Goal: Communication & Community: Answer question/provide support

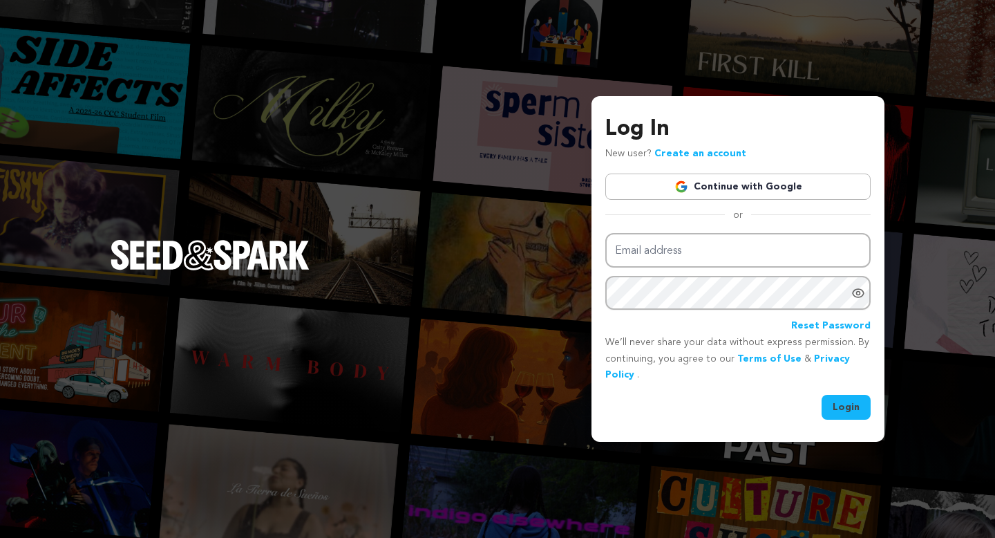
click at [747, 188] on link "Continue with Google" at bounding box center [738, 186] width 265 height 26
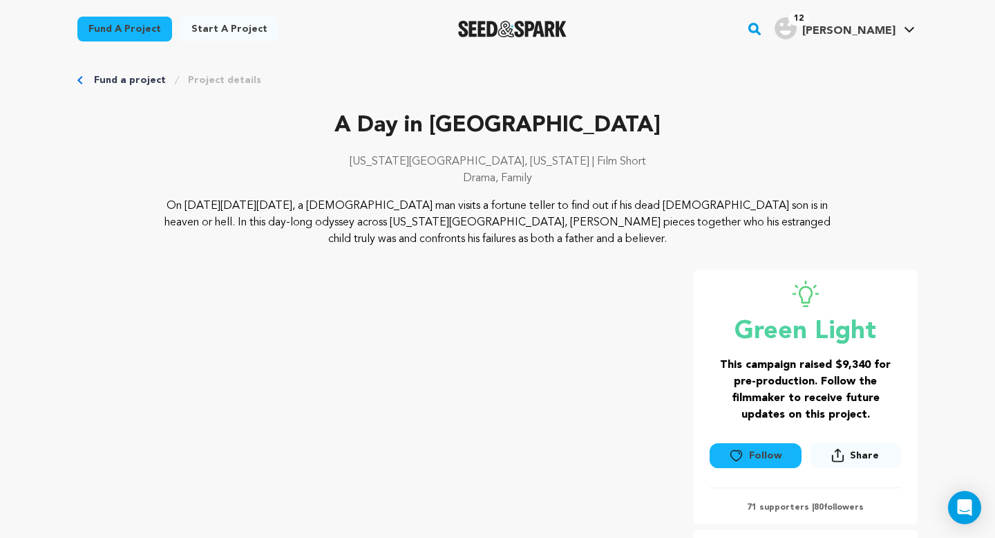
scroll to position [15, 0]
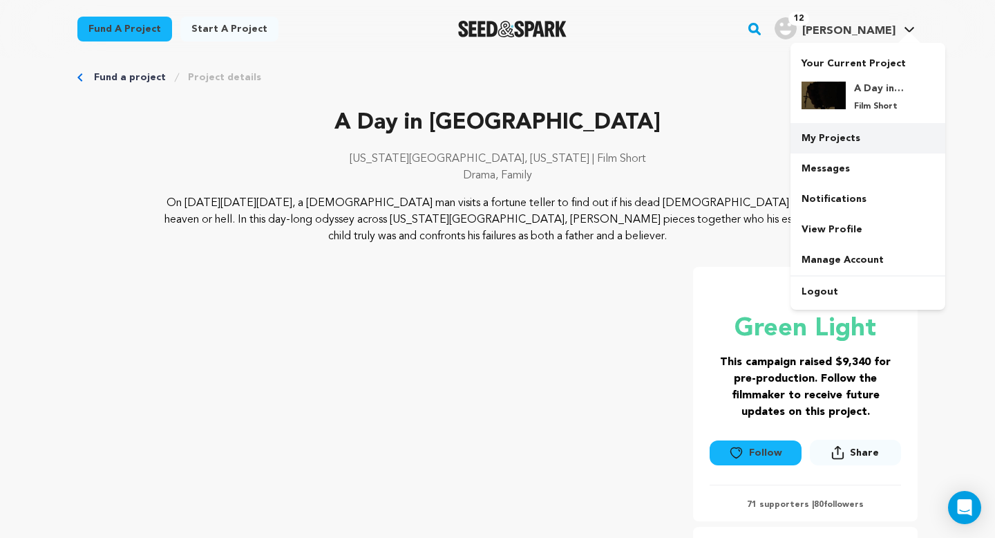
click at [841, 129] on link "My Projects" at bounding box center [868, 138] width 155 height 30
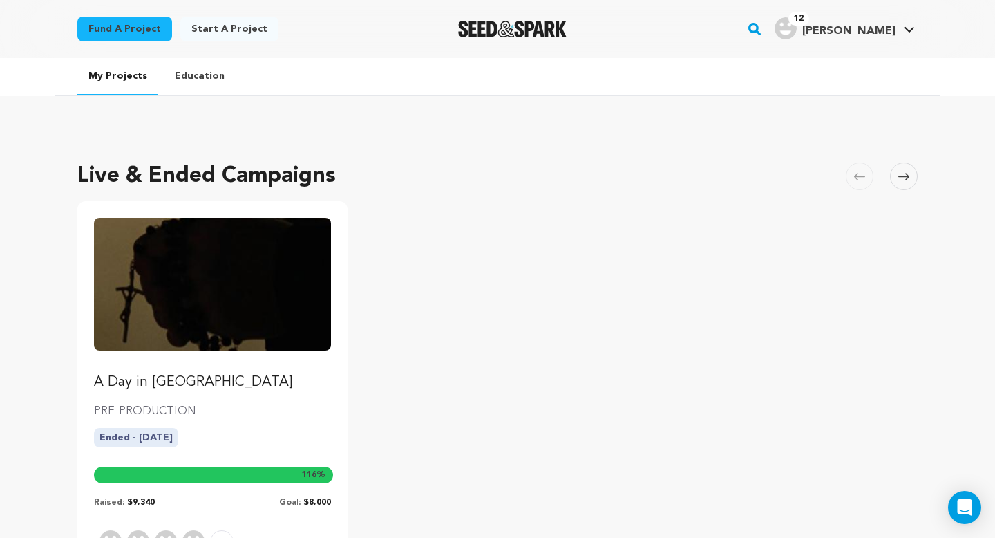
click at [232, 344] on img "Fund A Day in Eden" at bounding box center [212, 284] width 237 height 133
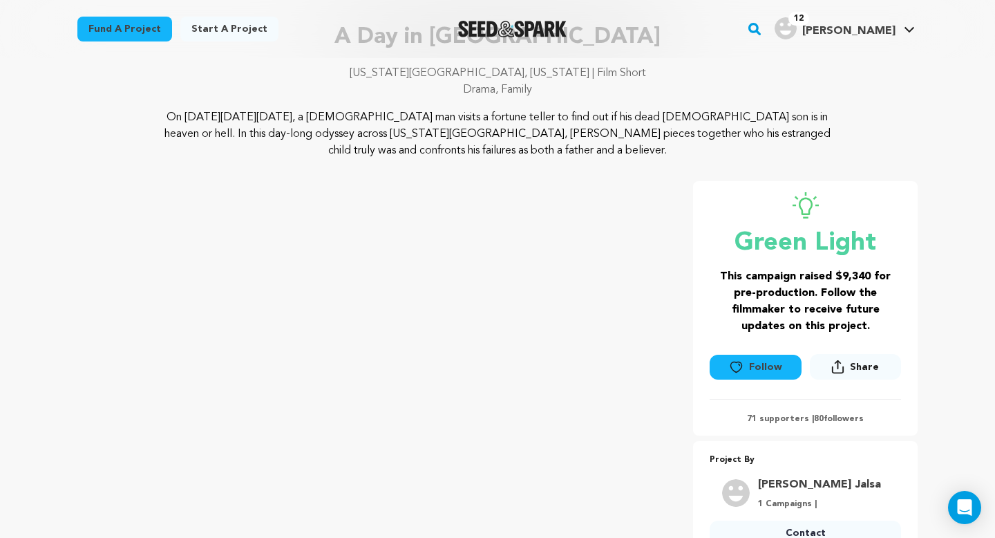
scroll to position [66, 0]
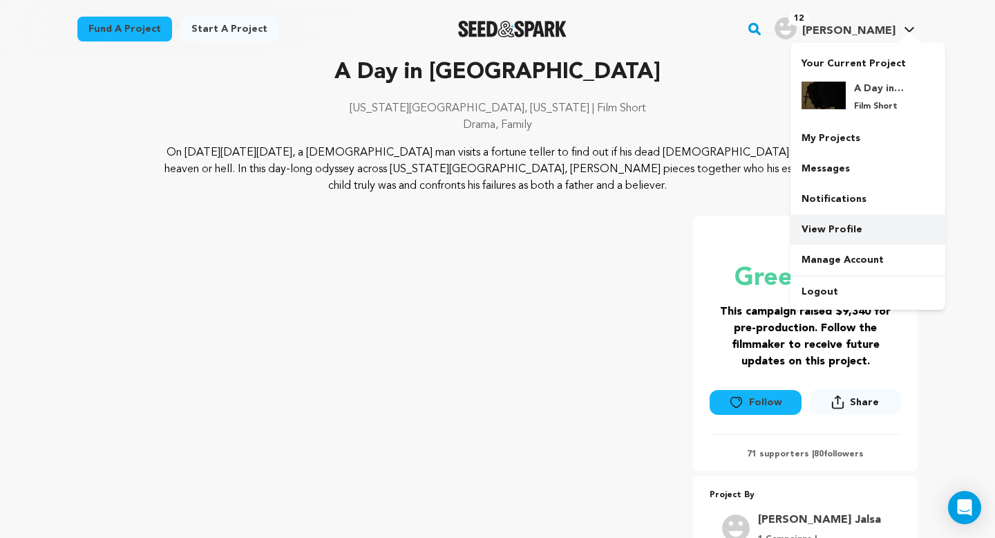
click at [848, 237] on link "View Profile" at bounding box center [868, 229] width 155 height 30
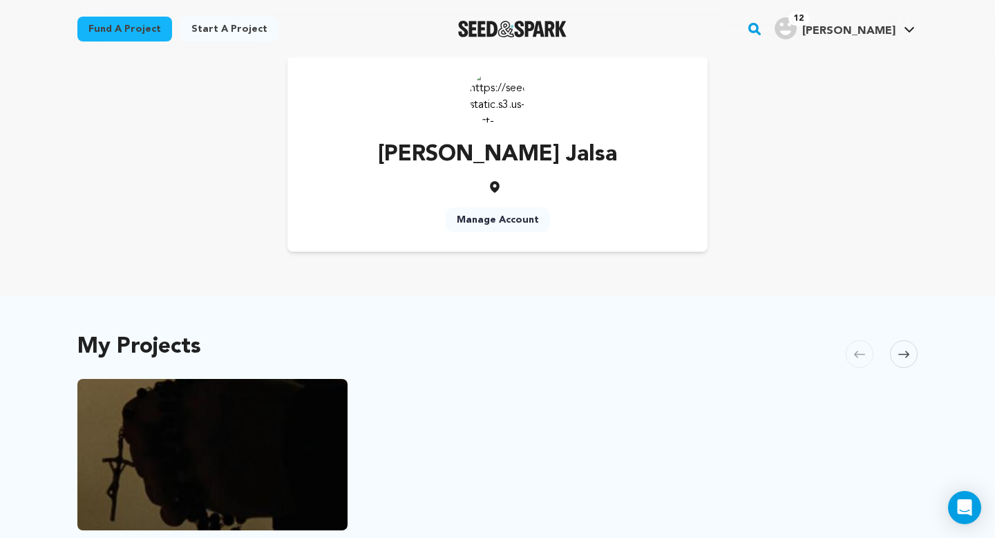
scroll to position [30, 0]
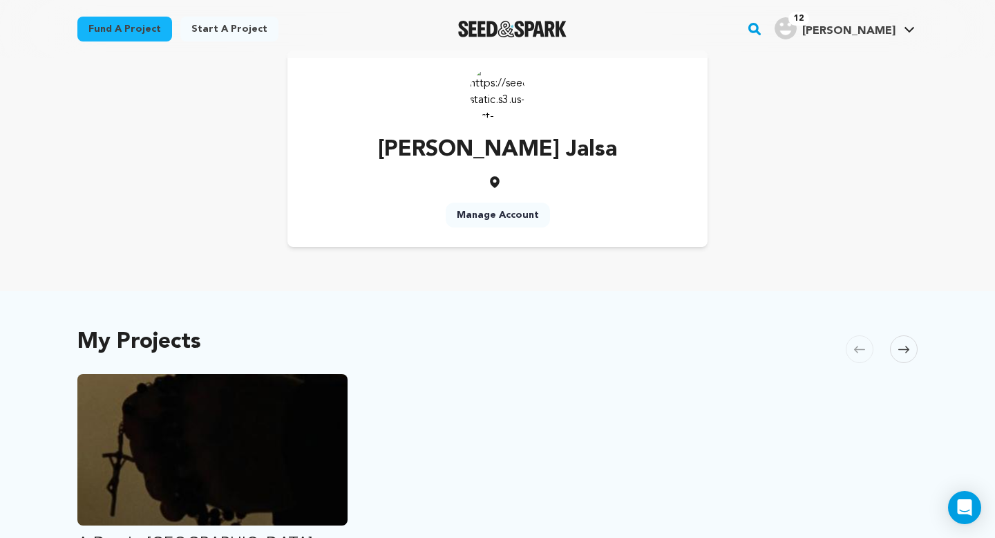
click at [874, 35] on span "[PERSON_NAME]" at bounding box center [849, 31] width 93 height 11
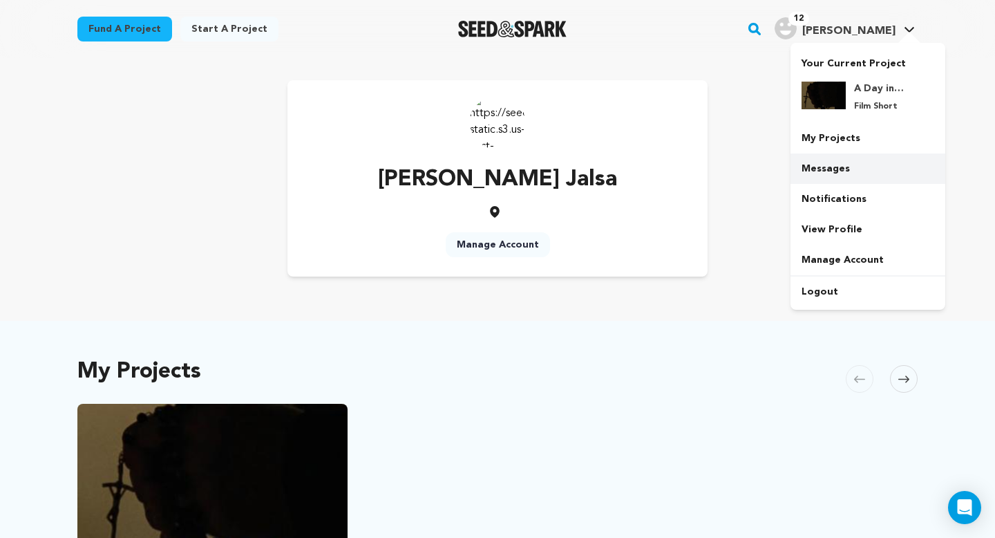
click at [843, 176] on link "Messages" at bounding box center [868, 168] width 155 height 30
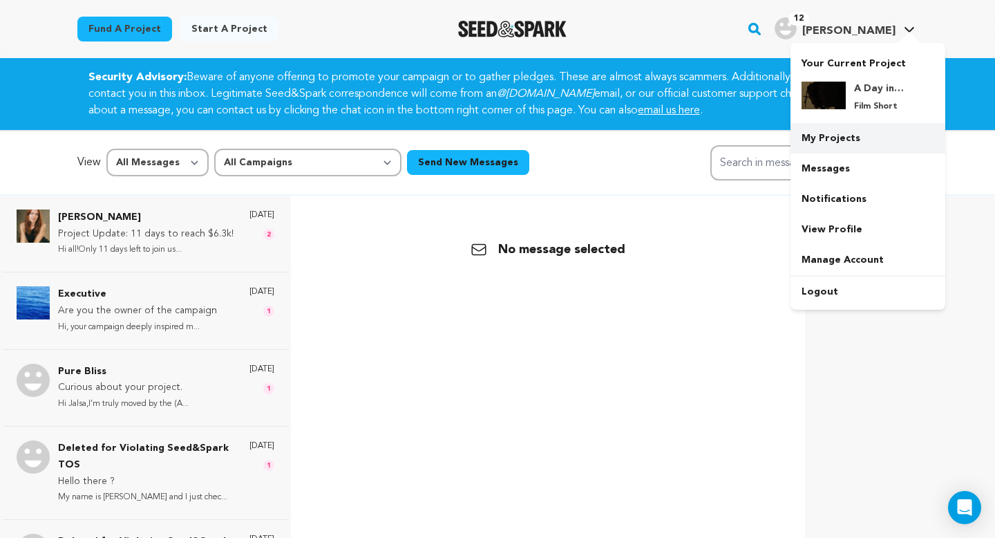
click at [843, 133] on link "My Projects" at bounding box center [868, 138] width 155 height 30
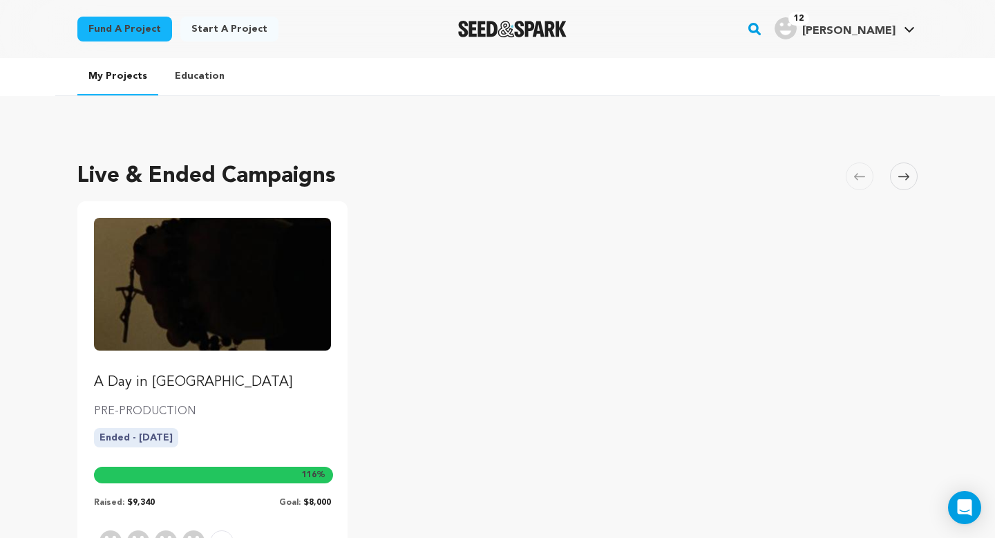
scroll to position [81, 0]
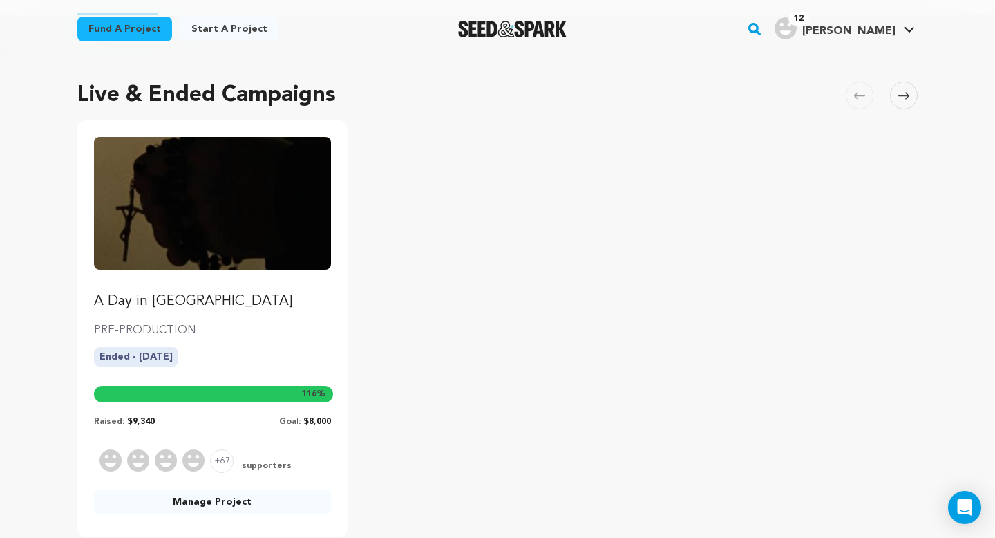
click at [198, 391] on div at bounding box center [213, 394] width 239 height 17
click at [218, 503] on link "Manage Project" at bounding box center [212, 501] width 237 height 25
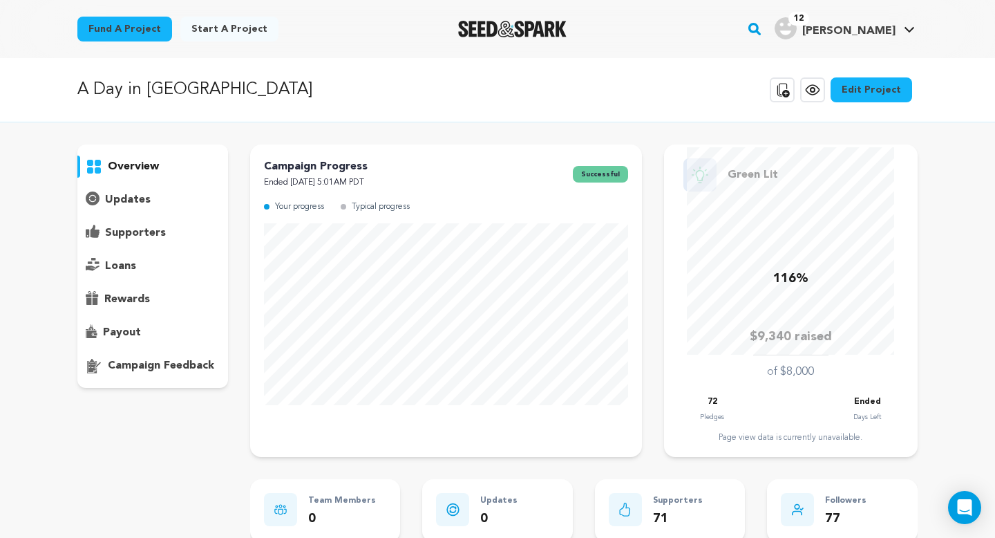
click at [161, 238] on p "supporters" at bounding box center [135, 233] width 61 height 17
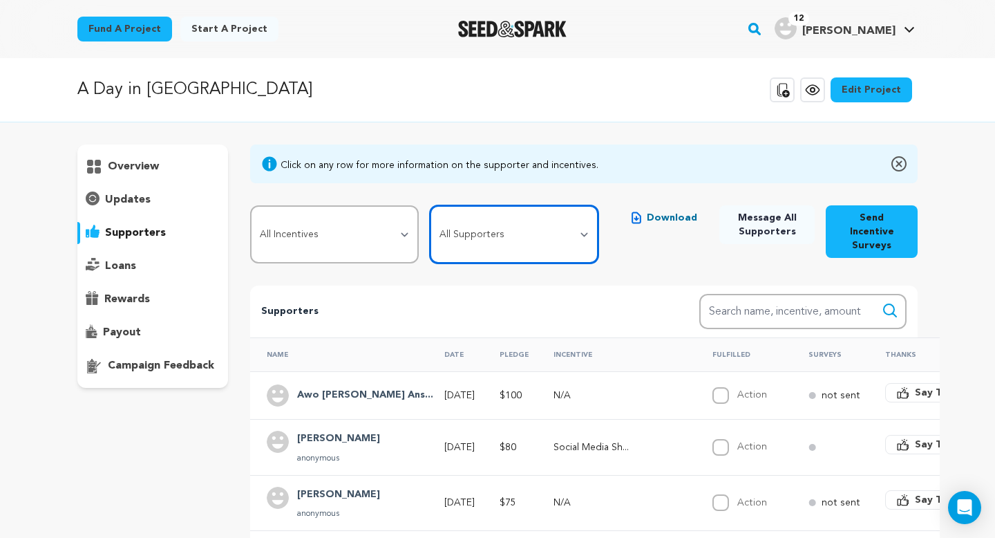
click at [570, 245] on select "All Supporters Survey not sent Survey incomplete Survey complete Incentive not …" at bounding box center [514, 234] width 169 height 58
select select "pledge_incomplete"
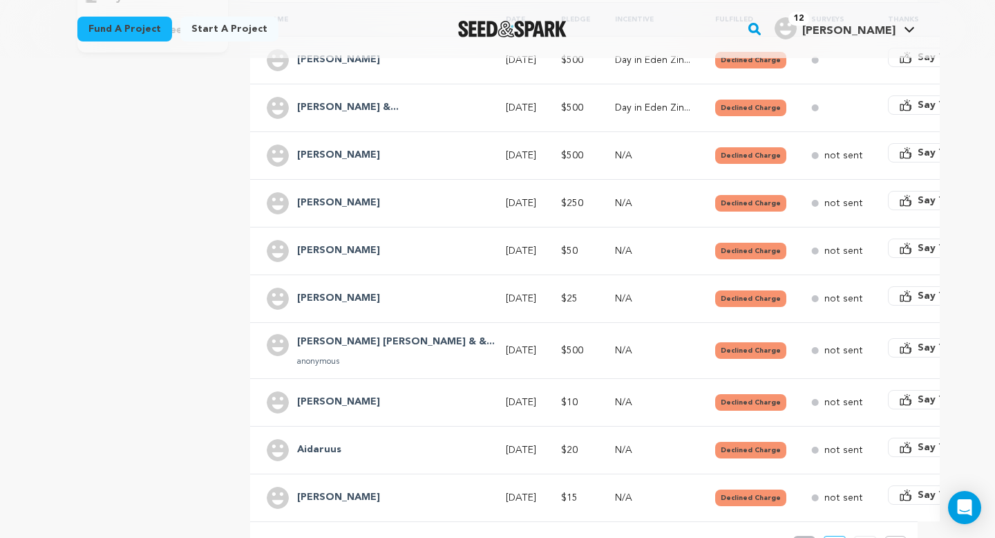
scroll to position [526, 0]
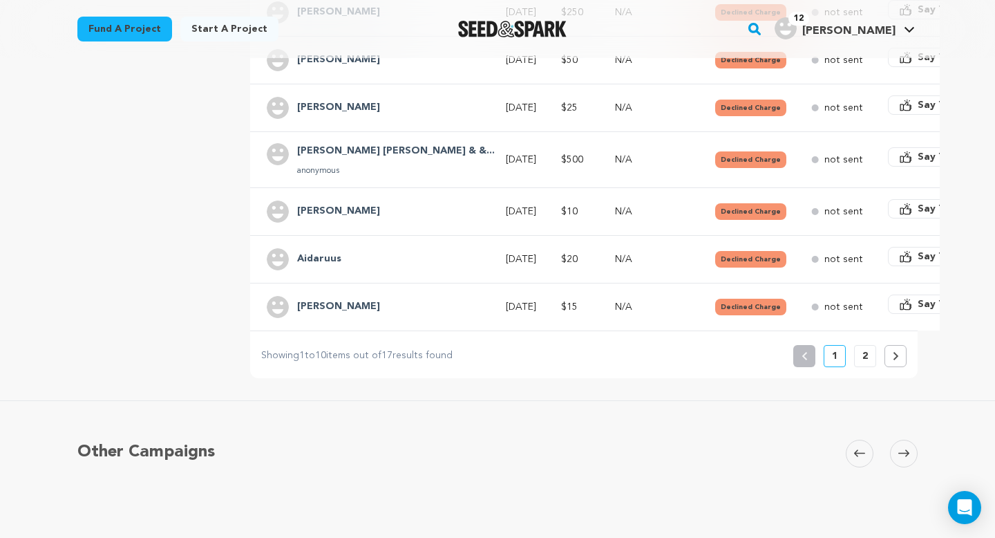
click at [896, 346] on button at bounding box center [896, 356] width 22 height 22
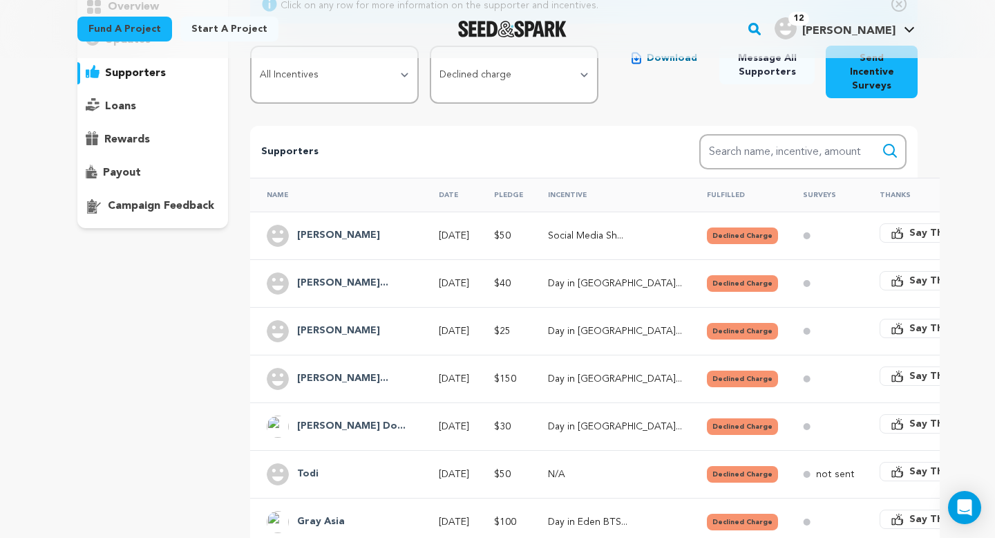
scroll to position [297, 0]
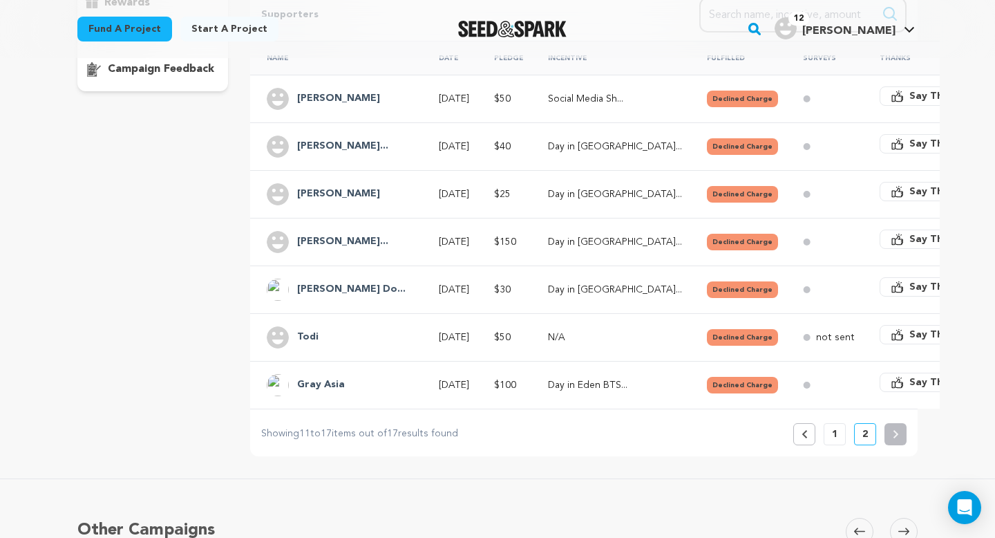
click at [808, 423] on button "Previous" at bounding box center [805, 434] width 22 height 22
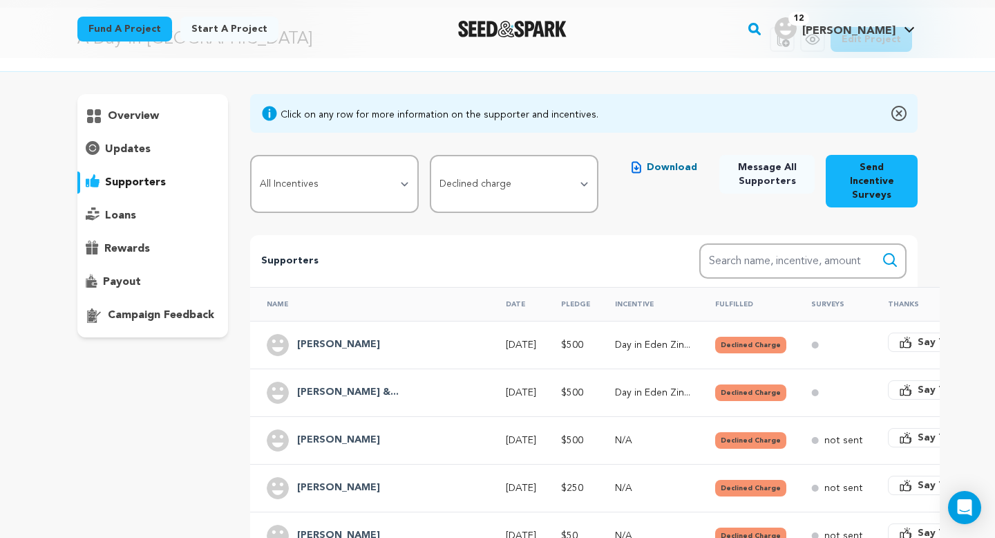
scroll to position [115, 0]
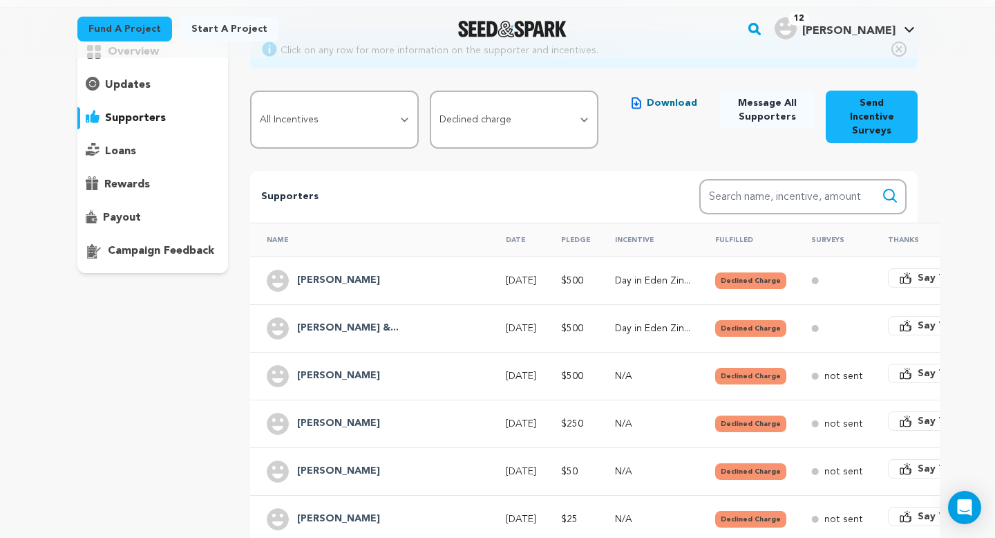
click at [332, 368] on h4 "Diana Kostas" at bounding box center [338, 376] width 83 height 17
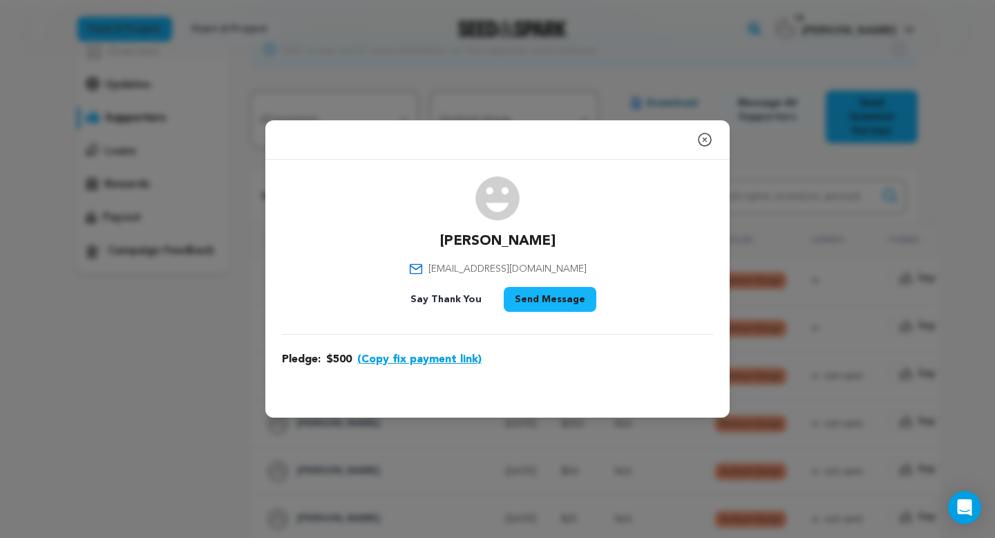
click at [709, 138] on icon "button" at bounding box center [705, 139] width 17 height 17
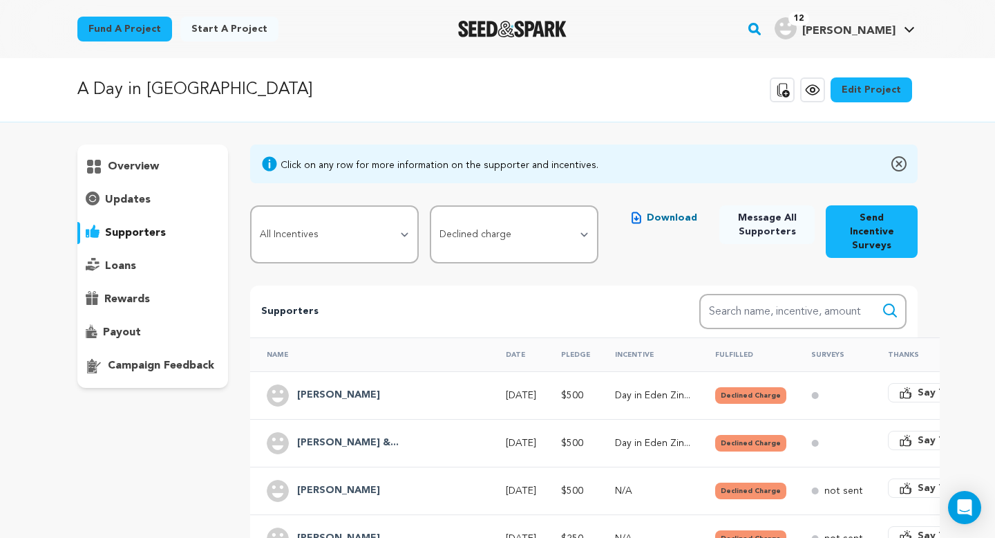
scroll to position [84, 0]
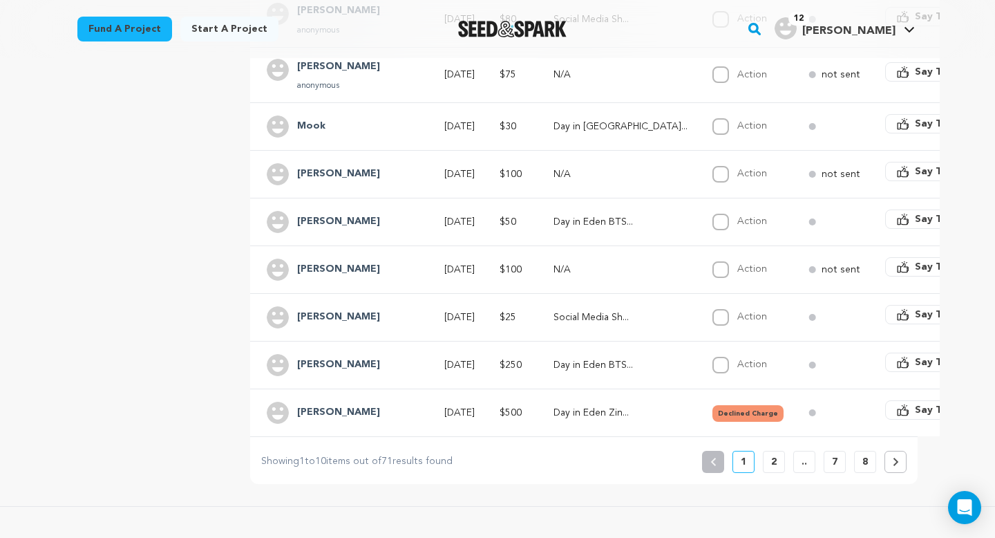
scroll to position [438, 0]
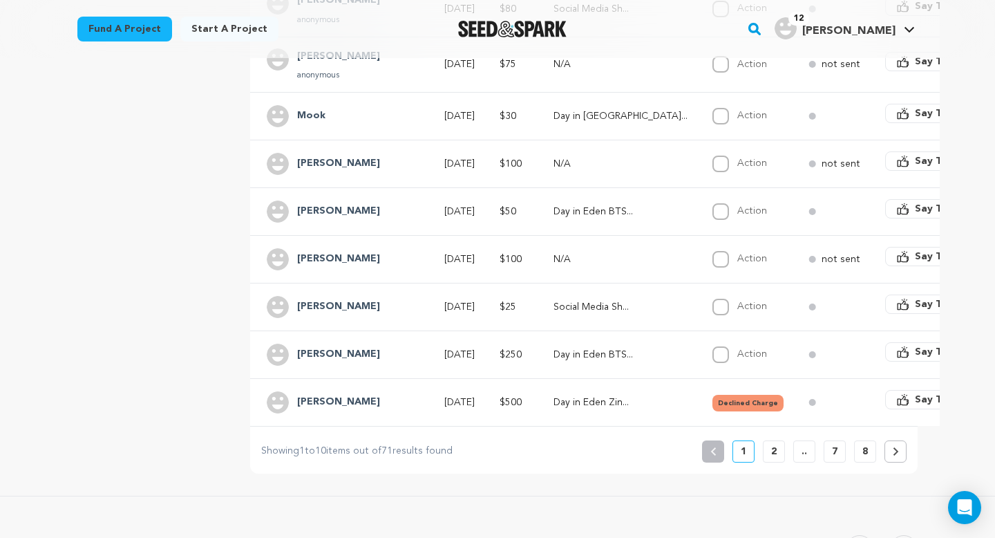
click at [771, 444] on p "2" at bounding box center [774, 451] width 6 height 14
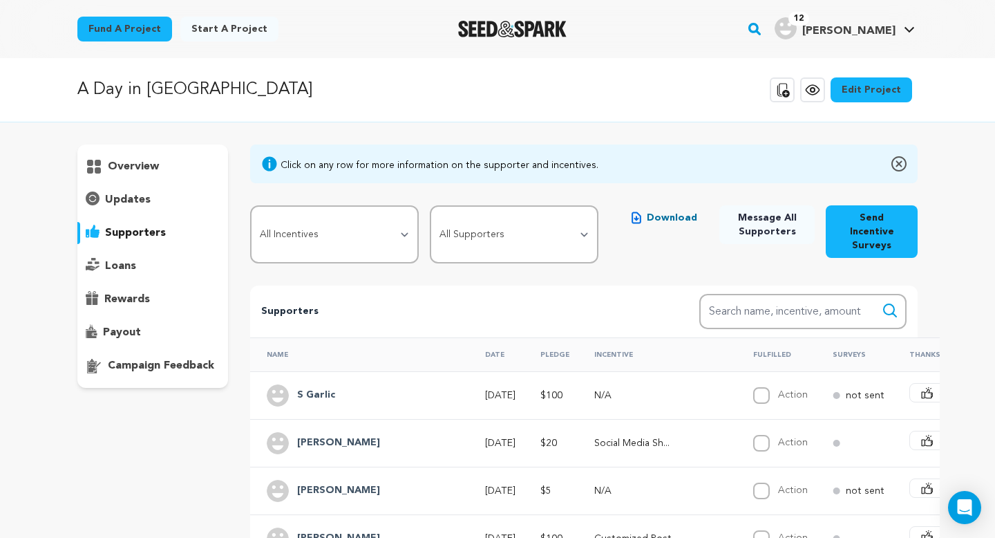
scroll to position [0, 0]
click at [552, 218] on select "All Supporters Survey not sent Survey incomplete Survey complete Incentive not …" at bounding box center [514, 234] width 169 height 58
select select "pledge_incomplete"
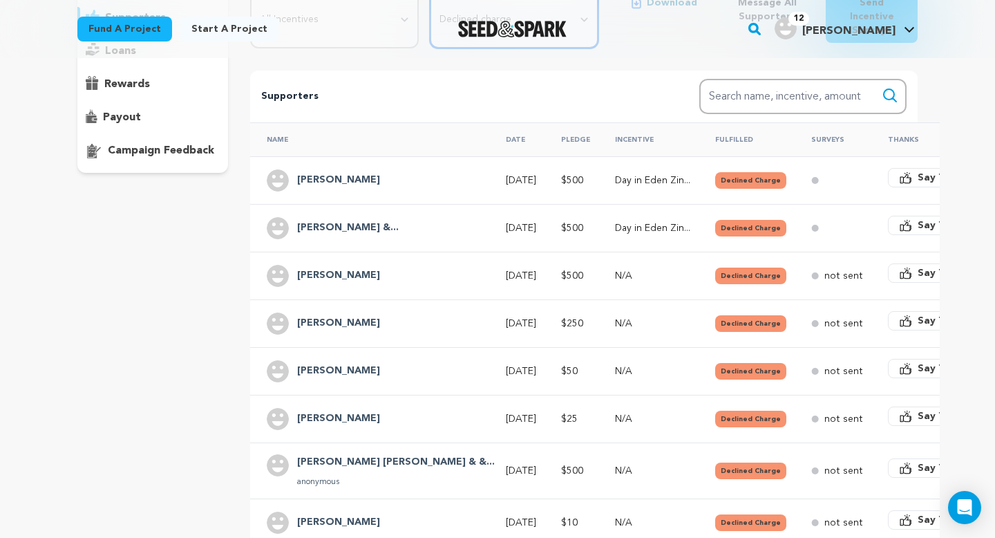
scroll to position [207, 0]
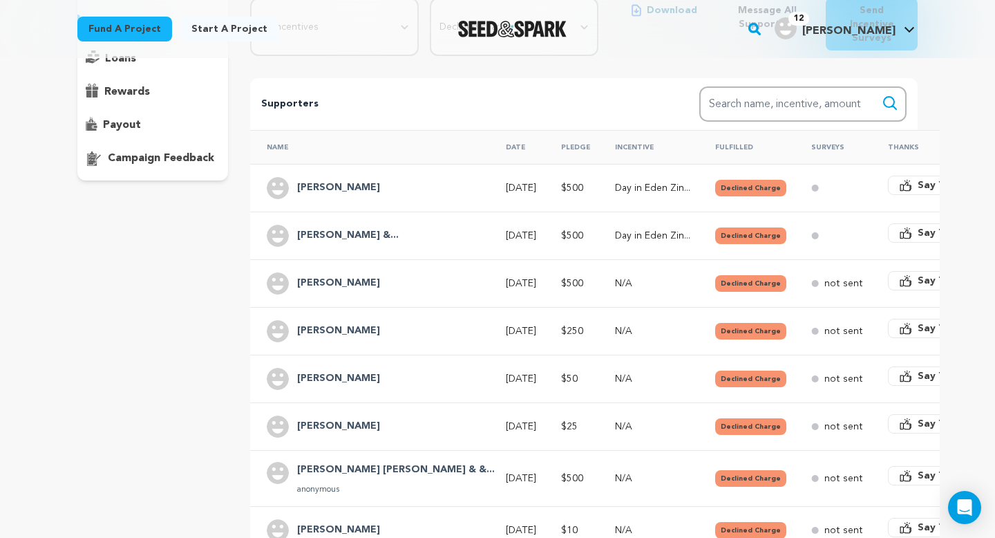
click at [308, 180] on h4 "[PERSON_NAME]" at bounding box center [338, 188] width 83 height 17
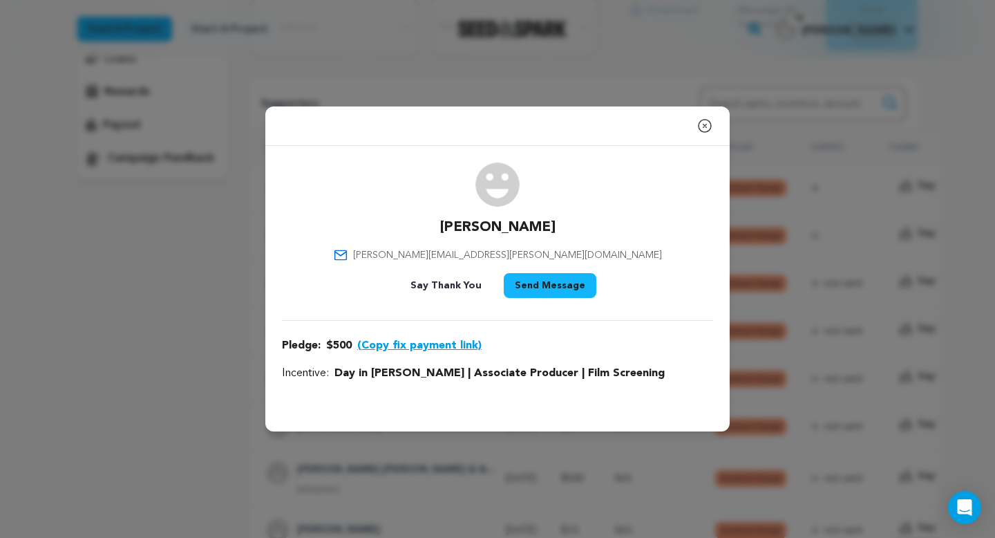
click at [704, 126] on icon "button" at bounding box center [705, 126] width 12 height 12
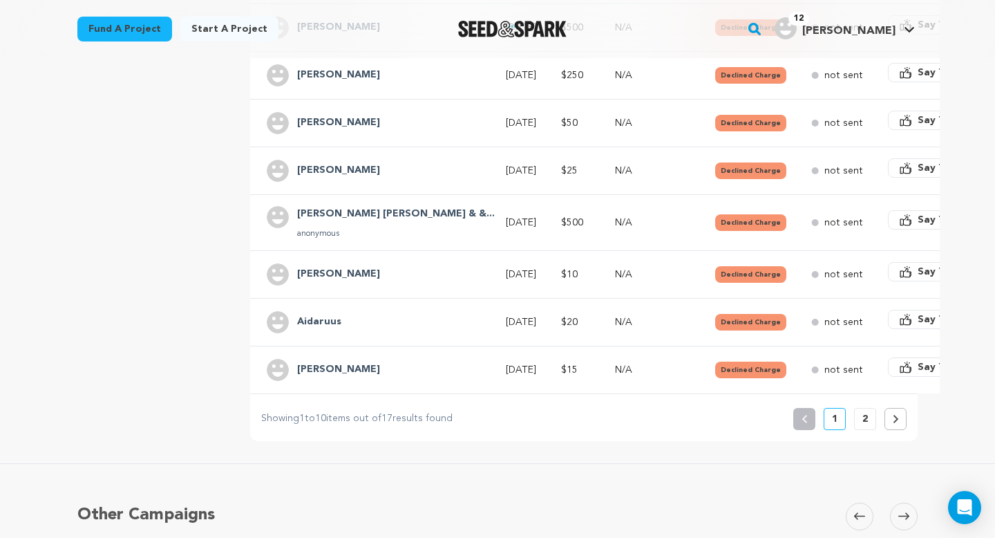
scroll to position [592, 0]
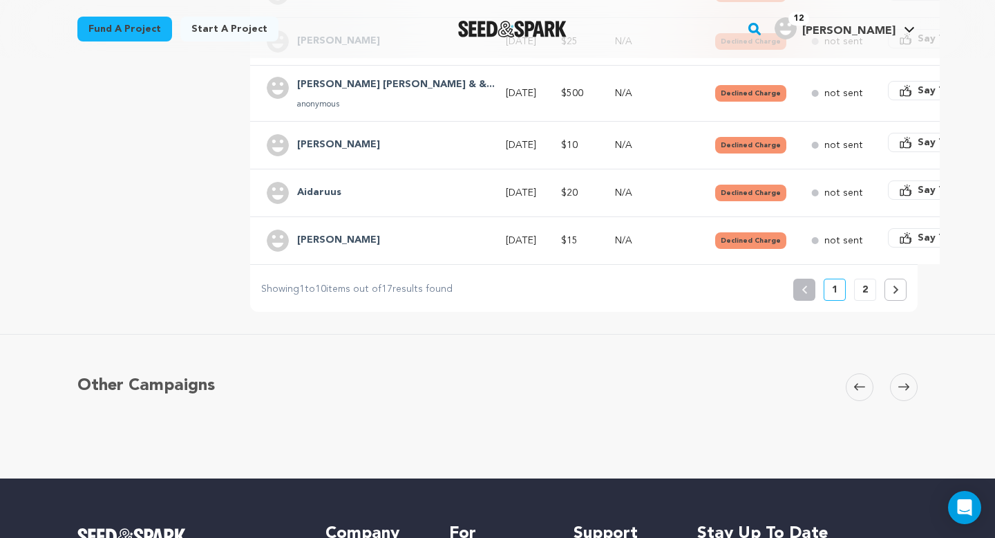
click at [897, 280] on button at bounding box center [896, 290] width 22 height 22
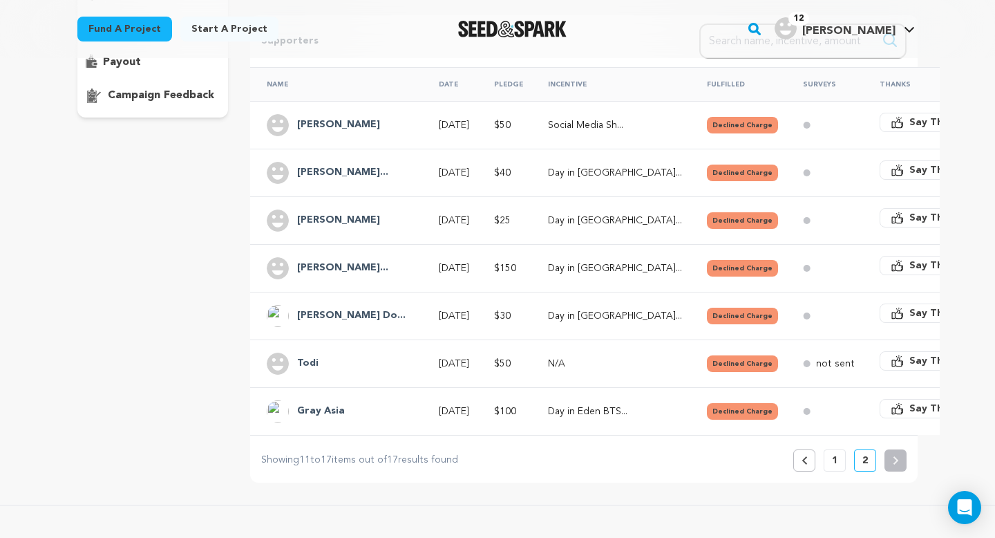
scroll to position [205, 0]
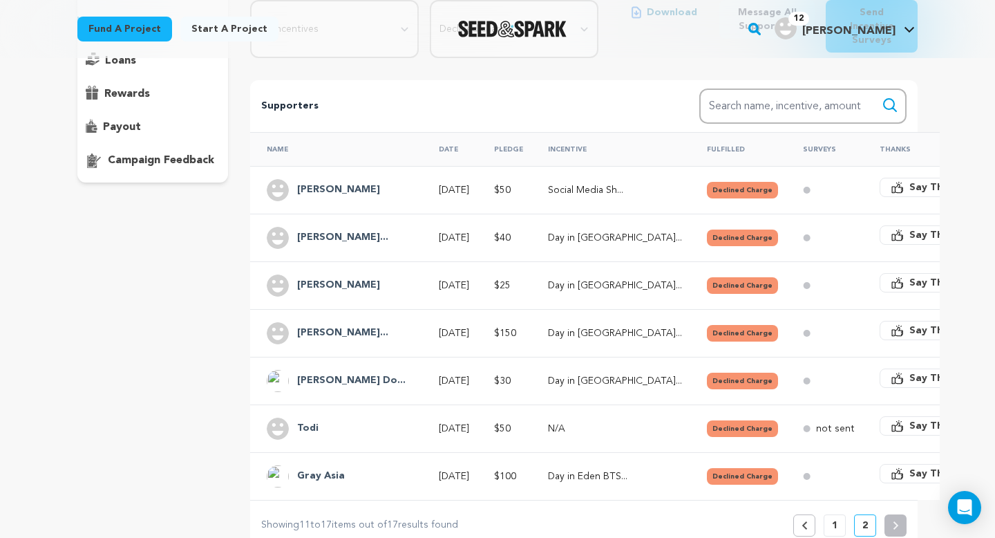
click at [798, 514] on button "Previous" at bounding box center [805, 525] width 22 height 22
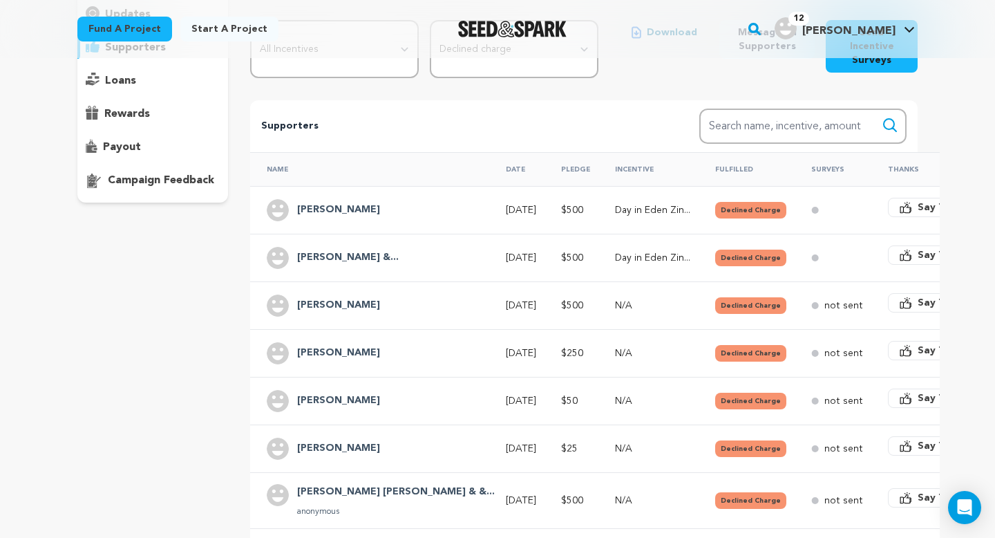
scroll to position [218, 0]
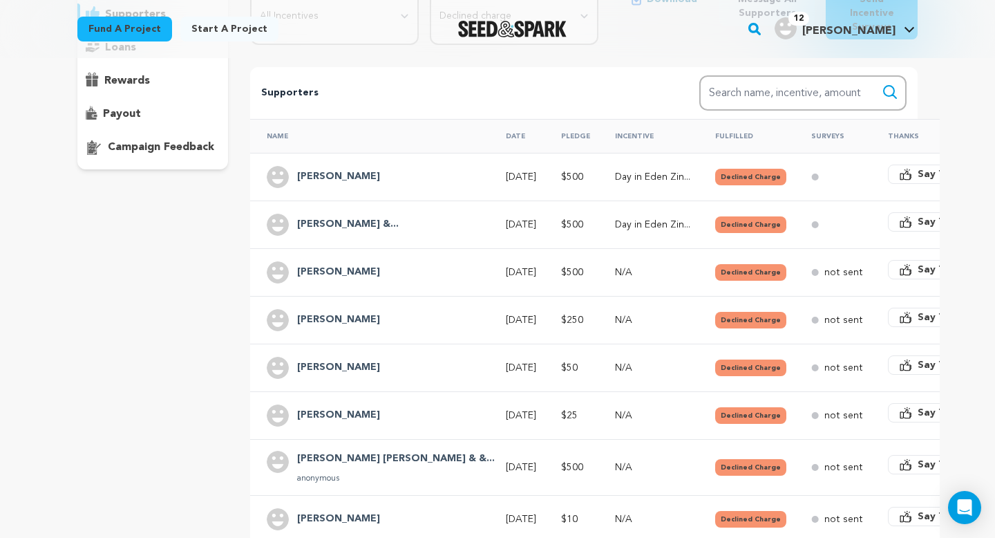
click at [506, 218] on p "[DATE]" at bounding box center [521, 225] width 30 height 14
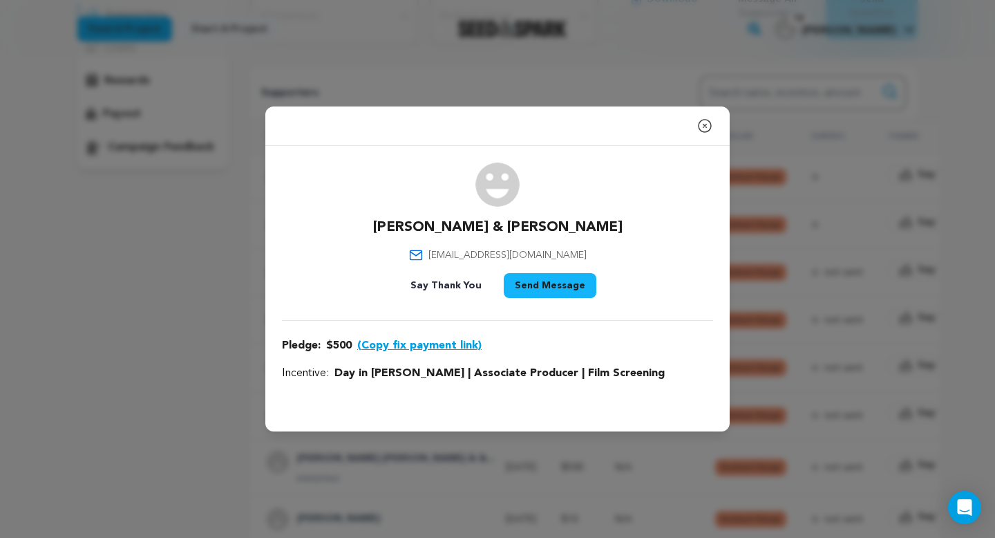
click at [529, 290] on button "Send Message" at bounding box center [550, 285] width 93 height 25
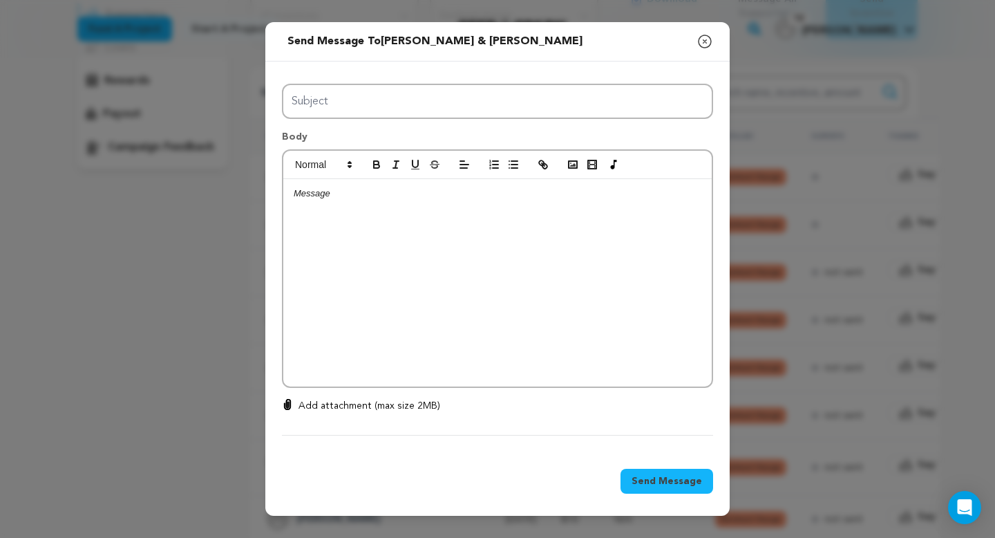
click at [707, 39] on icon "button" at bounding box center [705, 41] width 17 height 17
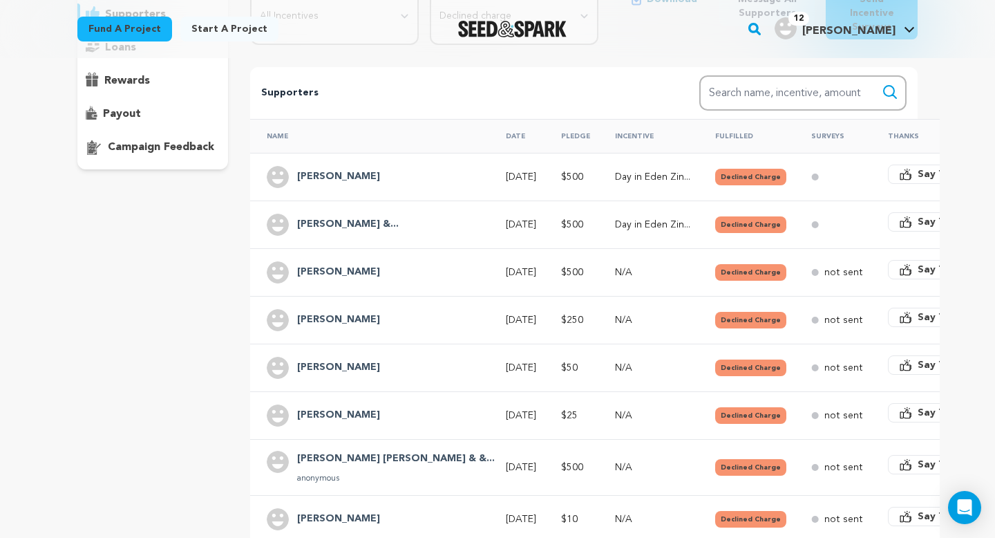
click at [309, 216] on h4 "[PERSON_NAME] &..." at bounding box center [348, 224] width 102 height 17
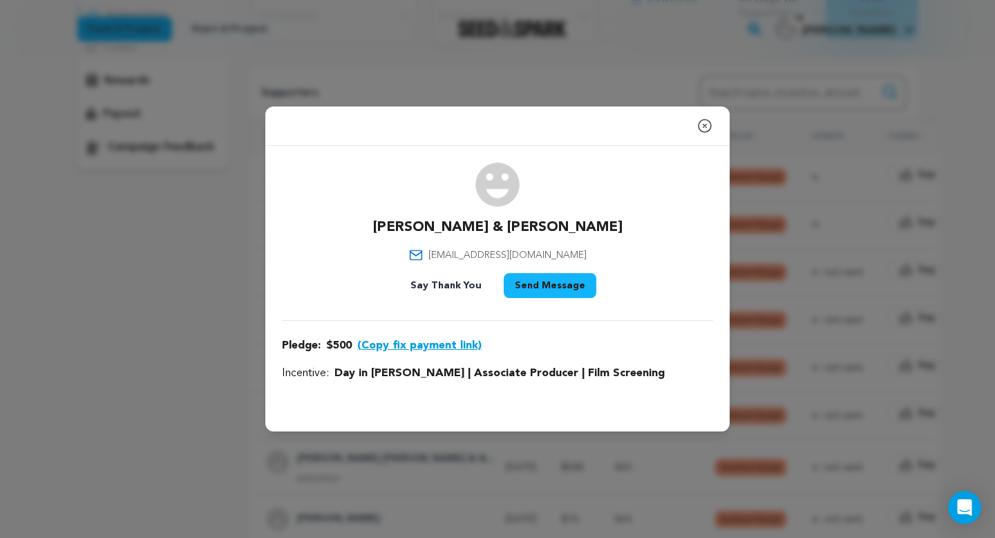
click at [460, 343] on button "(Copy fix payment link)" at bounding box center [419, 345] width 124 height 17
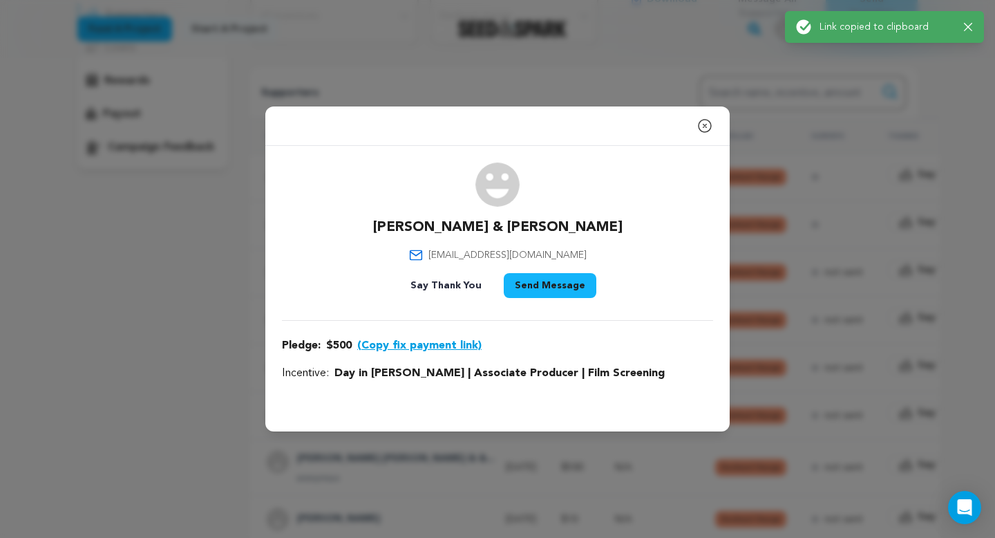
click at [546, 286] on button "Send Message" at bounding box center [550, 285] width 93 height 25
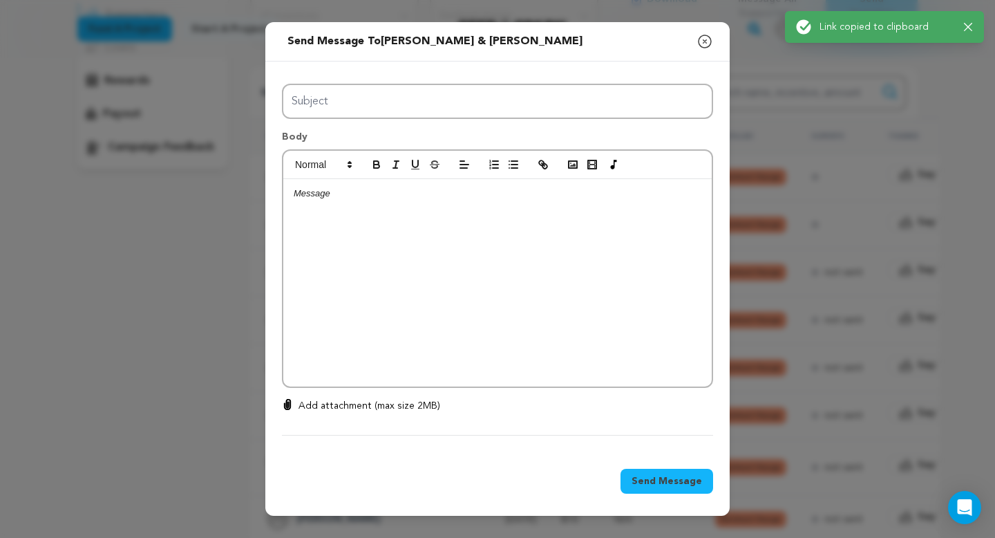
click at [484, 297] on div at bounding box center [497, 282] width 429 height 207
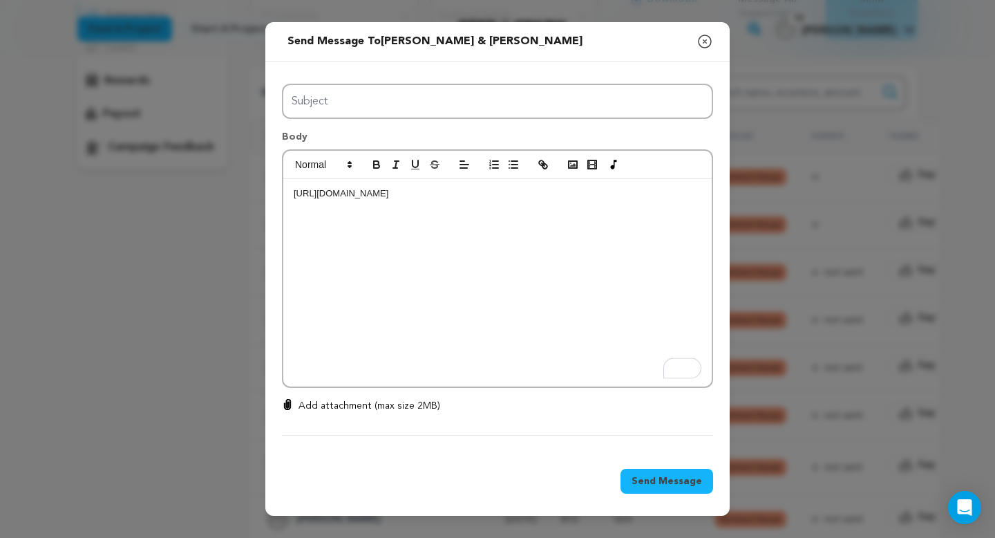
click at [294, 194] on p "https://seedandspark.com/fix-payment/698997?token=b588e2a99069e5ad8319195619079…" at bounding box center [498, 193] width 408 height 12
click at [311, 187] on p "To enrich screen reader interactions, please activate Accessibility in Grammarl…" at bounding box center [498, 193] width 408 height 12
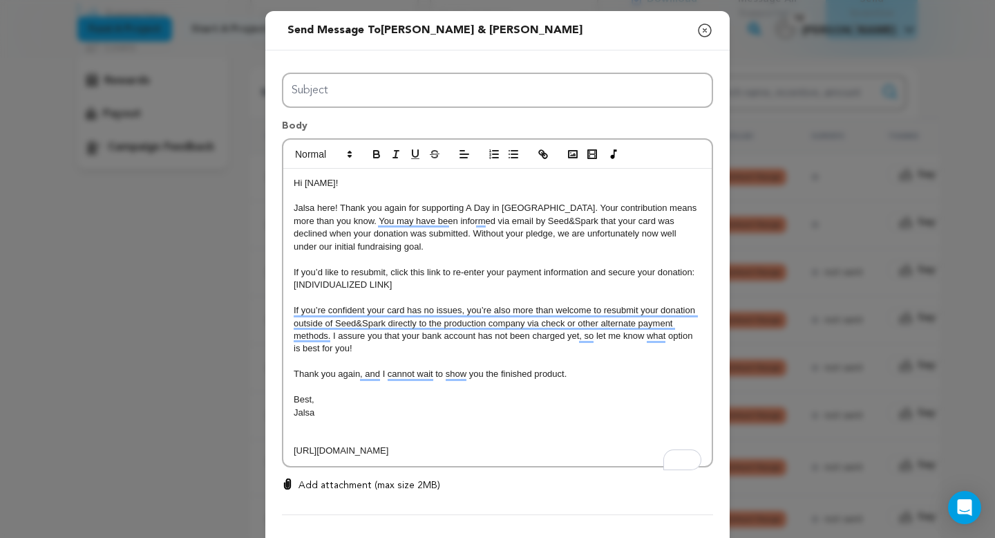
drag, startPoint x: 645, startPoint y: 463, endPoint x: 294, endPoint y: 449, distance: 351.4
click at [294, 449] on p "https://seedandspark.com/fix-payment/698997?token=b588e2a99069e5ad8319195619079…" at bounding box center [498, 450] width 408 height 12
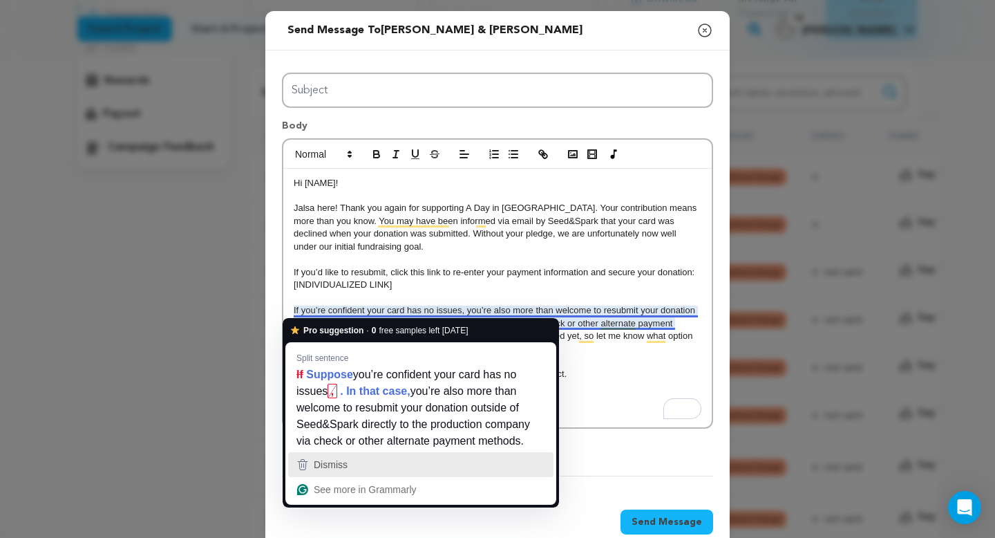
click at [324, 470] on span "Dismiss" at bounding box center [331, 464] width 34 height 11
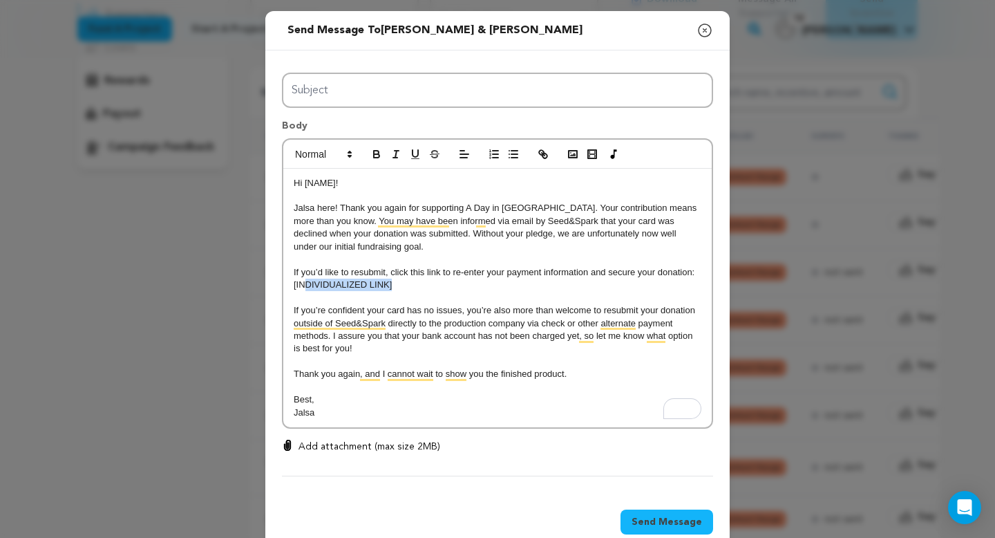
drag, startPoint x: 411, startPoint y: 284, endPoint x: 306, endPoint y: 284, distance: 105.1
click at [306, 284] on p "[INDIVIDUALIZED LINK]" at bounding box center [498, 285] width 408 height 12
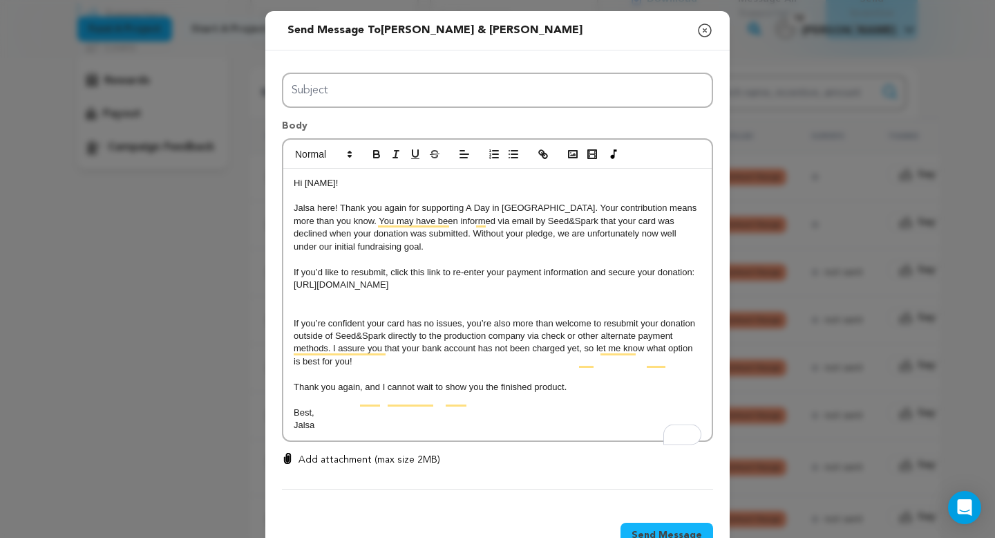
click at [299, 304] on p "﻿" at bounding box center [498, 298] width 408 height 12
click at [299, 317] on p "To enrich screen reader interactions, please activate Accessibility in Grammarl…" at bounding box center [498, 310] width 408 height 12
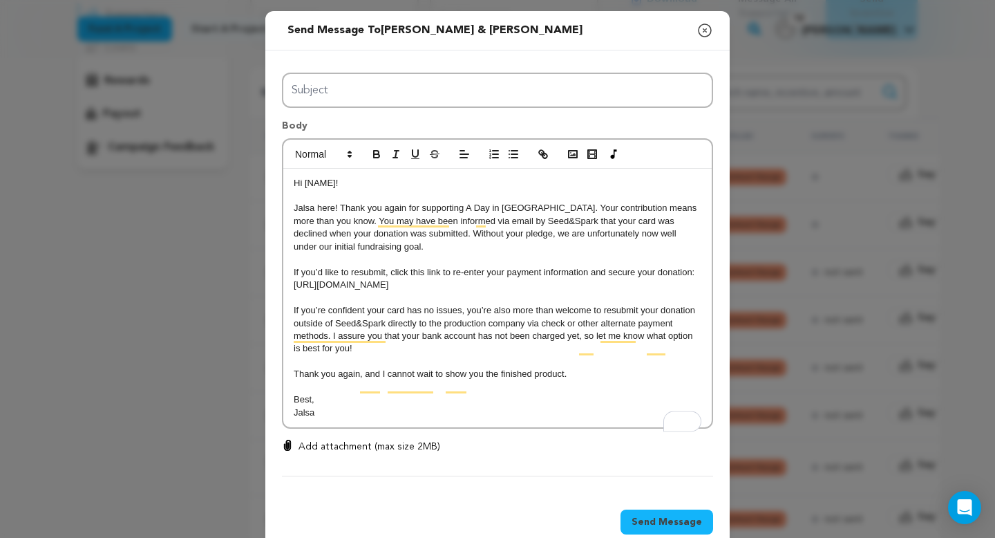
click at [449, 304] on p "To enrich screen reader interactions, please activate Accessibility in Grammarl…" at bounding box center [498, 298] width 408 height 12
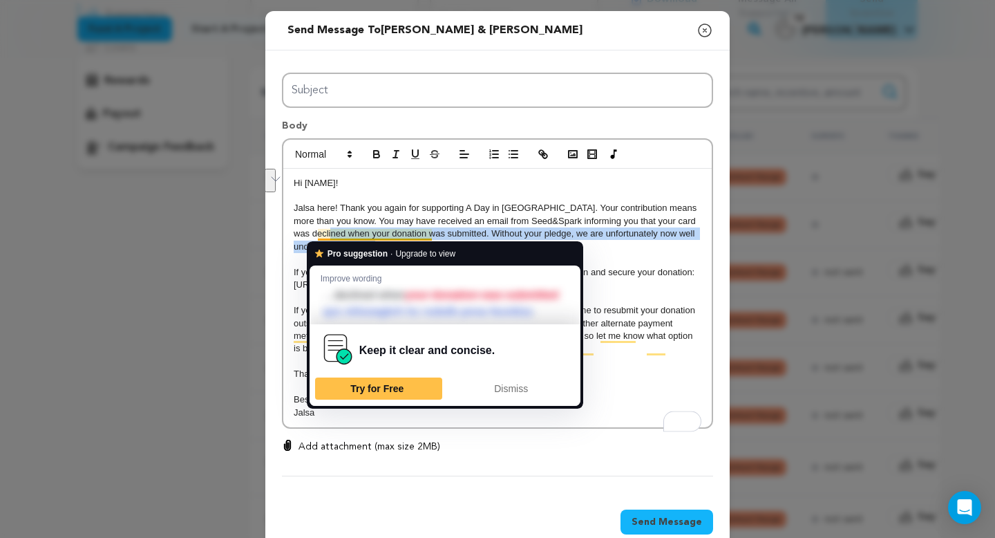
drag, startPoint x: 394, startPoint y: 250, endPoint x: 334, endPoint y: 228, distance: 63.8
click at [334, 228] on p "Jalsa here! Thank you again for supporting A Day in Eden. Your contribution mea…" at bounding box center [498, 227] width 408 height 51
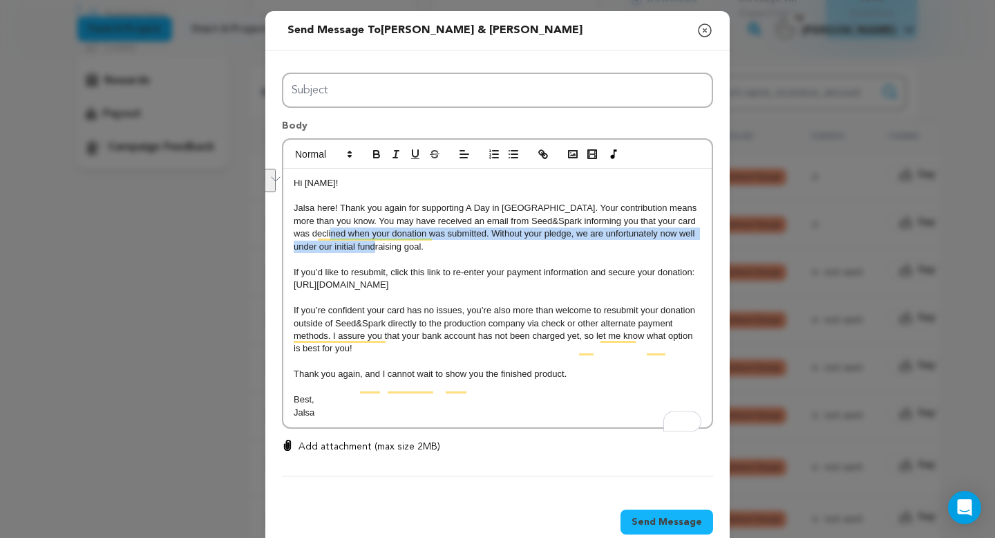
click at [436, 234] on p "Jalsa here! Thank you again for supporting A Day in Eden. Your contribution mea…" at bounding box center [498, 227] width 408 height 51
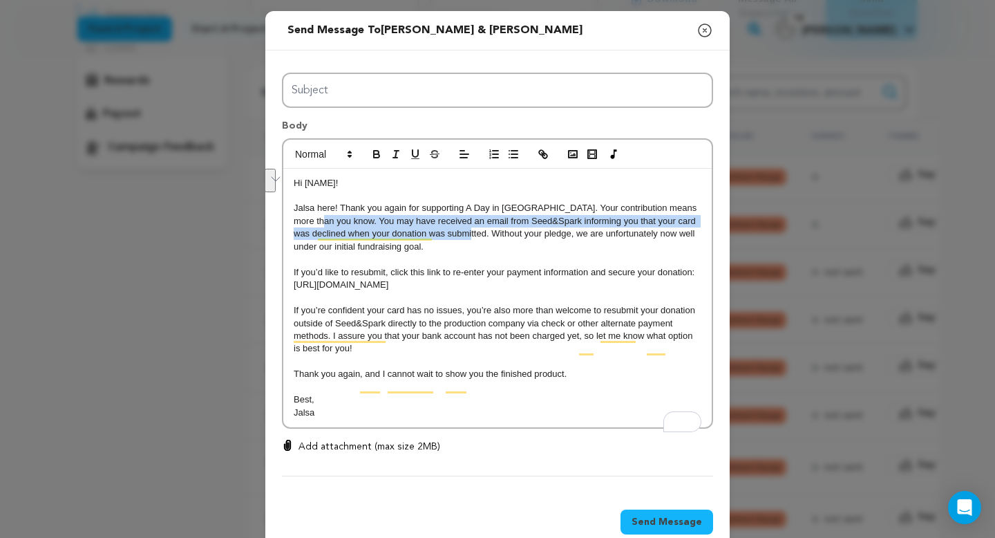
drag, startPoint x: 436, startPoint y: 234, endPoint x: 326, endPoint y: 223, distance: 111.1
click at [326, 223] on p "Jalsa here! Thank you again for supporting A Day in Eden. Your contribution mea…" at bounding box center [498, 227] width 408 height 51
copy p "You may have received an email from Seed&Spark informing you that your card was…"
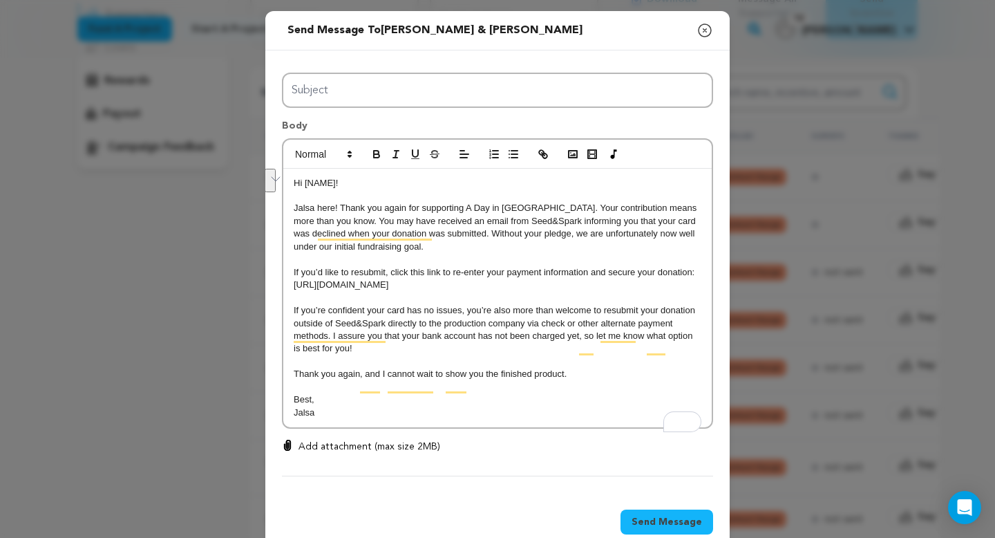
click at [388, 285] on span "https://seedandspark.com/fix-payment/698997?token=b588e2a99069e5ad8319195619079…" at bounding box center [341, 284] width 95 height 10
click at [336, 185] on p "Hi [NAME]!" at bounding box center [498, 183] width 408 height 12
click at [305, 184] on p "Hi Haygood Family!" at bounding box center [498, 183] width 408 height 12
click at [399, 185] on p "Hello Haygood Family!" at bounding box center [498, 183] width 408 height 12
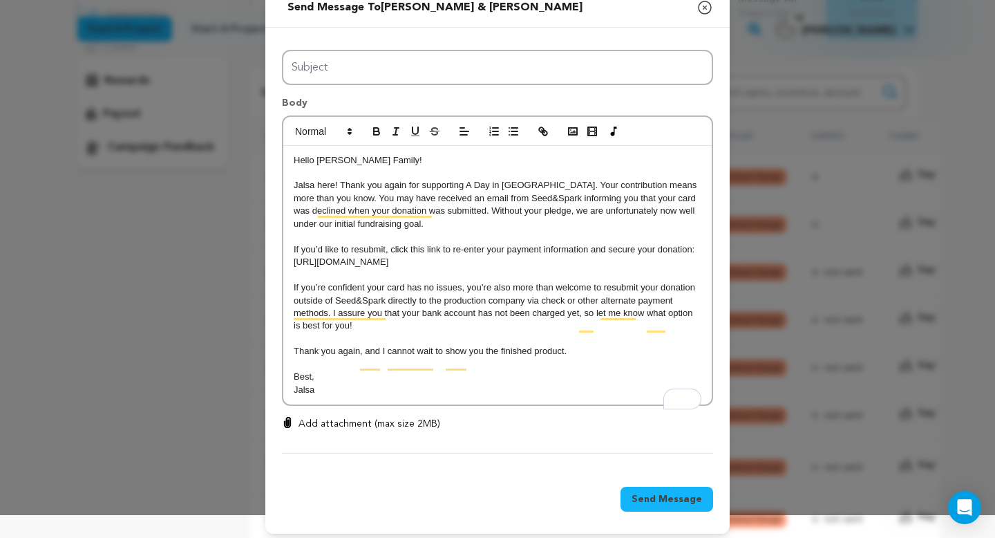
scroll to position [30, 0]
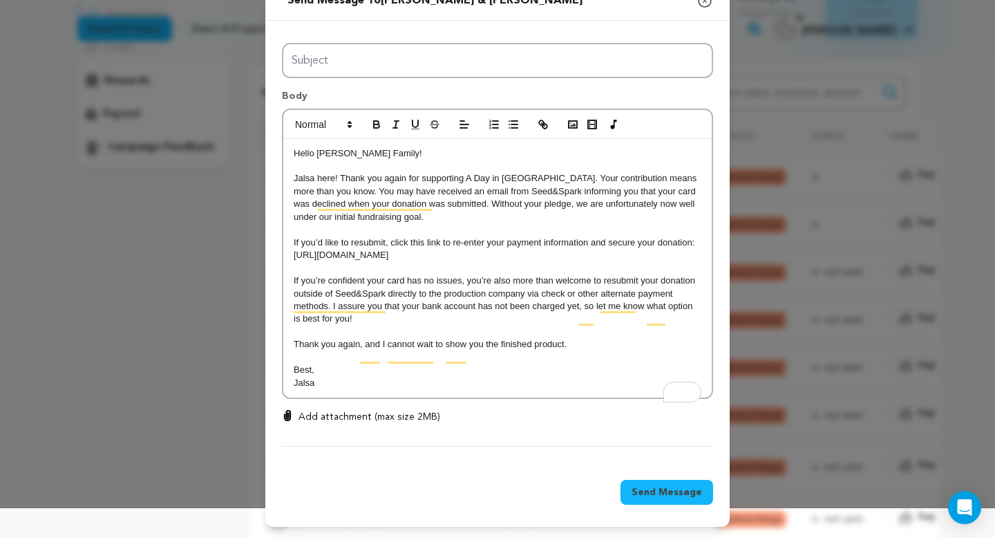
click at [364, 398] on div "Hello Haygood Family! Jalsa here! Thank you again for supporting A Day in Eden.…" at bounding box center [497, 268] width 429 height 259
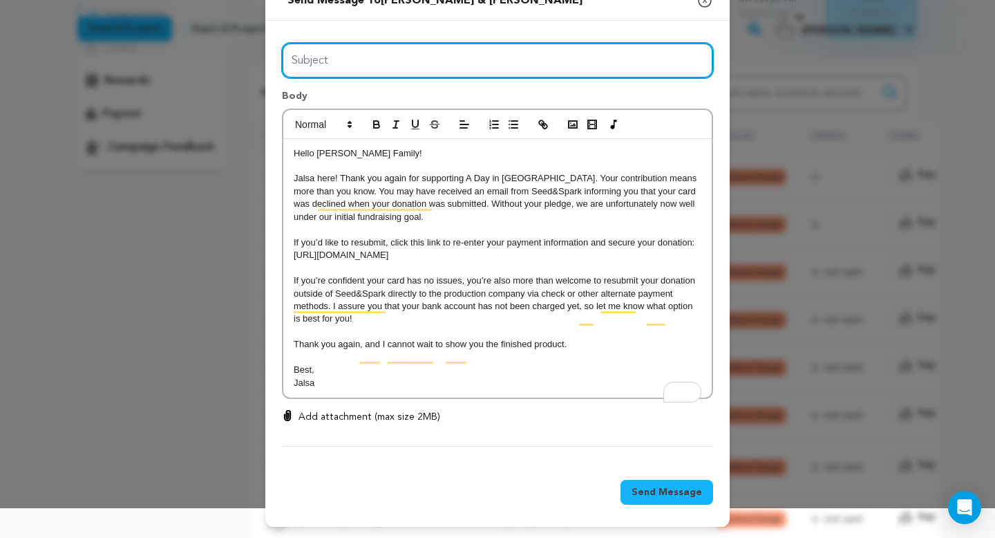
click at [363, 53] on input "Subject" at bounding box center [497, 60] width 431 height 35
type input "Day in Eden Donation Error"
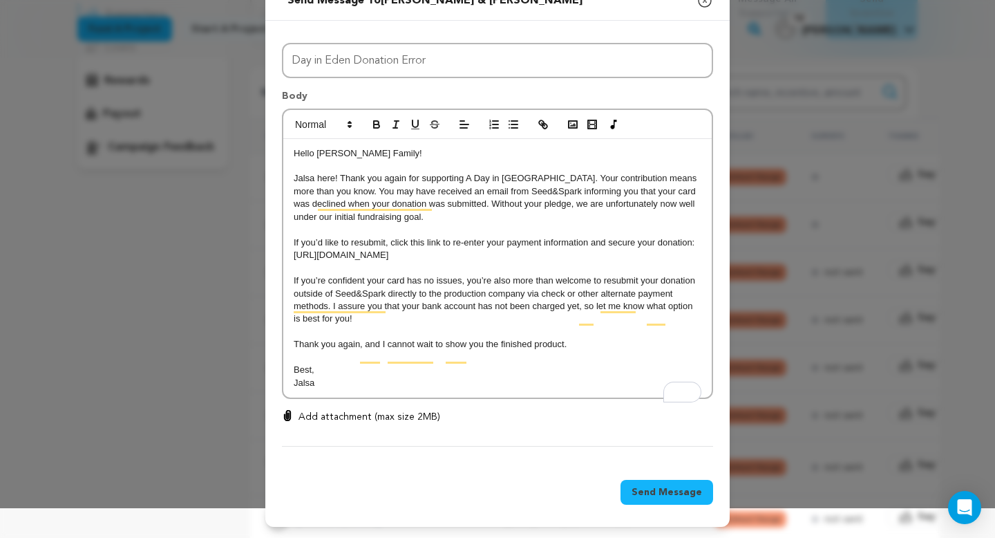
click at [386, 389] on p "Jalsa" at bounding box center [498, 383] width 408 height 12
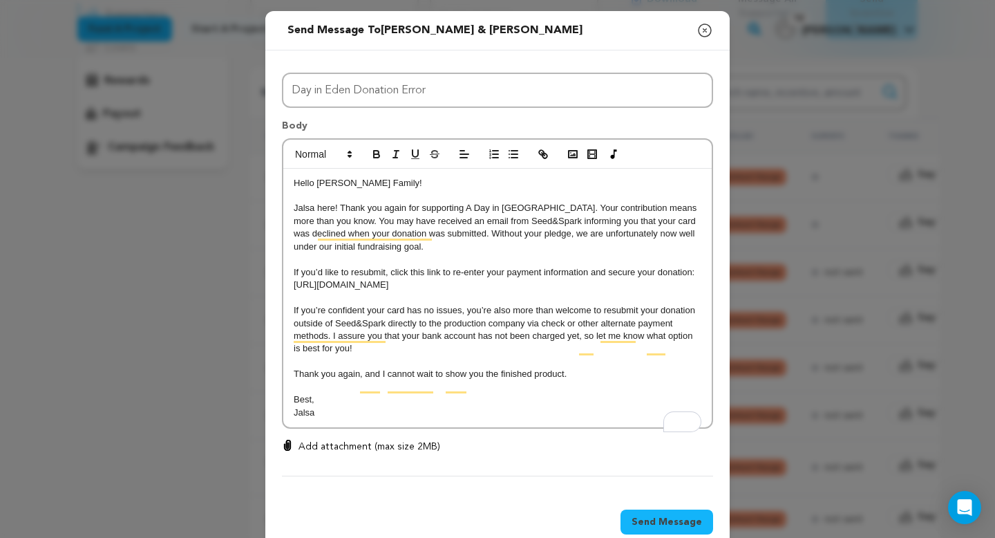
scroll to position [43, 0]
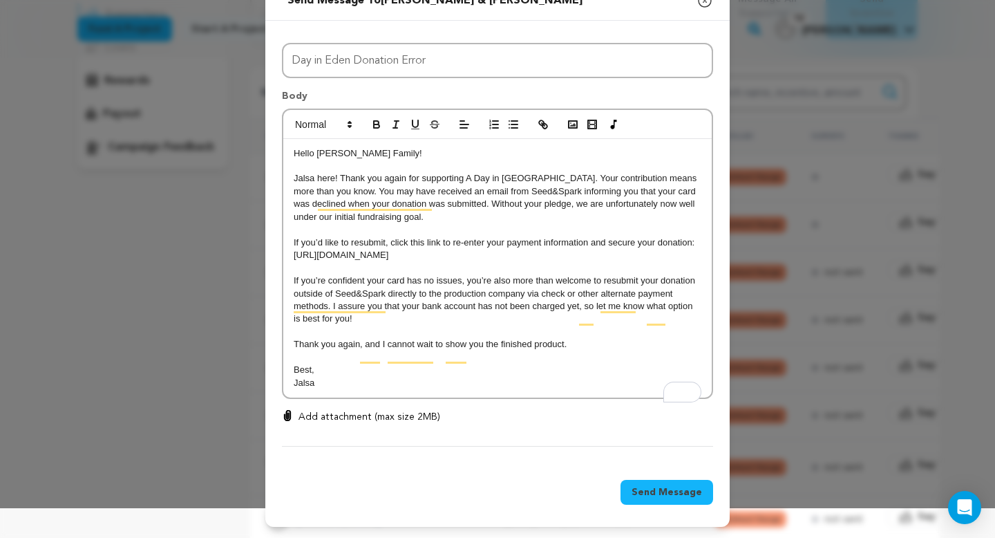
click at [660, 485] on span "Send Message" at bounding box center [667, 492] width 71 height 14
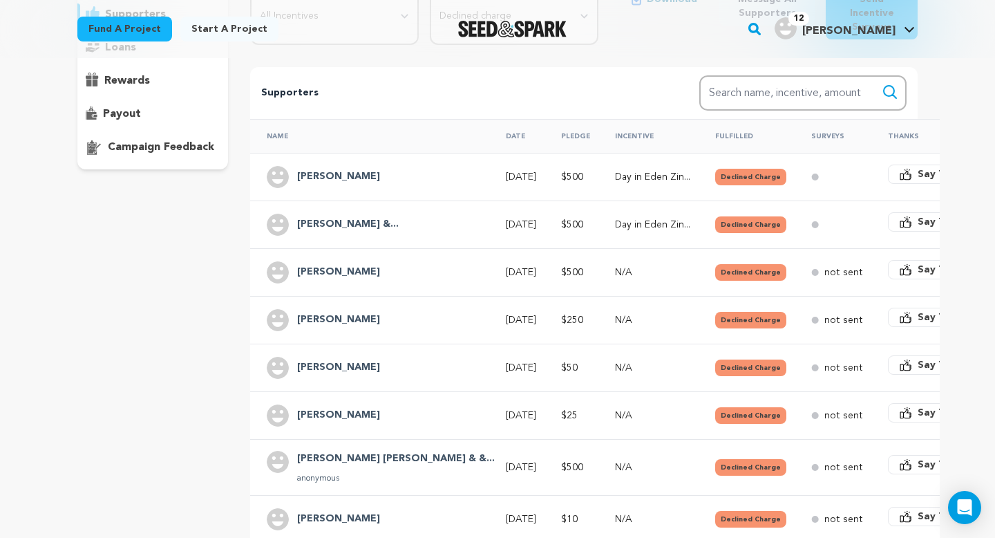
click at [545, 257] on td "$500" at bounding box center [572, 272] width 54 height 48
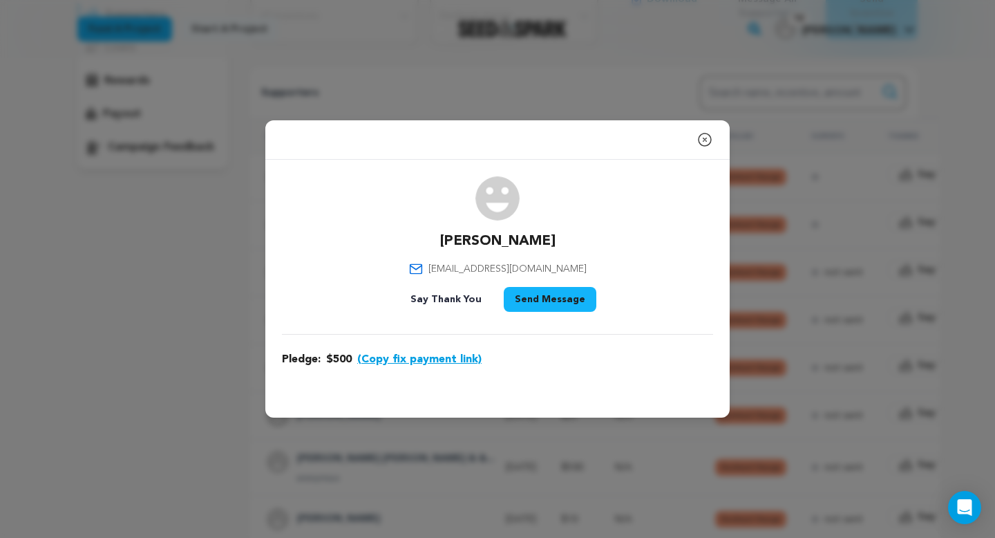
click at [389, 356] on button "(Copy fix payment link)" at bounding box center [419, 359] width 124 height 17
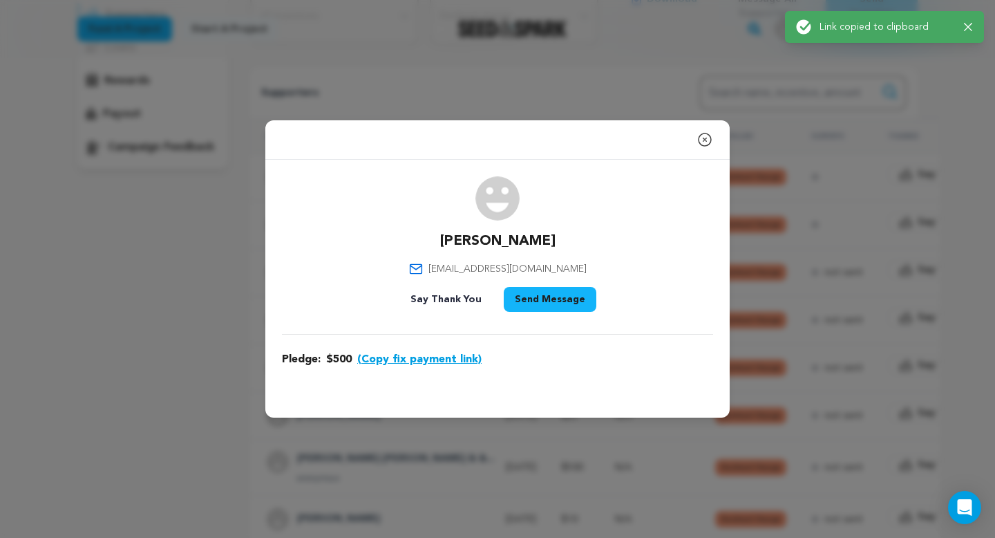
click at [541, 293] on button "Send Message" at bounding box center [550, 299] width 93 height 25
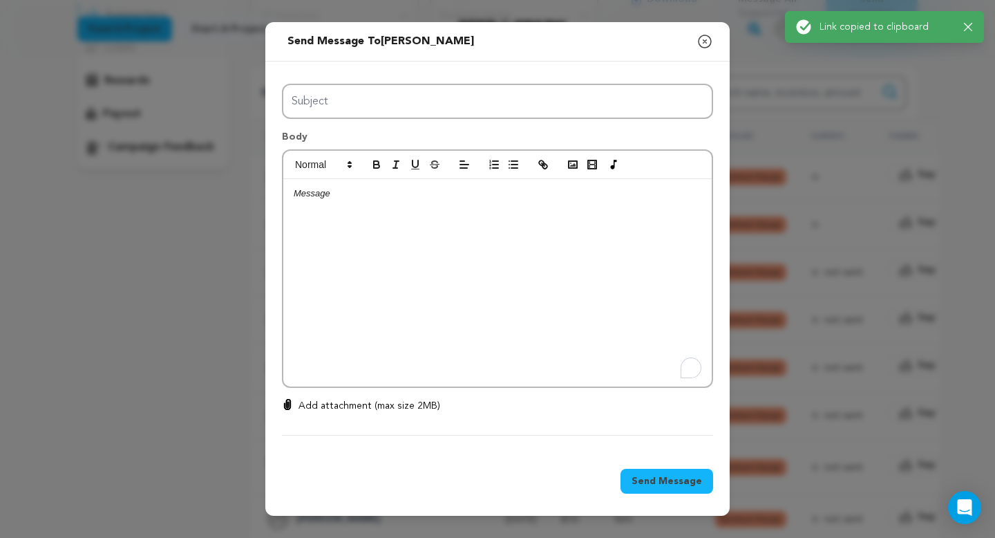
click at [357, 268] on div "To enrich screen reader interactions, please activate Accessibility in Grammarl…" at bounding box center [497, 282] width 429 height 207
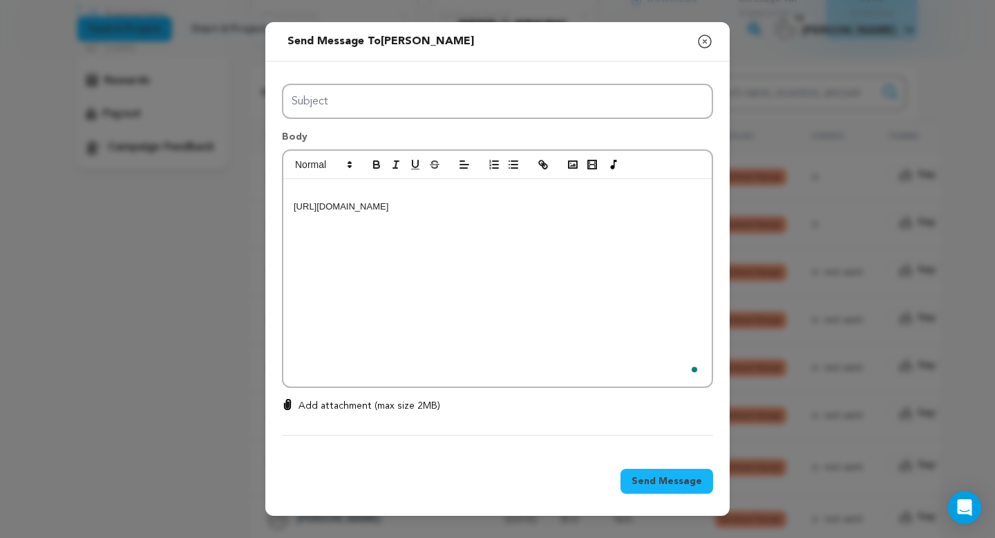
scroll to position [0, 0]
click at [293, 205] on div "https://seedandspark.com/fix-payment/698945?token=ed251f403a8c733843b27bce1bc30…" at bounding box center [497, 282] width 429 height 207
click at [326, 205] on p "To enrich screen reader interactions, please activate Accessibility in Grammarl…" at bounding box center [498, 206] width 408 height 12
click at [319, 193] on p "To enrich screen reader interactions, please activate Accessibility in Grammarl…" at bounding box center [498, 193] width 408 height 12
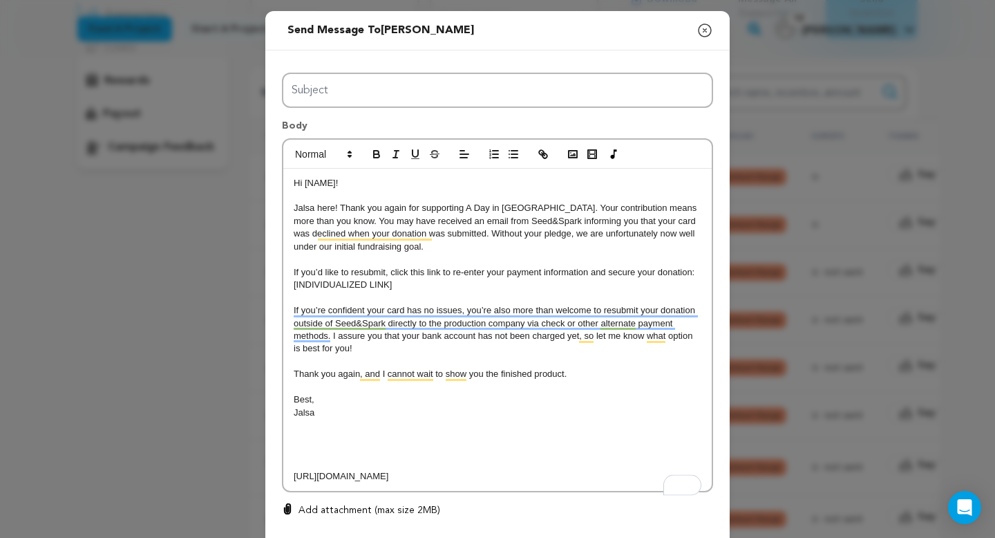
click at [335, 184] on p "Hi [NAME]!" at bounding box center [498, 183] width 408 height 12
drag, startPoint x: 638, startPoint y: 489, endPoint x: 289, endPoint y: 476, distance: 349.3
click at [289, 476] on div "Hi Ms. Diana! Jalsa here! Thank you again for supporting A Day in Eden. Your co…" at bounding box center [497, 330] width 429 height 323
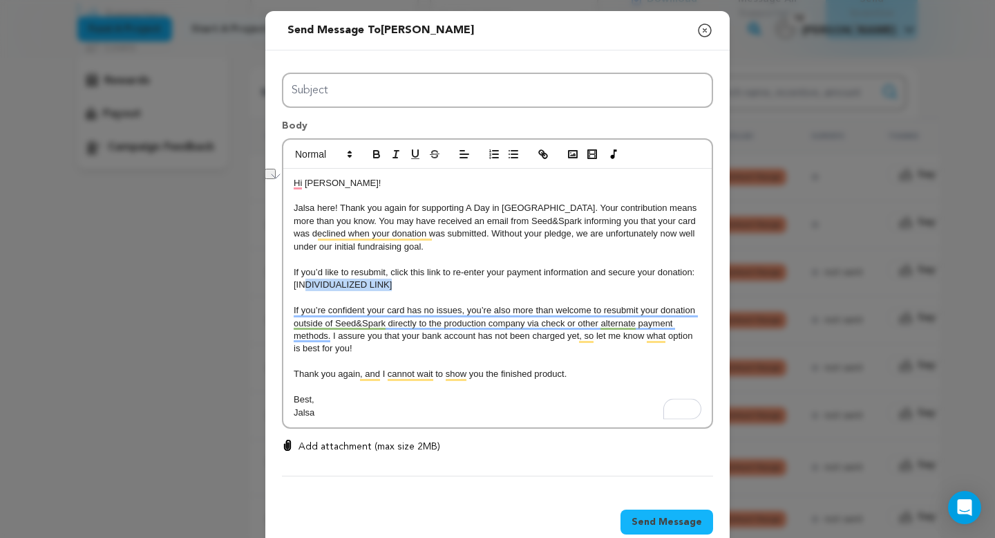
drag, startPoint x: 404, startPoint y: 283, endPoint x: 303, endPoint y: 283, distance: 101.6
click at [303, 283] on p "[INDIVIDUALIZED LINK]" at bounding box center [498, 285] width 408 height 12
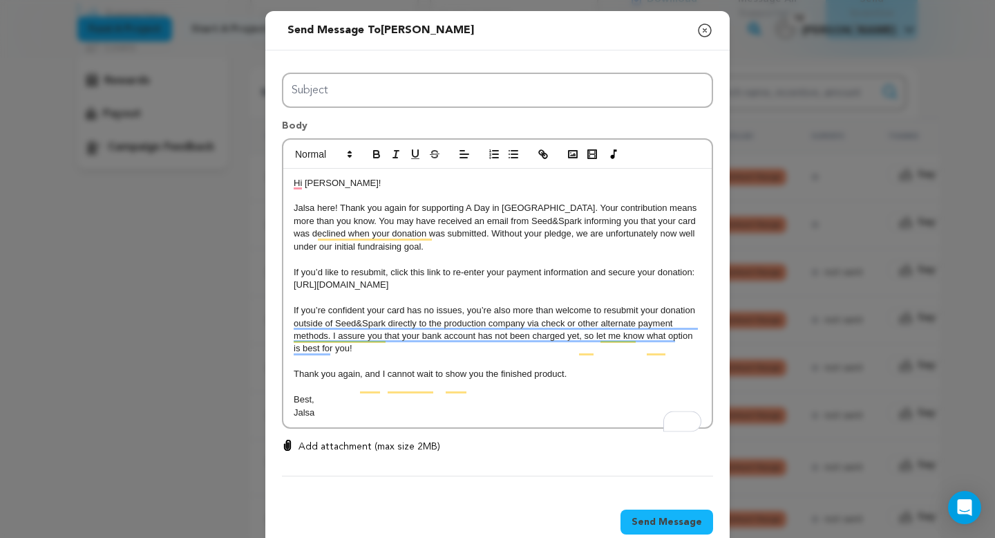
click at [411, 419] on p "Jalsa" at bounding box center [498, 412] width 408 height 12
click at [653, 291] on p "https://seedandspark.com/fix-payment/698945?token=ed251f403a8c733843b27bce1bc30…" at bounding box center [498, 285] width 408 height 12
click at [568, 380] on p "Thank you again, and I cannot wait to show you the finished product." at bounding box center [498, 374] width 408 height 12
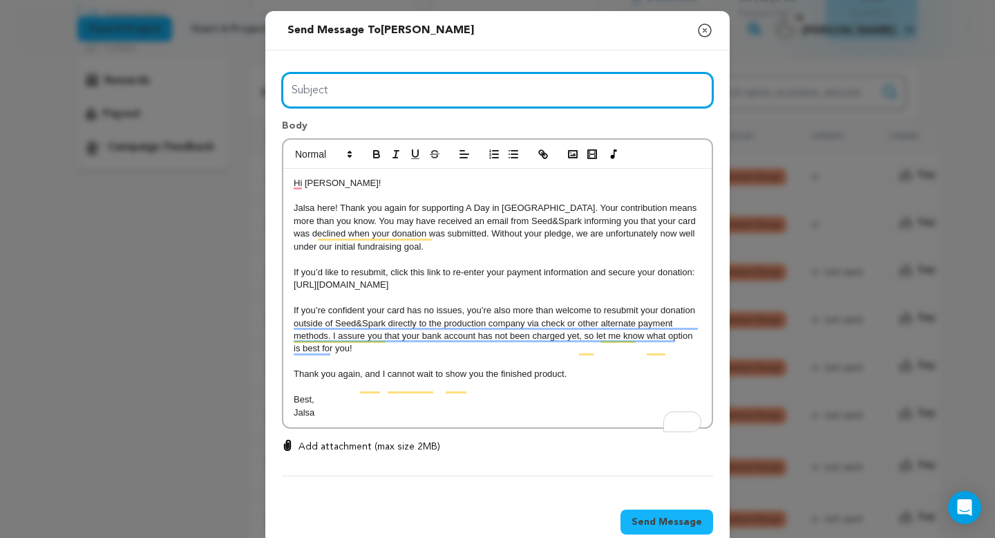
click at [486, 86] on input "Subject" at bounding box center [497, 90] width 431 height 35
type input "Day in Eden Donation Error"
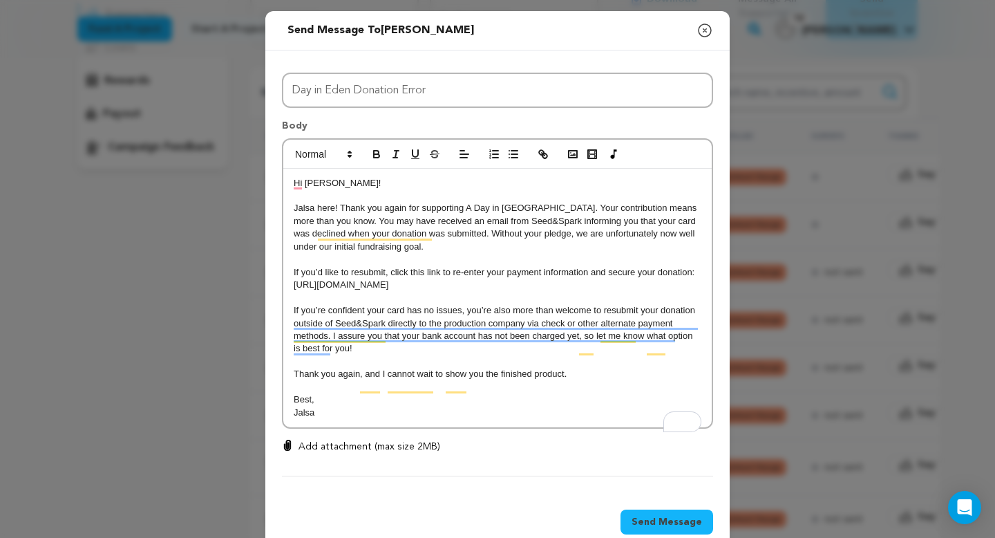
click at [485, 419] on p "Jalsa" at bounding box center [498, 412] width 408 height 12
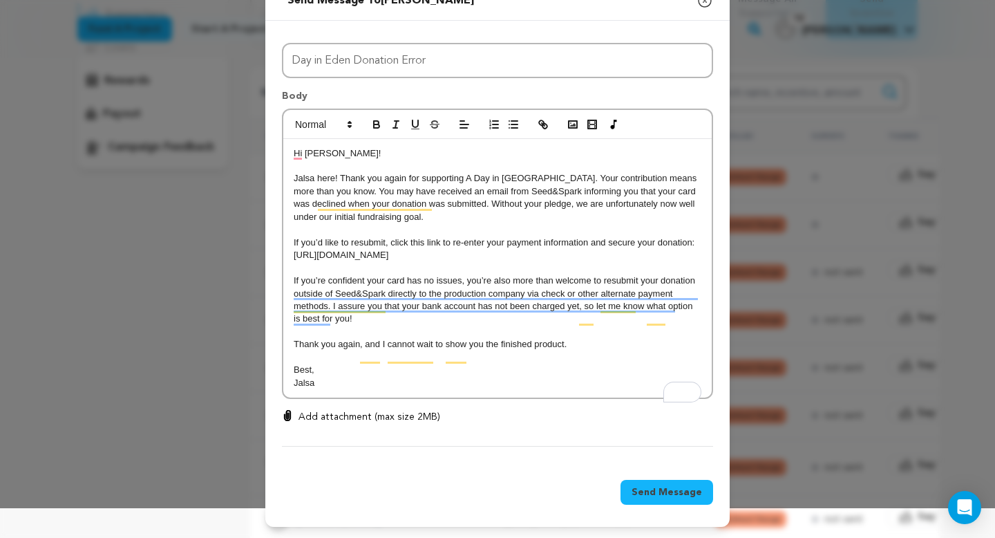
scroll to position [43, 0]
click at [635, 486] on button "Send Message" at bounding box center [667, 492] width 93 height 25
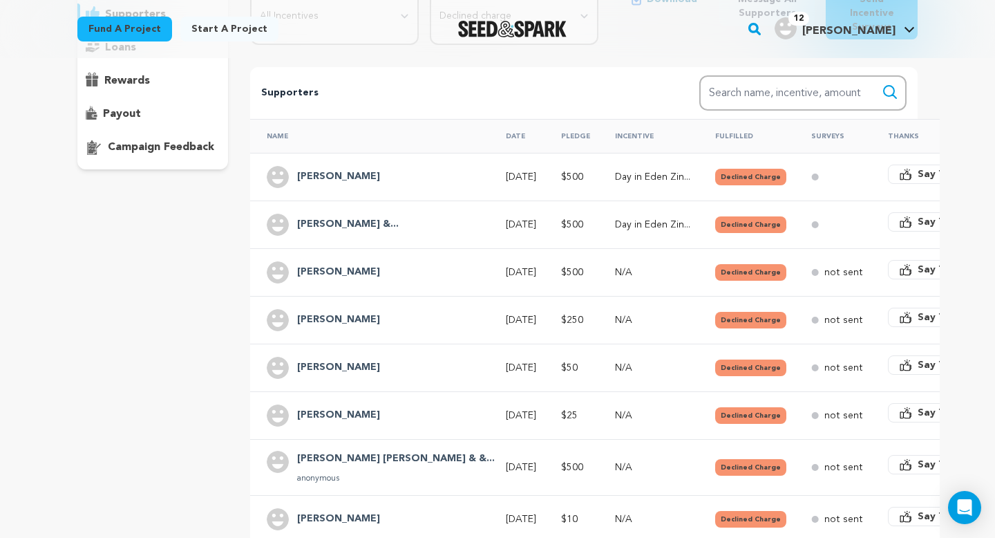
click at [328, 312] on h4 "Shelly Gillyard" at bounding box center [338, 320] width 83 height 17
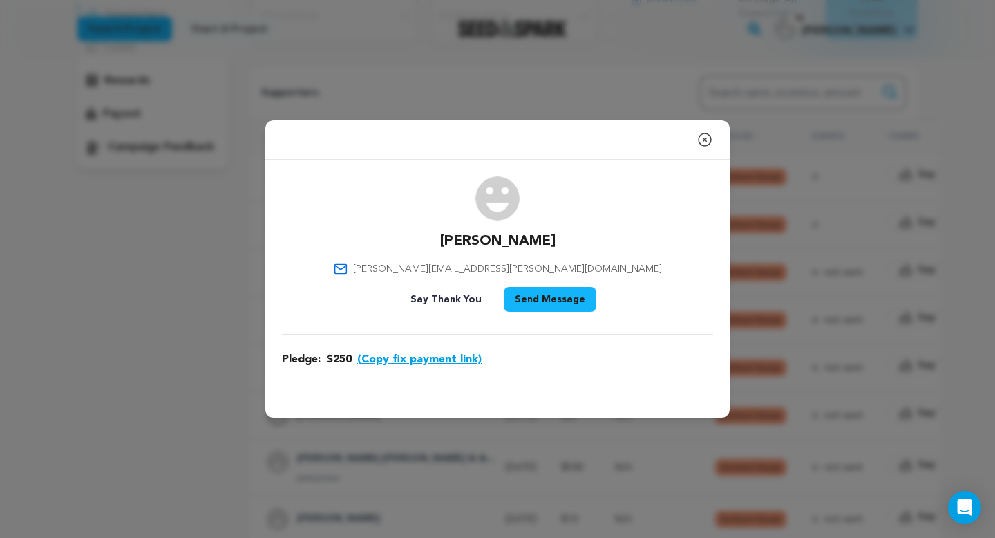
click at [391, 357] on button "(Copy fix payment link)" at bounding box center [419, 359] width 124 height 17
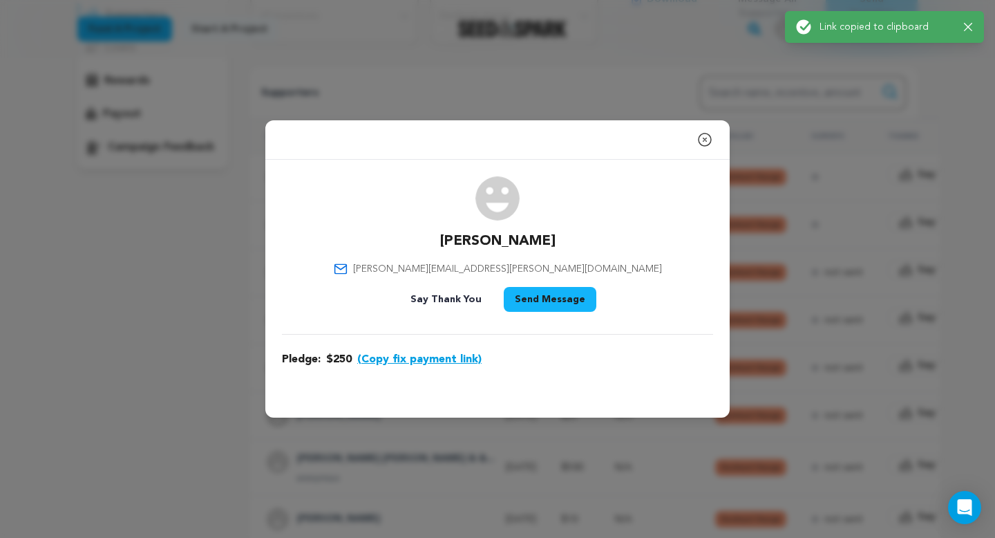
click at [536, 308] on button "Send Message" at bounding box center [550, 299] width 93 height 25
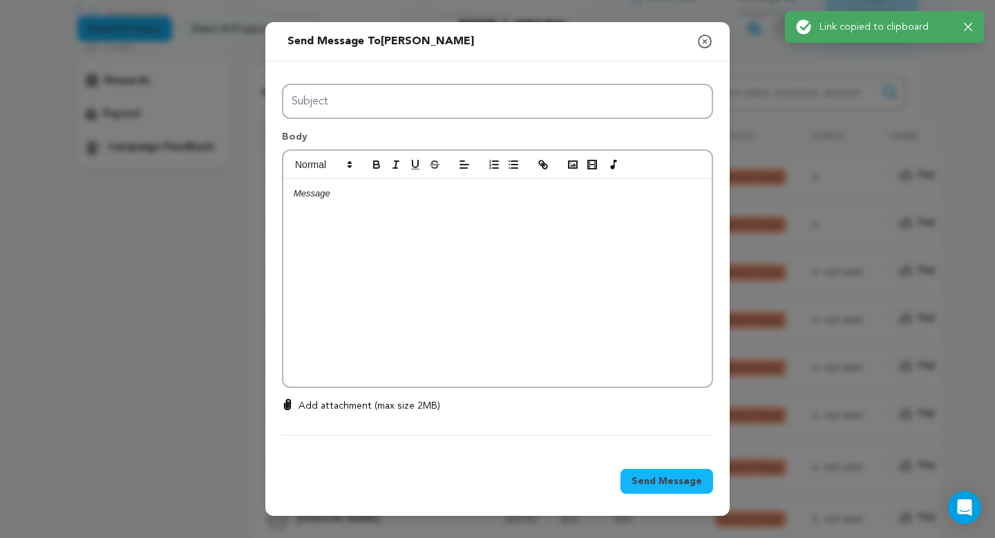
click at [536, 308] on div at bounding box center [497, 282] width 429 height 207
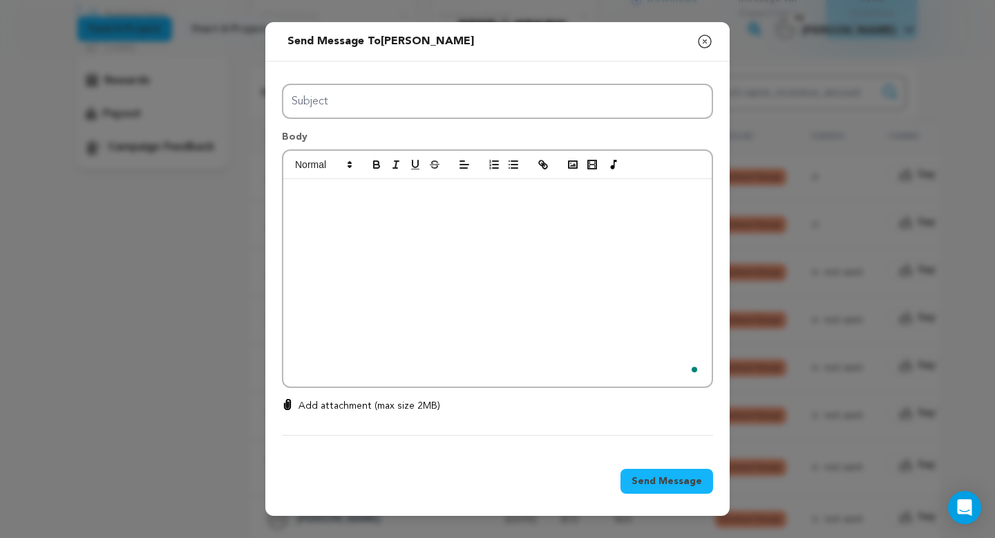
scroll to position [0, 0]
click at [344, 194] on p "To enrich screen reader interactions, please activate Accessibility in Grammarl…" at bounding box center [498, 193] width 408 height 12
click at [299, 194] on p "To enrich screen reader interactions, please activate Accessibility in Grammarl…" at bounding box center [498, 193] width 408 height 12
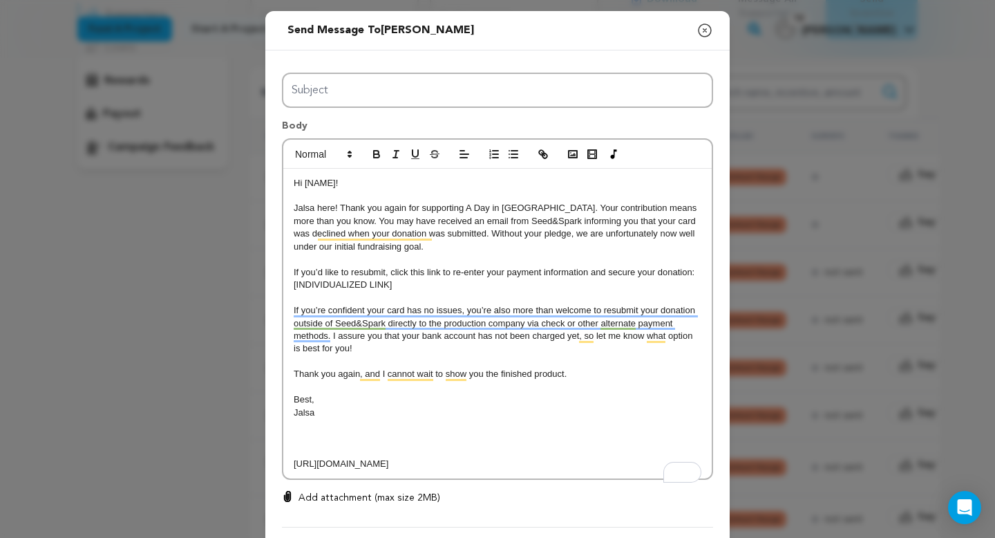
click at [339, 182] on p "Hi [NAME]!" at bounding box center [498, 183] width 408 height 12
drag, startPoint x: 645, startPoint y: 476, endPoint x: 285, endPoint y: 458, distance: 360.6
click at [285, 458] on div "Hi Ms. Shelly! Jalsa here! Thank you again for supporting A Day in Eden. Your c…" at bounding box center [497, 324] width 429 height 310
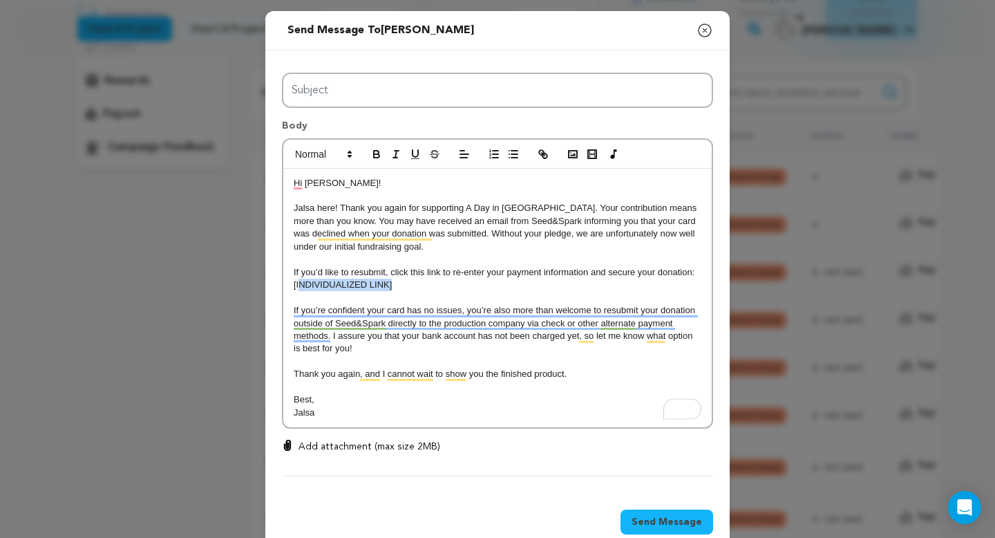
drag, startPoint x: 399, startPoint y: 284, endPoint x: 299, endPoint y: 283, distance: 99.5
click at [299, 283] on p "[INDIVIDUALIZED LINK]" at bounding box center [498, 285] width 408 height 12
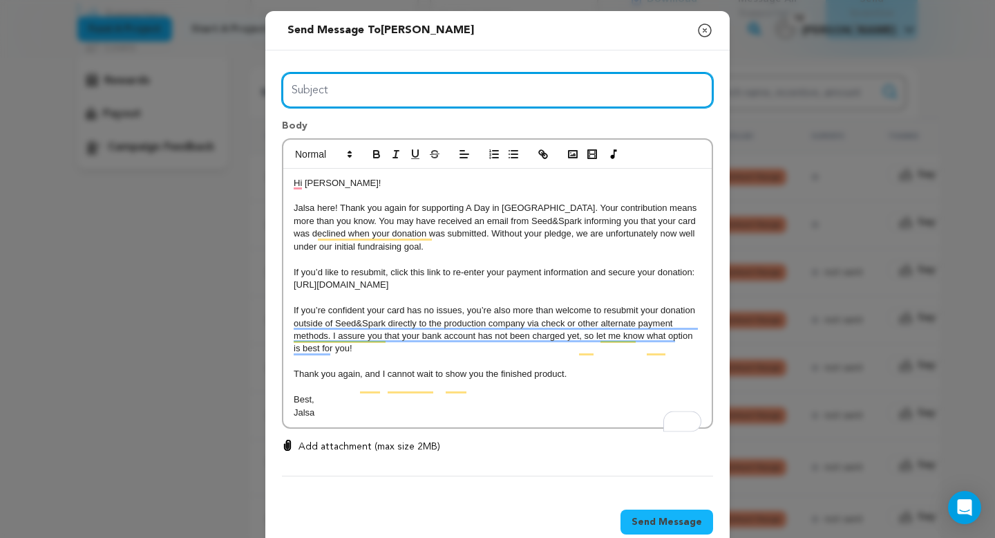
click at [404, 84] on input "Subject" at bounding box center [497, 90] width 431 height 35
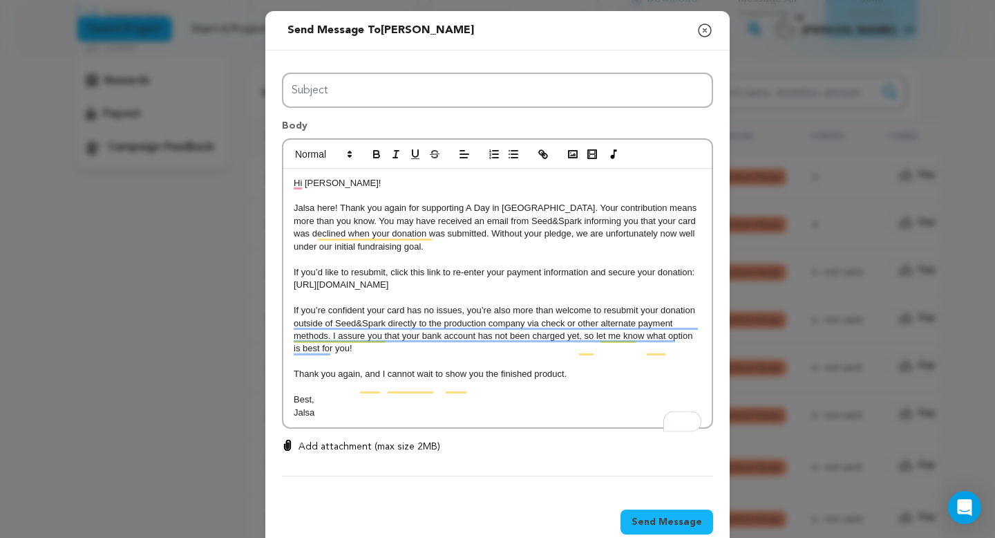
click at [404, 419] on p "Jalsa" at bounding box center [498, 412] width 408 height 12
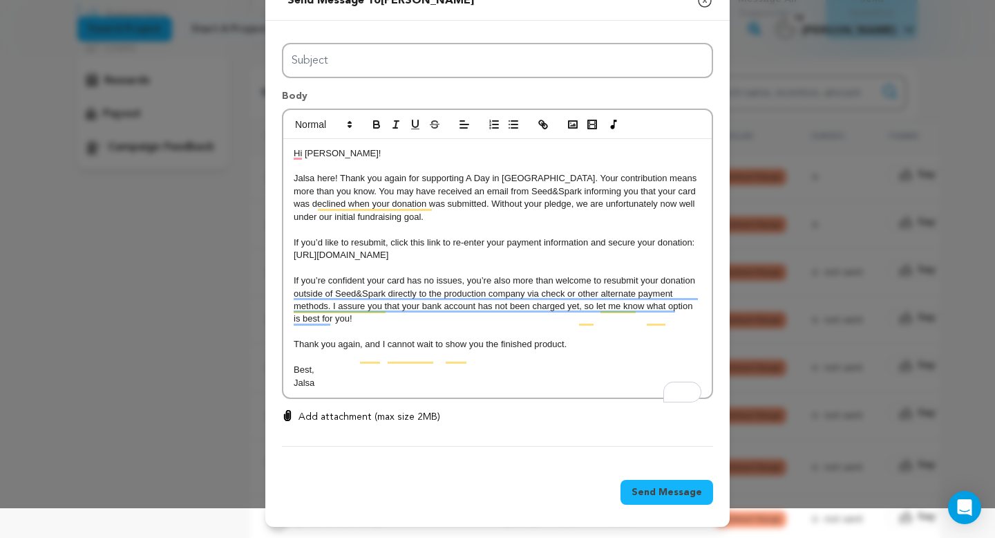
click at [652, 496] on span "Send Message" at bounding box center [667, 492] width 71 height 14
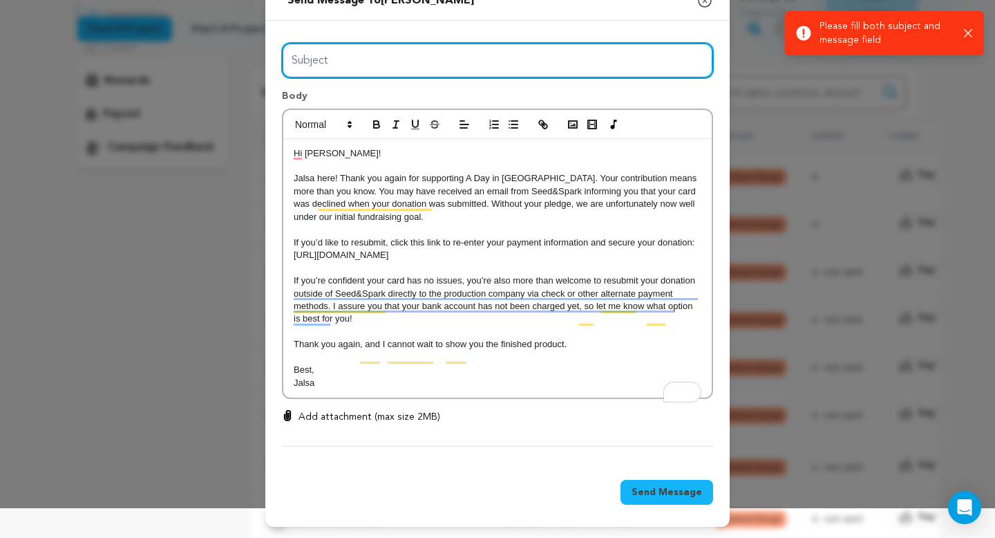
click at [579, 55] on input "Subject" at bounding box center [497, 60] width 431 height 35
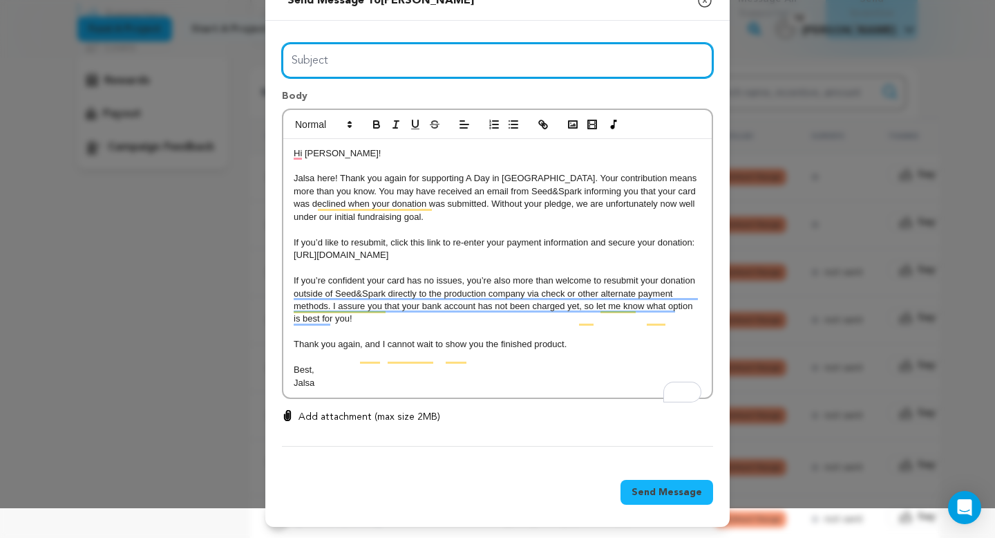
type input "Day in Eden Donation Error"
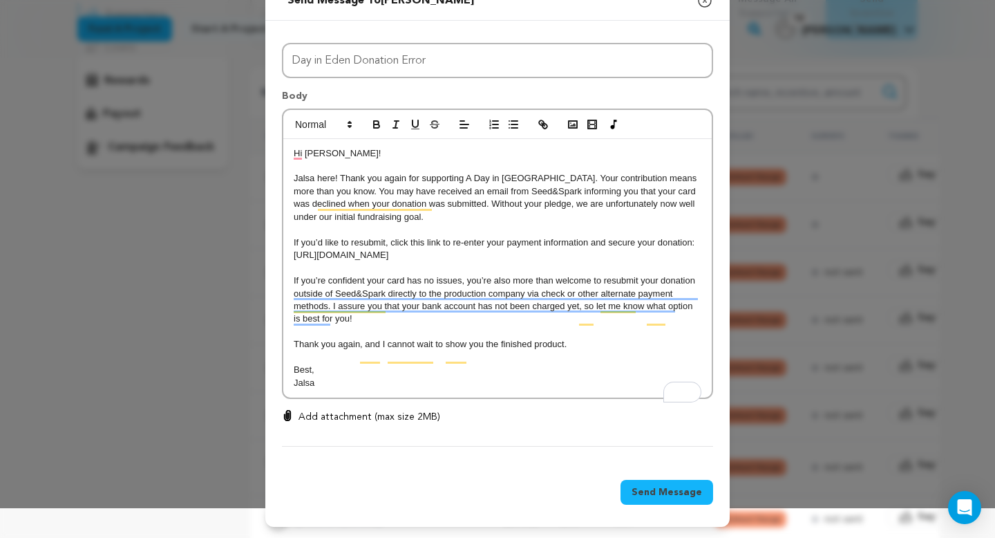
click at [449, 223] on p "To enrich screen reader interactions, please activate Accessibility in Grammarl…" at bounding box center [498, 229] width 408 height 12
click at [669, 498] on span "Send Message" at bounding box center [667, 492] width 71 height 14
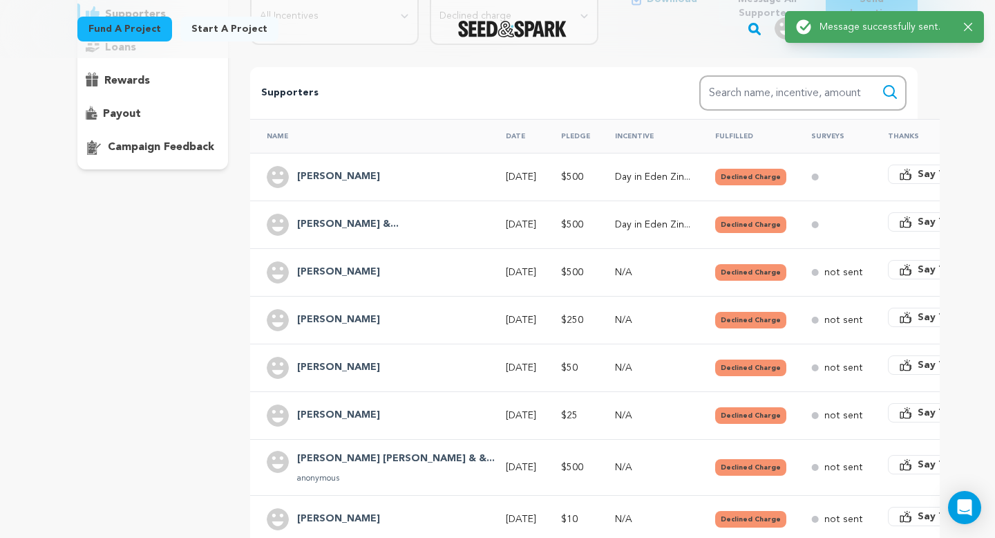
click at [179, 413] on div "overview updates" at bounding box center [152, 306] width 151 height 760
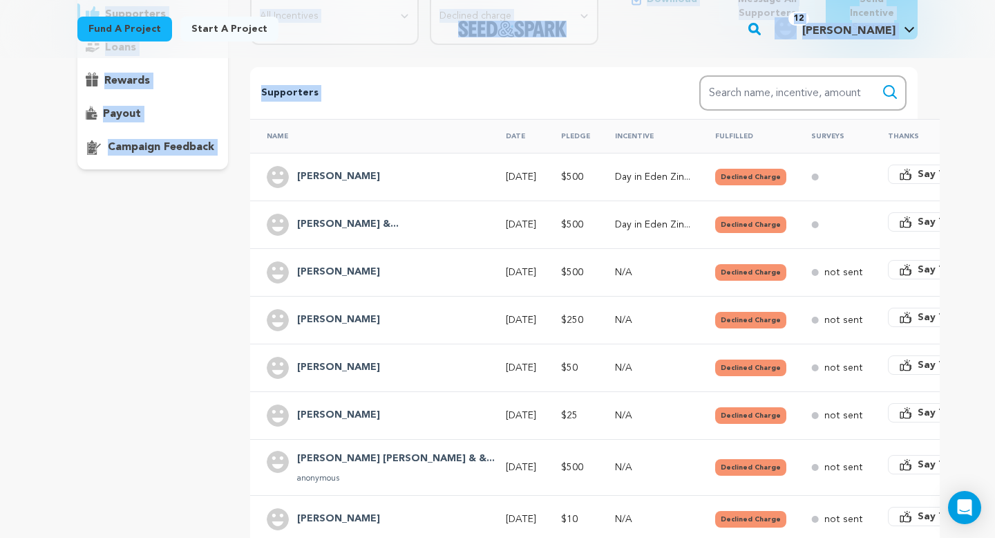
drag, startPoint x: 677, startPoint y: 96, endPoint x: 676, endPoint y: 48, distance: 47.7
click at [676, 48] on main "Fund a project Start a project Search" at bounding box center [497, 494] width 995 height 1425
click at [676, 48] on div "Fund a project Start a project Search" at bounding box center [497, 29] width 885 height 58
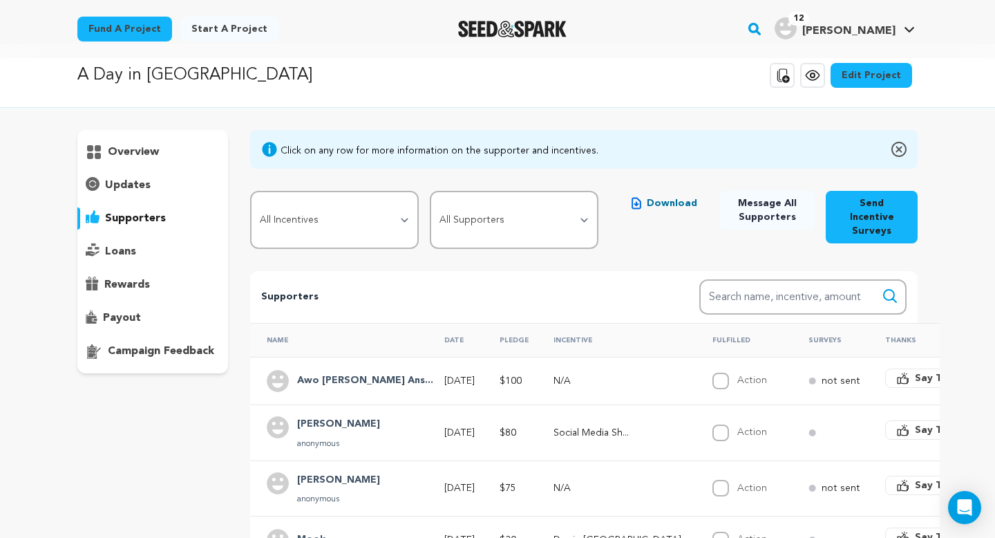
scroll to position [16, 0]
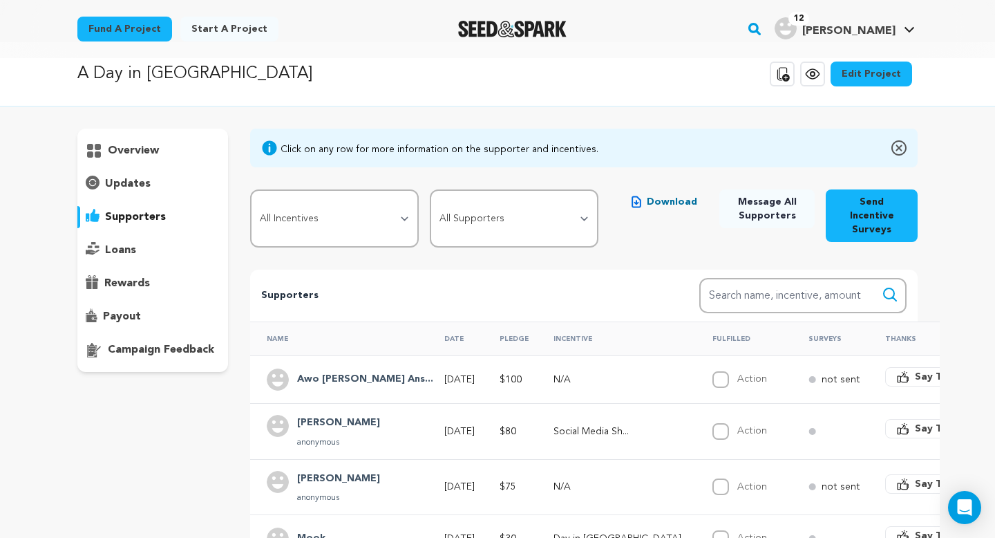
click at [753, 200] on span "Message All Supporters" at bounding box center [767, 209] width 73 height 28
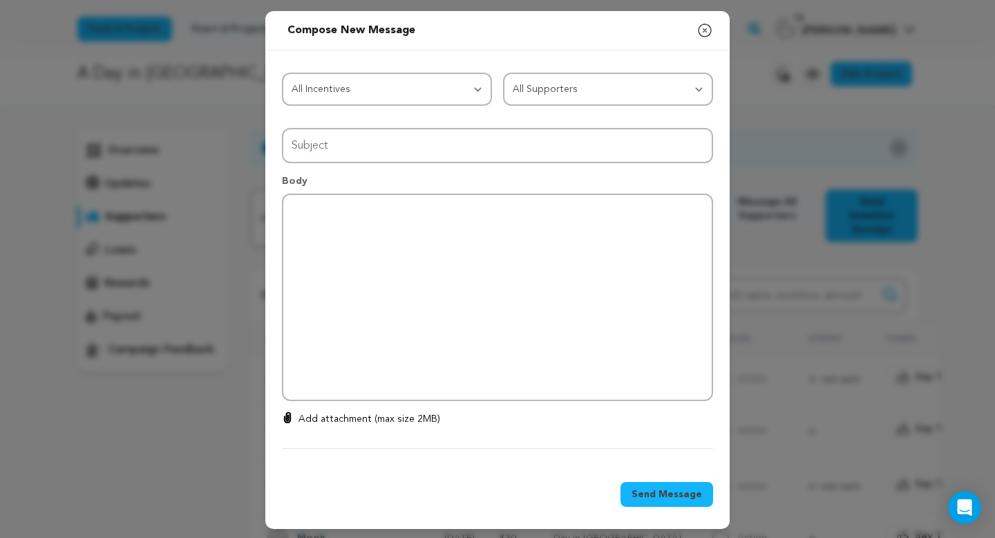
type input "Thanks for your support!"
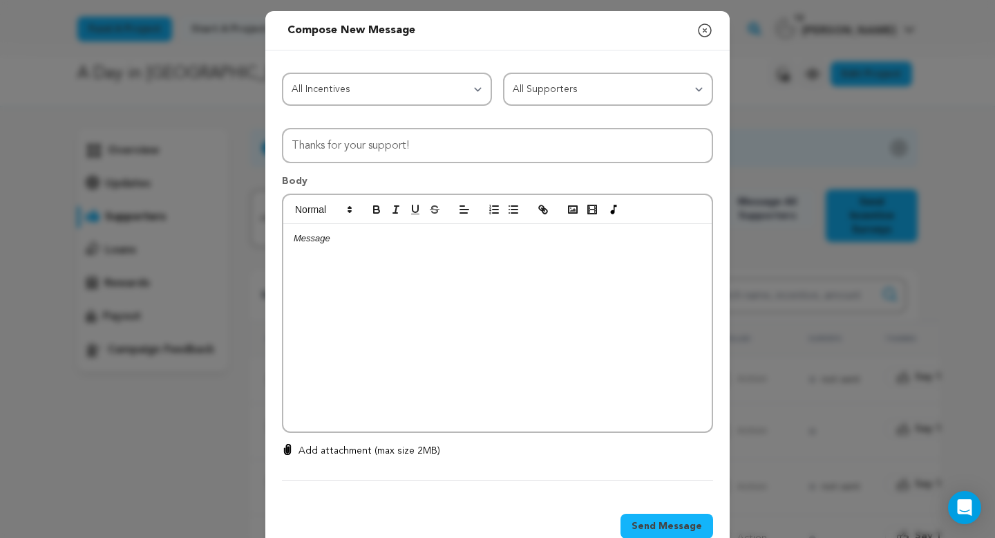
click at [707, 30] on icon "button" at bounding box center [705, 30] width 17 height 17
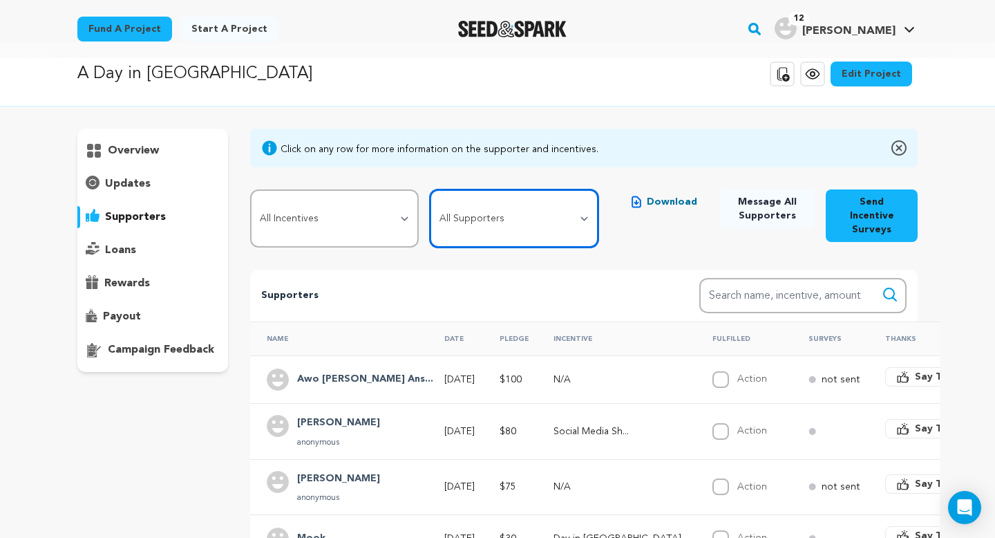
click at [572, 208] on select "All Supporters Survey not sent Survey incomplete Survey complete Incentive not …" at bounding box center [514, 218] width 169 height 58
select select "pledge_incomplete"
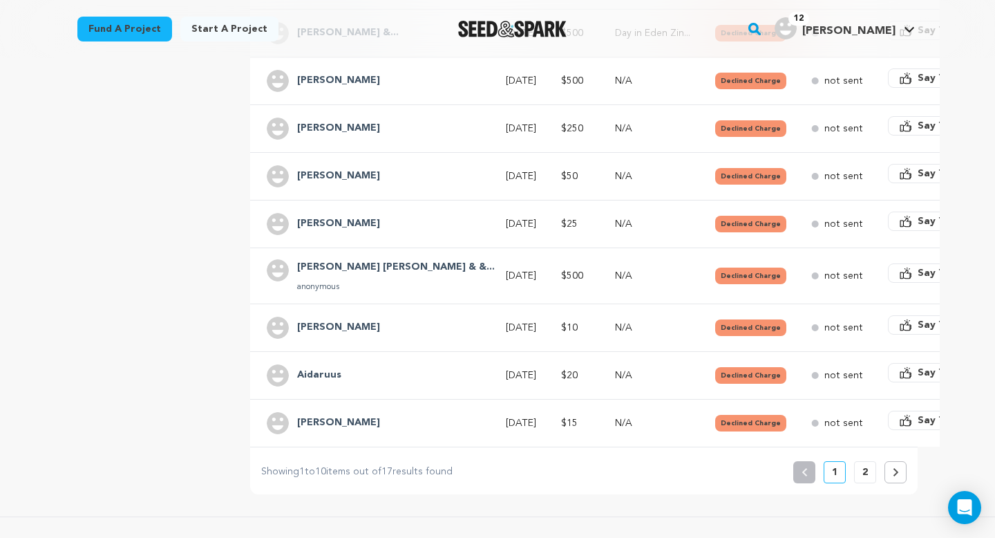
scroll to position [414, 0]
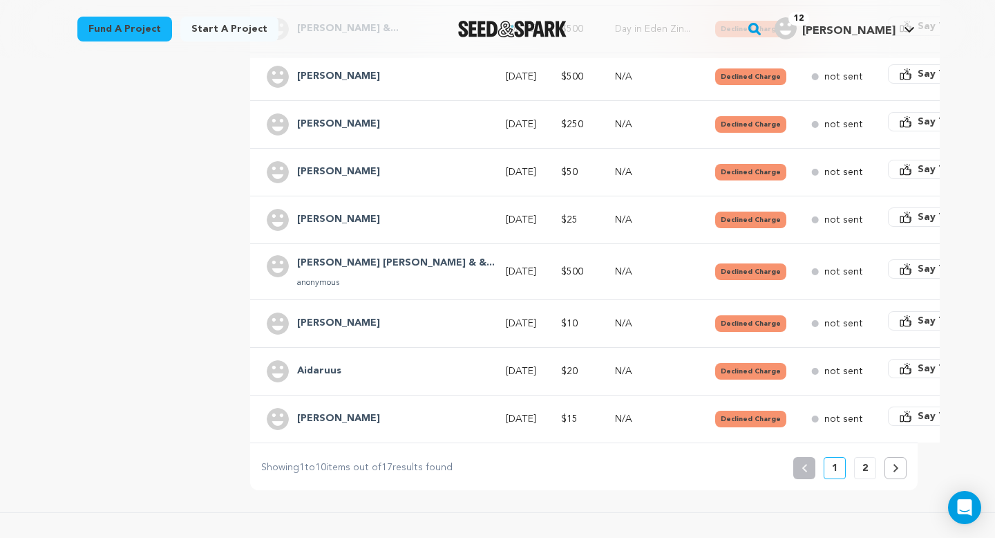
click at [345, 164] on h4 "[PERSON_NAME]" at bounding box center [338, 172] width 83 height 17
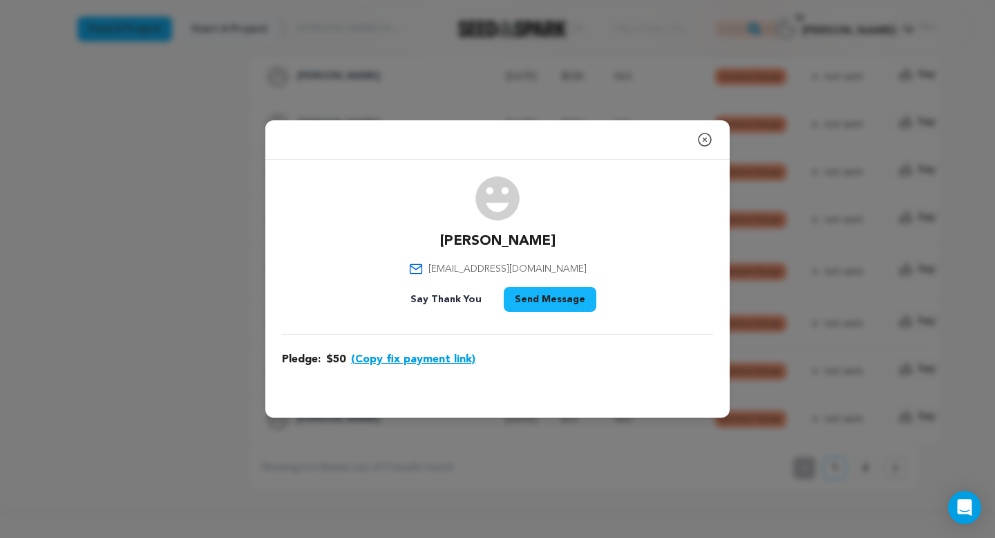
click at [458, 357] on button "(Copy fix payment link)" at bounding box center [413, 359] width 124 height 17
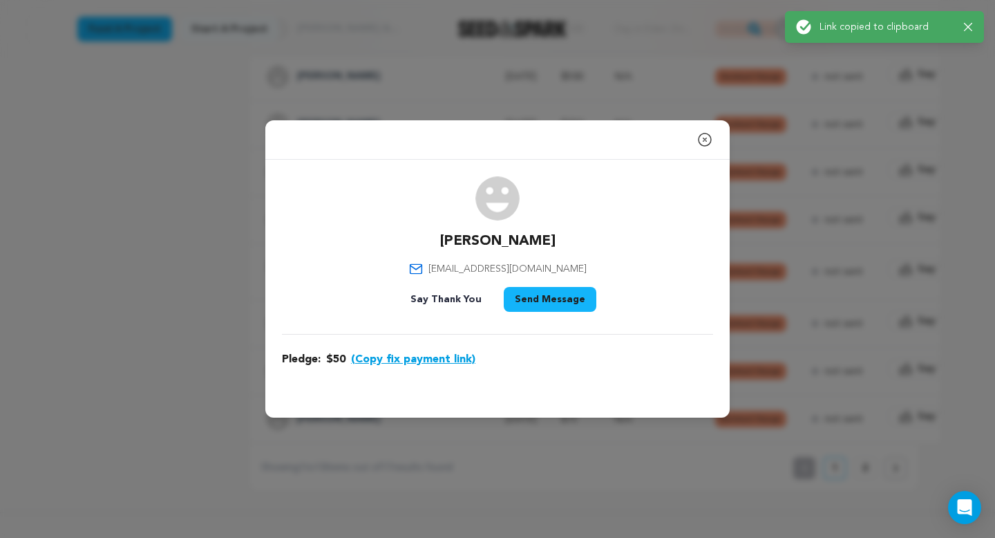
click at [549, 294] on button "Send Message" at bounding box center [550, 299] width 93 height 25
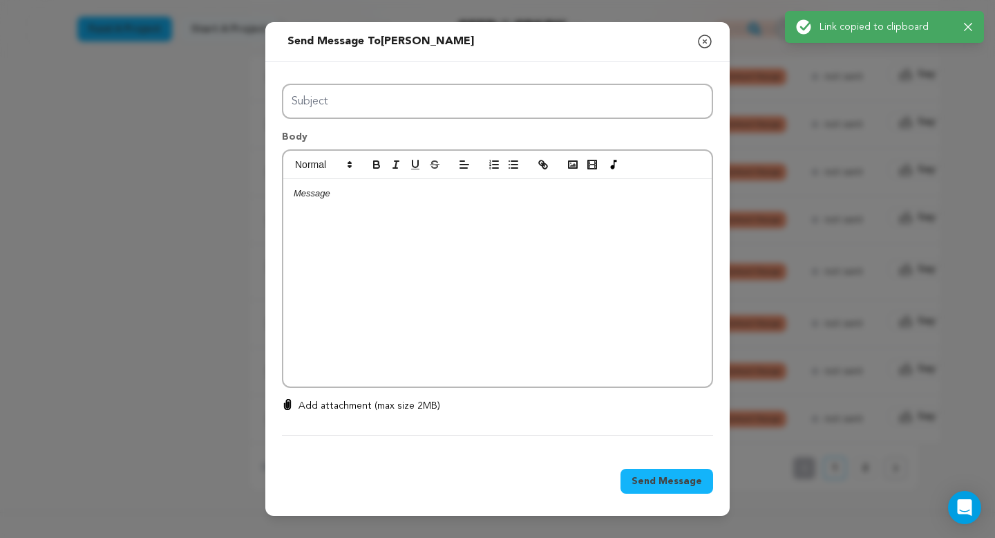
click at [330, 207] on div at bounding box center [497, 282] width 429 height 207
paste div
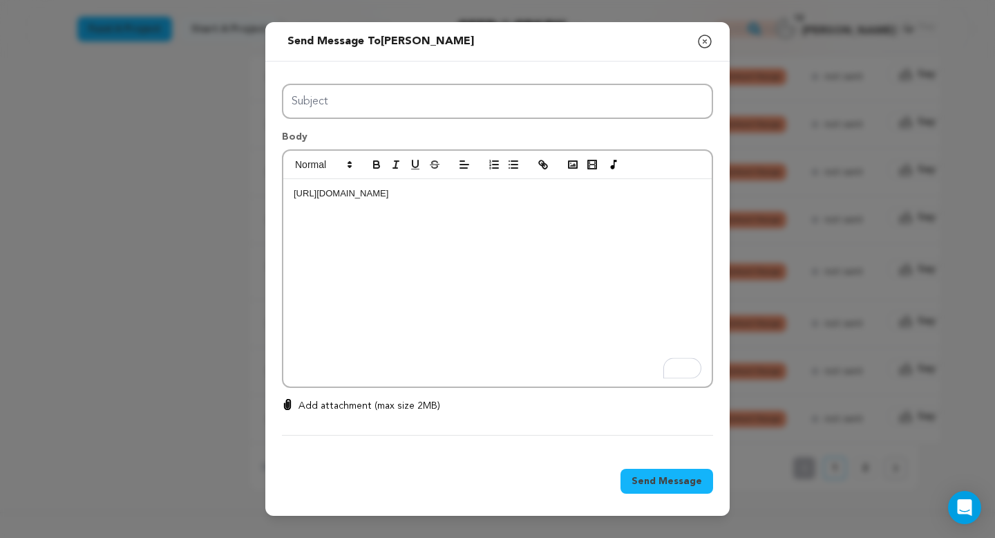
click at [294, 193] on p "https://seedandspark.com/fix-payment/698878?token=e12cb5efa0a7eb90cc36531eaba90…" at bounding box center [498, 193] width 408 height 12
click at [298, 192] on p "To enrich screen reader interactions, please activate Accessibility in Grammarl…" at bounding box center [498, 193] width 408 height 12
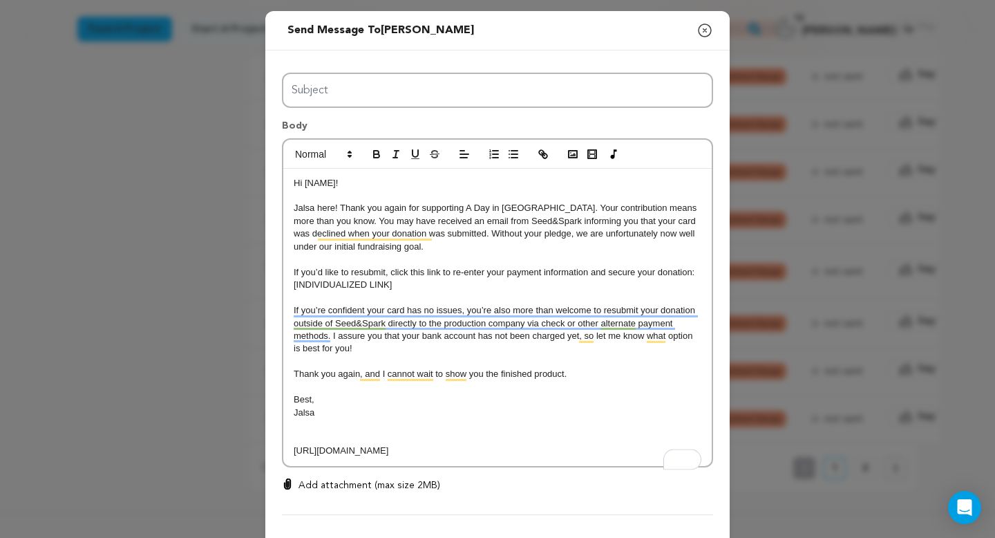
click at [335, 185] on p "Hi [NAME]!" at bounding box center [498, 183] width 408 height 12
drag, startPoint x: 645, startPoint y: 467, endPoint x: 292, endPoint y: 448, distance: 353.7
click at [292, 448] on div "Hi Kalani! Jalsa here! Thank you again for supporting A Day in Eden. Your contr…" at bounding box center [497, 317] width 429 height 297
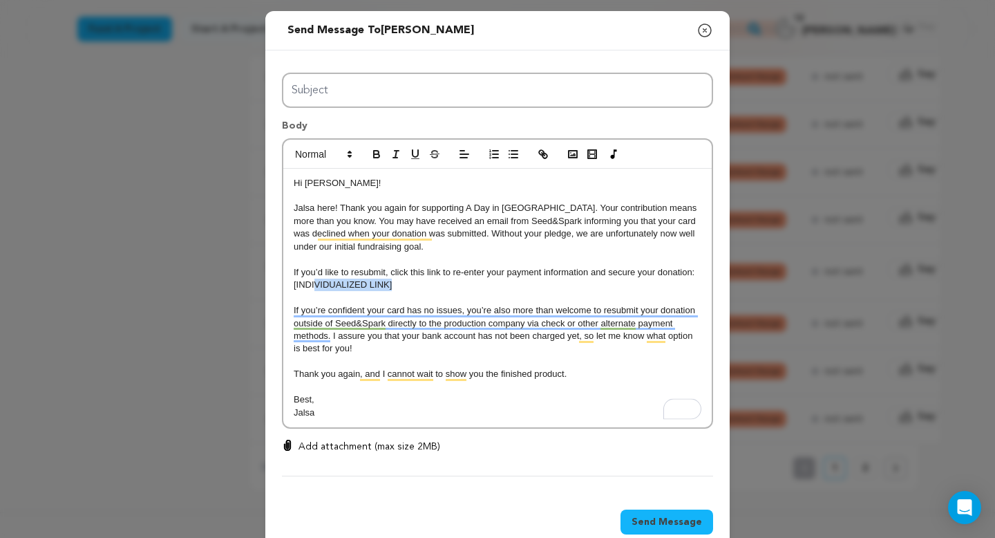
drag, startPoint x: 394, startPoint y: 285, endPoint x: 315, endPoint y: 285, distance: 79.5
click at [315, 285] on p "[INDIVIDUALIZED LINK]" at bounding box center [498, 285] width 408 height 12
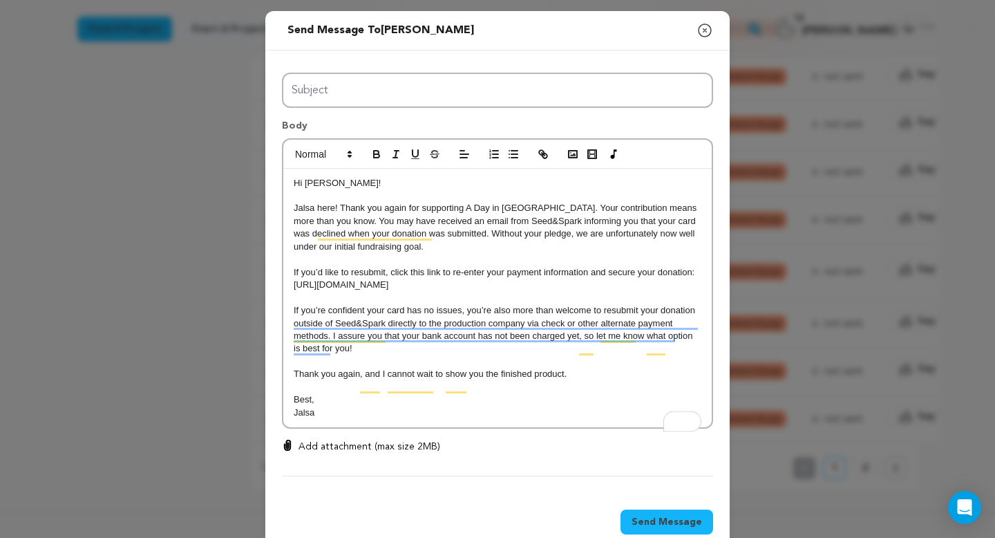
click at [516, 304] on p "To enrich screen reader interactions, please activate Accessibility in Grammarl…" at bounding box center [498, 298] width 408 height 12
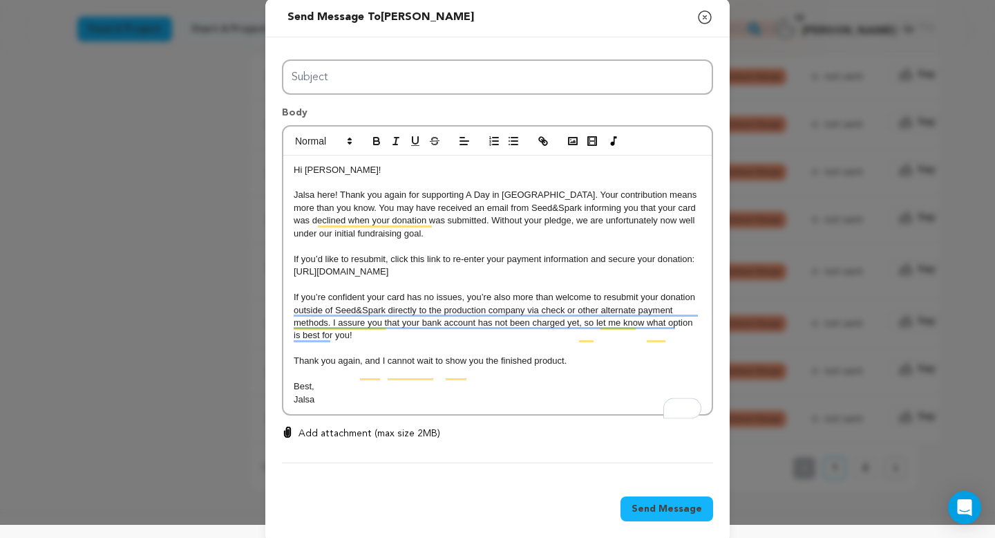
scroll to position [10, 0]
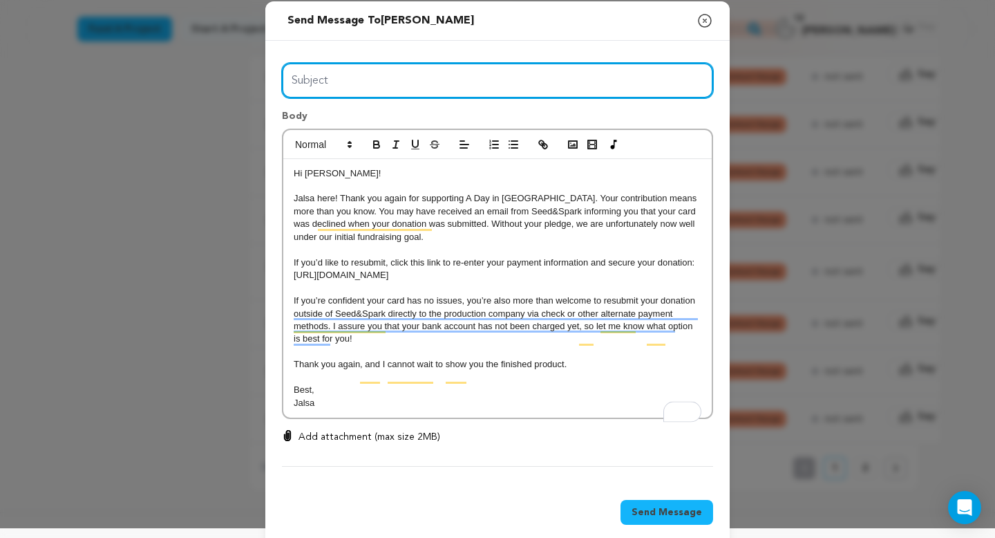
click at [519, 86] on input "Subject" at bounding box center [497, 80] width 431 height 35
type input "Day in Eden Donation Error"
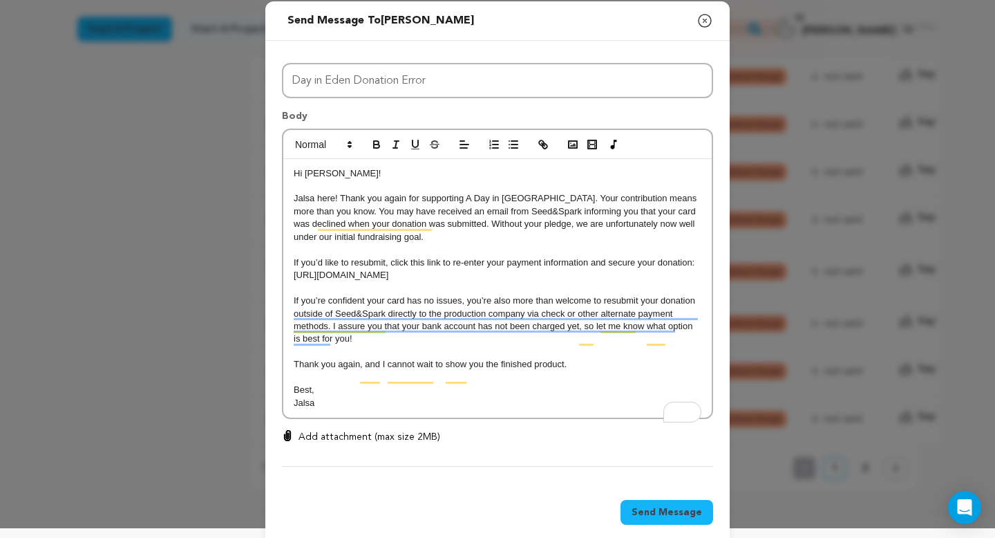
click at [431, 409] on p "Jalsa" at bounding box center [498, 403] width 408 height 12
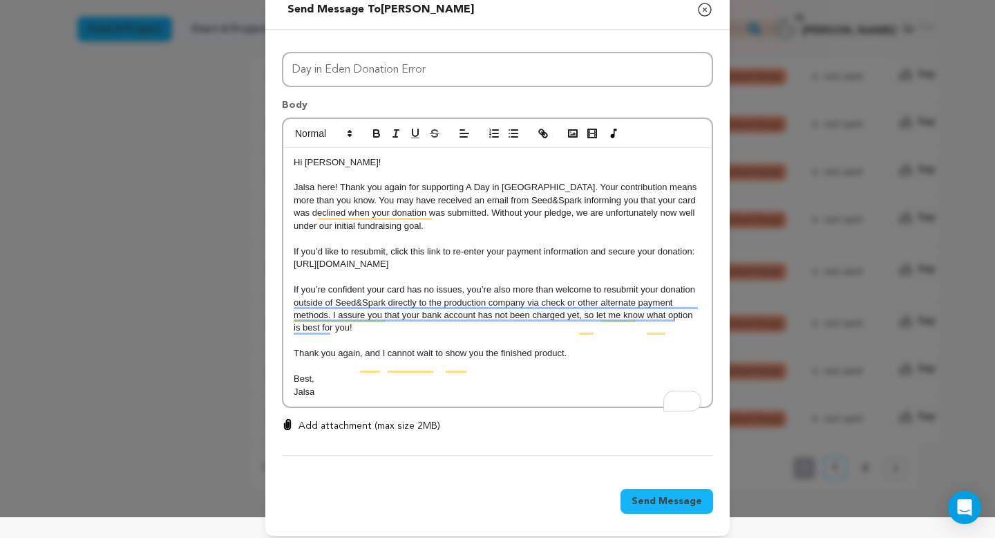
scroll to position [21, 0]
click at [653, 507] on span "Send Message" at bounding box center [667, 501] width 71 height 14
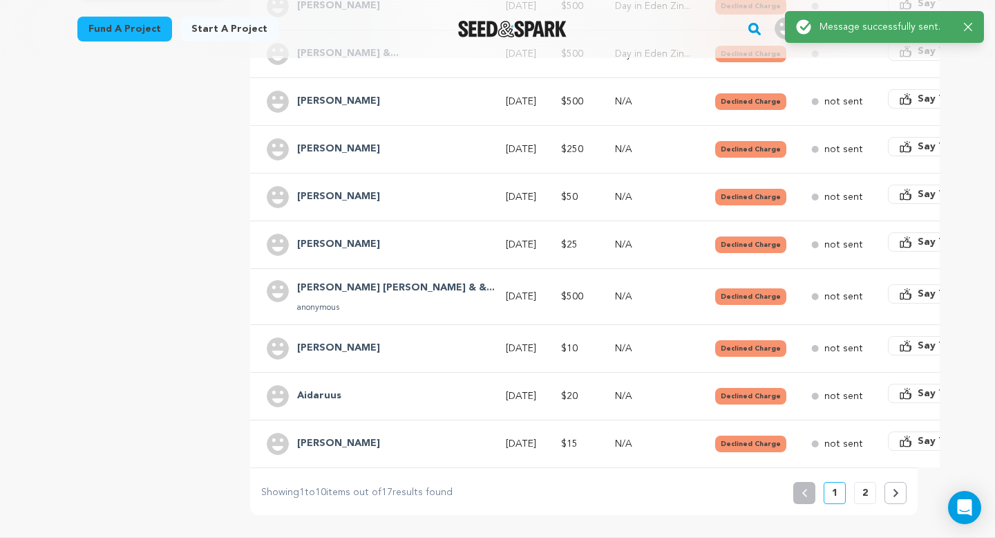
scroll to position [393, 0]
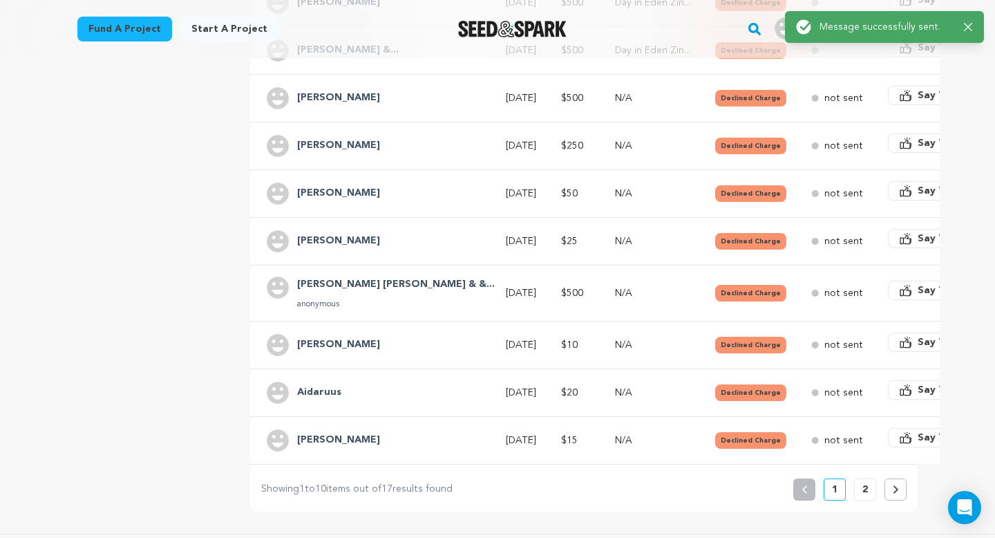
click at [326, 233] on h4 "[PERSON_NAME]" at bounding box center [338, 241] width 83 height 17
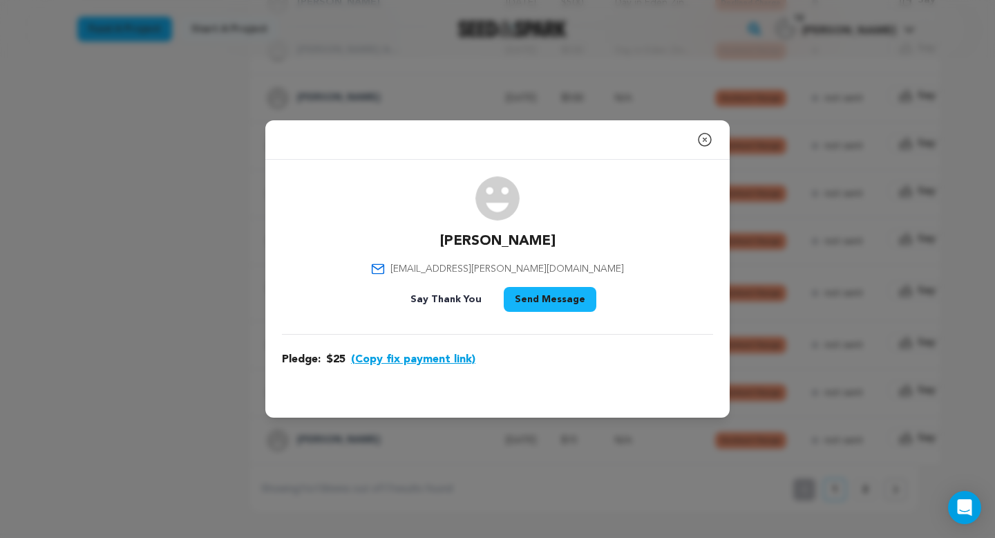
click at [381, 359] on button "(Copy fix payment link)" at bounding box center [413, 359] width 124 height 17
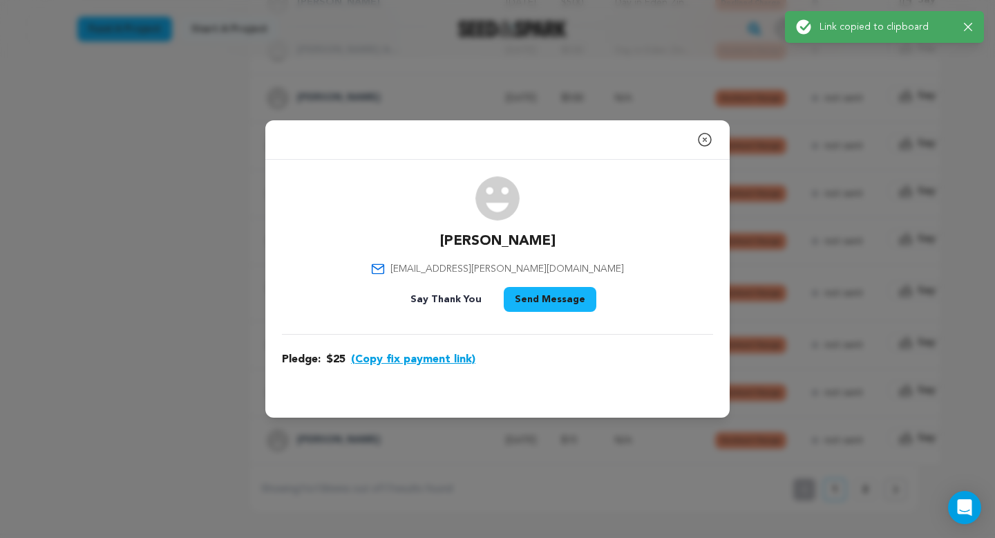
click at [541, 306] on button "Send Message" at bounding box center [550, 299] width 93 height 25
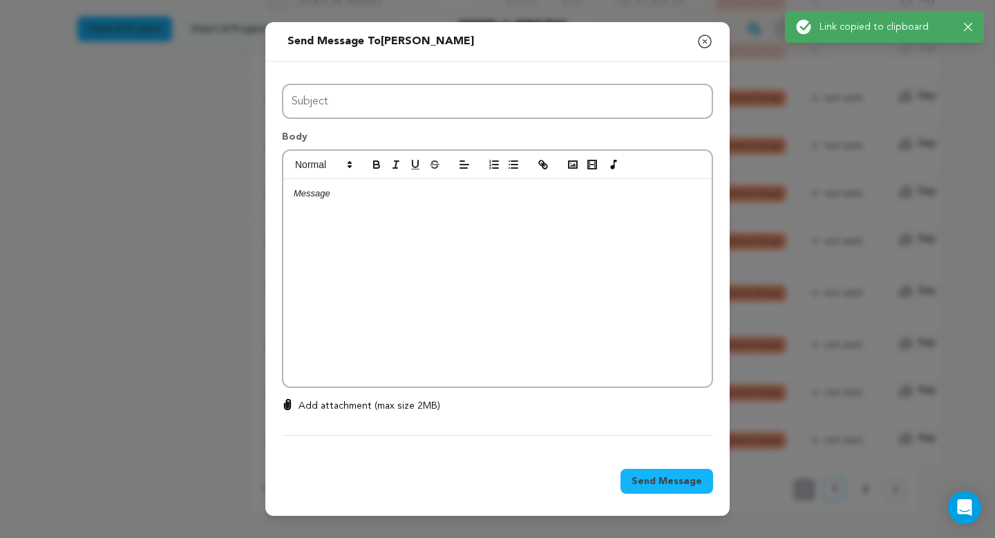
click at [344, 212] on div at bounding box center [497, 282] width 429 height 207
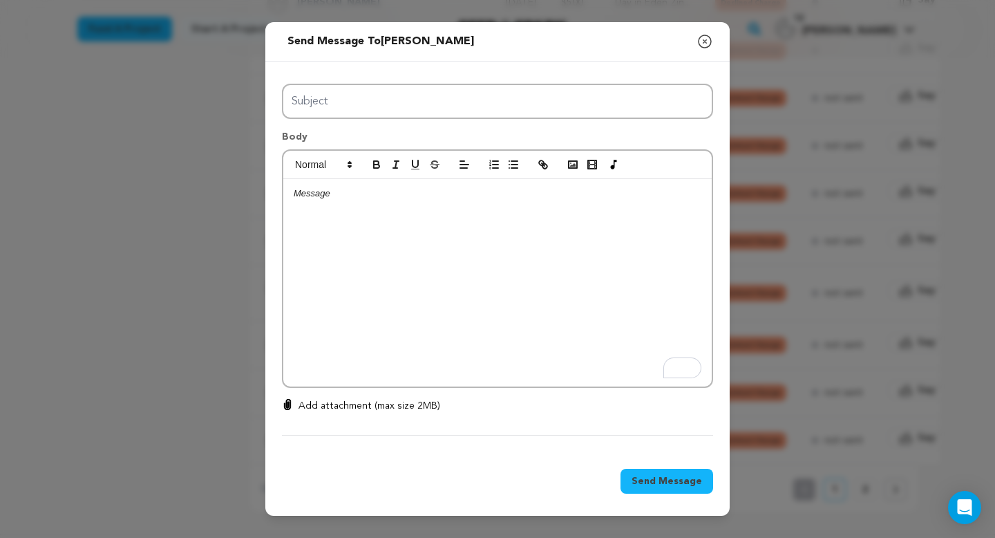
scroll to position [0, 0]
click at [294, 194] on p "https://seedandspark.com/fix-payment/698869?token=7ae279c8e468bb0f19d0d685e293c…" at bounding box center [498, 193] width 408 height 12
click at [302, 194] on p "To enrich screen reader interactions, please activate Accessibility in Grammarl…" at bounding box center [498, 193] width 408 height 12
click at [306, 187] on div "https://seedandspark.com/fix-payment/698869?token=7ae279c8e468bb0f19d0d685e293c…" at bounding box center [497, 282] width 429 height 207
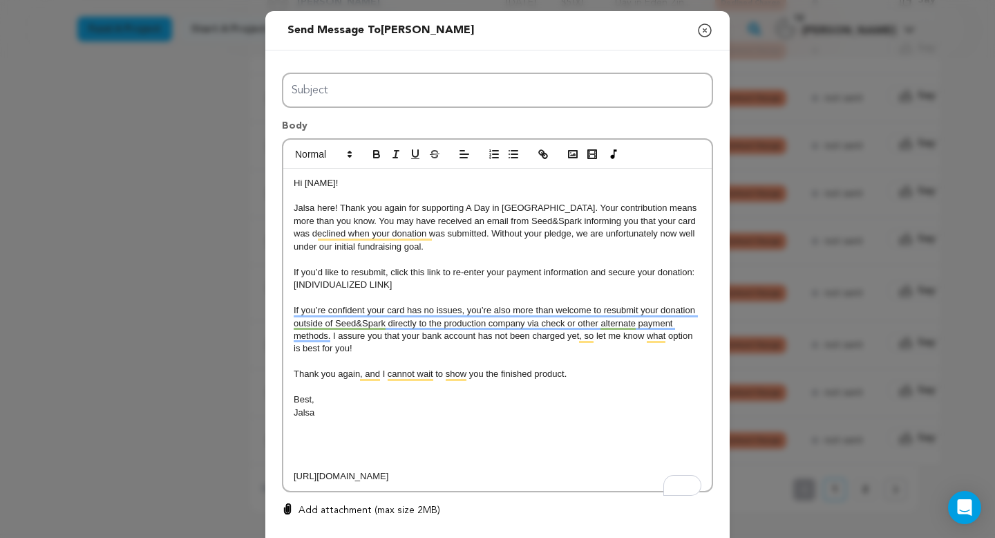
click at [335, 184] on p "Hi [NAME]!" at bounding box center [498, 183] width 408 height 12
drag, startPoint x: 646, startPoint y: 489, endPoint x: 288, endPoint y: 475, distance: 358.3
click at [288, 475] on div "Hi Yev! Jalsa here! Thank you again for supporting A Day in Eden. Your contribu…" at bounding box center [497, 330] width 429 height 323
copy p "https://seedandspark.com/fix-payment/698869?token=7ae279c8e468bb0f19d0d685e293c…"
drag, startPoint x: 400, startPoint y: 286, endPoint x: 308, endPoint y: 286, distance: 92.6
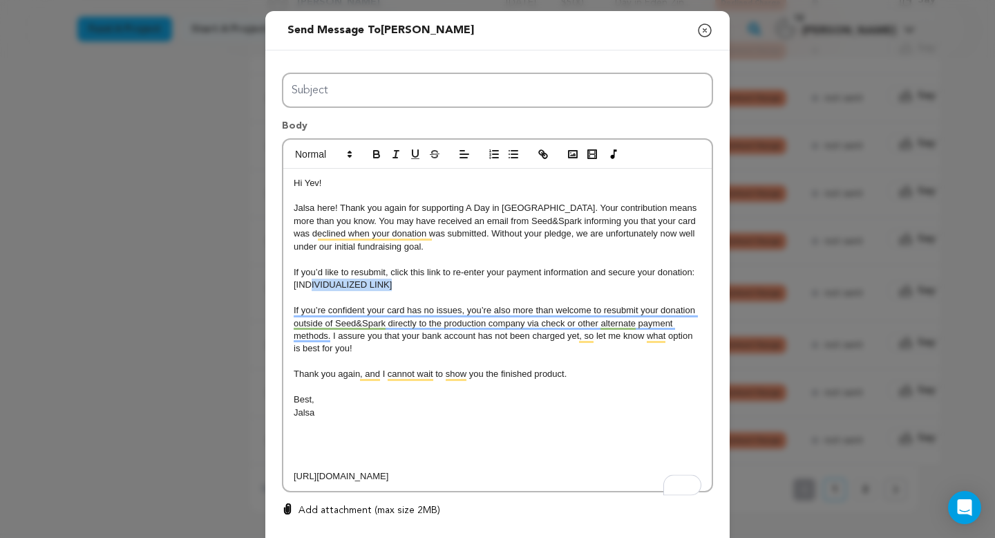
click at [308, 286] on p "[INDIVIDUALIZED LINK]" at bounding box center [498, 285] width 408 height 12
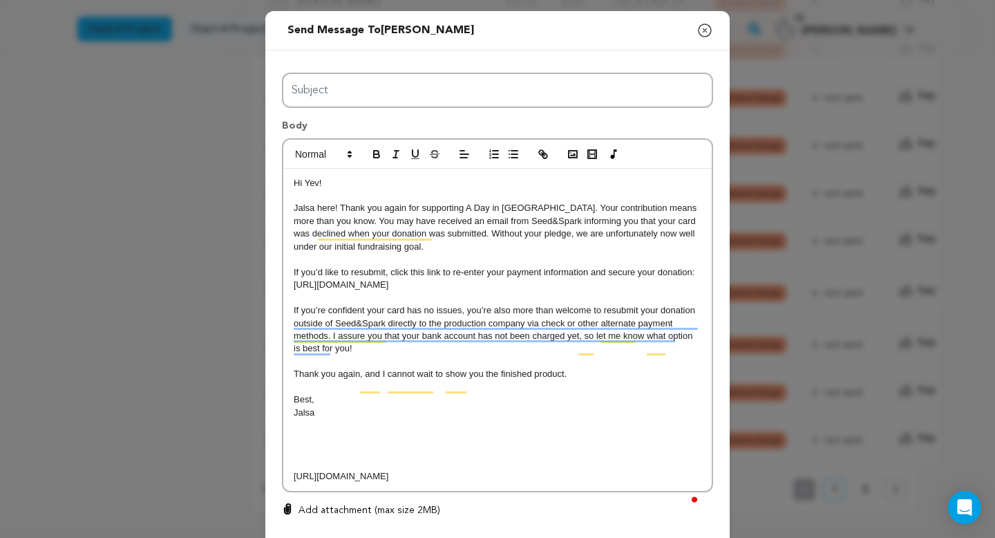
click at [481, 457] on p "To enrich screen reader interactions, please activate Accessibility in Grammarl…" at bounding box center [498, 450] width 408 height 12
drag, startPoint x: 644, startPoint y: 503, endPoint x: 287, endPoint y: 451, distance: 361.0
click at [287, 451] on div "Hi Yev! Jalsa here! Thank you again for supporting A Day in Eden. Your contribu…" at bounding box center [497, 330] width 429 height 323
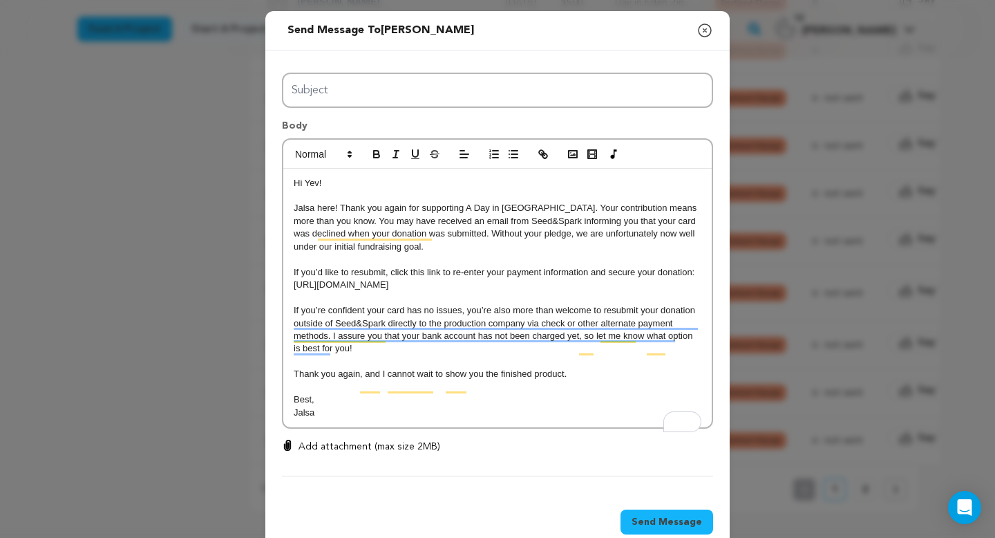
click at [484, 419] on p "Jalsa" at bounding box center [498, 412] width 408 height 12
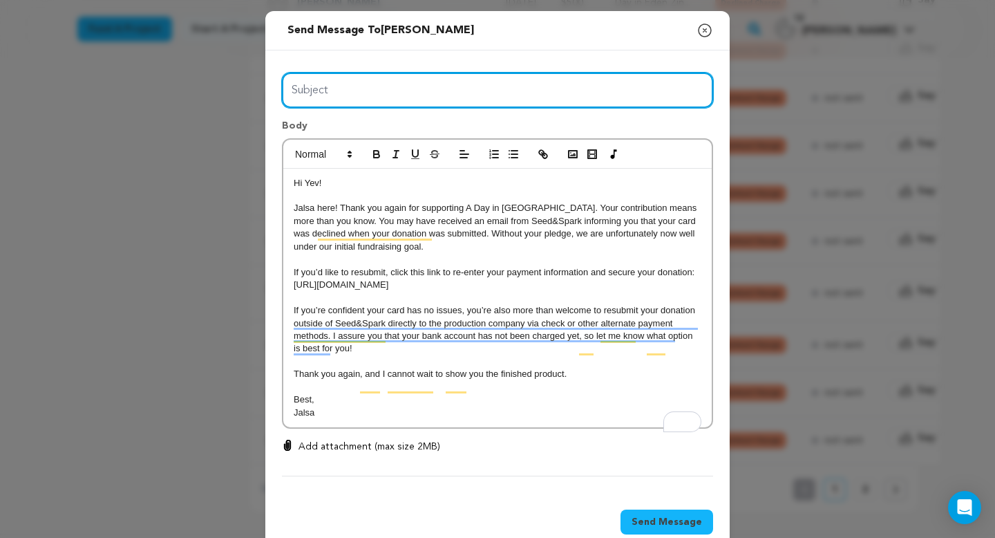
click at [498, 105] on input "Subject" at bounding box center [497, 90] width 431 height 35
type input "Day in Eden Donation Error"
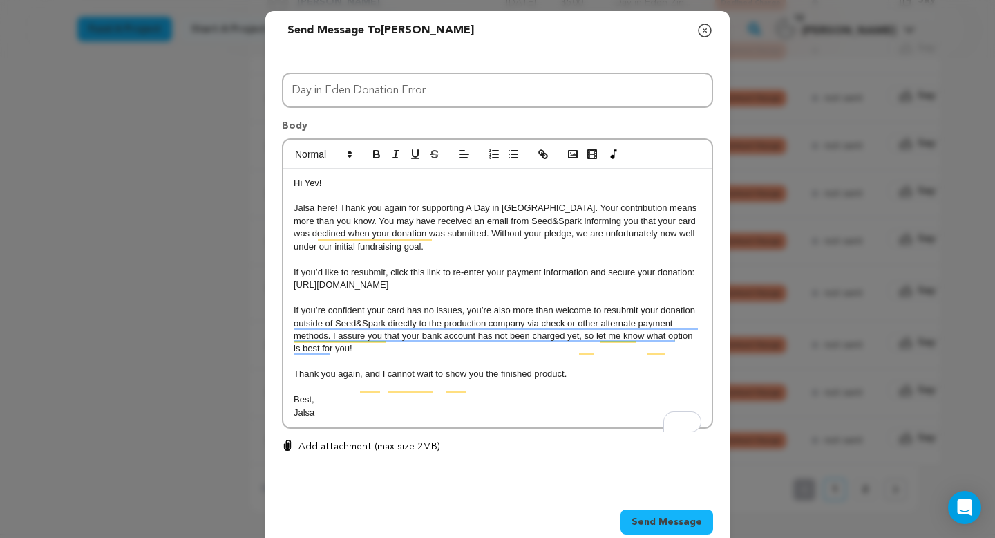
click at [426, 447] on div "All Incentives Social Media Shoutout Day in Eden Playlist Day in Eden BTS Photo…" at bounding box center [497, 275] width 431 height 404
click at [427, 428] on div "Hi Yev! Jalsa here! Thank you again for supporting A Day in Eden. Your contribu…" at bounding box center [497, 298] width 429 height 259
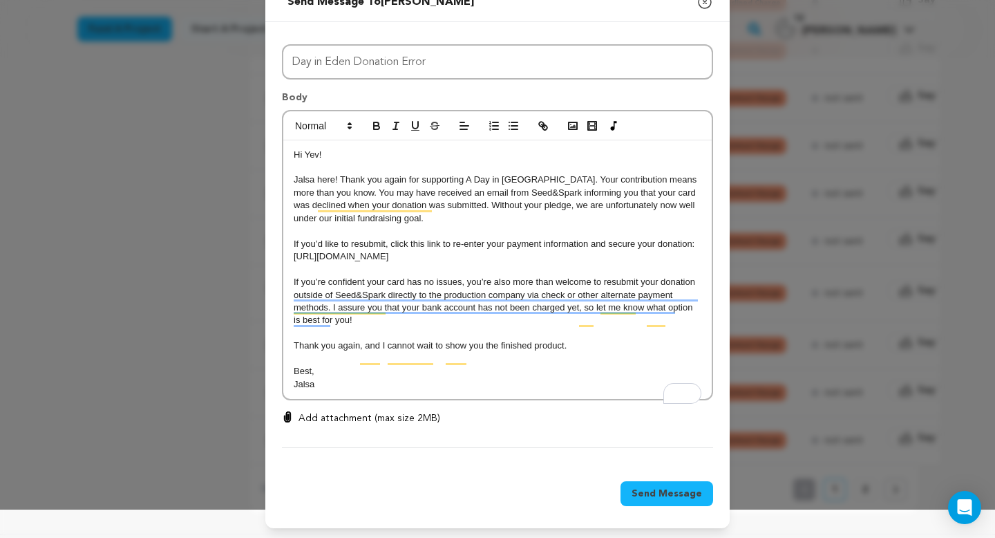
scroll to position [43, 0]
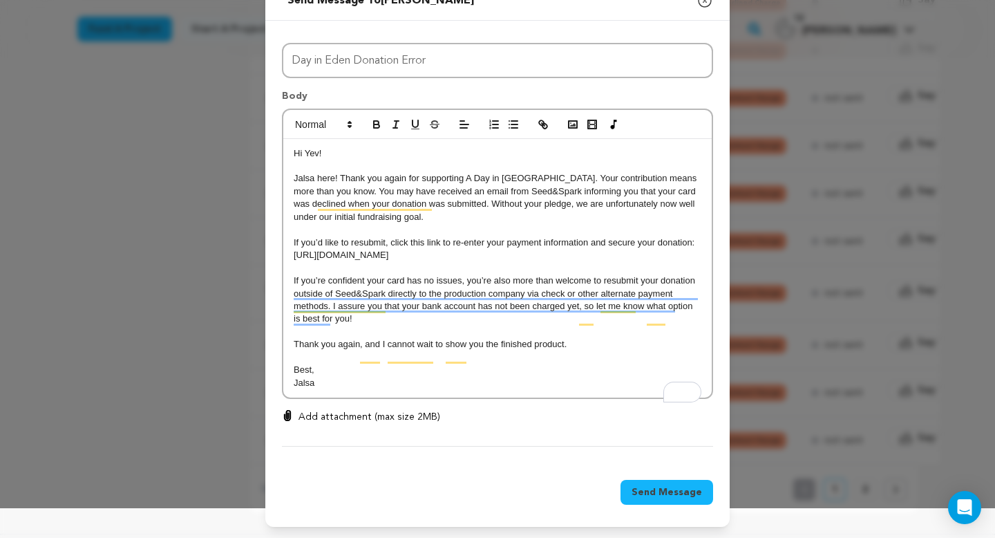
click at [654, 496] on span "Send Message" at bounding box center [667, 492] width 71 height 14
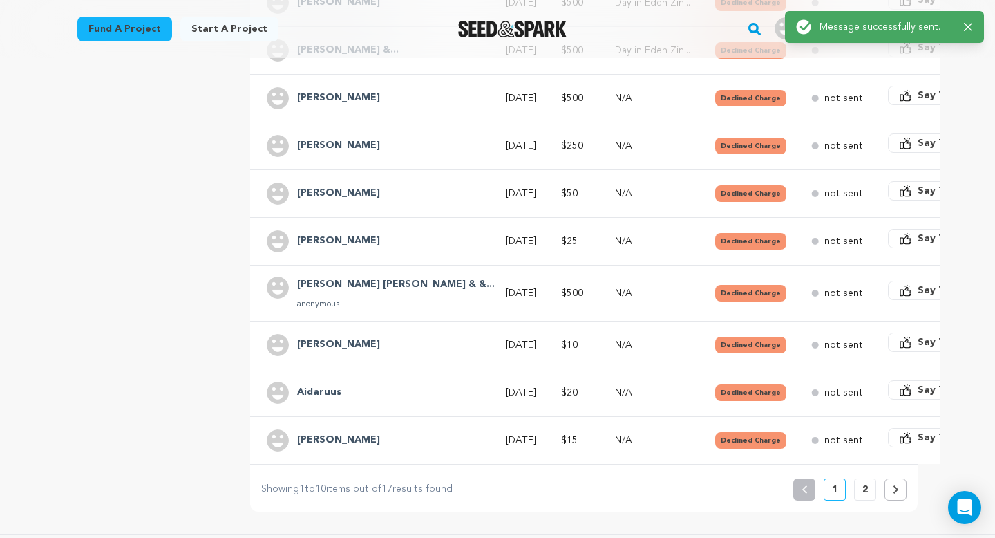
click at [347, 299] on p "anonymous" at bounding box center [396, 304] width 198 height 11
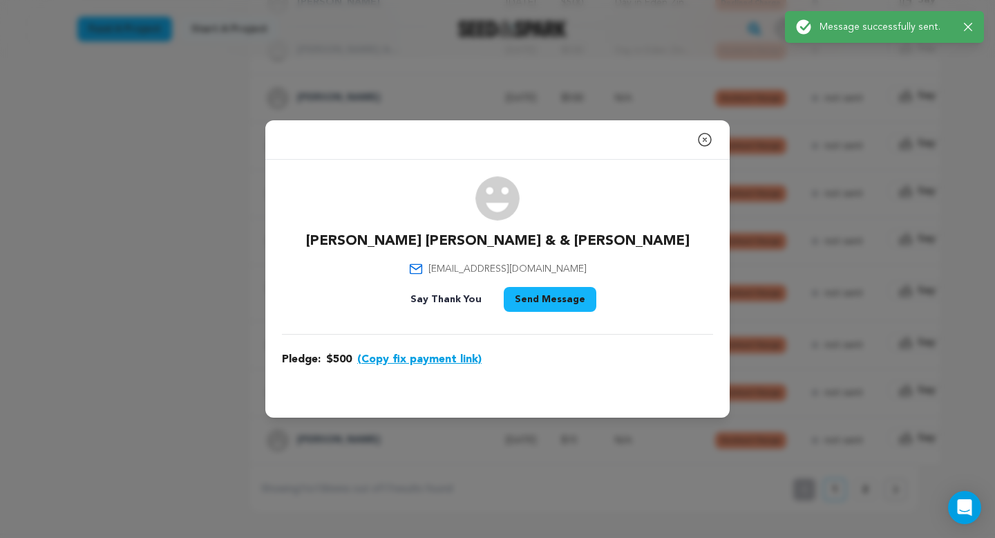
click at [393, 361] on button "(Copy fix payment link)" at bounding box center [419, 359] width 124 height 17
click at [528, 309] on button "Send Message" at bounding box center [550, 299] width 93 height 25
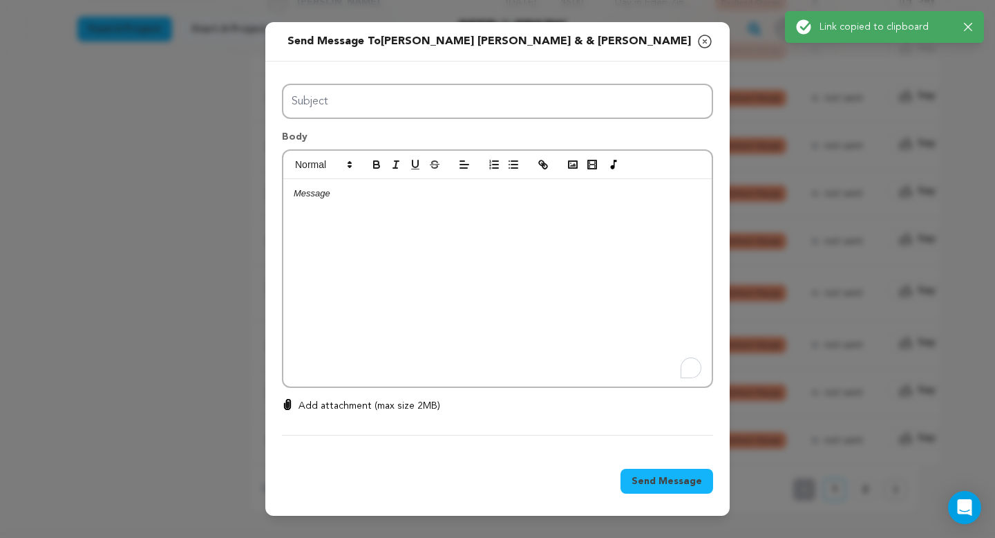
click at [390, 237] on div "To enrich screen reader interactions, please activate Accessibility in Grammarl…" at bounding box center [497, 282] width 429 height 207
click at [294, 195] on p "https://seedandspark.com/fix-payment/698508?token=b65e171e90feb20220476a7eab21c…" at bounding box center [498, 193] width 408 height 12
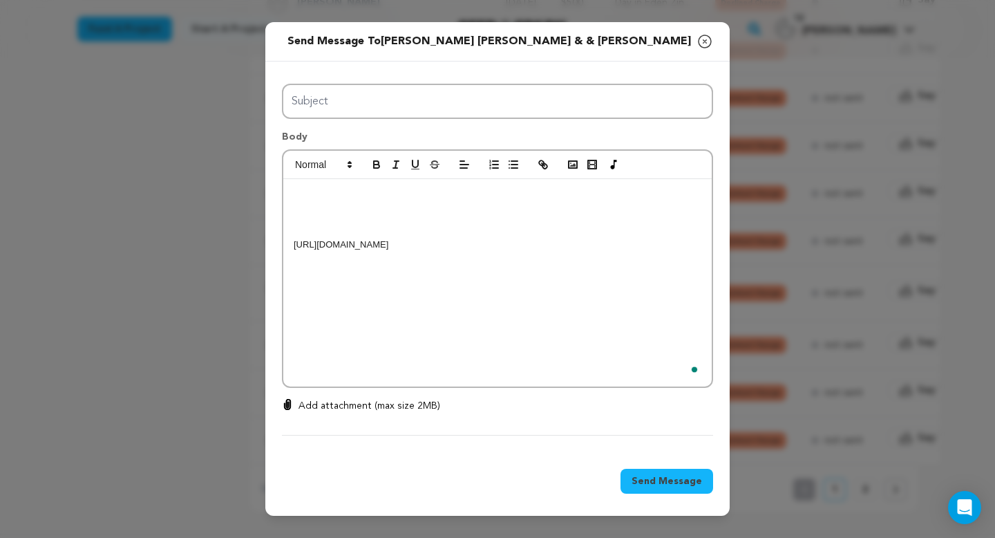
click at [303, 191] on p "To enrich screen reader interactions, please activate Accessibility in Grammarl…" at bounding box center [498, 193] width 408 height 12
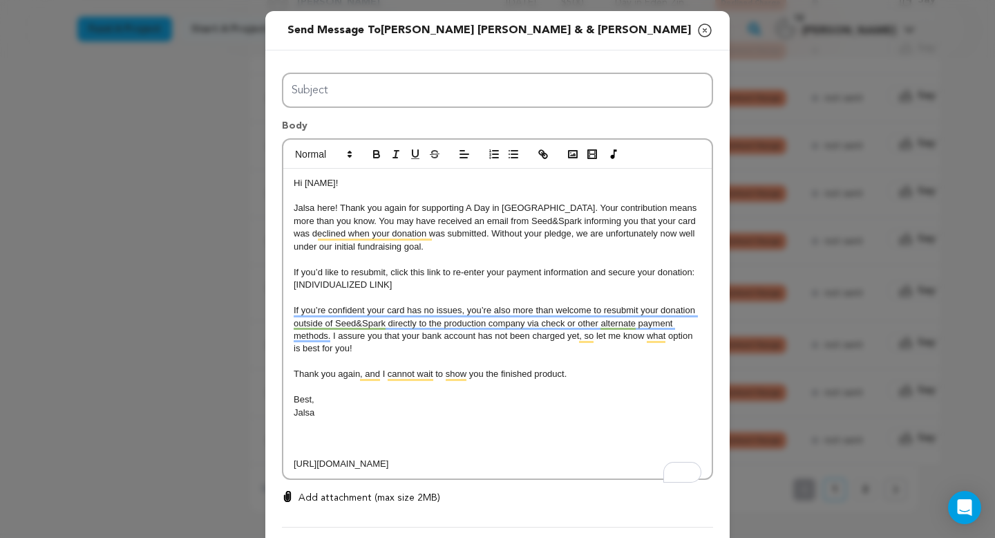
click at [335, 184] on p "Hi [NAME]!" at bounding box center [498, 183] width 408 height 12
click at [359, 422] on p "To enrich screen reader interactions, please activate Accessibility in Grammarl…" at bounding box center [498, 425] width 408 height 12
drag, startPoint x: 648, startPoint y: 476, endPoint x: 285, endPoint y: 461, distance: 363.2
click at [285, 461] on div "Hi Auntie Ilene! Jalsa here! Thank you again for supporting A Day in Eden. Your…" at bounding box center [497, 324] width 429 height 310
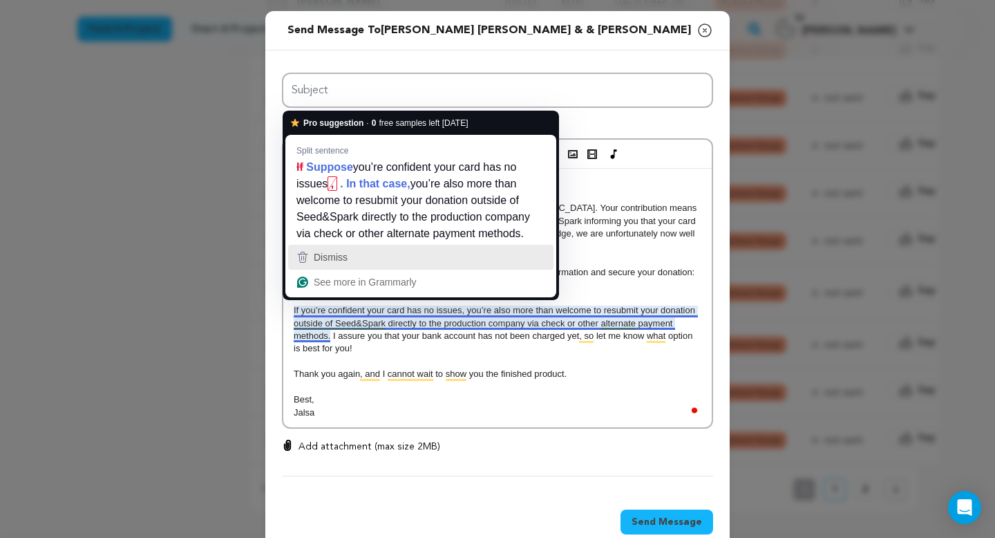
click at [404, 268] on div "Dismiss" at bounding box center [420, 257] width 253 height 21
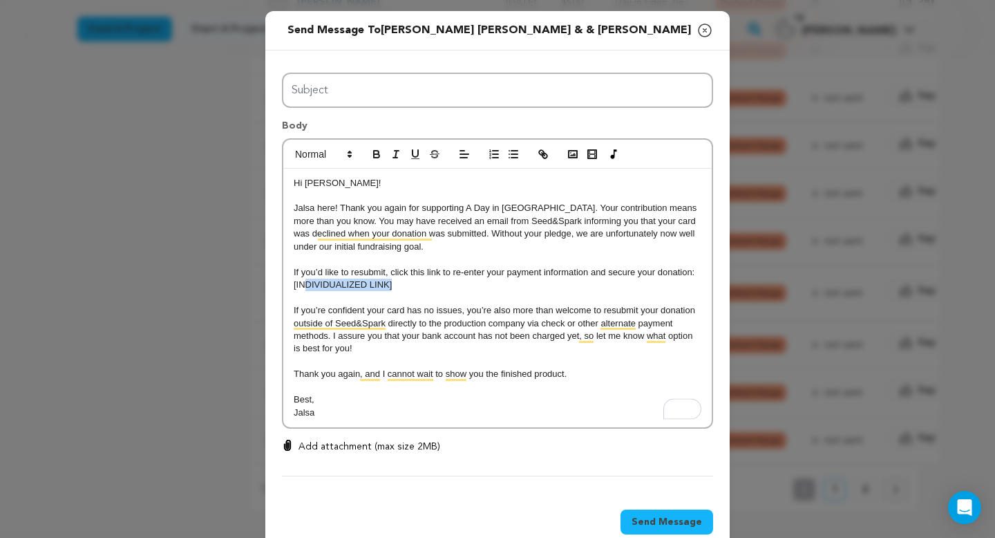
drag, startPoint x: 399, startPoint y: 287, endPoint x: 302, endPoint y: 286, distance: 96.8
click at [302, 286] on p "[INDIVIDUALIZED LINK]" at bounding box center [498, 285] width 408 height 12
click at [365, 406] on p "Best," at bounding box center [498, 399] width 408 height 12
click at [363, 419] on p "Jalsa" at bounding box center [498, 412] width 408 height 12
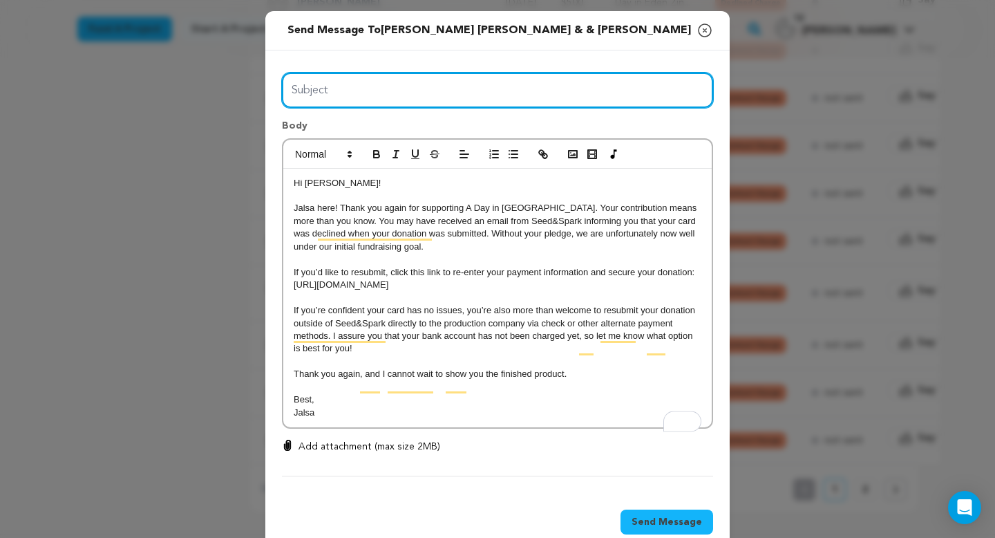
click at [456, 83] on input "Subject" at bounding box center [497, 90] width 431 height 35
type input "Day in Eden Donation Error"
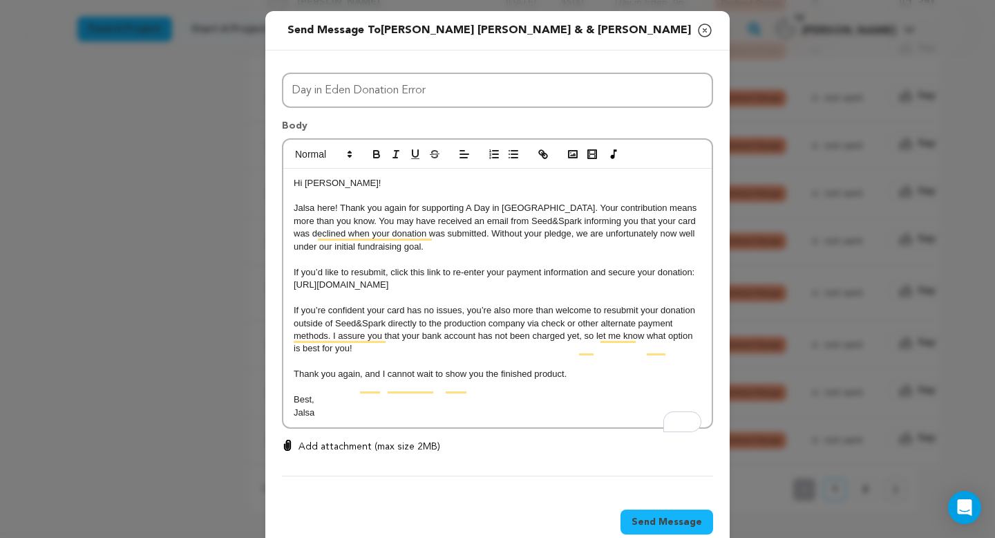
click at [441, 419] on p "Jalsa" at bounding box center [498, 412] width 408 height 12
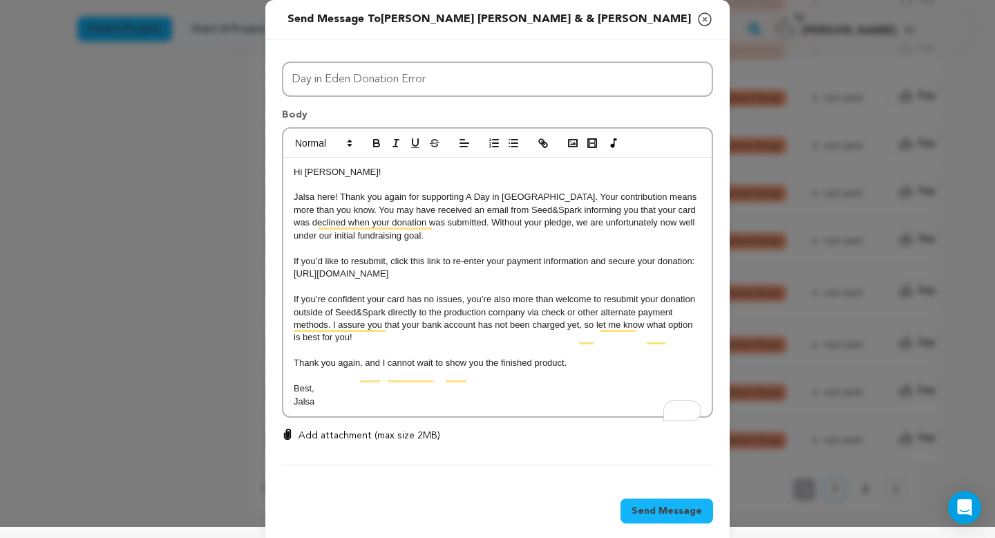
scroll to position [13, 0]
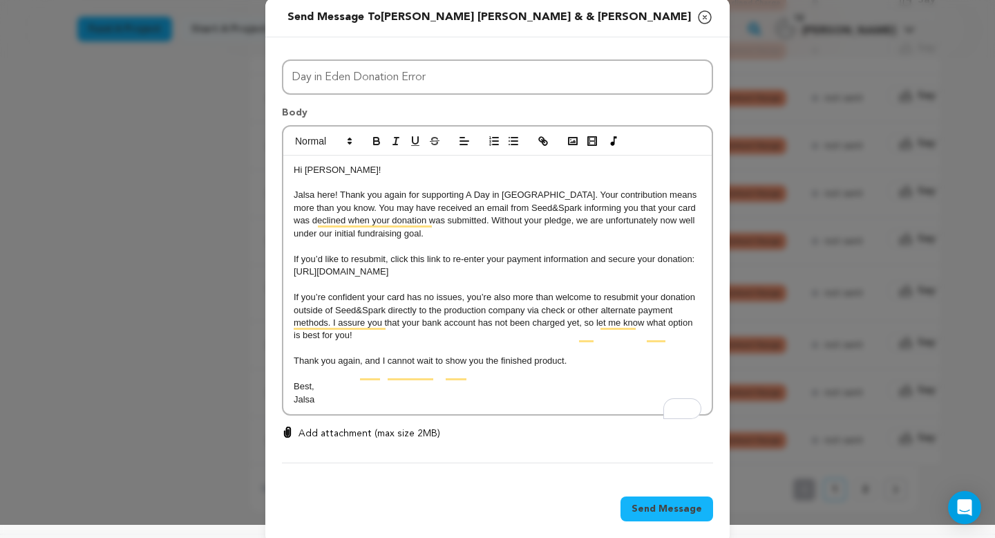
click at [441, 415] on div "Hi Auntie Ilene! Jalsa here! Thank you again for supporting A Day in Eden. Your…" at bounding box center [497, 285] width 429 height 259
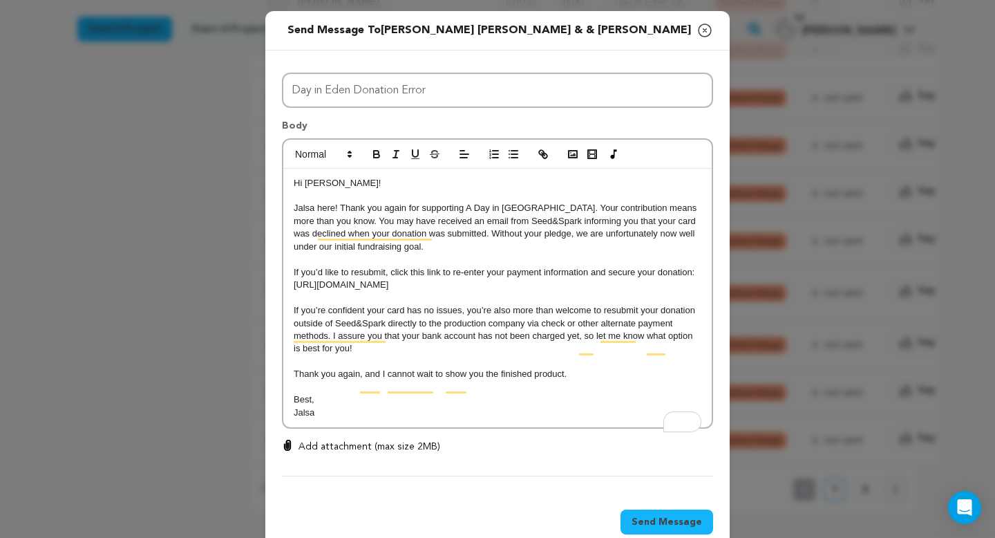
scroll to position [43, 0]
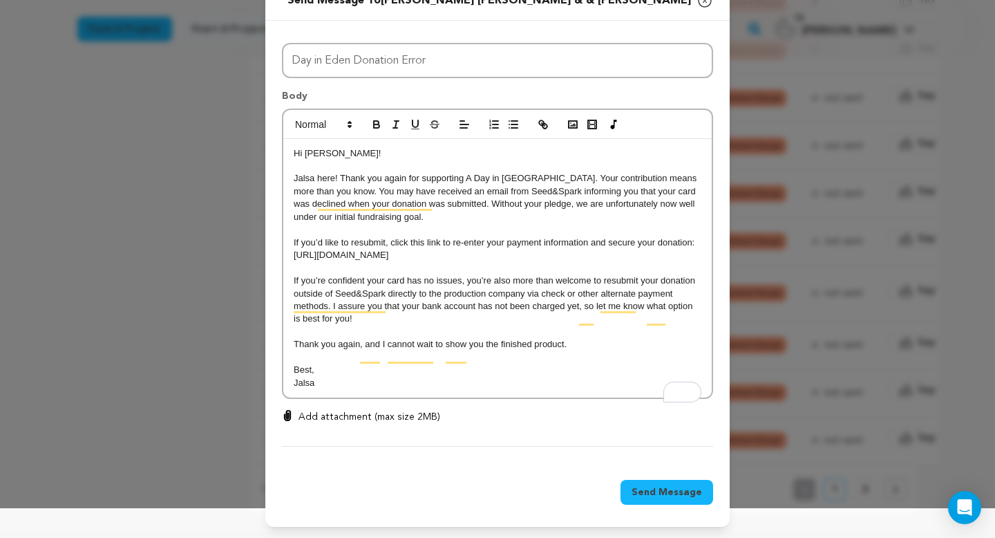
click at [640, 485] on span "Send Message" at bounding box center [667, 492] width 71 height 14
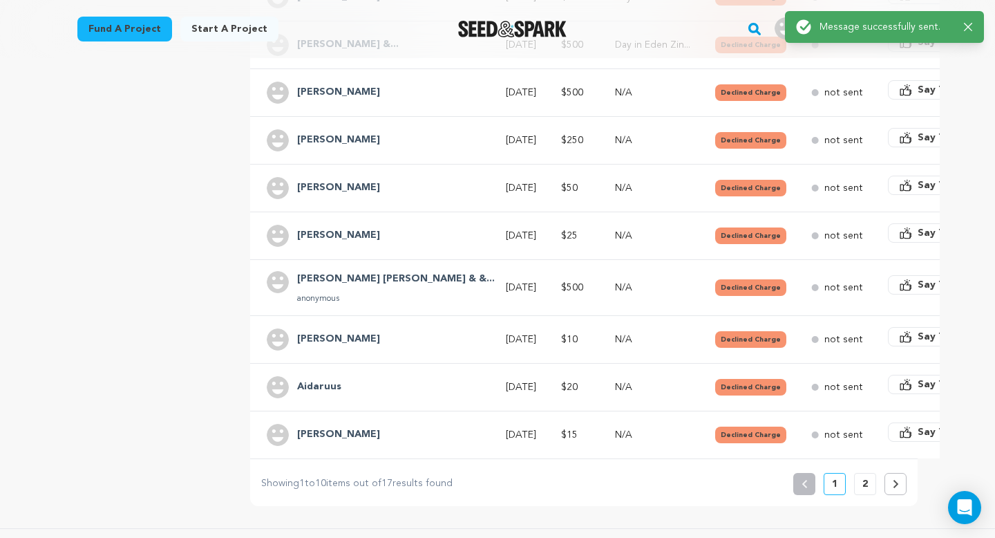
scroll to position [399, 0]
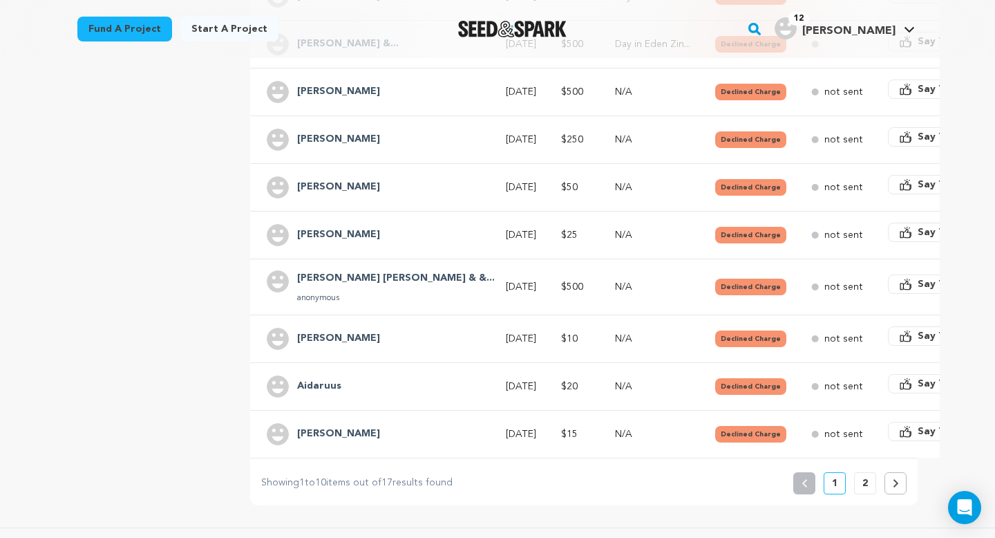
click at [795, 316] on td "not sent" at bounding box center [833, 339] width 77 height 48
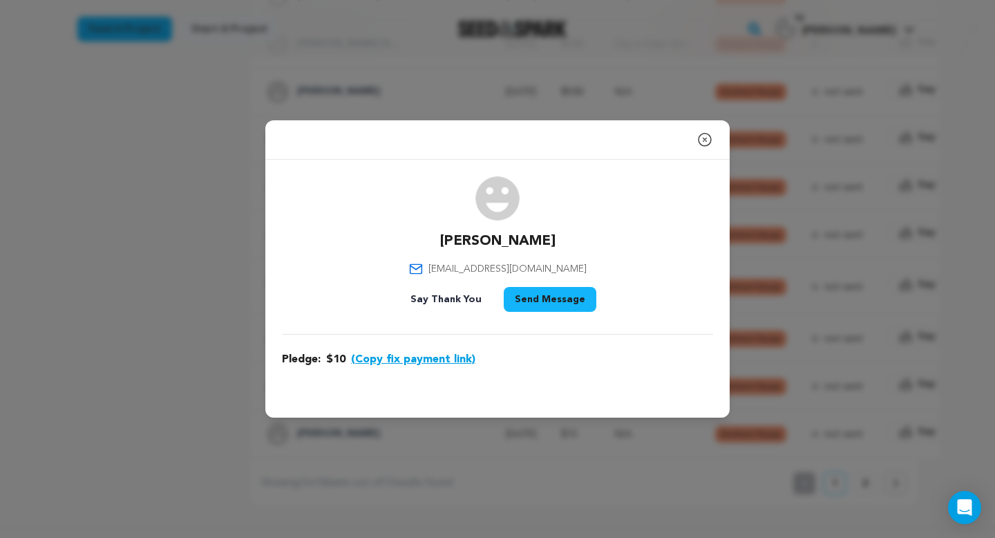
click at [427, 355] on button "(Copy fix payment link)" at bounding box center [413, 359] width 124 height 17
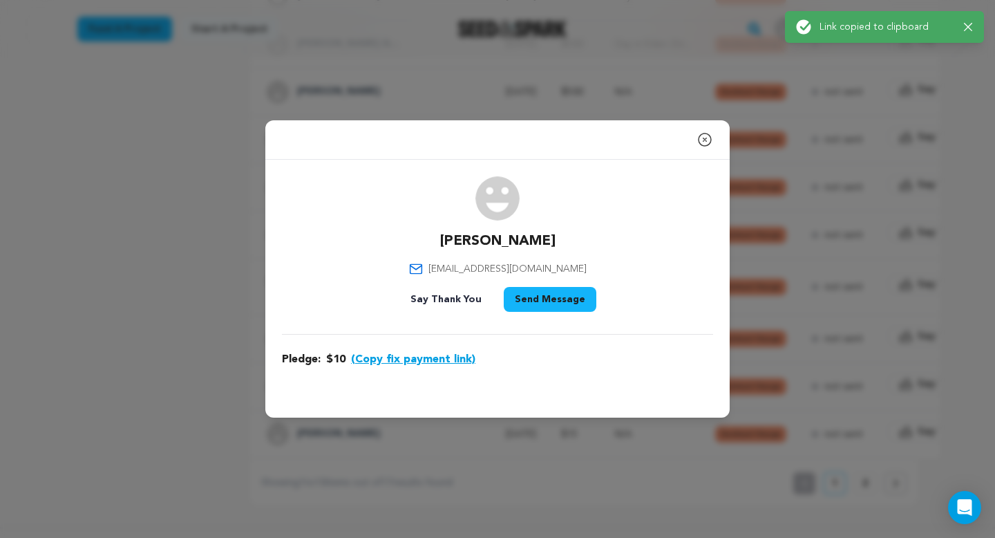
click at [547, 302] on button "Send Message" at bounding box center [550, 299] width 93 height 25
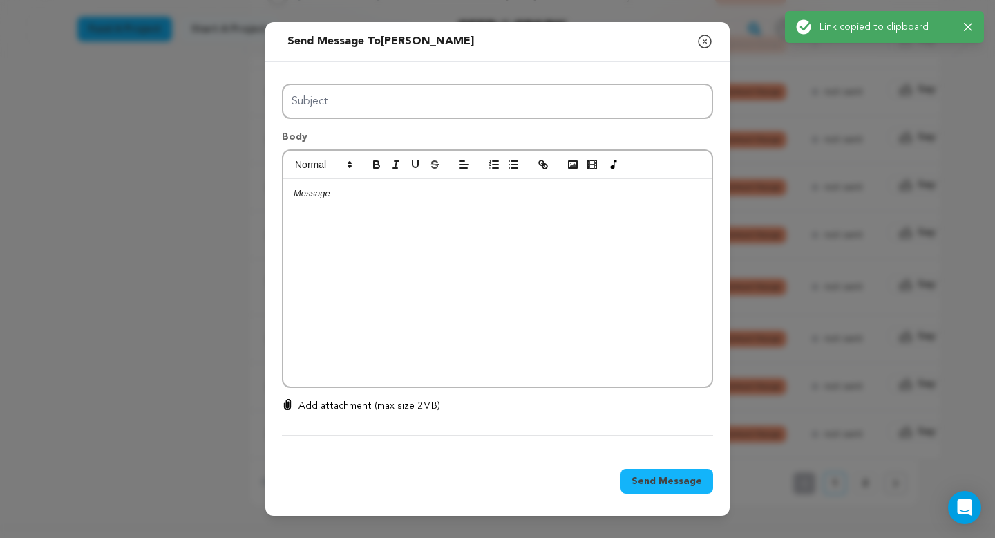
click at [429, 280] on div at bounding box center [497, 282] width 429 height 207
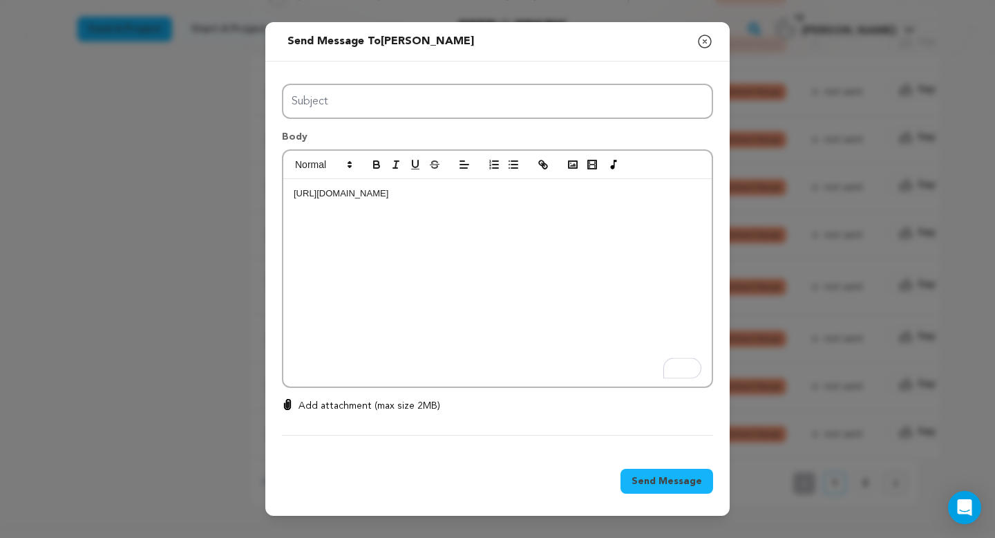
click at [293, 192] on div "https://seedandspark.com/fix-payment/697883?token=fbb24878b3b07493837e740089b25…" at bounding box center [497, 282] width 429 height 207
click at [303, 193] on p "To enrich screen reader interactions, please activate Accessibility in Grammarl…" at bounding box center [498, 193] width 408 height 12
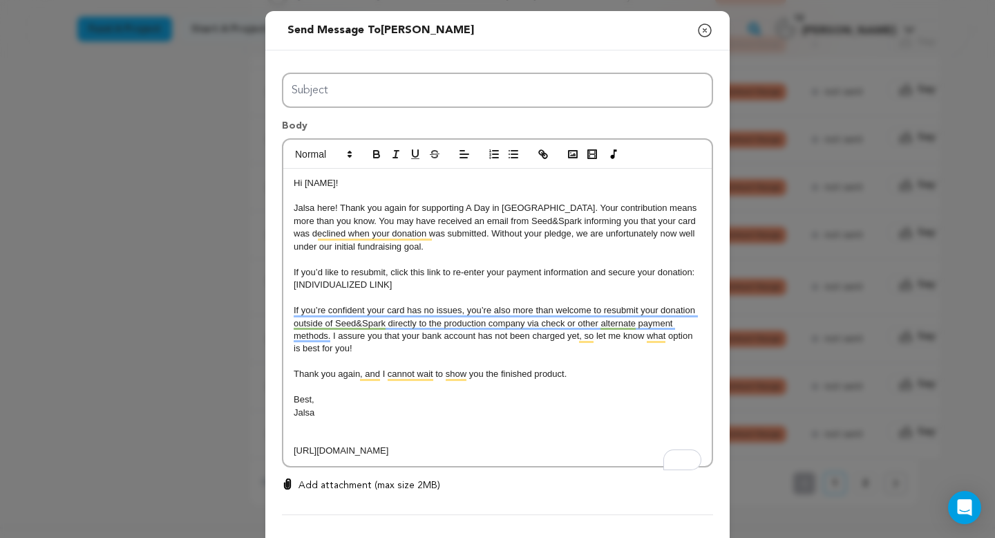
drag, startPoint x: 634, startPoint y: 464, endPoint x: 294, endPoint y: 452, distance: 340.3
click at [294, 452] on p "https://seedandspark.com/fix-payment/697883?token=fbb24878b3b07493837e740089b25…" at bounding box center [498, 450] width 408 height 12
drag, startPoint x: 395, startPoint y: 284, endPoint x: 309, endPoint y: 283, distance: 86.4
click at [309, 283] on p "[INDIVIDUALIZED LINK]" at bounding box center [498, 285] width 408 height 12
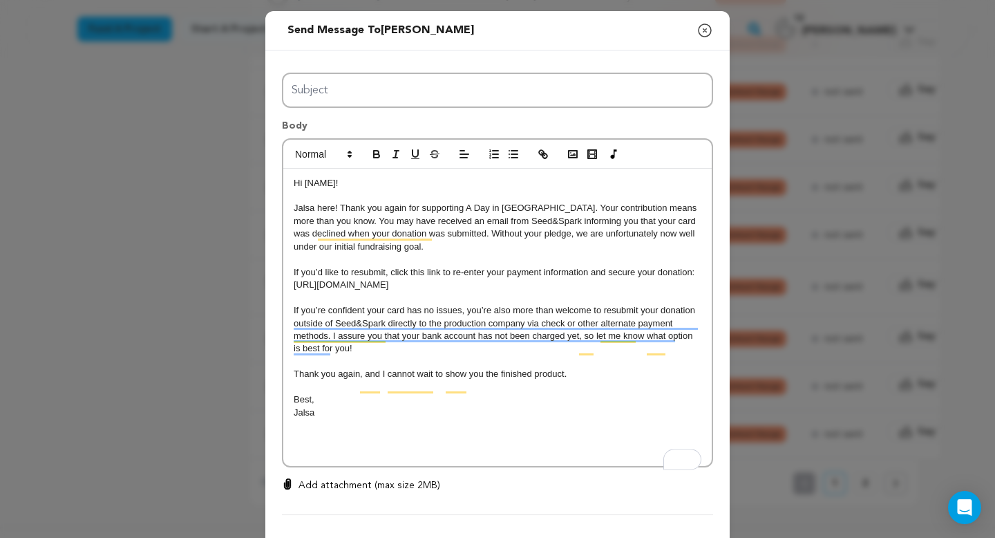
click at [336, 182] on p "Hi [NAME]!" at bounding box center [498, 183] width 408 height 12
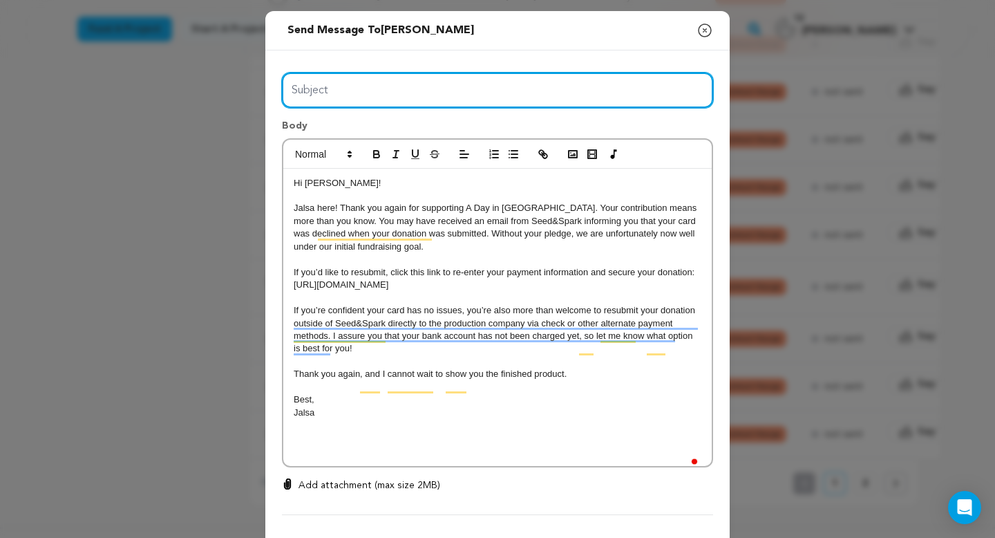
click at [414, 83] on input "Subject" at bounding box center [497, 90] width 431 height 35
type input "Day in Eden Donation Error"
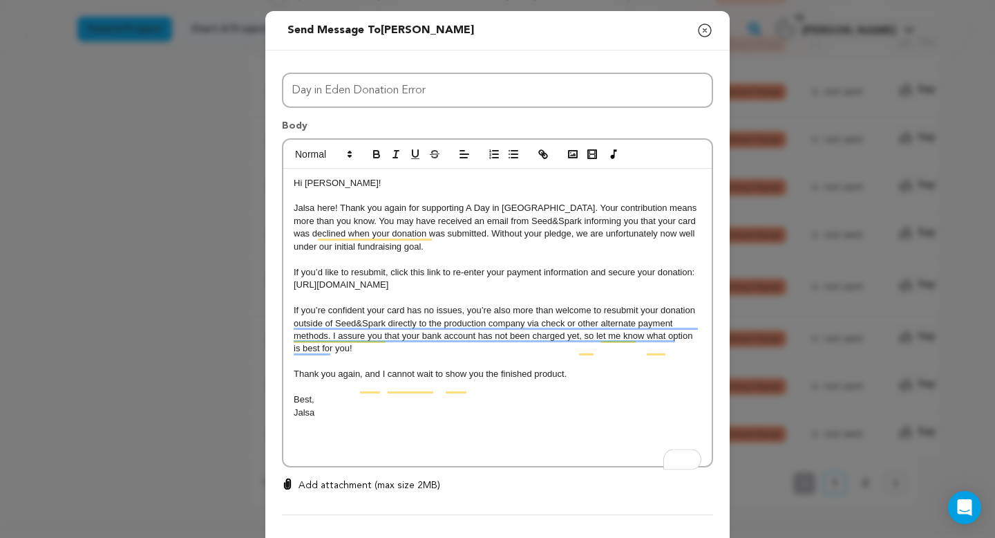
click at [303, 457] on p "To enrich screen reader interactions, please activate Accessibility in Grammarl…" at bounding box center [498, 450] width 408 height 12
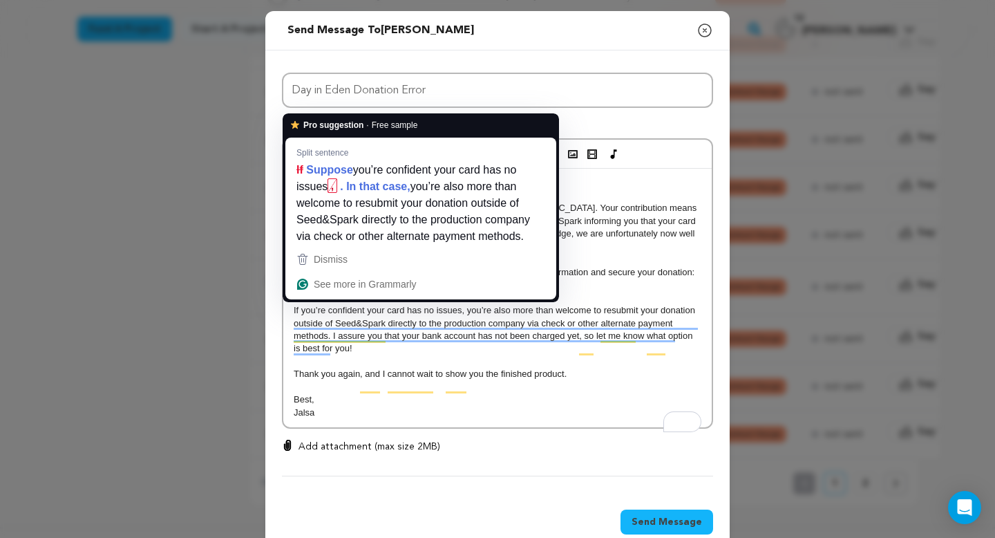
click at [400, 428] on div "Hi Celeste! Jalsa here! Thank you again for supporting A Day in Eden. Your cont…" at bounding box center [497, 298] width 429 height 259
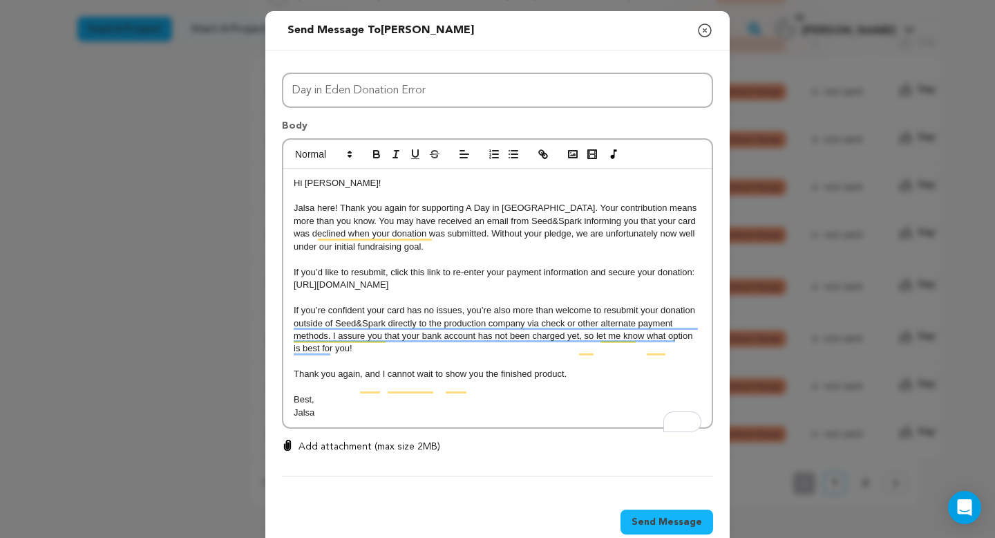
scroll to position [43, 0]
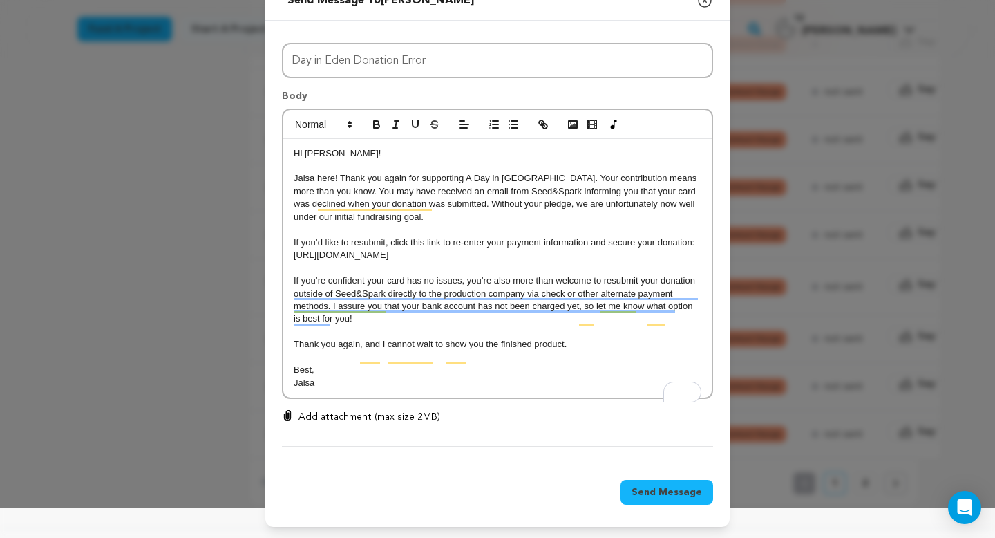
click at [669, 488] on span "Send Message" at bounding box center [667, 492] width 71 height 14
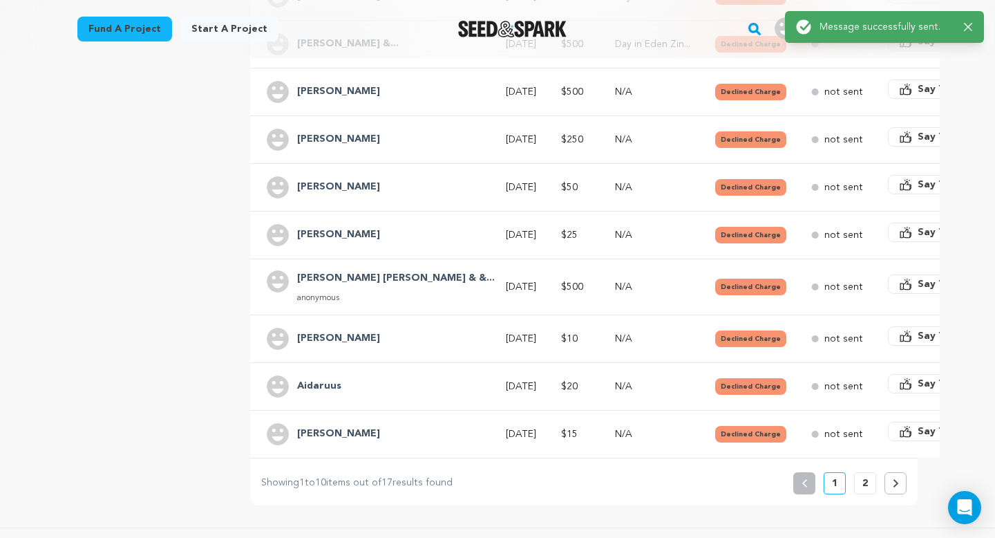
click at [341, 382] on div "Aidaruus" at bounding box center [319, 386] width 61 height 22
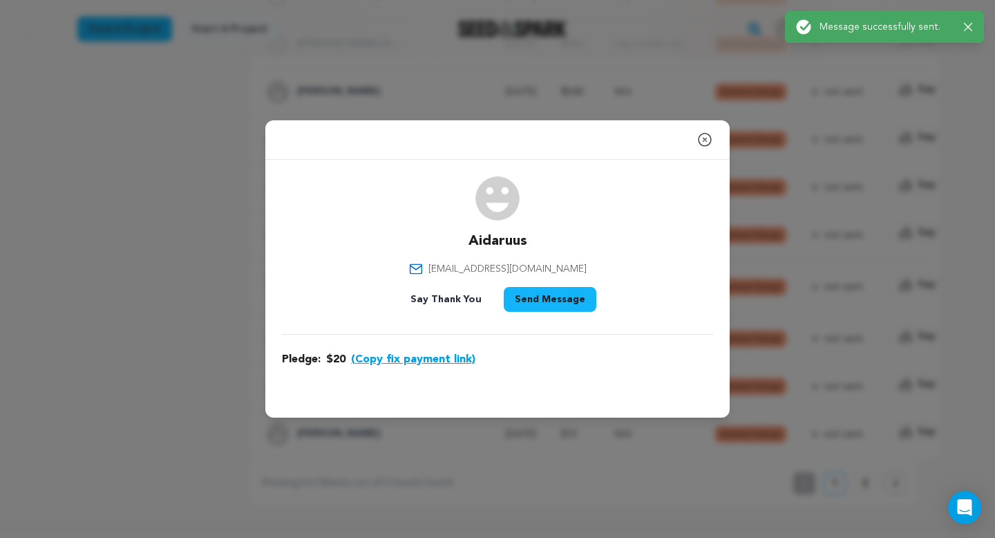
click at [396, 360] on button "(Copy fix payment link)" at bounding box center [413, 359] width 124 height 17
click at [529, 301] on button "Send Message" at bounding box center [550, 299] width 93 height 25
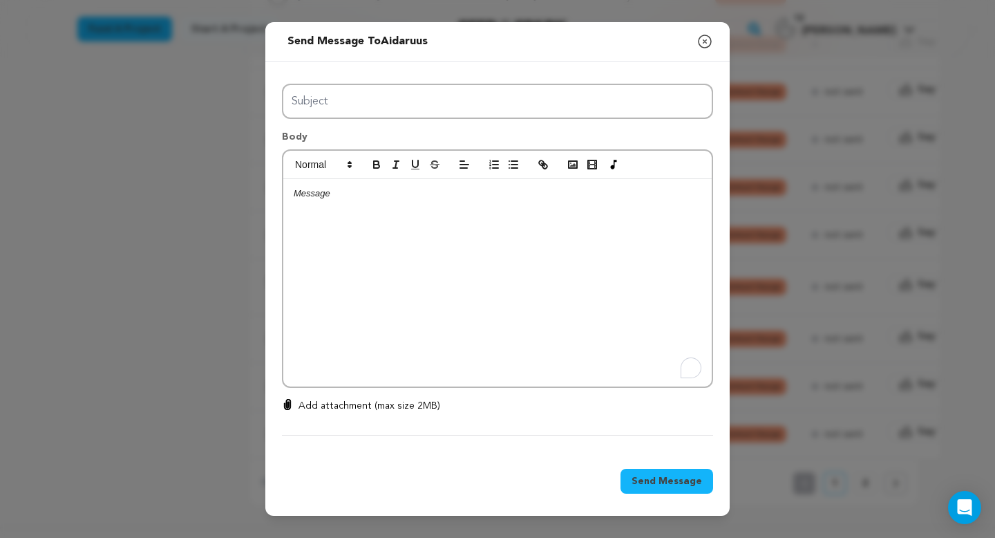
click at [328, 235] on div "To enrich screen reader interactions, please activate Accessibility in Grammarl…" at bounding box center [497, 282] width 429 height 207
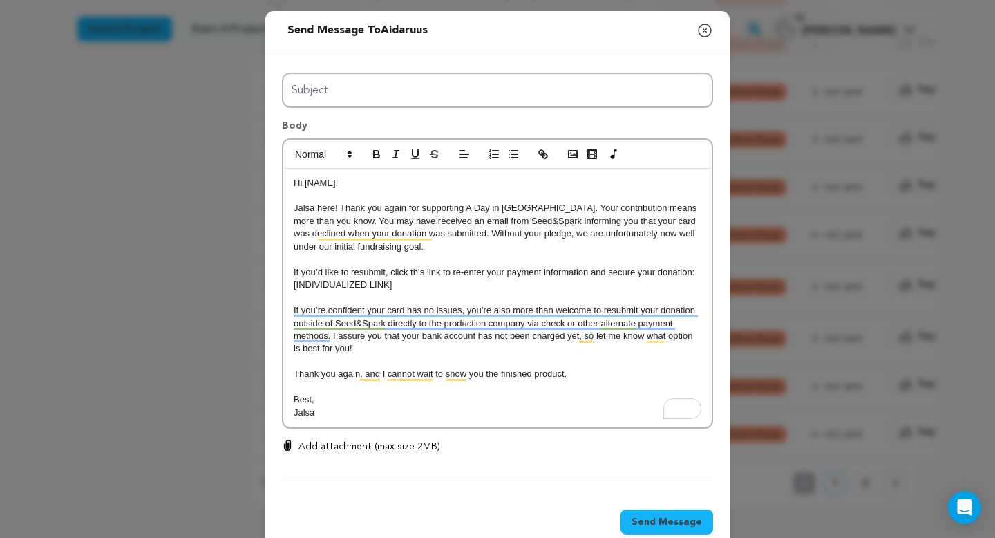
click at [709, 25] on icon "button" at bounding box center [705, 30] width 17 height 17
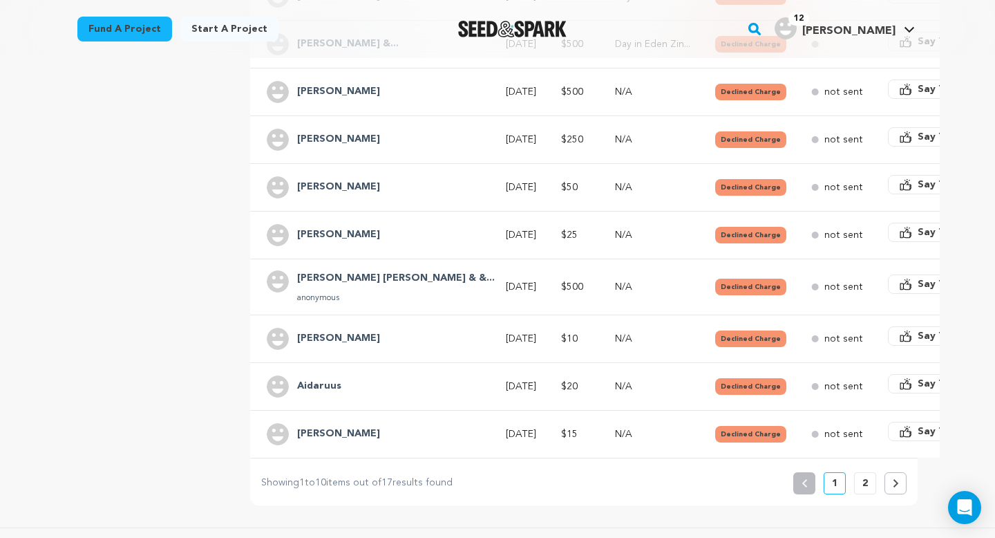
click at [296, 375] on div "Aidaruus" at bounding box center [319, 386] width 61 height 22
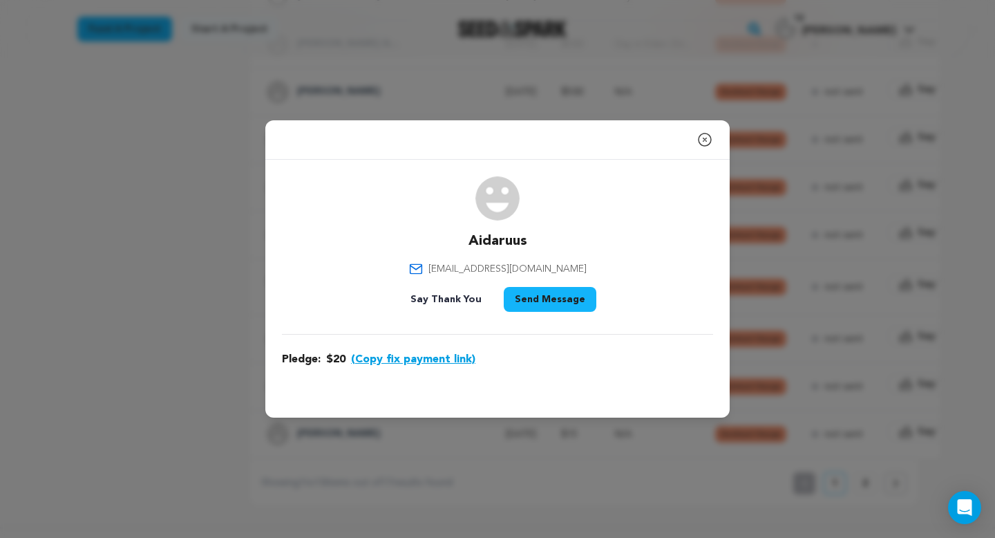
click at [368, 363] on button "(Copy fix payment link)" at bounding box center [413, 359] width 124 height 17
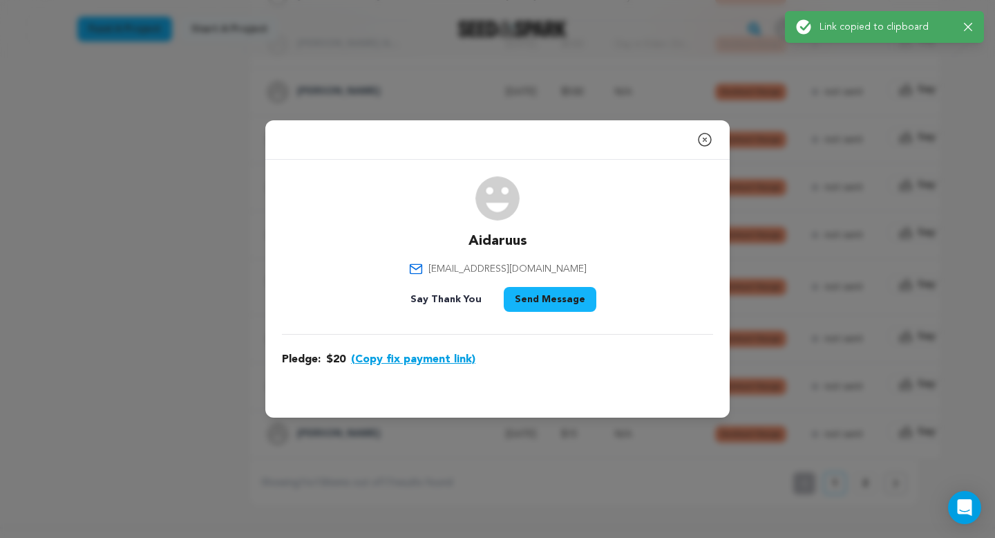
click at [545, 294] on button "Send Message" at bounding box center [550, 299] width 93 height 25
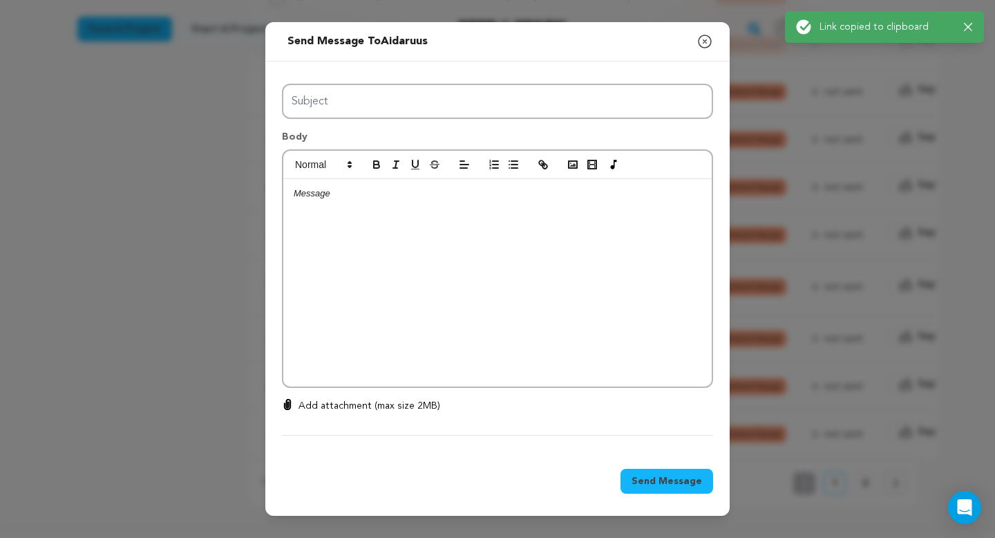
click at [453, 232] on div at bounding box center [497, 282] width 429 height 207
click at [294, 194] on p "https://seedandspark.com/fix-payment/697882?token=584af9449793bb2d13053c23a6ac5…" at bounding box center [498, 193] width 408 height 12
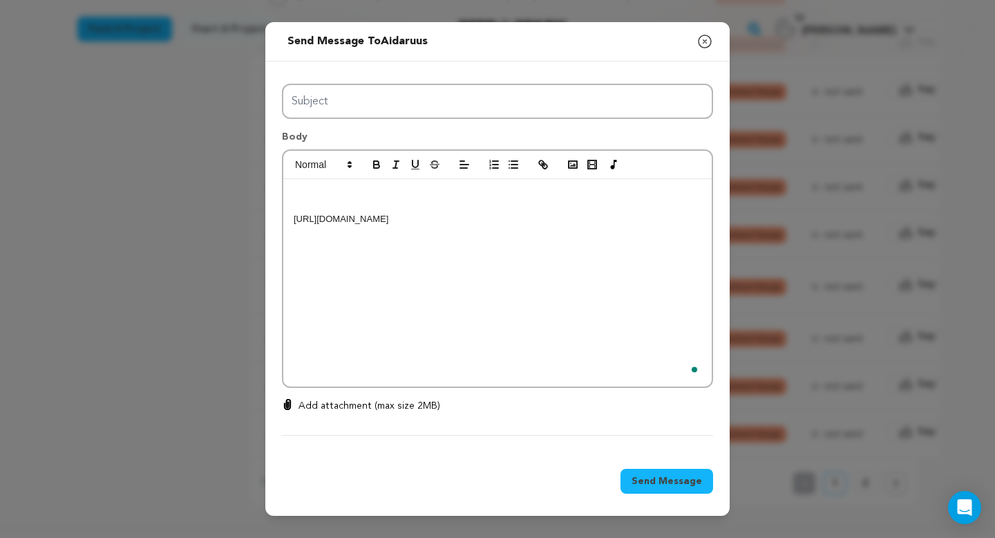
click at [306, 193] on p "To enrich screen reader interactions, please activate Accessibility in Grammarl…" at bounding box center [498, 193] width 408 height 12
click at [300, 189] on p "To enrich screen reader interactions, please activate Accessibility in Grammarl…" at bounding box center [498, 193] width 408 height 12
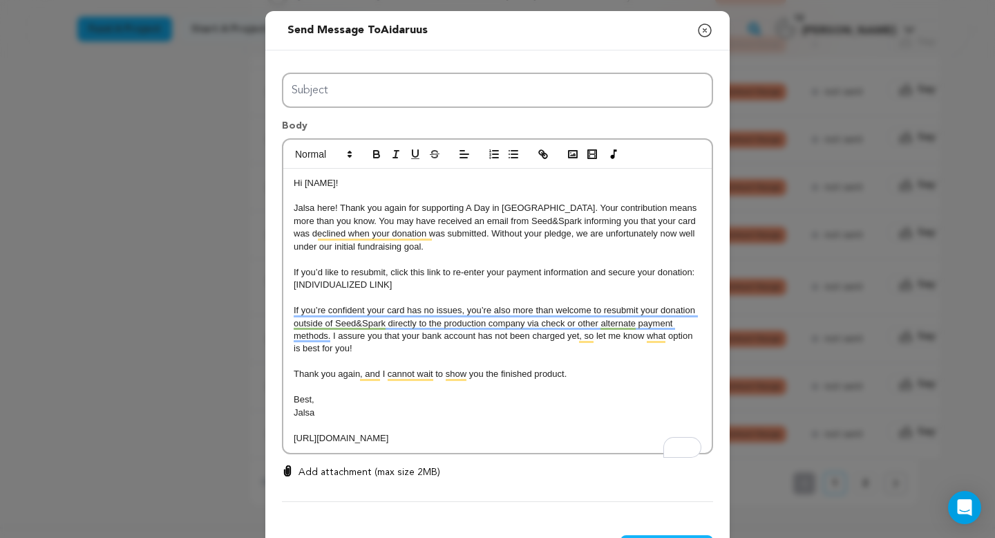
drag, startPoint x: 645, startPoint y: 452, endPoint x: 290, endPoint y: 440, distance: 354.8
click at [290, 440] on div "Hi [NAME]! Jalsa here! Thank you again for supporting A Day in Eden. Your contr…" at bounding box center [497, 311] width 429 height 285
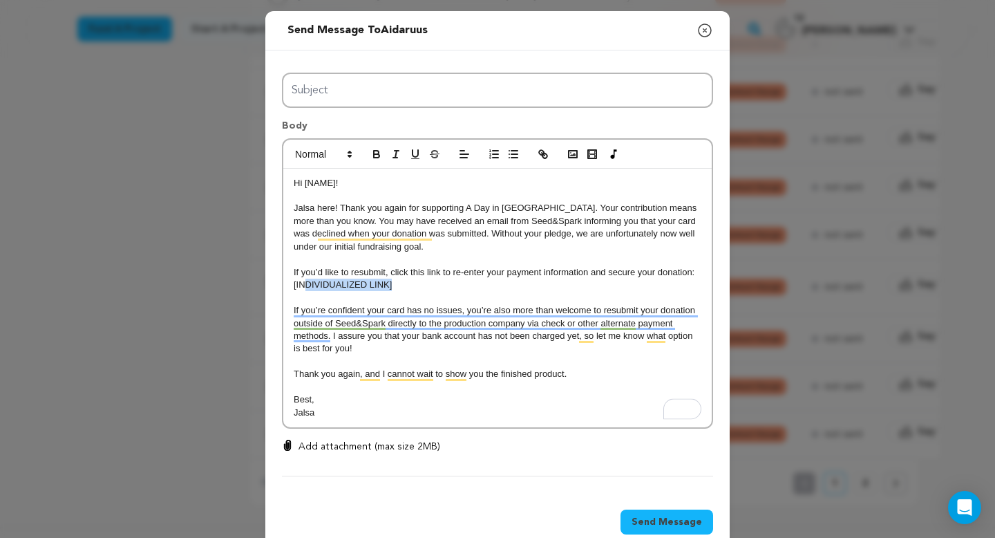
drag, startPoint x: 401, startPoint y: 288, endPoint x: 302, endPoint y: 288, distance: 98.8
click at [302, 288] on p "[INDIVIDUALIZED LINK]" at bounding box center [498, 285] width 408 height 12
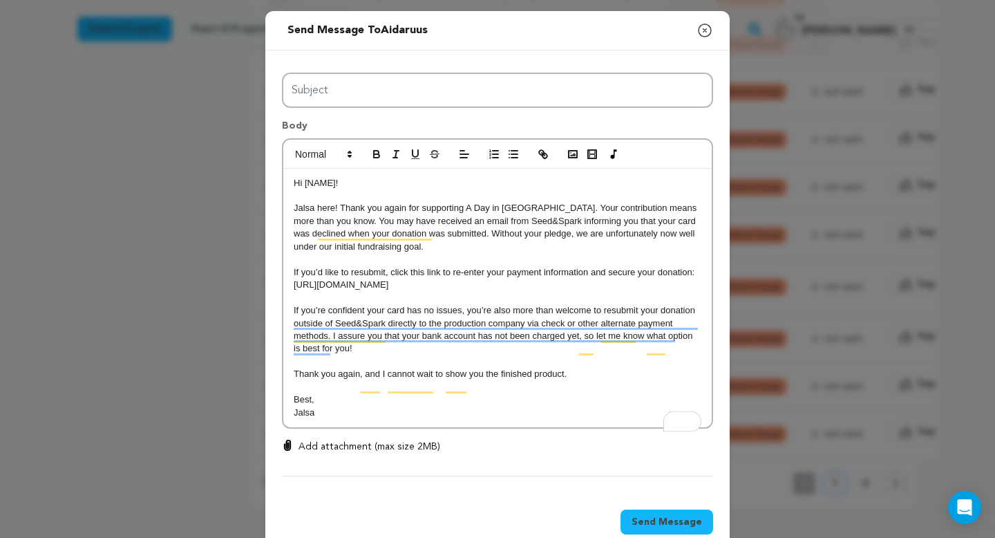
click at [336, 182] on p "Hi [NAME]!" at bounding box center [498, 183] width 408 height 12
click at [394, 406] on p "Best," at bounding box center [498, 399] width 408 height 12
click at [313, 209] on p "Jalsa here! Thank you again for supporting A Day in [GEOGRAPHIC_DATA]. Your con…" at bounding box center [498, 227] width 408 height 51
click at [344, 419] on p "Jalsa" at bounding box center [498, 412] width 408 height 12
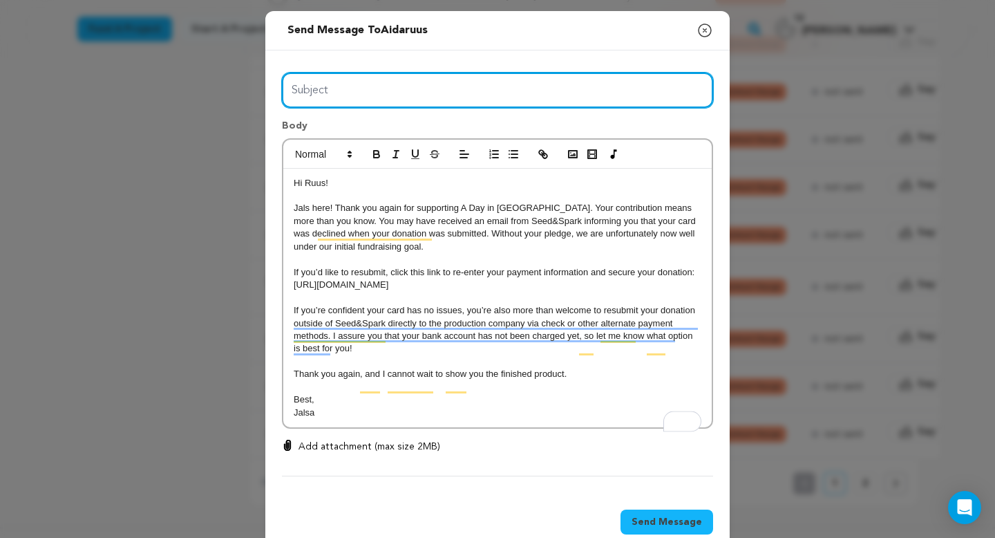
click at [416, 99] on input "Subject" at bounding box center [497, 90] width 431 height 35
type input "Day in Eden Donation Error"
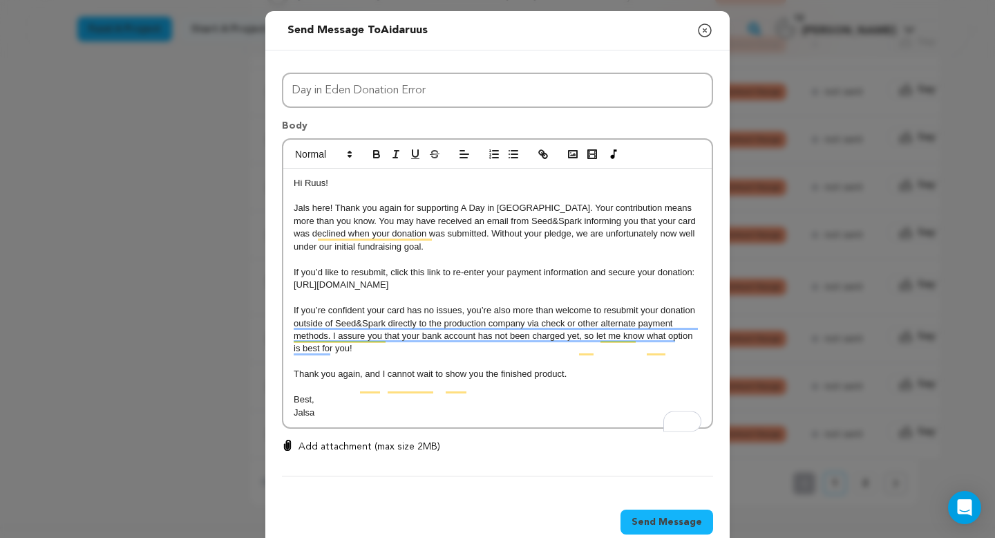
click at [414, 428] on div "Hi Ruus! Jals here! Thank you again for supporting A Day in Eden. Your contribu…" at bounding box center [497, 298] width 429 height 259
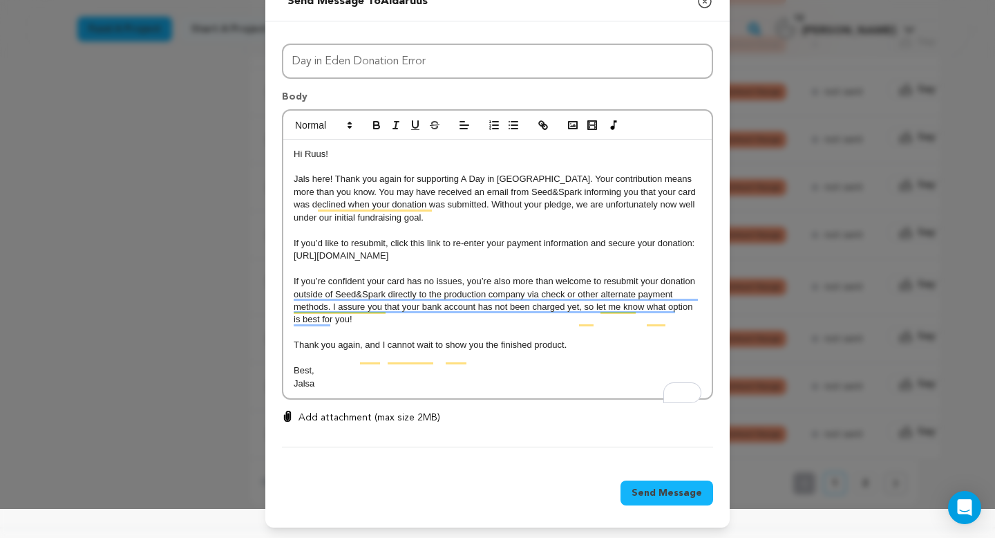
scroll to position [43, 0]
click at [671, 493] on span "Send Message" at bounding box center [667, 492] width 71 height 14
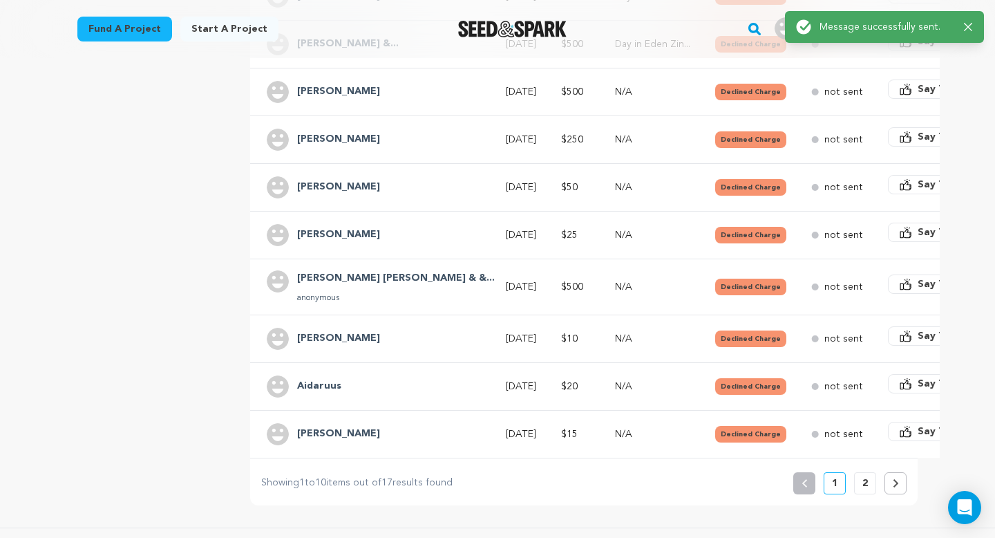
click at [340, 423] on div "[PERSON_NAME]" at bounding box center [339, 434] width 100 height 22
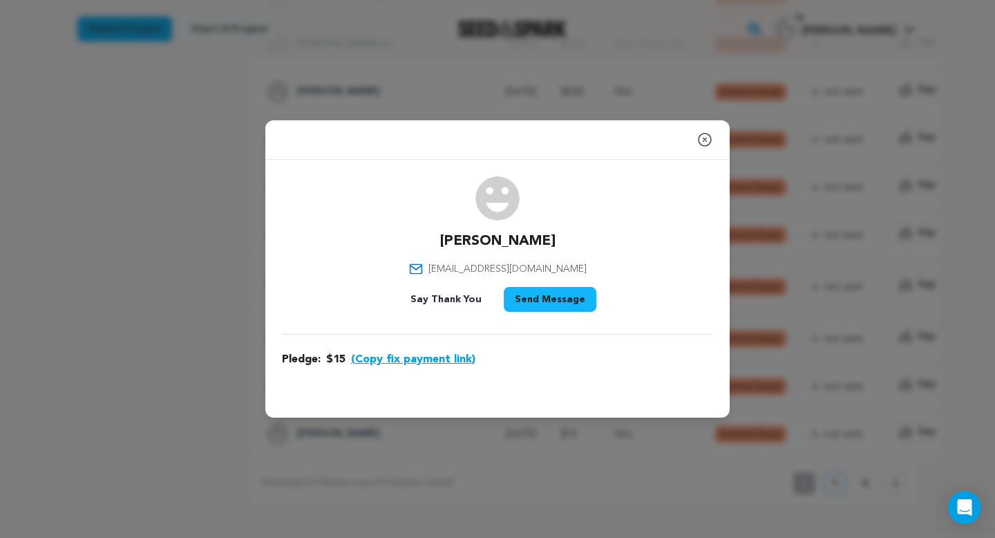
click at [395, 357] on button "(Copy fix payment link)" at bounding box center [413, 359] width 124 height 17
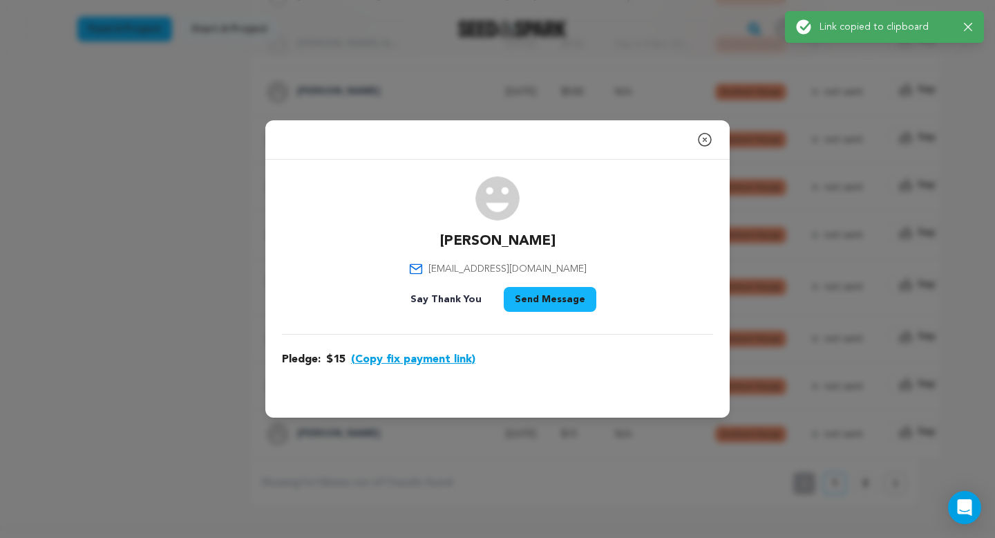
click at [531, 300] on button "Send Message" at bounding box center [550, 299] width 93 height 25
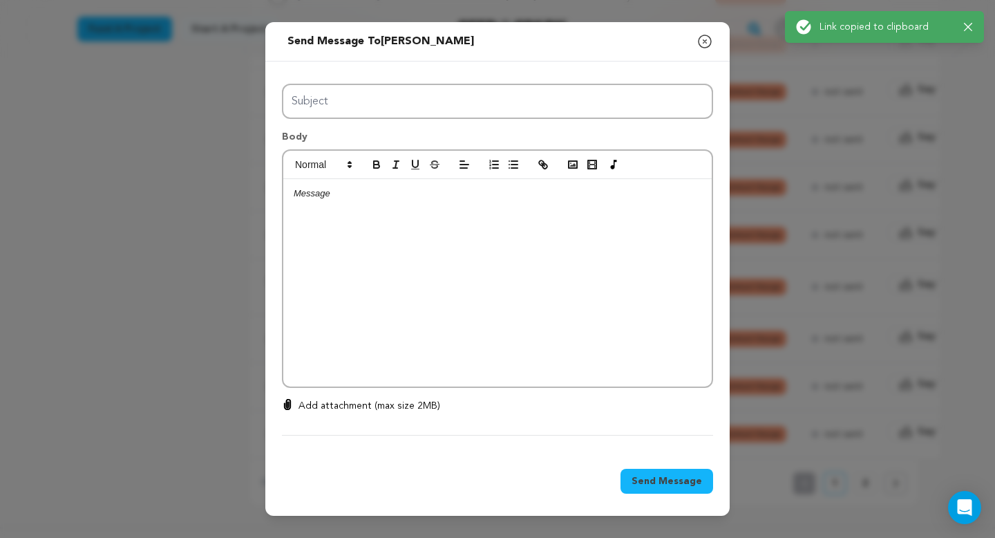
click at [341, 215] on div at bounding box center [497, 282] width 429 height 207
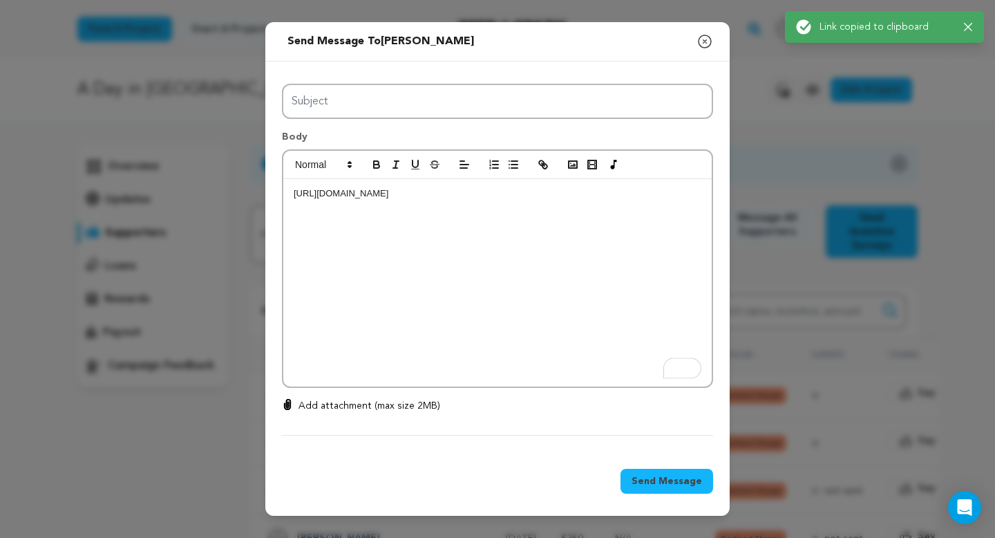
scroll to position [399, 0]
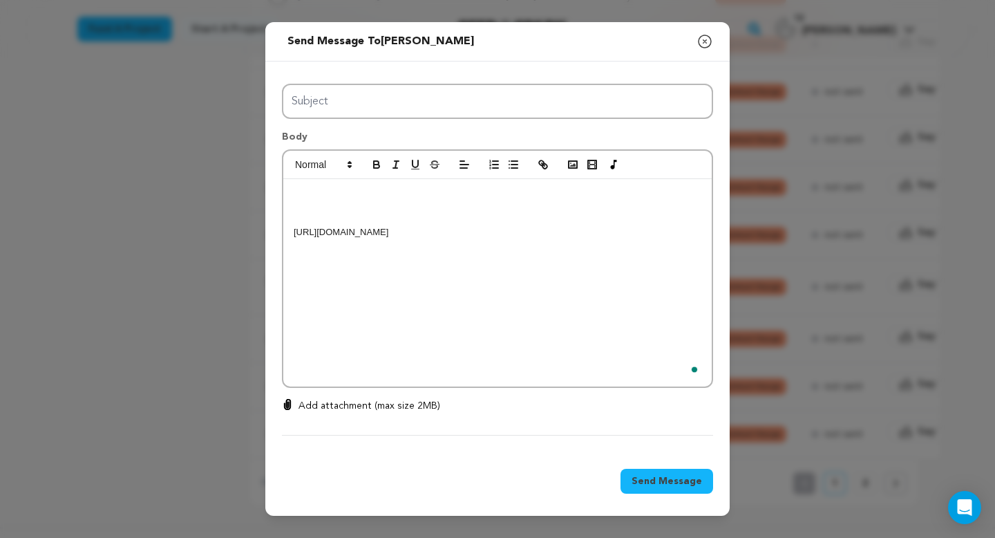
click at [305, 191] on p "To enrich screen reader interactions, please activate Accessibility in Grammarl…" at bounding box center [498, 193] width 408 height 12
click at [321, 192] on p "To enrich screen reader interactions, please activate Accessibility in Grammarl…" at bounding box center [498, 193] width 408 height 12
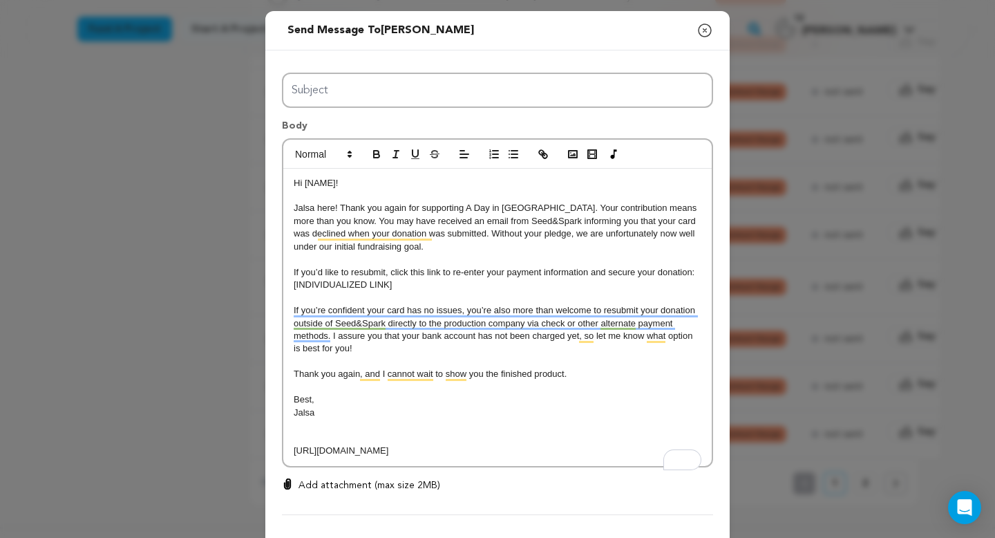
click at [339, 184] on p "Hi [NAME]!" at bounding box center [498, 183] width 408 height 12
drag, startPoint x: 647, startPoint y: 463, endPoint x: 288, endPoint y: 447, distance: 359.8
click at [288, 447] on div "Heyy Muna bae! Jalsa here! Thank you again for supporting A Day in Eden. Your c…" at bounding box center [497, 317] width 429 height 297
drag, startPoint x: 392, startPoint y: 284, endPoint x: 296, endPoint y: 284, distance: 96.1
click at [296, 284] on p "[INDIVIDUALIZED LINK]" at bounding box center [498, 285] width 408 height 12
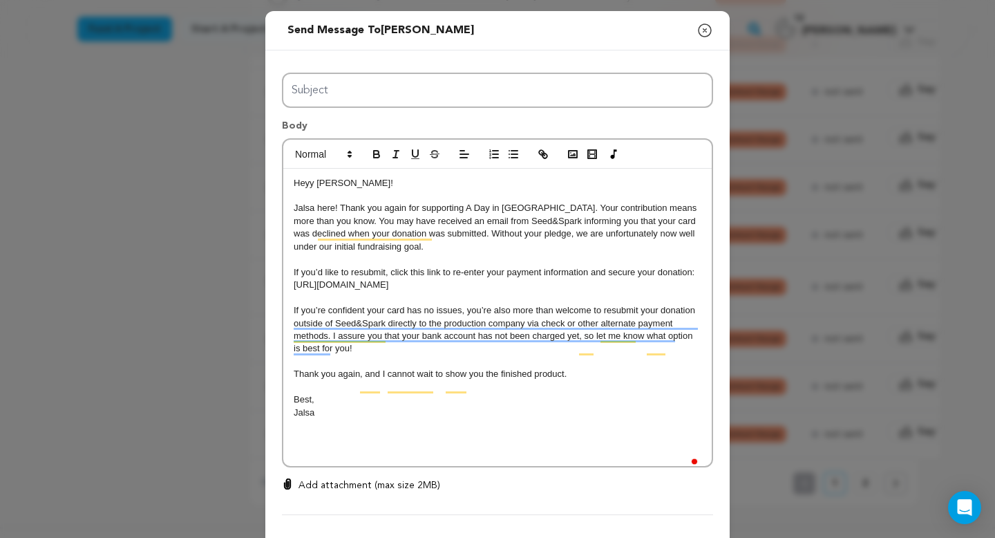
click at [429, 444] on p "To enrich screen reader interactions, please activate Accessibility in Grammarl…" at bounding box center [498, 438] width 408 height 12
click at [391, 457] on p "To enrich screen reader interactions, please activate Accessibility in Grammarl…" at bounding box center [498, 450] width 408 height 12
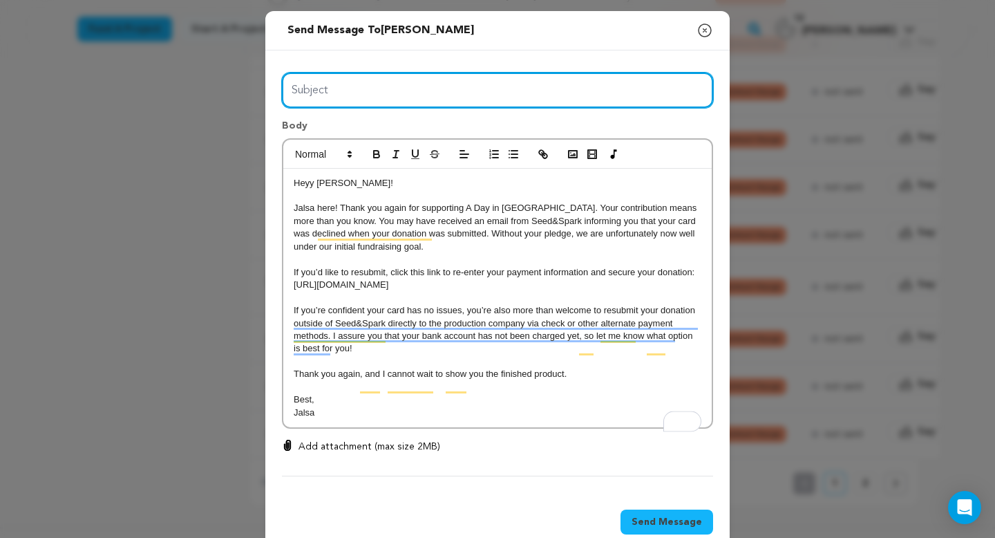
click at [459, 94] on input "Subject" at bounding box center [497, 90] width 431 height 35
type input "Day in Eden Donation Error"
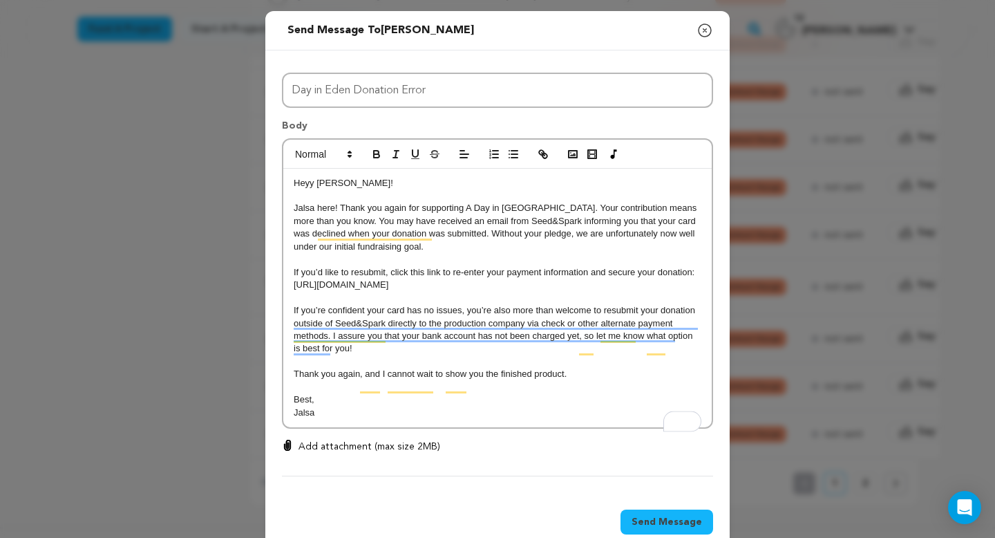
click at [438, 419] on p "Jalsa" at bounding box center [498, 412] width 408 height 12
click at [667, 529] on span "Send Message" at bounding box center [667, 522] width 71 height 14
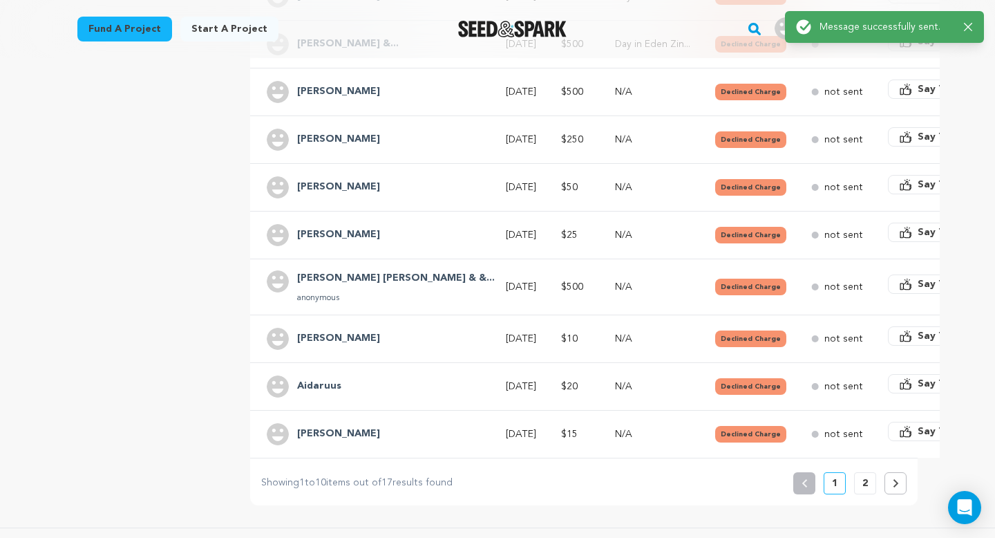
click at [869, 475] on button "2" at bounding box center [865, 483] width 22 height 22
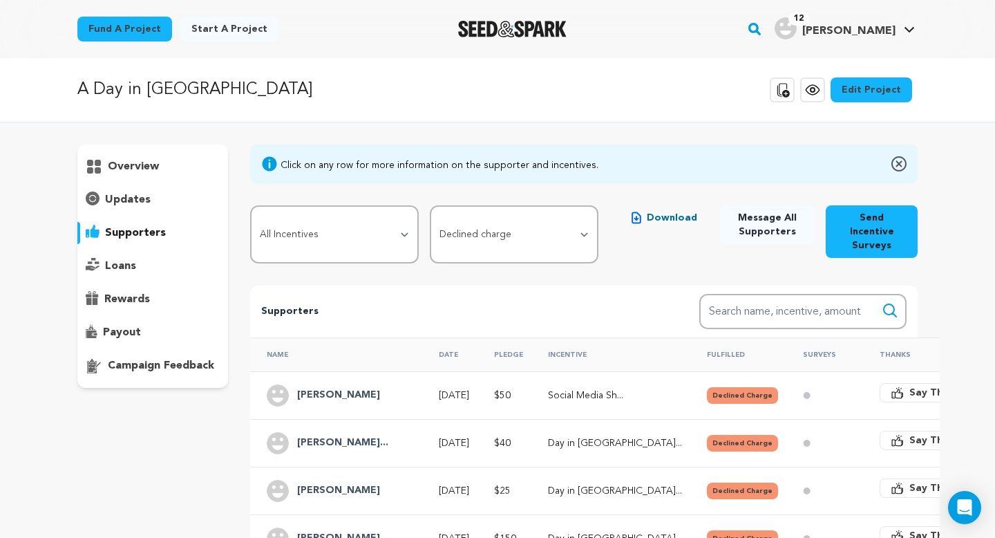
click at [535, 303] on p "Supporters" at bounding box center [458, 311] width 394 height 17
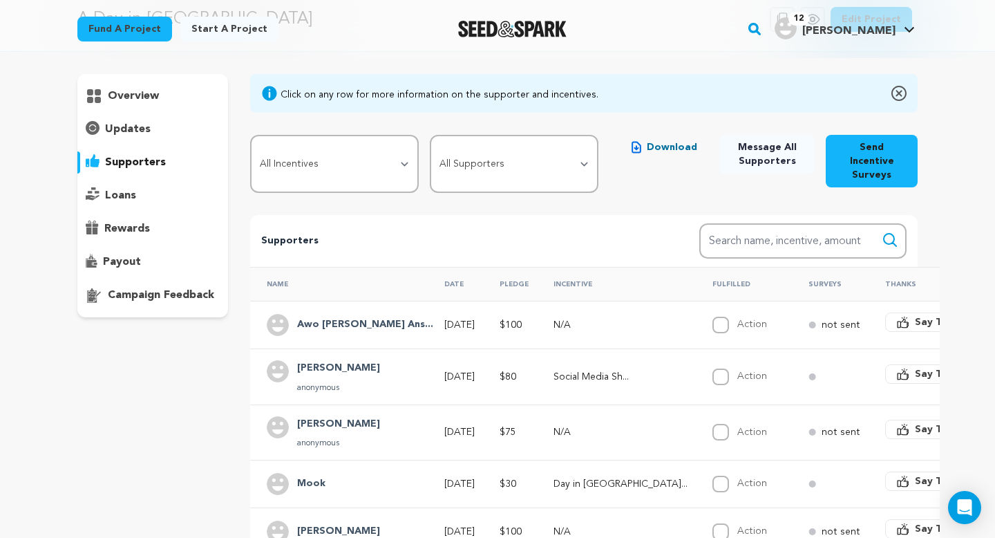
scroll to position [71, 0]
click at [532, 166] on select "All Supporters Survey not sent Survey incomplete Survey complete Incentive not …" at bounding box center [514, 163] width 169 height 58
select select "pledge_incomplete"
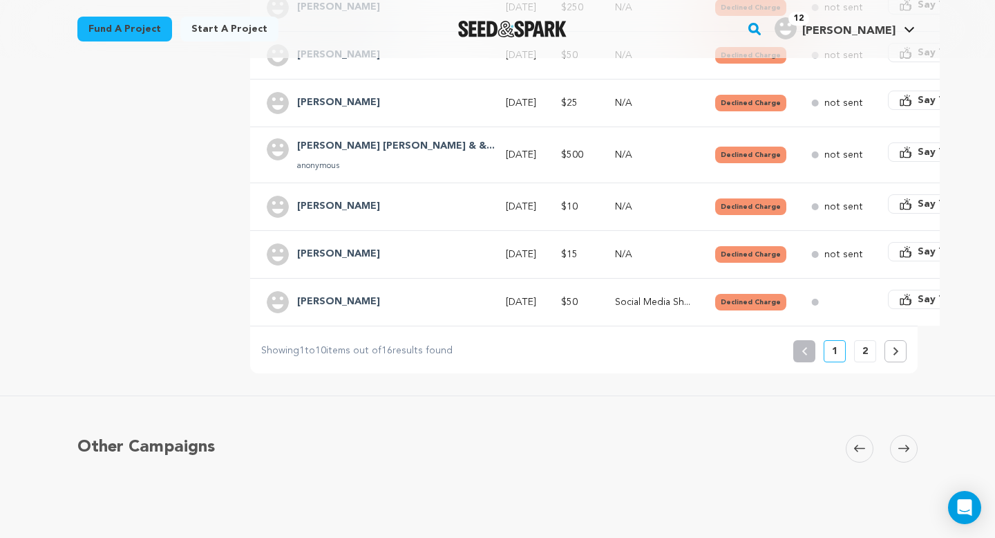
scroll to position [644, 0]
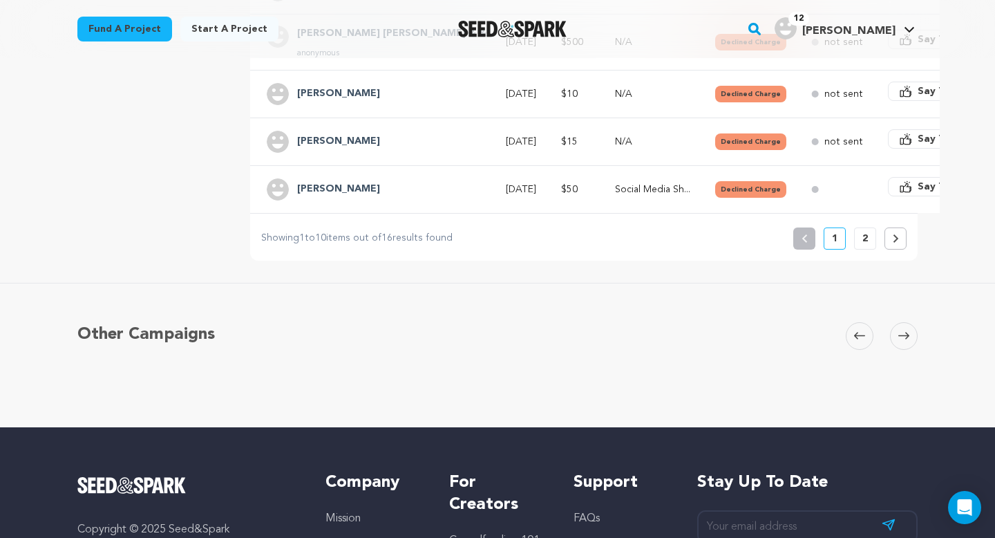
click at [869, 227] on button "2" at bounding box center [865, 238] width 22 height 22
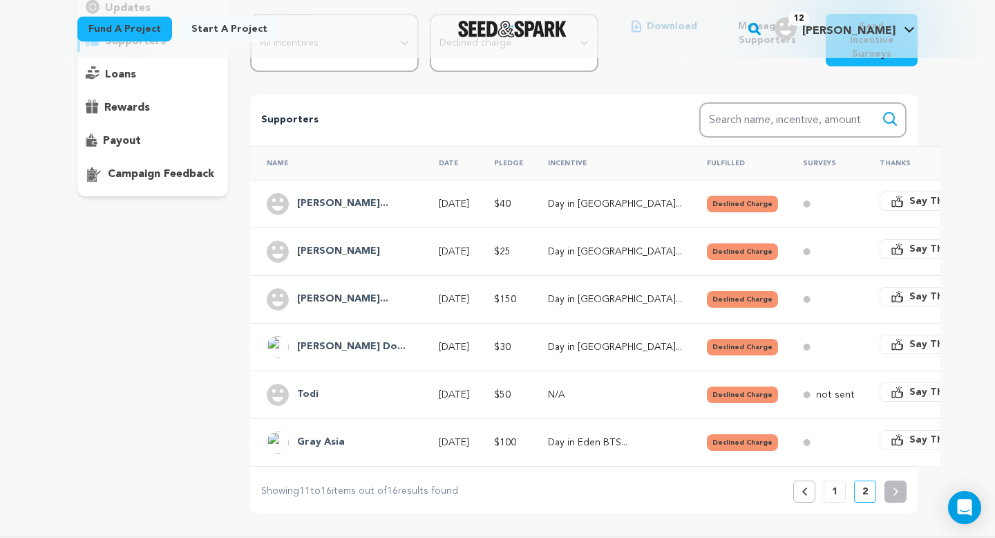
scroll to position [190, 0]
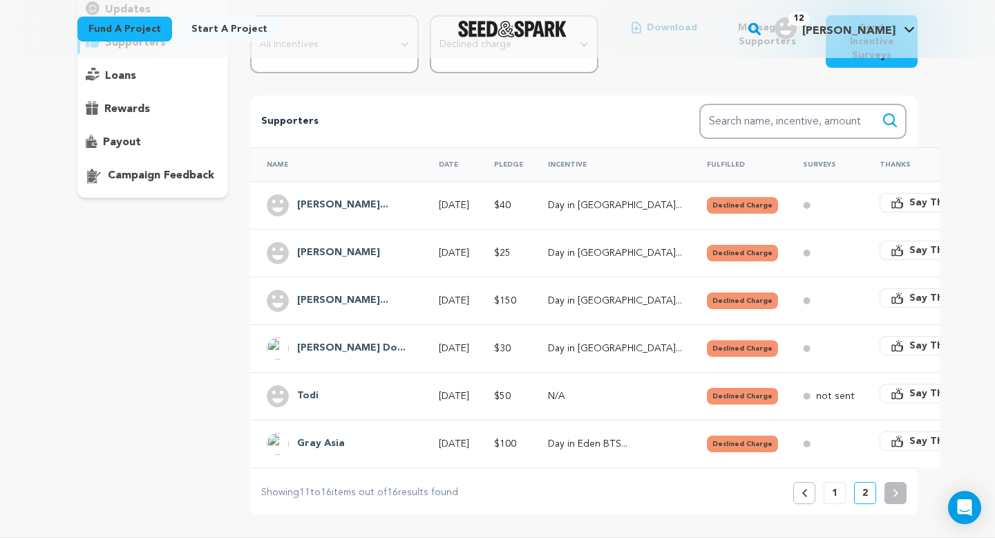
click at [324, 197] on h4 "[PERSON_NAME]..." at bounding box center [342, 205] width 91 height 17
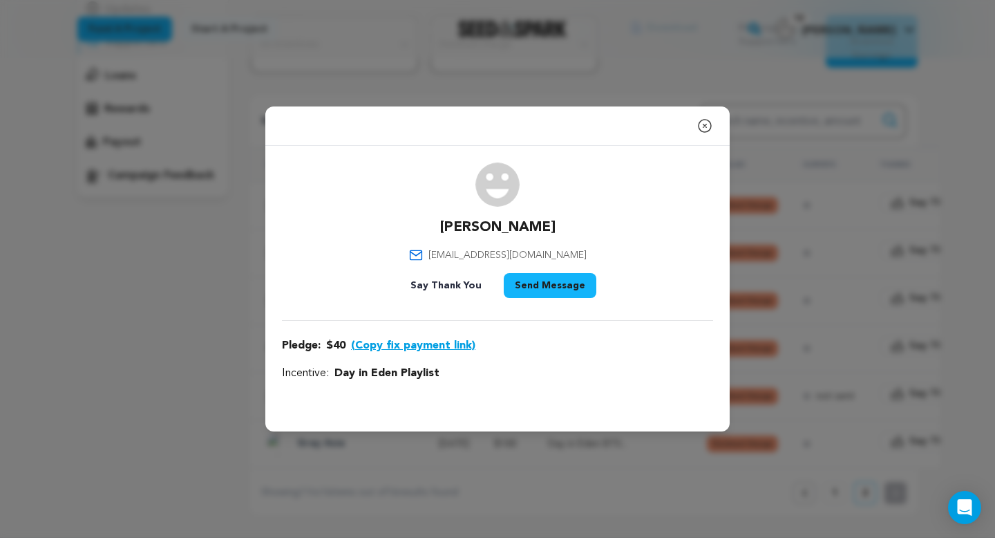
click at [402, 348] on button "(Copy fix payment link)" at bounding box center [413, 345] width 124 height 17
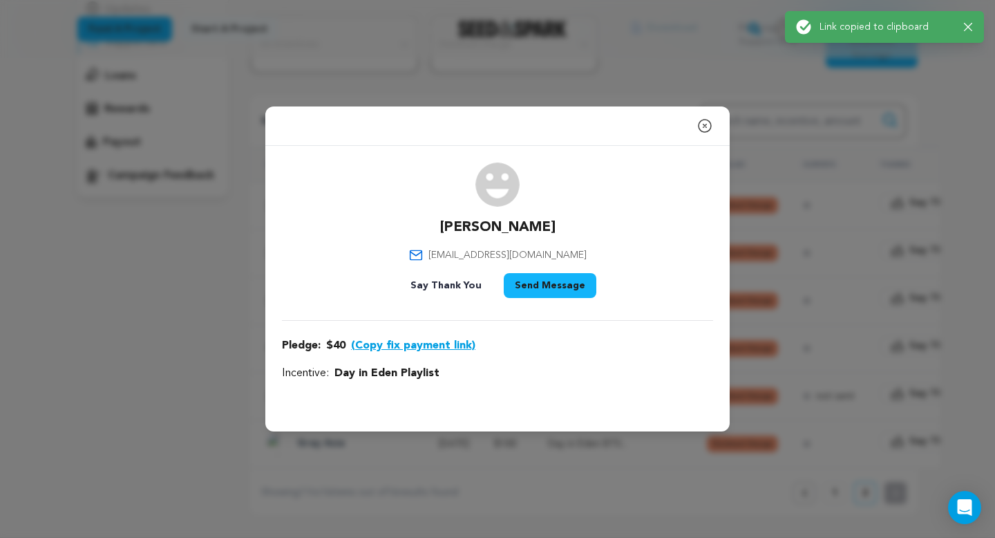
click at [522, 290] on button "Send Message" at bounding box center [550, 285] width 93 height 25
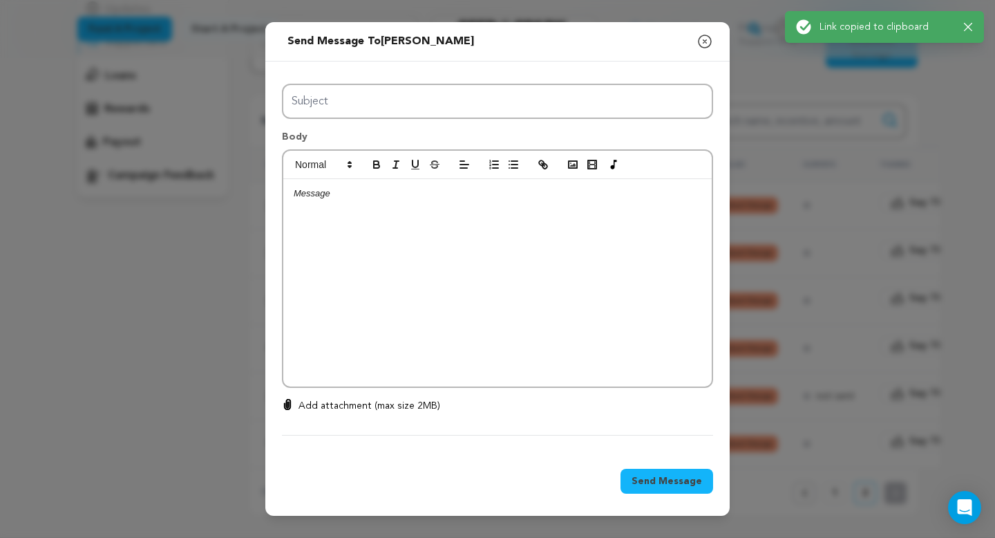
click at [520, 289] on div at bounding box center [497, 282] width 429 height 207
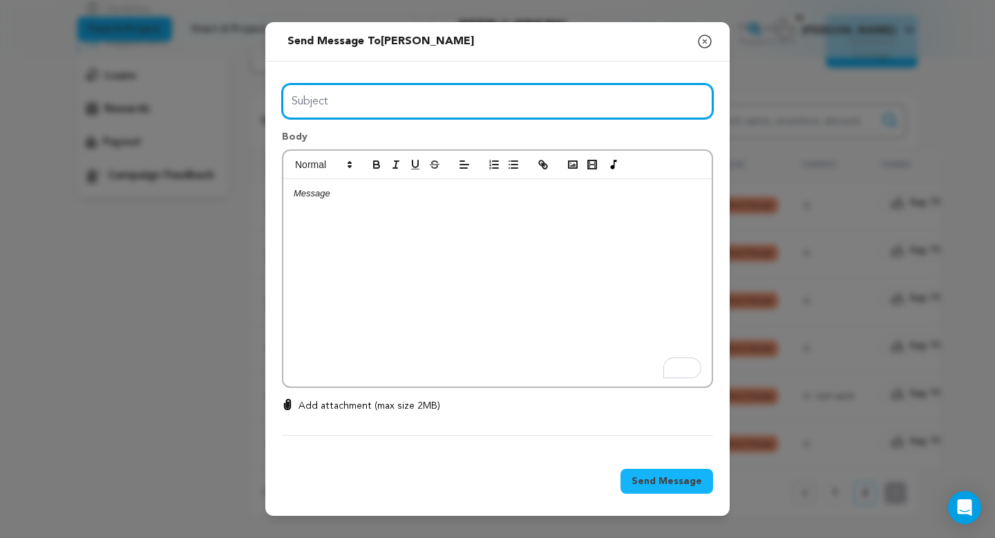
click at [456, 102] on input "Subject" at bounding box center [497, 101] width 431 height 35
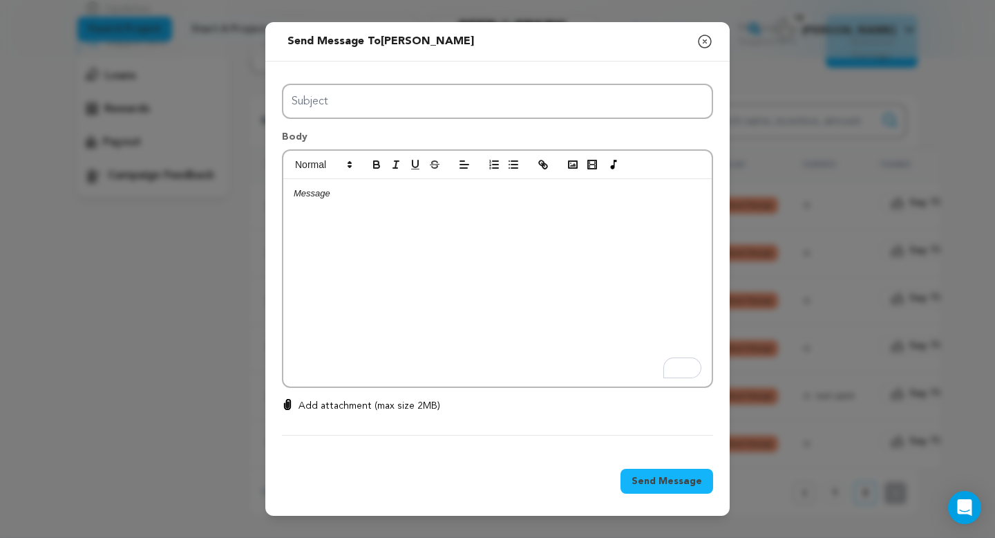
click at [352, 247] on div "To enrich screen reader interactions, please activate Accessibility in Grammarl…" at bounding box center [497, 282] width 429 height 207
click at [290, 193] on div "[URL][DOMAIN_NAME]" at bounding box center [497, 282] width 429 height 207
click at [297, 193] on p "To enrich screen reader interactions, please activate Accessibility in Grammarl…" at bounding box center [498, 193] width 408 height 12
click at [308, 199] on p "To enrich screen reader interactions, please activate Accessibility in Grammarl…" at bounding box center [498, 193] width 408 height 12
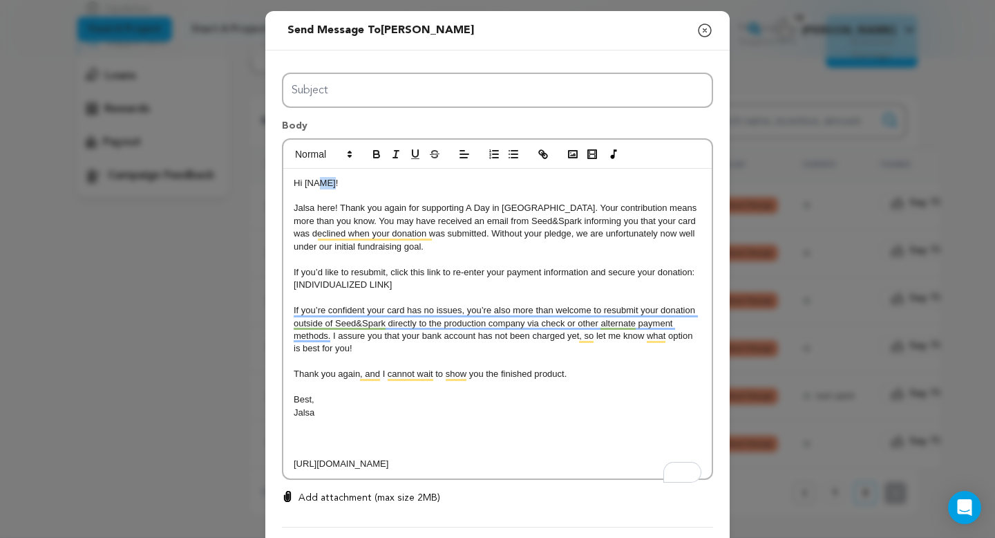
drag, startPoint x: 337, startPoint y: 183, endPoint x: 317, endPoint y: 183, distance: 19.4
click at [317, 183] on p "Hi [NAME]!" at bounding box center [498, 183] width 408 height 12
drag, startPoint x: 637, startPoint y: 480, endPoint x: 283, endPoint y: 454, distance: 354.9
click at [283, 454] on div "Heyy Shayan! Jalsa here! Thank you again for supporting A Day in [GEOGRAPHIC_DA…" at bounding box center [497, 324] width 429 height 310
drag, startPoint x: 406, startPoint y: 282, endPoint x: 335, endPoint y: 281, distance: 71.2
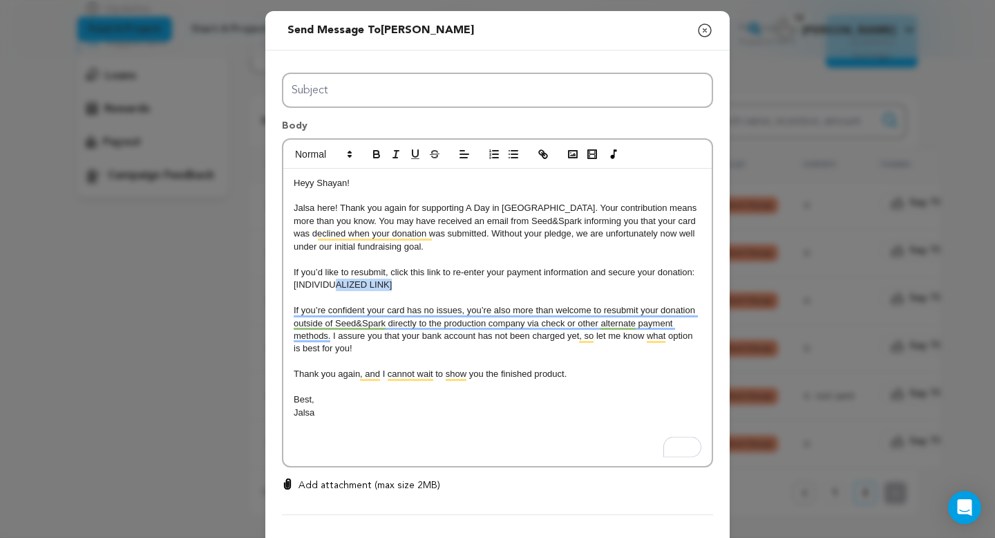
click at [335, 281] on p "[INDIVIDUALIZED LINK]" at bounding box center [498, 285] width 408 height 12
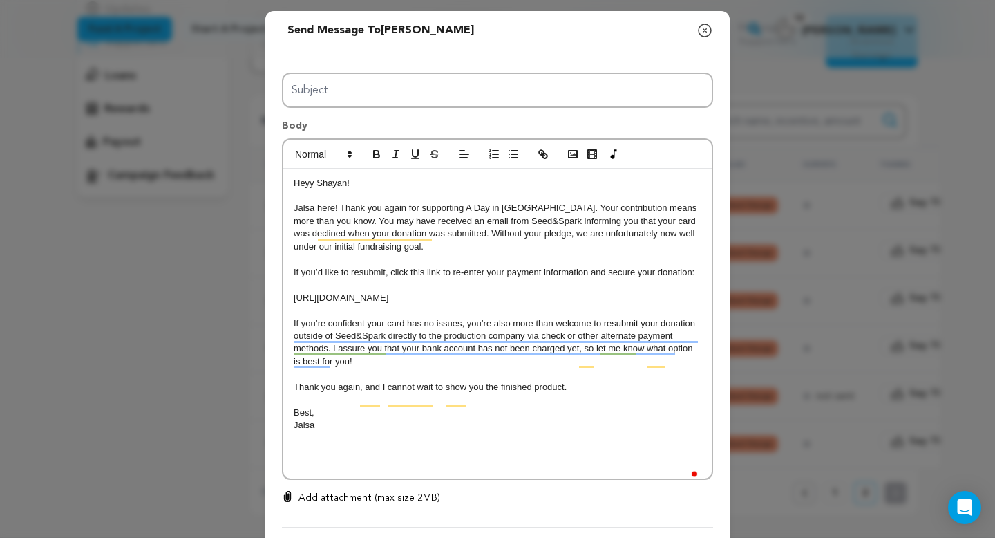
click at [299, 291] on p "To enrich screen reader interactions, please activate Accessibility in Grammarl…" at bounding box center [498, 285] width 408 height 12
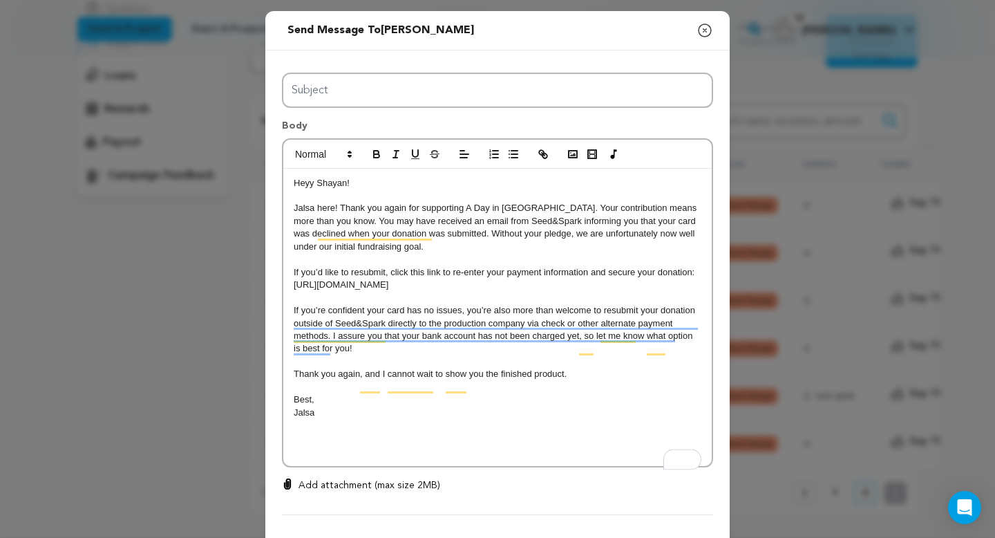
click at [308, 457] on p "To enrich screen reader interactions, please activate Accessibility in Grammarl…" at bounding box center [498, 450] width 408 height 12
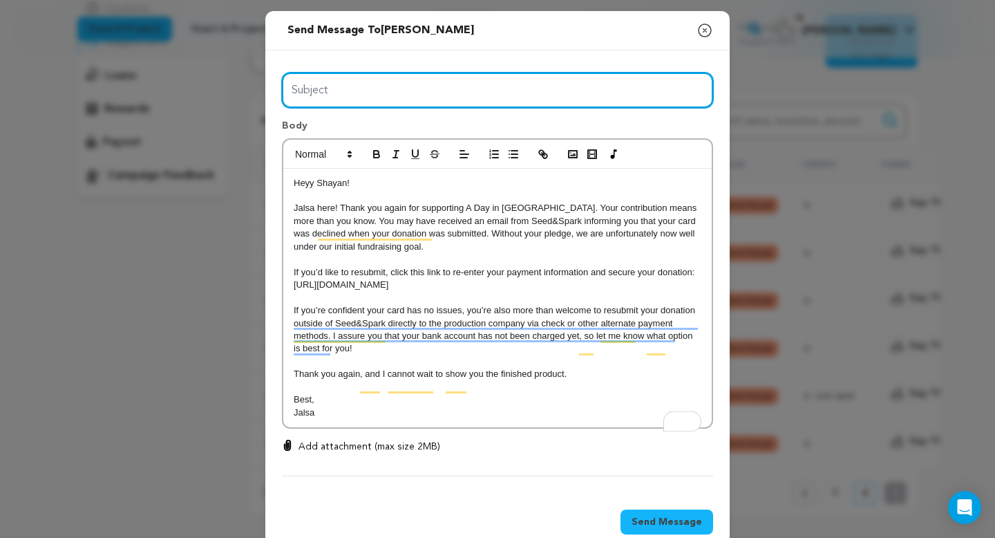
click at [379, 86] on input "Subject" at bounding box center [497, 90] width 431 height 35
type input "Day in Eden Donation Error"
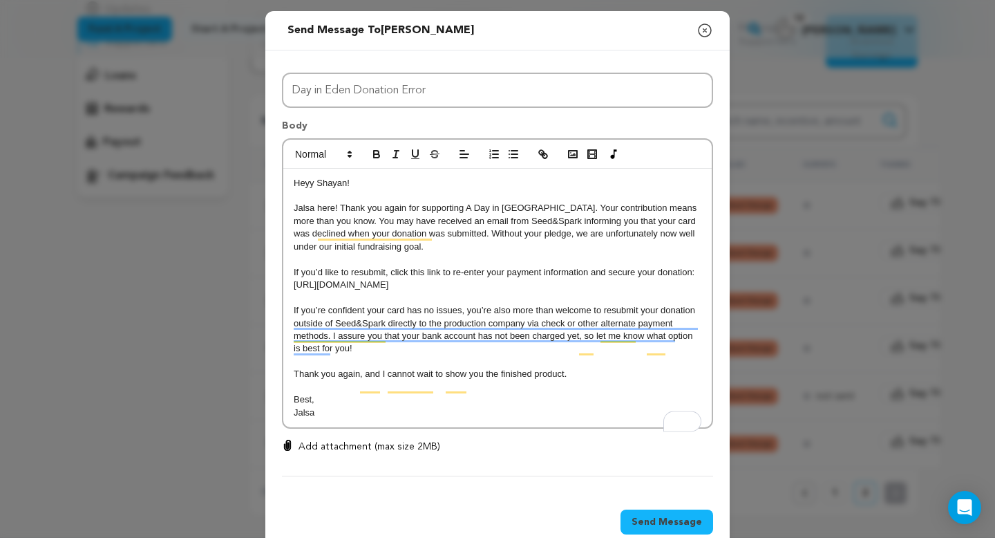
click at [438, 406] on p "Best," at bounding box center [498, 399] width 408 height 12
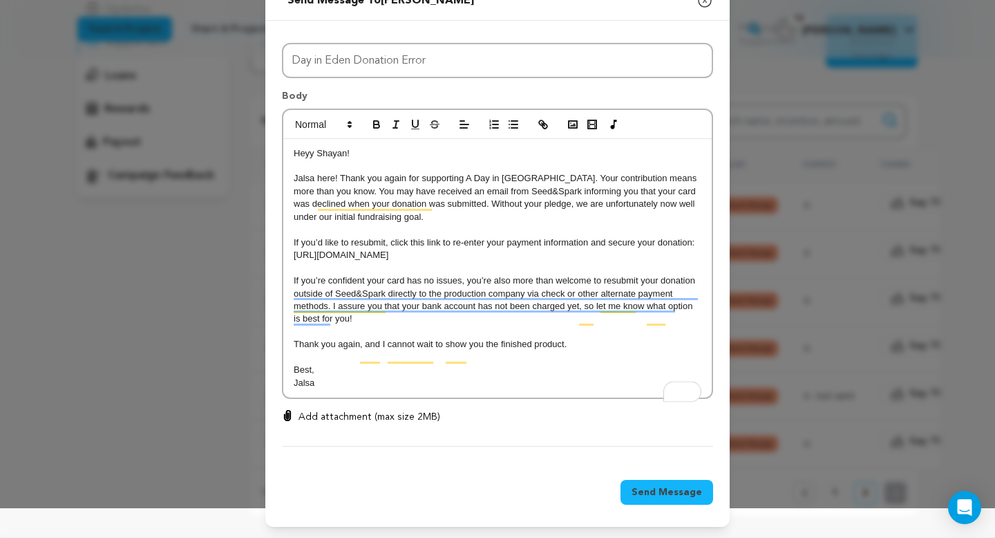
scroll to position [43, 0]
click at [650, 491] on span "Send Message" at bounding box center [667, 492] width 71 height 14
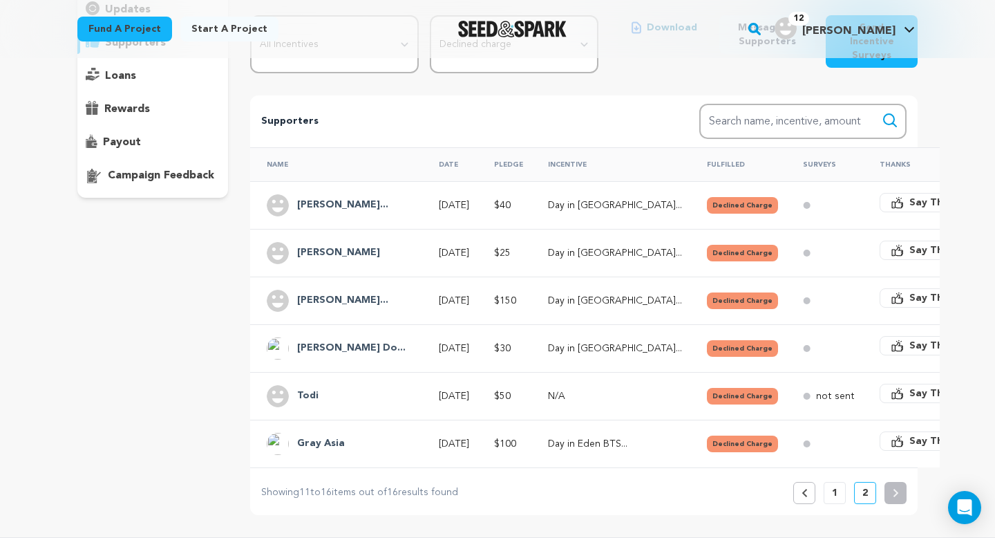
click at [787, 241] on td at bounding box center [825, 253] width 77 height 48
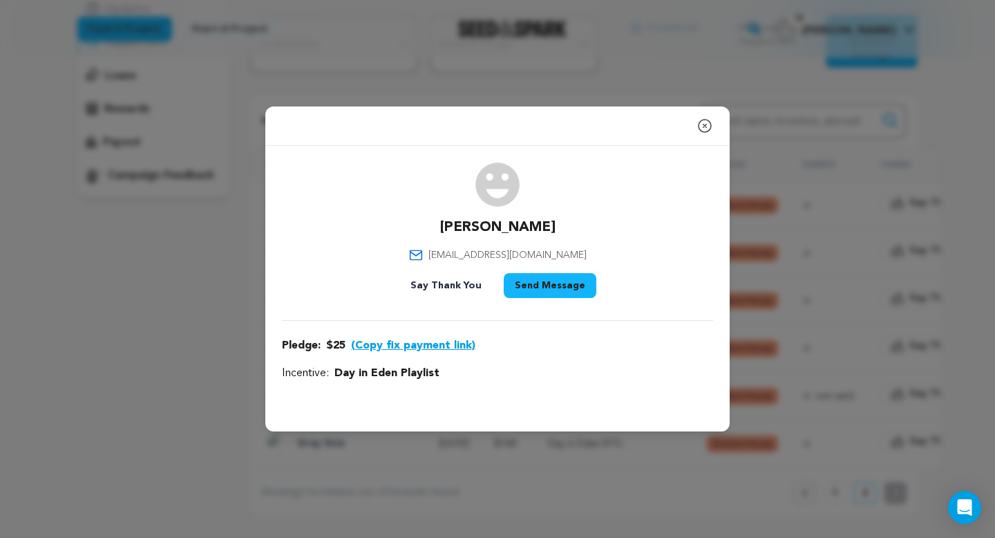
click at [377, 346] on button "(Copy fix payment link)" at bounding box center [413, 345] width 124 height 17
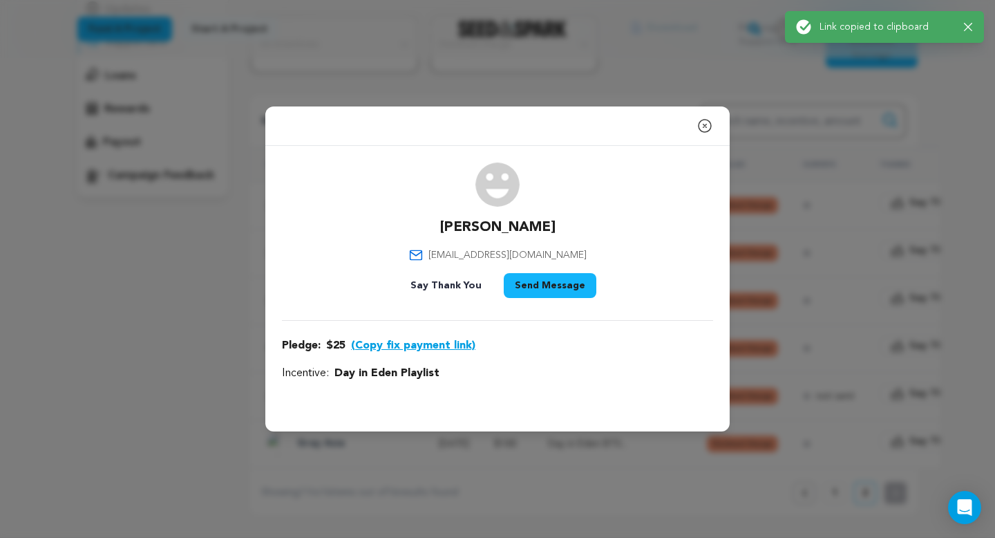
click at [535, 292] on button "Send Message" at bounding box center [550, 285] width 93 height 25
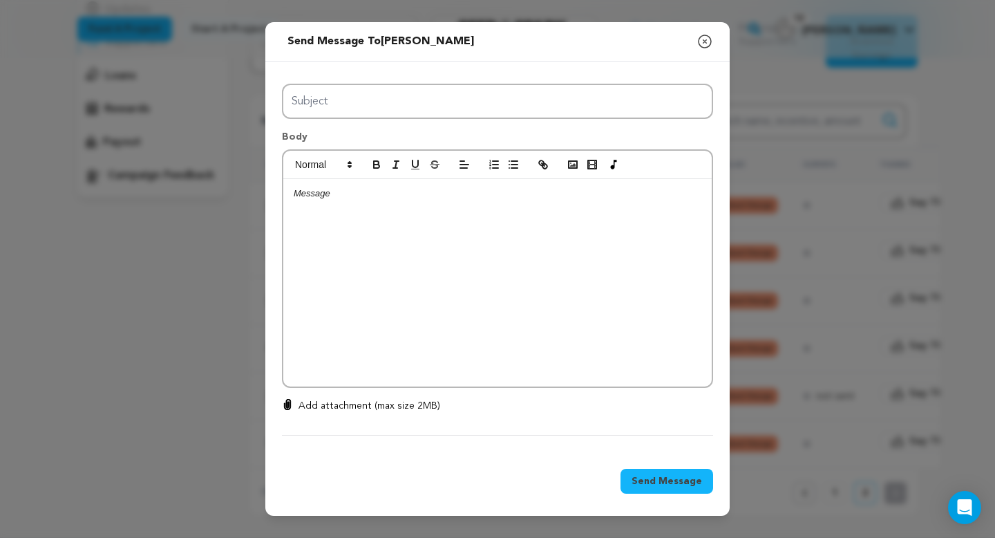
click at [373, 272] on div at bounding box center [497, 282] width 429 height 207
click at [294, 194] on p "[URL][DOMAIN_NAME]" at bounding box center [498, 193] width 408 height 12
click at [305, 192] on p "To enrich screen reader interactions, please activate Accessibility in Grammarl…" at bounding box center [498, 193] width 408 height 12
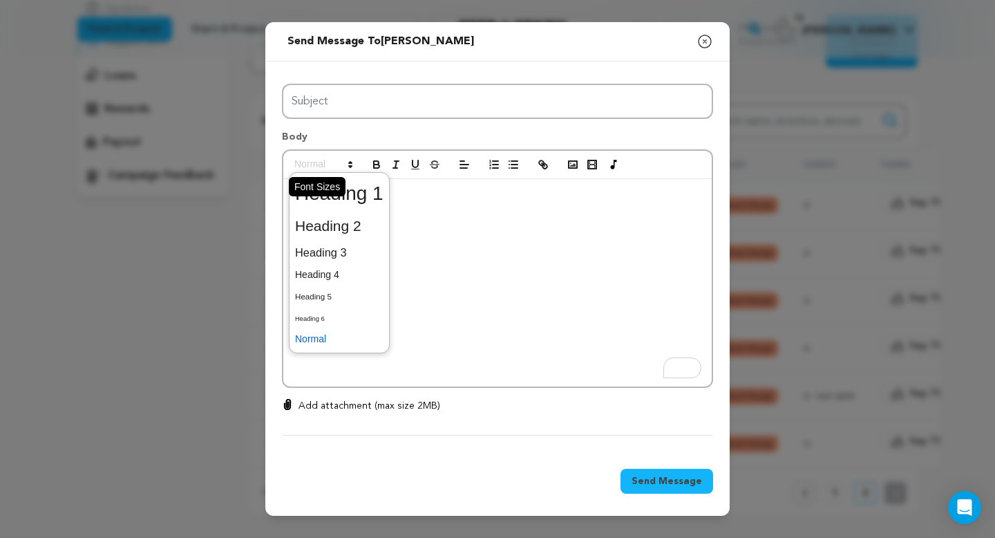
click at [313, 173] on span at bounding box center [323, 164] width 68 height 17
click at [422, 215] on p "[URL][DOMAIN_NAME]" at bounding box center [498, 219] width 408 height 12
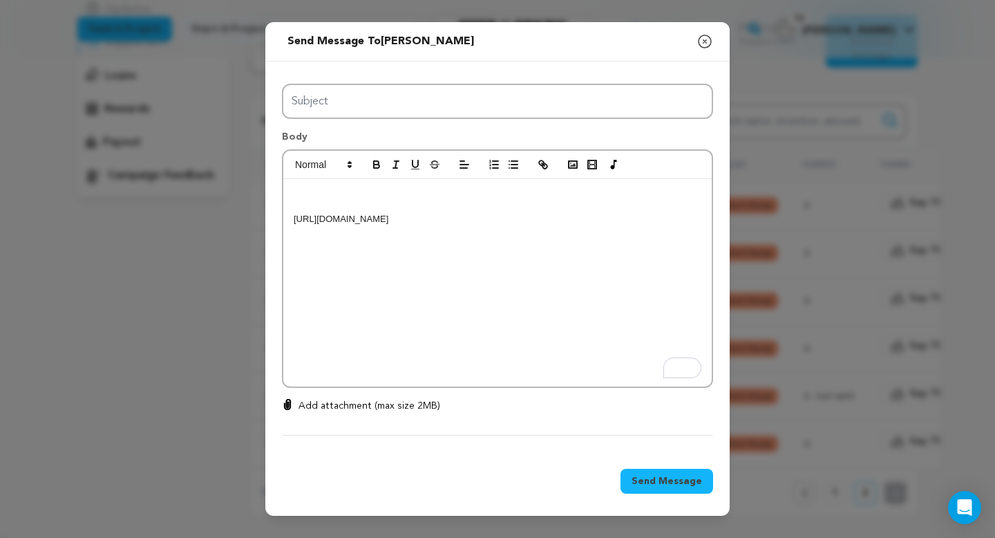
click at [411, 199] on p "To enrich screen reader interactions, please activate Accessibility in Grammarl…" at bounding box center [498, 193] width 408 height 12
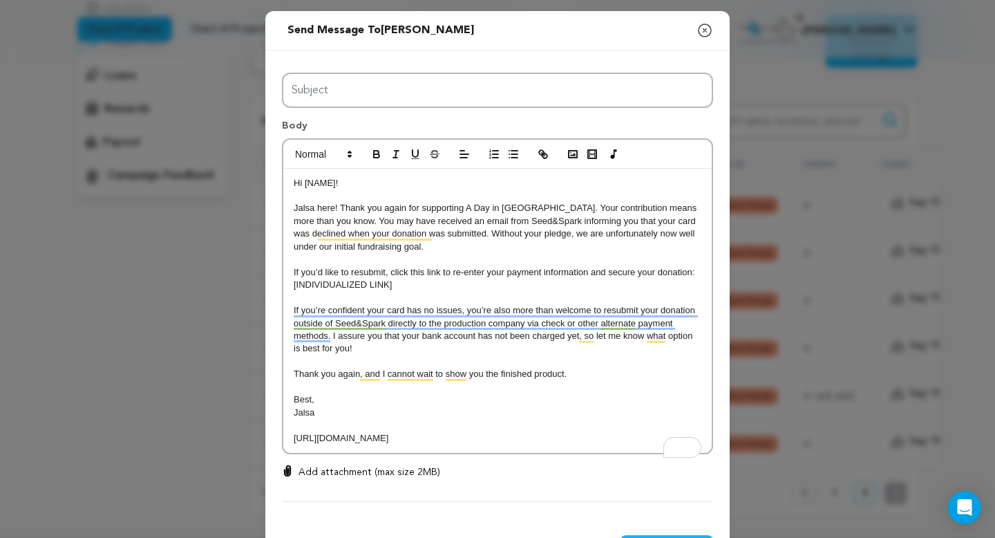
drag, startPoint x: 633, startPoint y: 449, endPoint x: 296, endPoint y: 438, distance: 337.5
click at [296, 438] on p "[URL][DOMAIN_NAME]" at bounding box center [498, 438] width 408 height 12
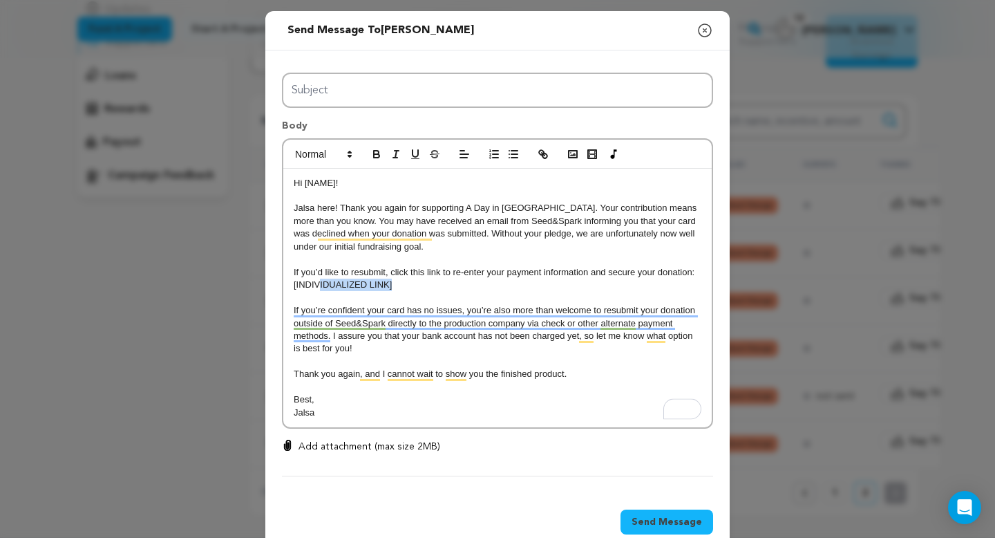
drag, startPoint x: 404, startPoint y: 288, endPoint x: 321, endPoint y: 288, distance: 83.6
click at [321, 288] on p "[INDIVIDUALIZED LINK]" at bounding box center [498, 285] width 408 height 12
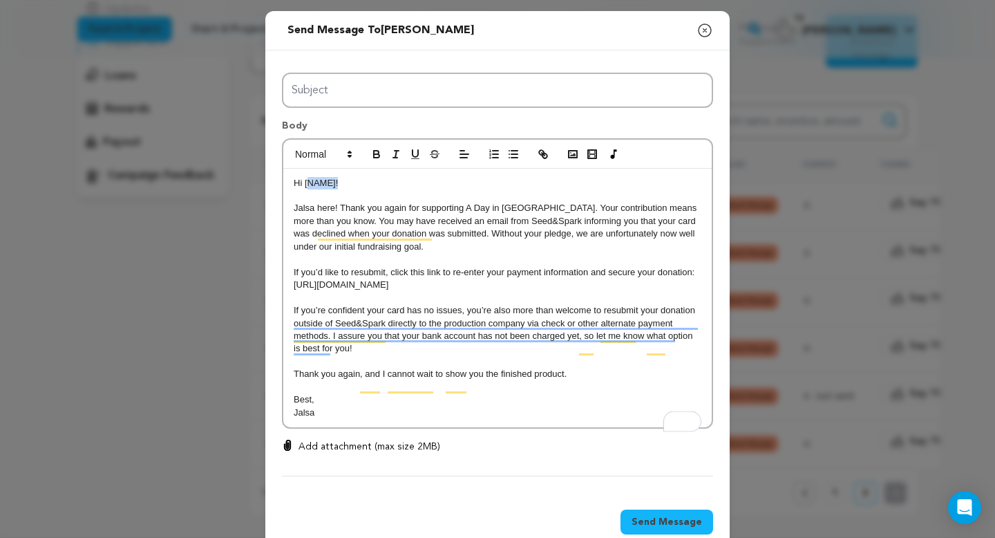
drag, startPoint x: 337, startPoint y: 182, endPoint x: 303, endPoint y: 182, distance: 33.2
click at [303, 182] on p "Hi [NAME]!" at bounding box center [498, 183] width 408 height 12
click at [325, 419] on p "Jalsa" at bounding box center [498, 412] width 408 height 12
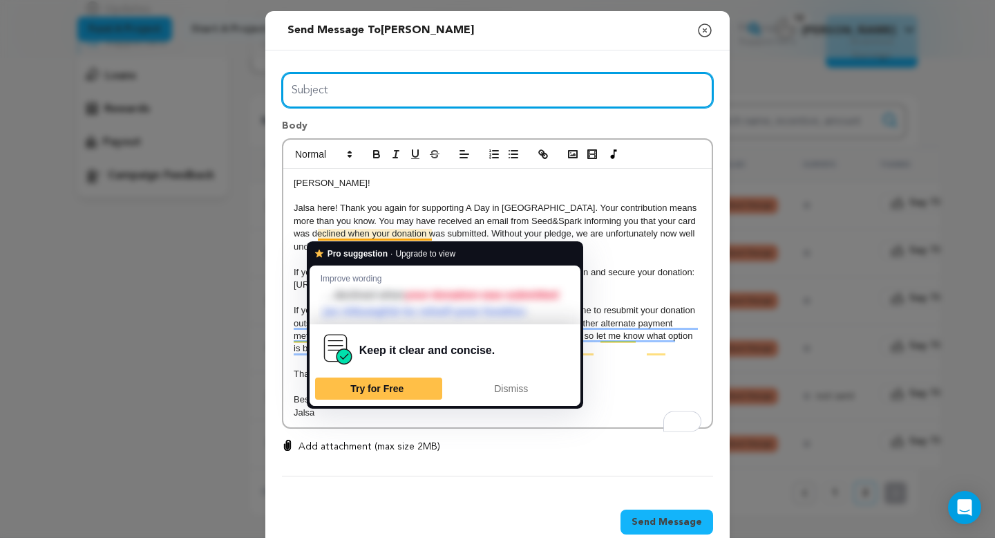
click at [375, 102] on input "Subject" at bounding box center [497, 90] width 431 height 35
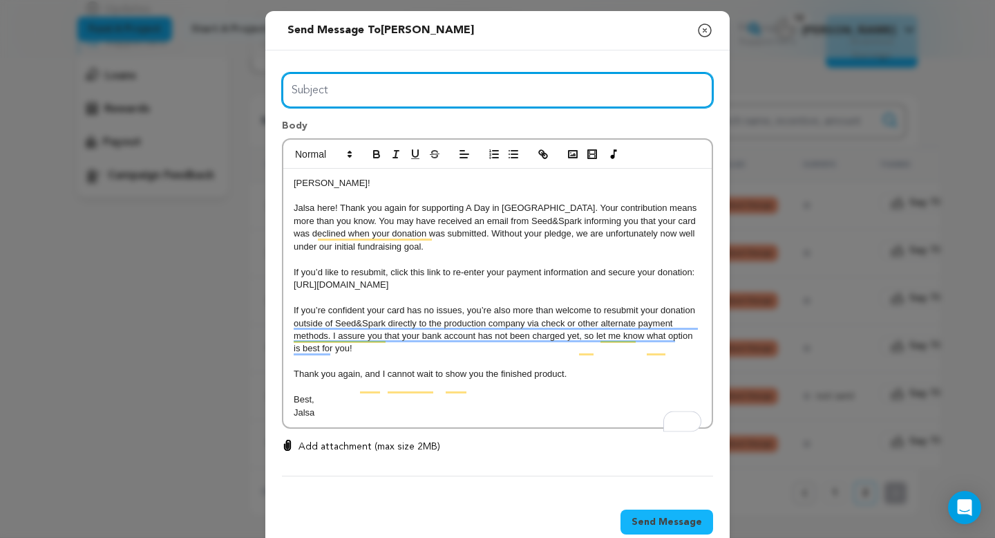
type input "Day in Eden Donation Error"
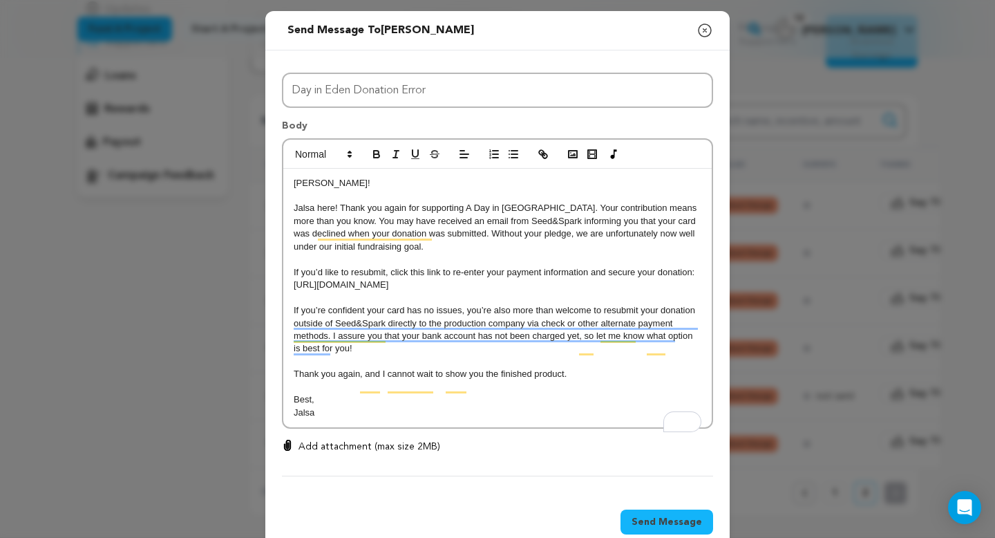
click at [344, 428] on div "[PERSON_NAME]! Jalsa here! Thank you again for supporting A Day in [GEOGRAPHIC_…" at bounding box center [497, 298] width 429 height 259
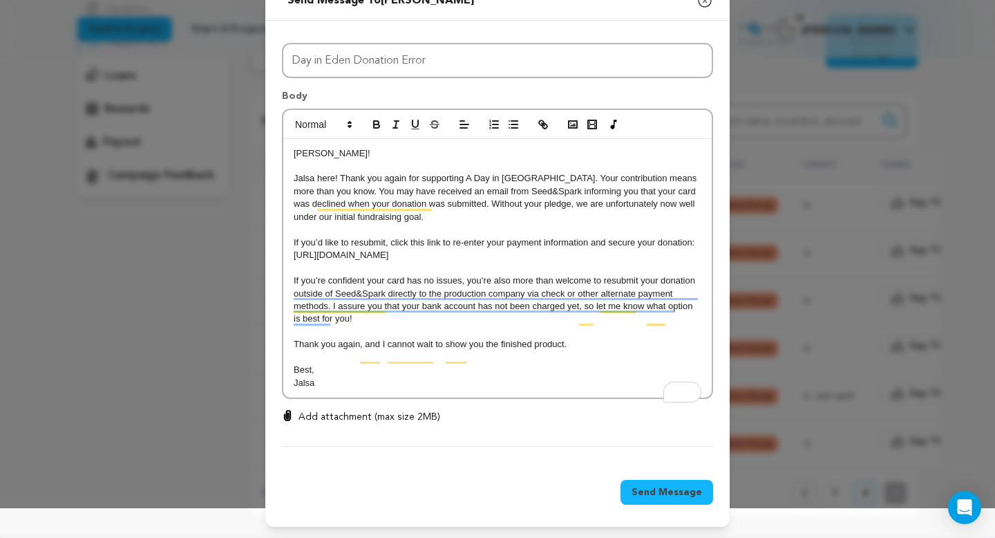
scroll to position [43, 0]
click at [638, 492] on span "Send Message" at bounding box center [667, 492] width 71 height 14
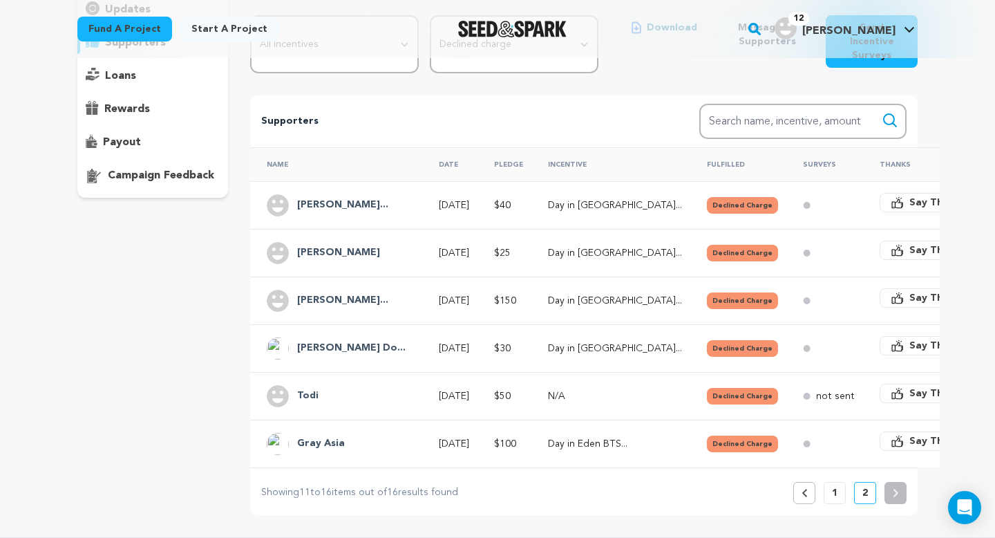
click at [334, 292] on h4 "[PERSON_NAME]..." at bounding box center [342, 300] width 91 height 17
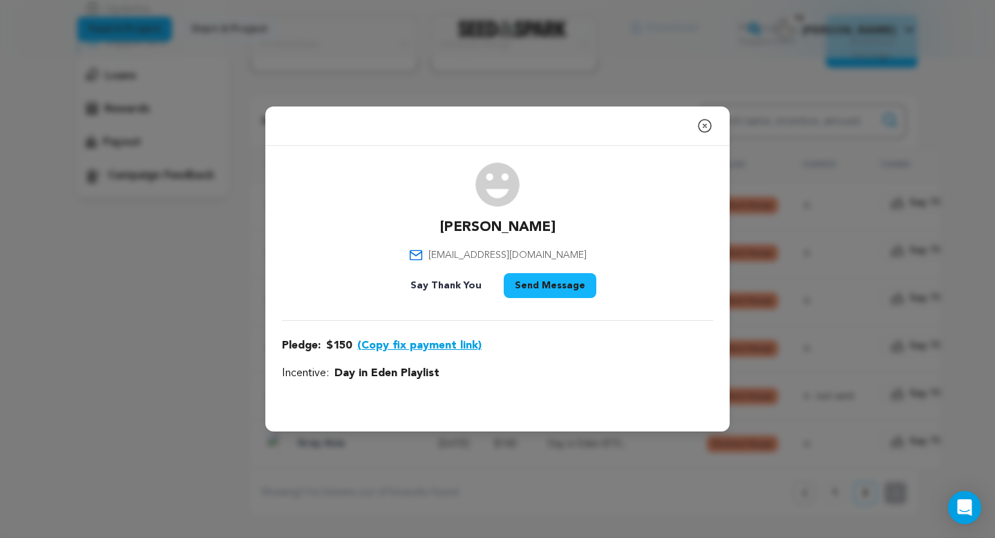
click at [391, 346] on button "(Copy fix payment link)" at bounding box center [419, 345] width 124 height 17
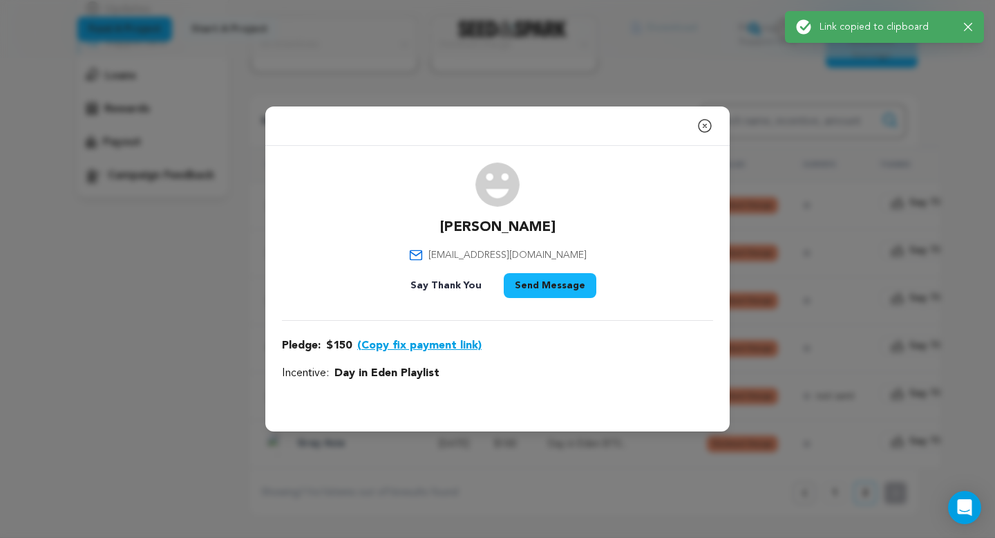
click at [520, 290] on button "Send Message" at bounding box center [550, 285] width 93 height 25
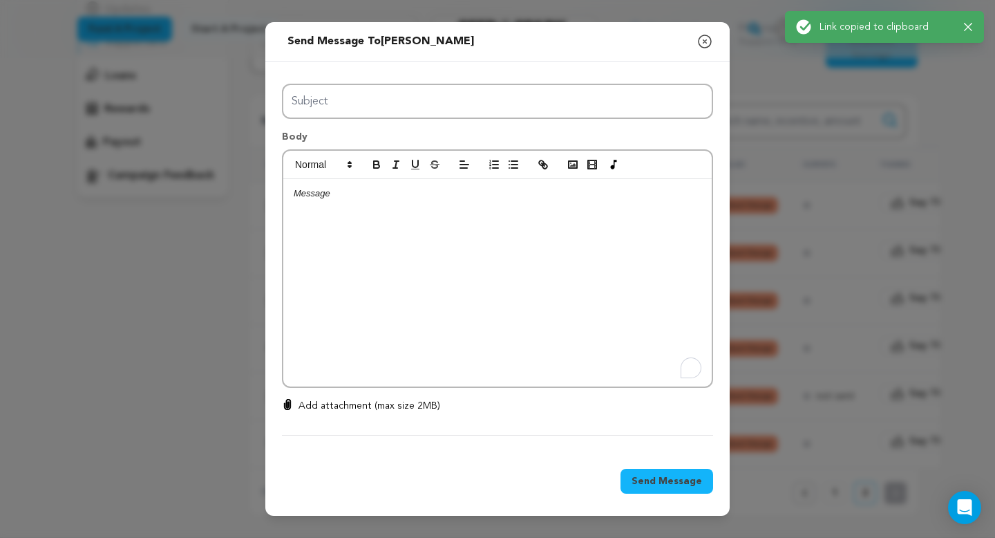
click at [429, 283] on div "To enrich screen reader interactions, please activate Accessibility in Grammarl…" at bounding box center [497, 282] width 429 height 207
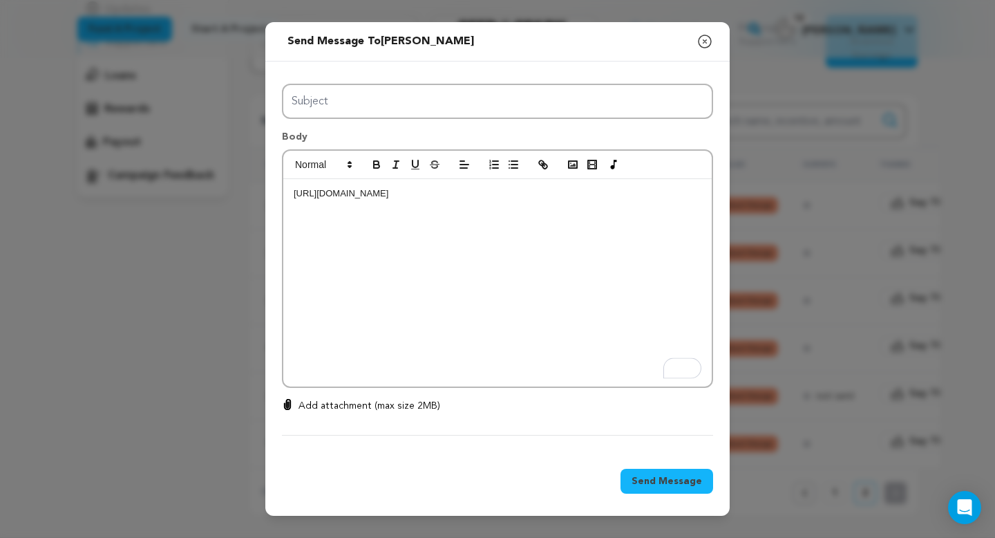
click at [293, 194] on div "[URL][DOMAIN_NAME]" at bounding box center [497, 282] width 429 height 207
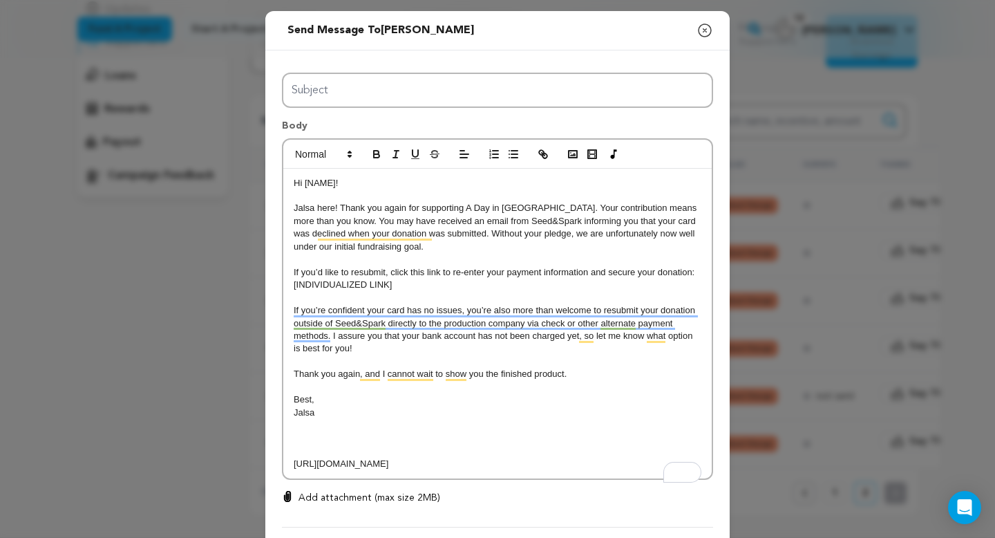
click at [335, 184] on p "Hi [NAME]!" at bounding box center [498, 183] width 408 height 12
drag, startPoint x: 649, startPoint y: 480, endPoint x: 294, endPoint y: 461, distance: 355.8
click at [294, 461] on p "[URL][DOMAIN_NAME]" at bounding box center [498, 464] width 408 height 12
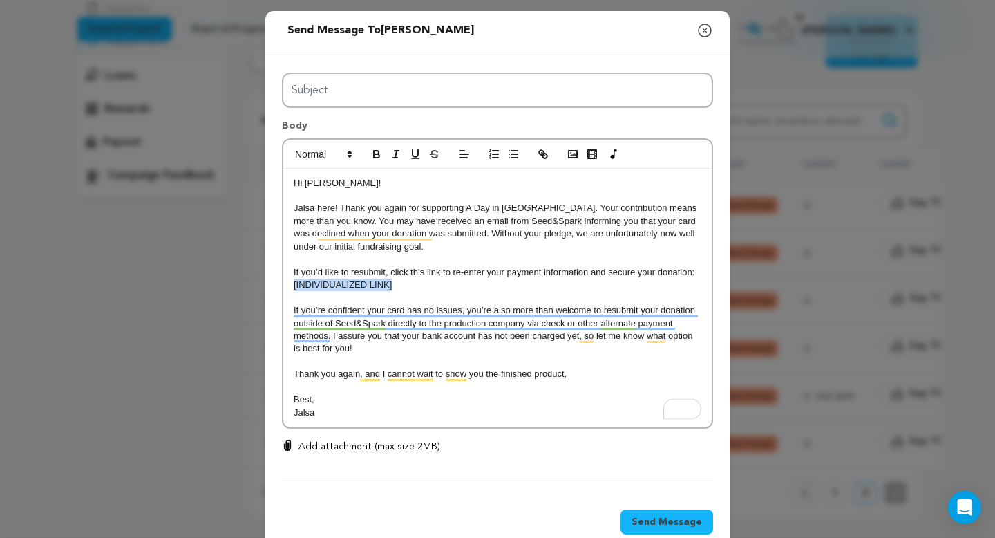
drag, startPoint x: 406, startPoint y: 284, endPoint x: 283, endPoint y: 283, distance: 123.0
click at [283, 283] on div "Hi [PERSON_NAME]! Jalsa here! Thank you again for supporting A Day in [GEOGRAPH…" at bounding box center [497, 298] width 429 height 259
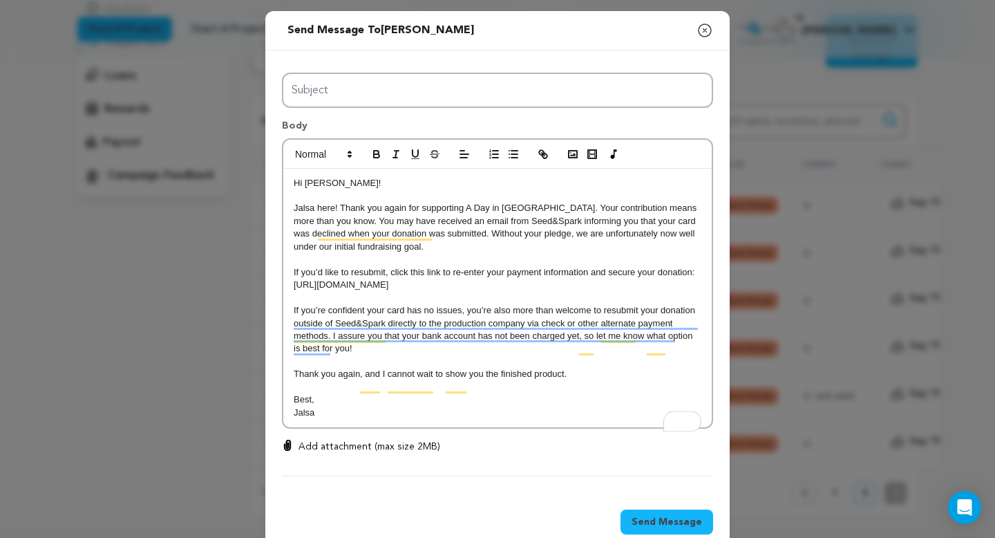
click at [388, 428] on div "Hi [PERSON_NAME]! Jalsa here! Thank you again for supporting A Day in [GEOGRAPH…" at bounding box center [497, 298] width 429 height 259
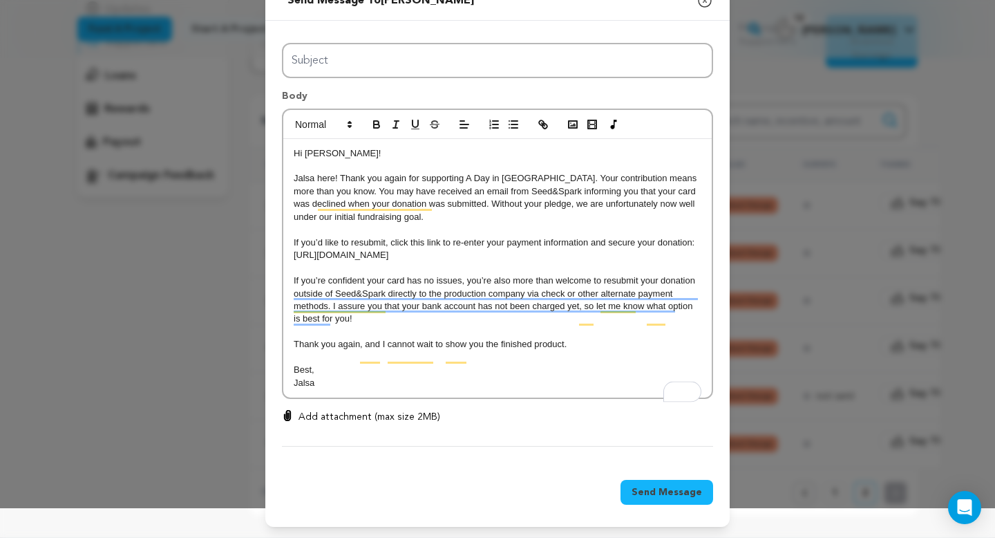
scroll to position [43, 0]
click at [464, 28] on div "All Incentives Social Media Shoutout Day in Eden Playlist Day in Eden BTS Photo…" at bounding box center [497, 242] width 465 height 442
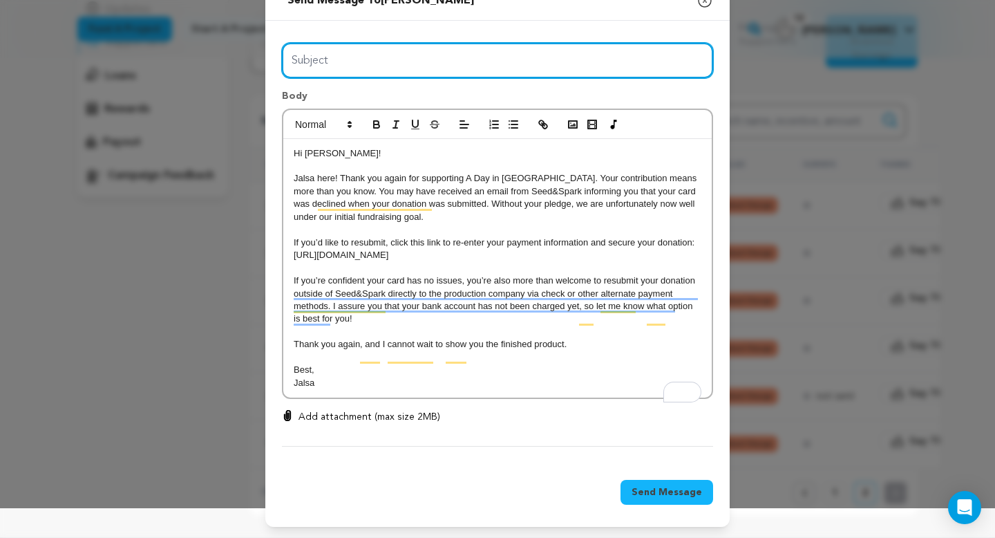
click at [464, 43] on input "Subject" at bounding box center [497, 60] width 431 height 35
type input "Day in Eden Donation Error"
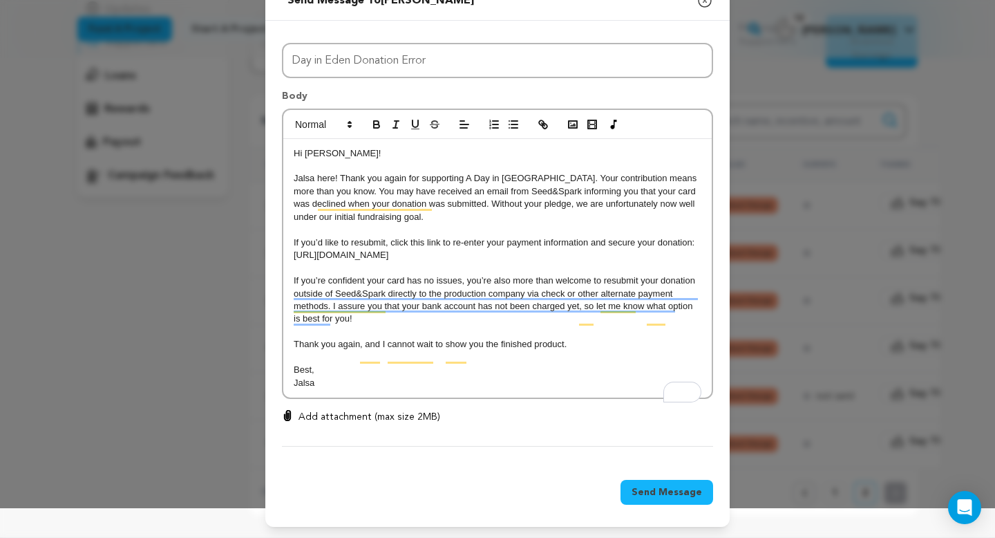
click at [438, 382] on p "Jalsa" at bounding box center [498, 383] width 408 height 12
click at [662, 489] on span "Send Message" at bounding box center [667, 492] width 71 height 14
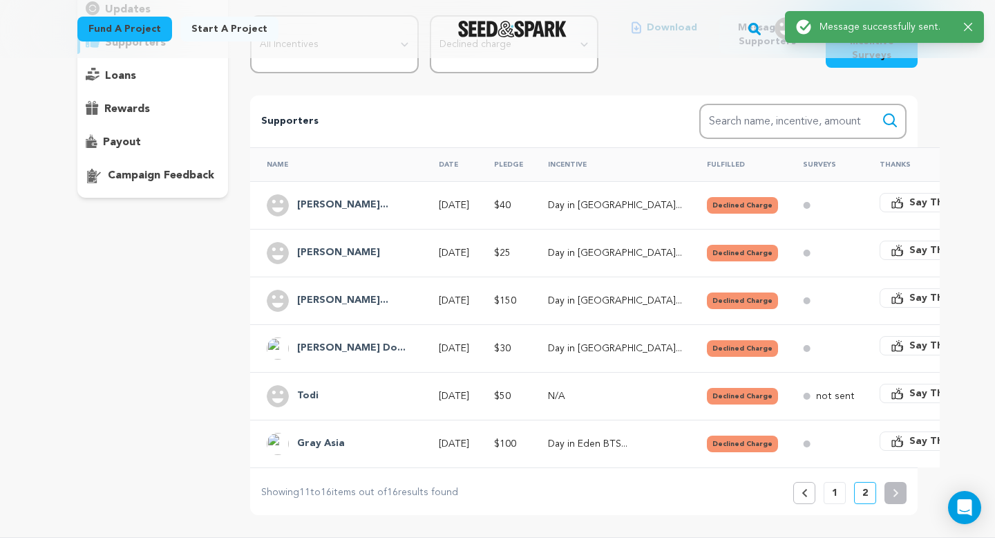
click at [319, 340] on h4 "[PERSON_NAME] Do..." at bounding box center [351, 348] width 109 height 17
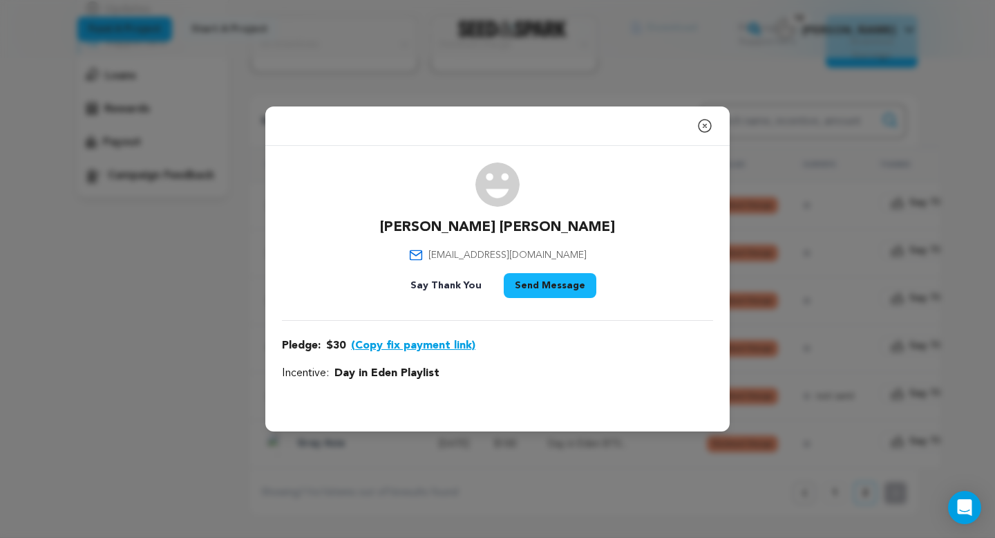
click at [373, 348] on button "(Copy fix payment link)" at bounding box center [413, 345] width 124 height 17
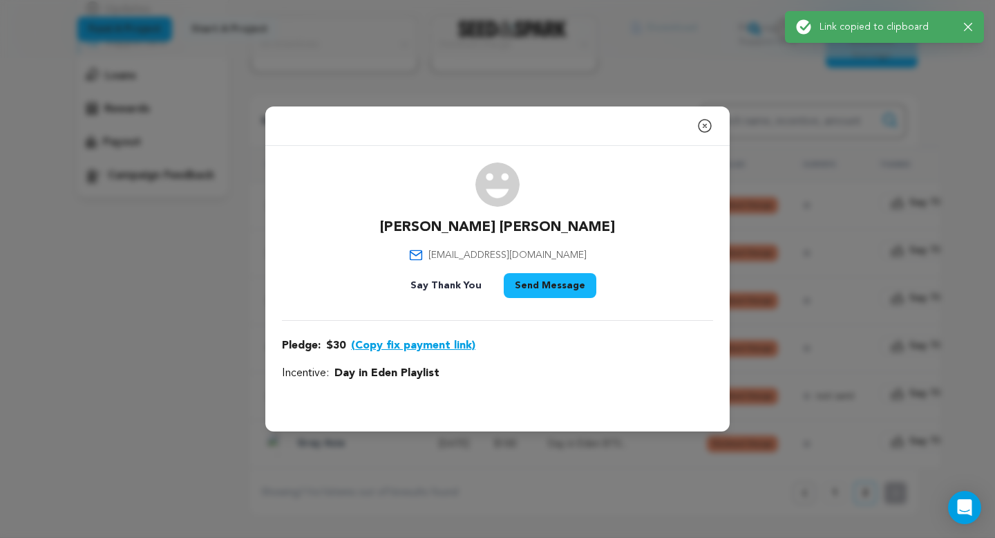
click at [547, 288] on button "Send Message" at bounding box center [550, 285] width 93 height 25
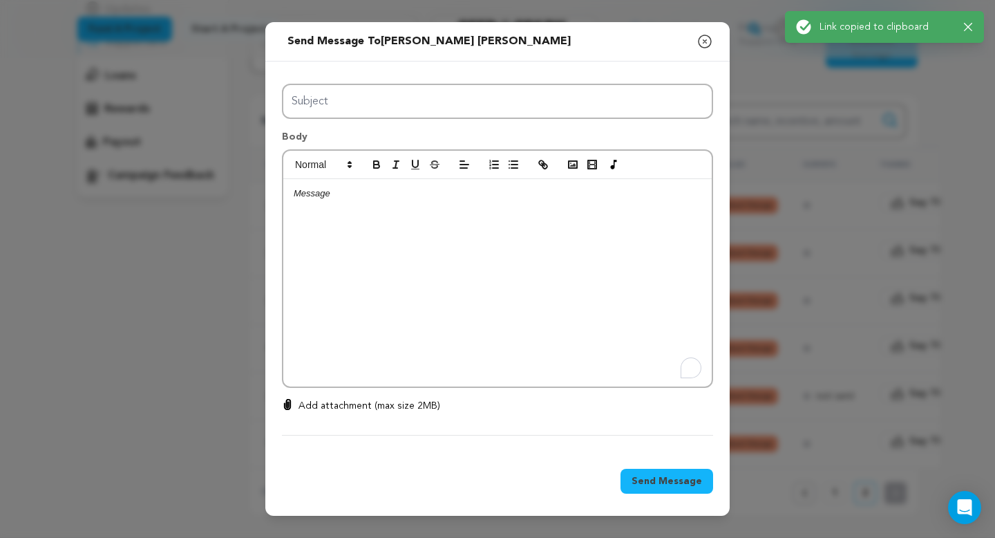
click at [378, 289] on div "To enrich screen reader interactions, please activate Accessibility in Grammarl…" at bounding box center [497, 282] width 429 height 207
click at [292, 193] on div "https://seedandspark.com/fix-payment/695707?token=460c91f42495ea0e32a73eed0be28…" at bounding box center [497, 282] width 429 height 207
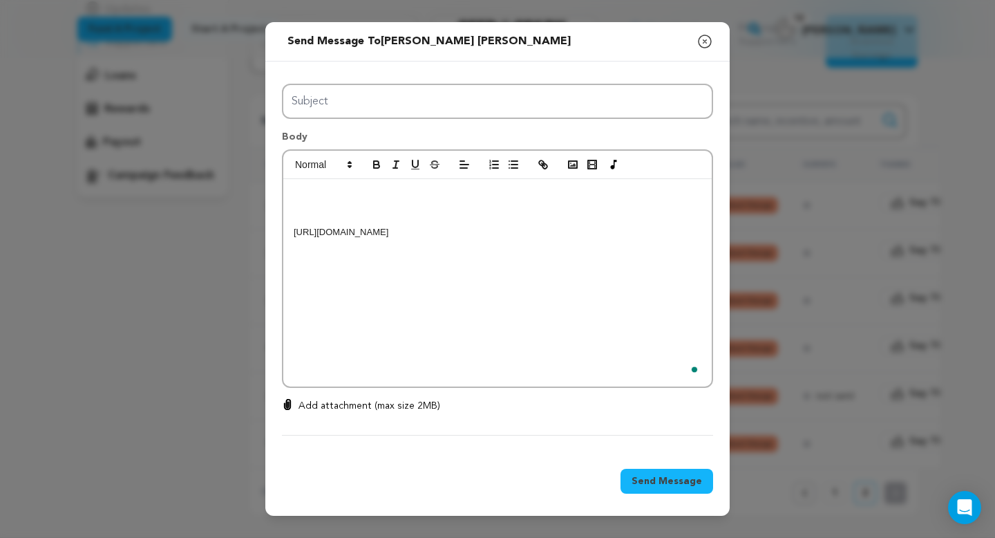
click at [292, 193] on div "https://seedandspark.com/fix-payment/695707?token=460c91f42495ea0e32a73eed0be28…" at bounding box center [497, 282] width 429 height 207
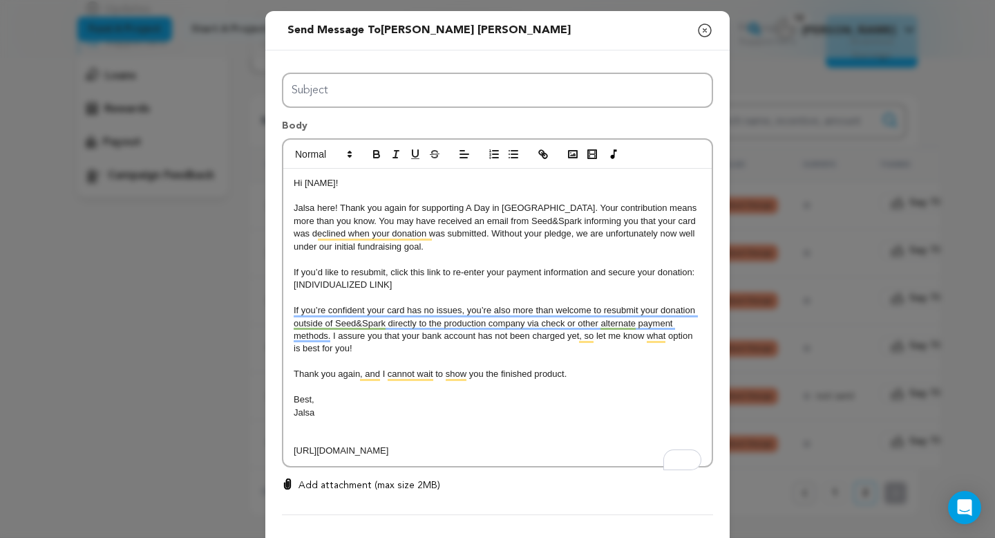
click at [337, 183] on p "Hi [NAME]!" at bounding box center [498, 183] width 408 height 12
click at [303, 180] on p "Hi Dominique!!" at bounding box center [498, 183] width 408 height 12
click at [381, 185] on p "Hey Dominique!!" at bounding box center [498, 183] width 408 height 12
drag, startPoint x: 653, startPoint y: 466, endPoint x: 268, endPoint y: 451, distance: 385.3
click at [268, 451] on div "All Incentives Social Media Shoutout Day in Eden Playlist Day in Eden BTS Photo…" at bounding box center [497, 290] width 465 height 481
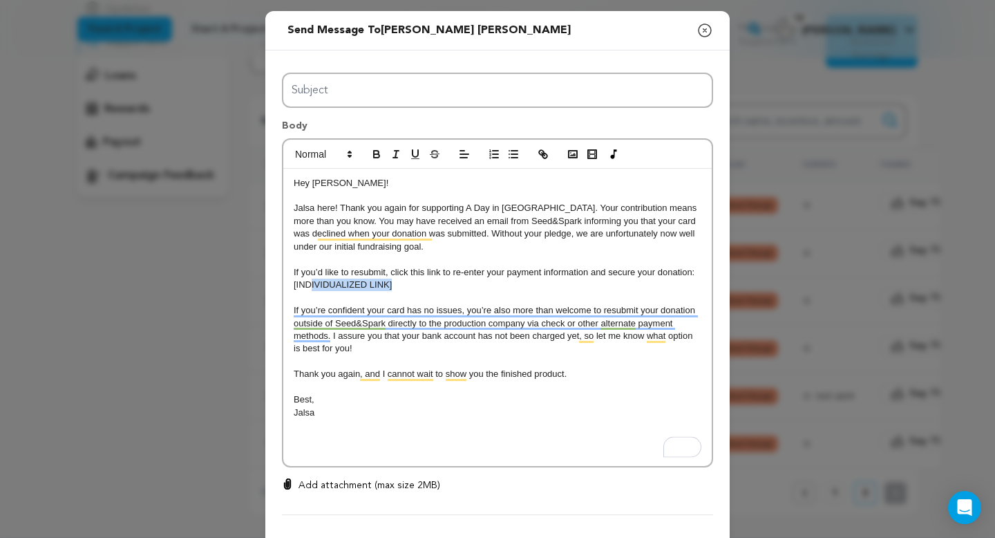
drag, startPoint x: 404, startPoint y: 285, endPoint x: 310, endPoint y: 285, distance: 94.7
click at [310, 285] on p "[INDIVIDUALIZED LINK]" at bounding box center [498, 285] width 408 height 12
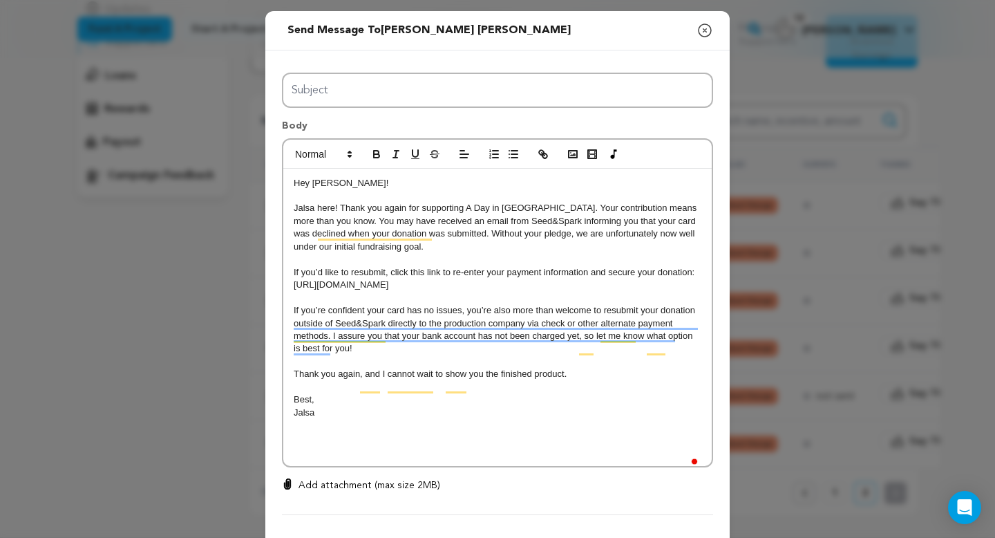
click at [323, 466] on div "Hey Dominique! Jalsa here! Thank you again for supporting A Day in Eden. Your c…" at bounding box center [497, 317] width 429 height 297
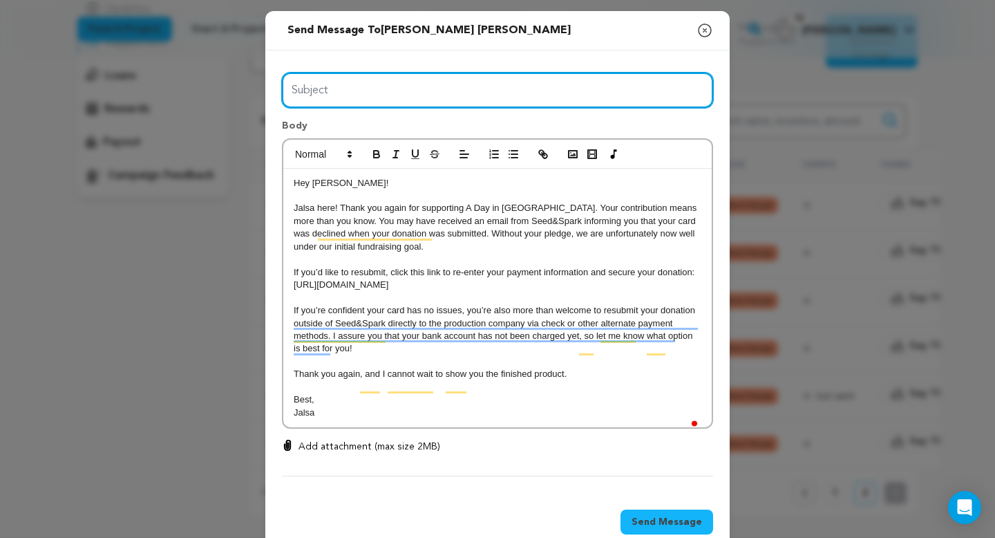
click at [407, 97] on input "Subject" at bounding box center [497, 90] width 431 height 35
type input "Day in Eden Donation Error"
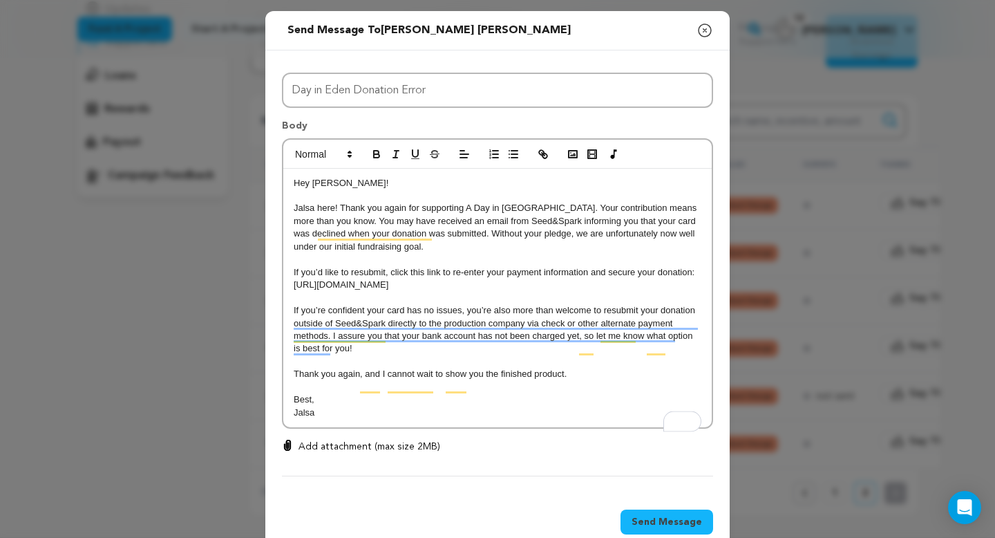
click at [350, 419] on p "Jalsa" at bounding box center [498, 412] width 408 height 12
click at [653, 529] on span "Send Message" at bounding box center [667, 522] width 71 height 14
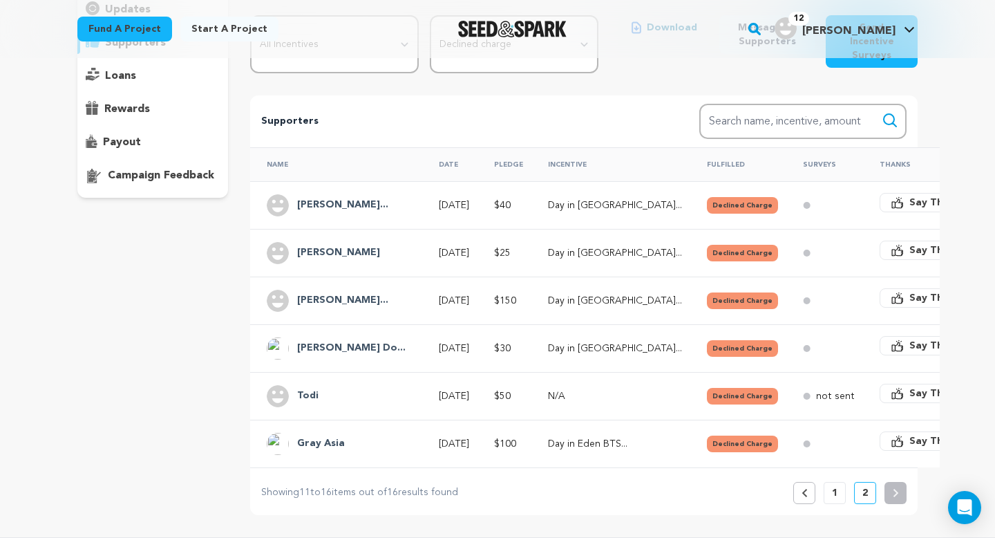
click at [613, 389] on p "N/A" at bounding box center [615, 396] width 134 height 14
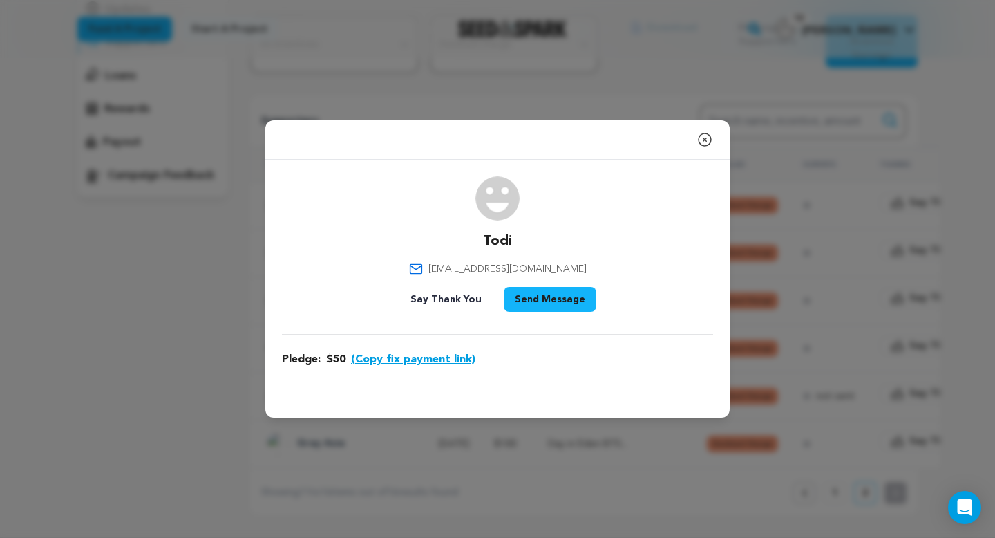
click at [400, 361] on button "(Copy fix payment link)" at bounding box center [413, 359] width 124 height 17
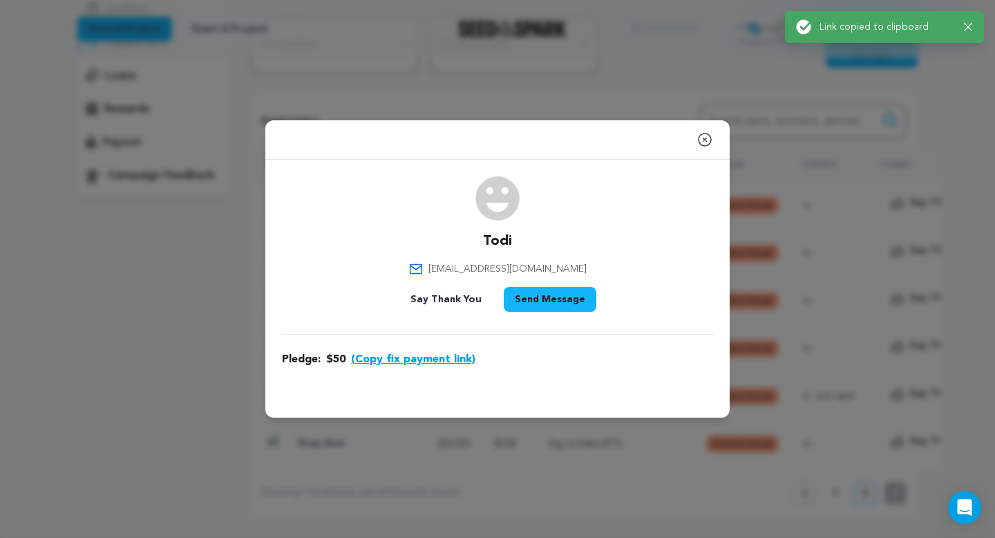
click at [536, 302] on button "Send Message" at bounding box center [550, 299] width 93 height 25
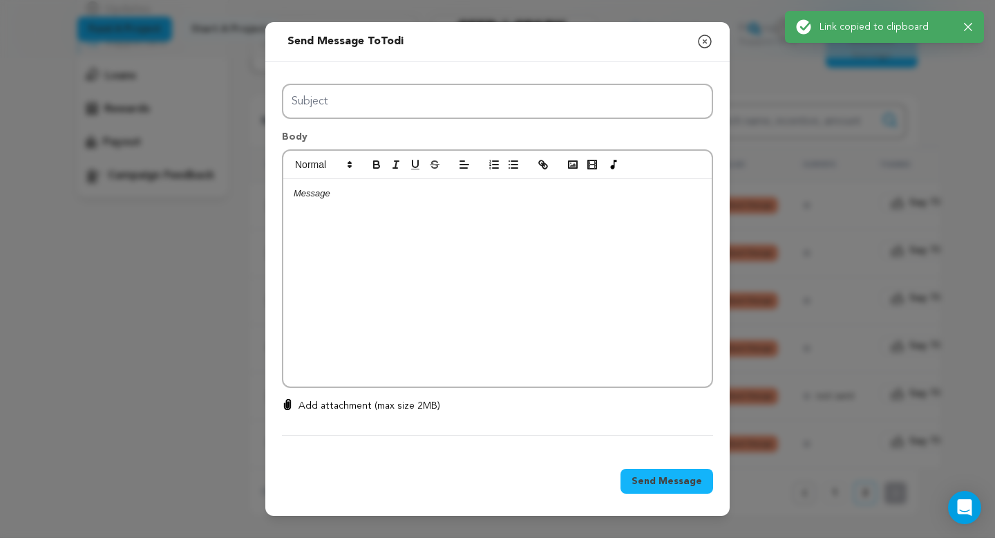
click at [468, 285] on div at bounding box center [497, 282] width 429 height 207
click at [294, 190] on p "https://seedandspark.com/fix-payment/695532?token=376c4b731af246c21ff9048c164a4…" at bounding box center [498, 193] width 408 height 12
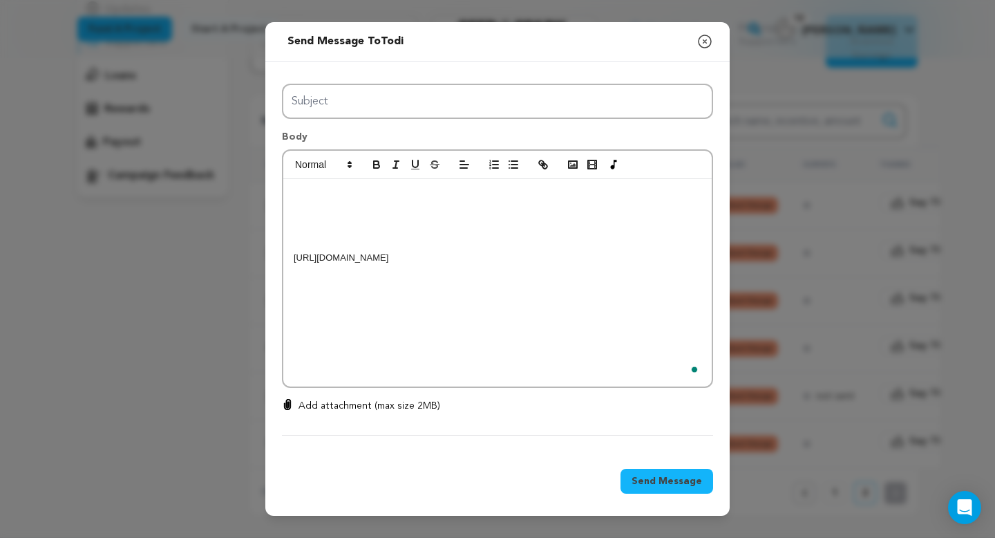
click at [300, 188] on p "To enrich screen reader interactions, please activate Accessibility in Grammarl…" at bounding box center [498, 193] width 408 height 12
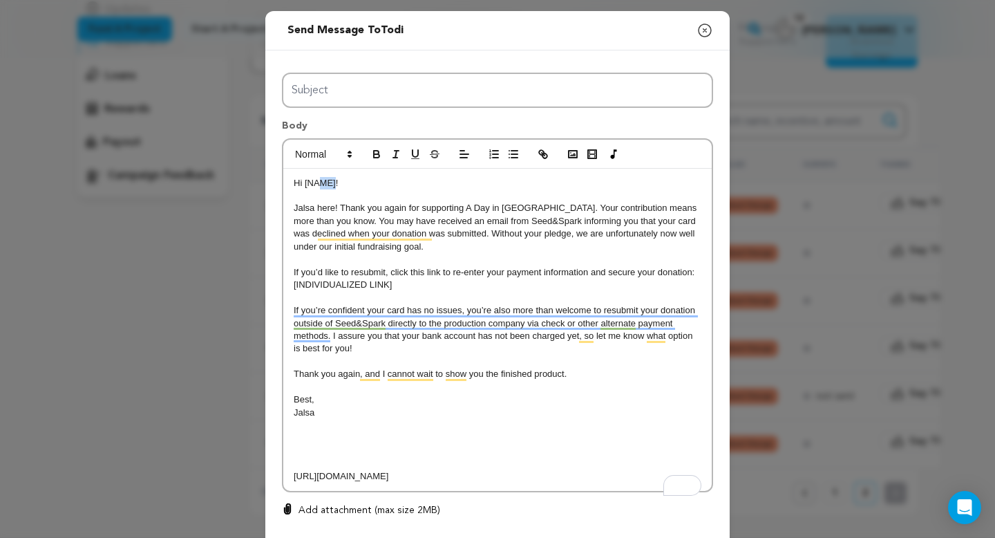
drag, startPoint x: 337, startPoint y: 183, endPoint x: 312, endPoint y: 183, distance: 24.2
click at [313, 183] on p "Hi [NAME]!" at bounding box center [498, 183] width 408 height 12
click at [324, 454] on p "To enrich screen reader interactions, please activate Accessibility in Grammarl…" at bounding box center [498, 450] width 408 height 12
drag, startPoint x: 635, startPoint y: 487, endPoint x: 289, endPoint y: 472, distance: 346.6
click at [289, 473] on div "Todi! Jalsa here! Thank you again for supporting A Day in Eden. Your contributi…" at bounding box center [497, 330] width 429 height 323
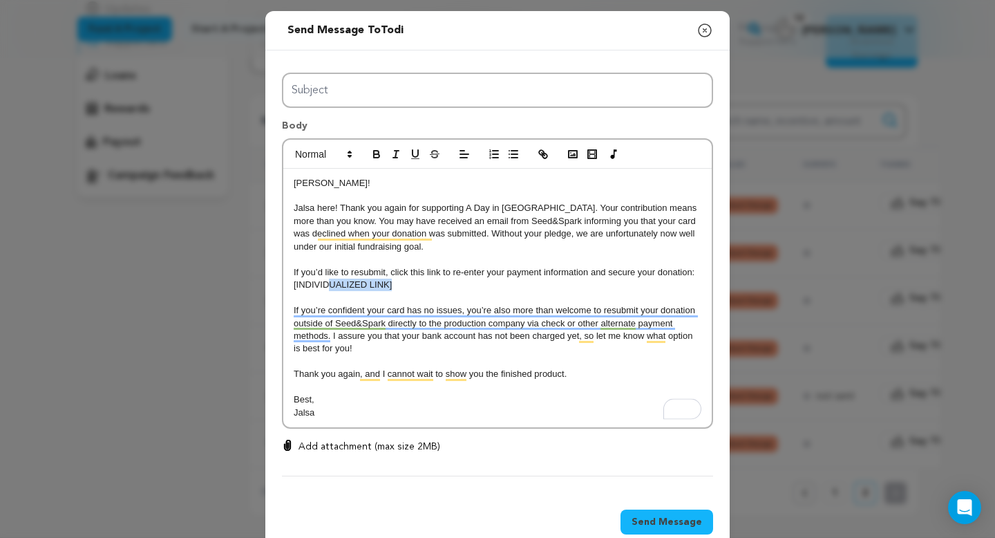
drag, startPoint x: 398, startPoint y: 285, endPoint x: 324, endPoint y: 285, distance: 74.0
click at [324, 285] on p "[INDIVIDUALIZED LINK]" at bounding box center [498, 285] width 408 height 12
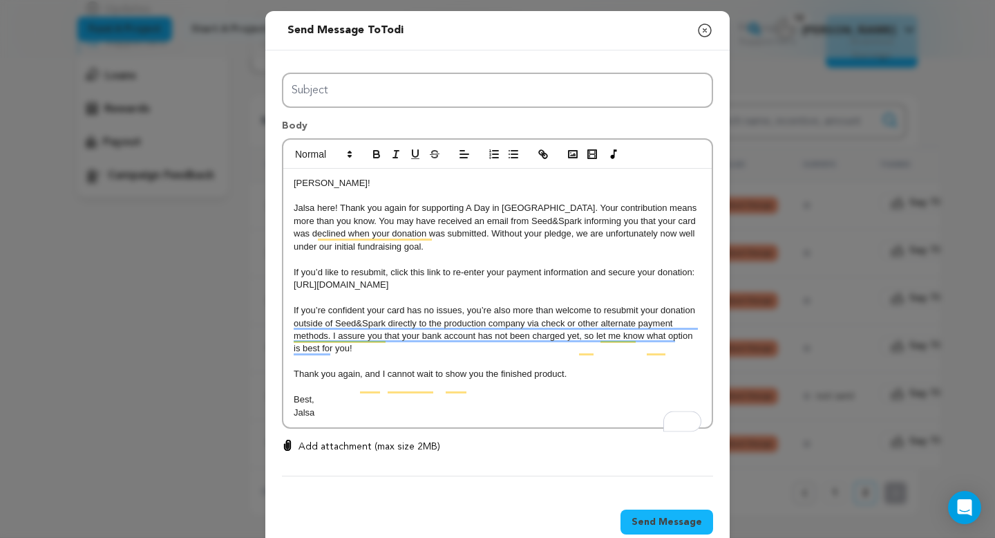
click at [424, 406] on p "Best," at bounding box center [498, 399] width 408 height 12
click at [409, 419] on p "Jalsa" at bounding box center [498, 412] width 408 height 12
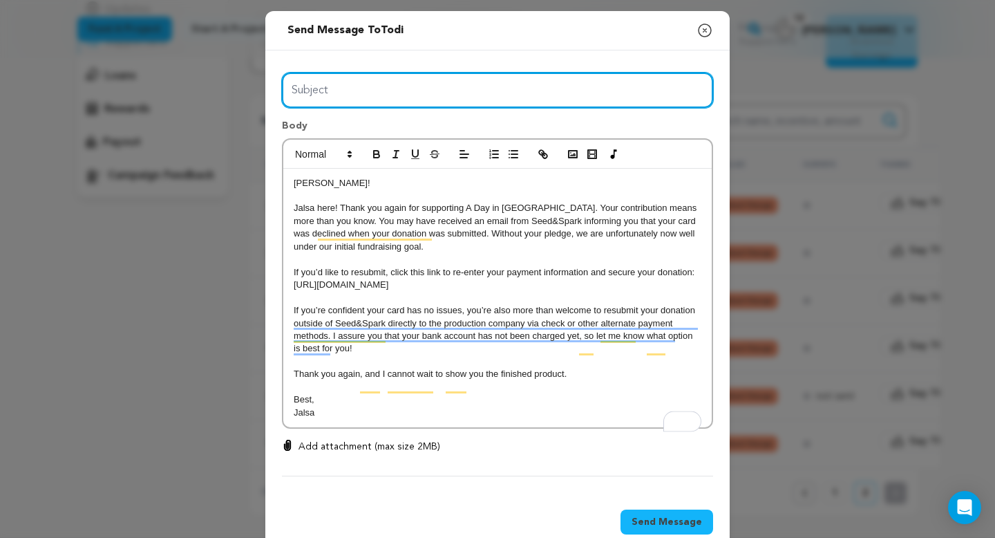
click at [412, 100] on input "Subject" at bounding box center [497, 90] width 431 height 35
type input "Day in Eden Donation Error"
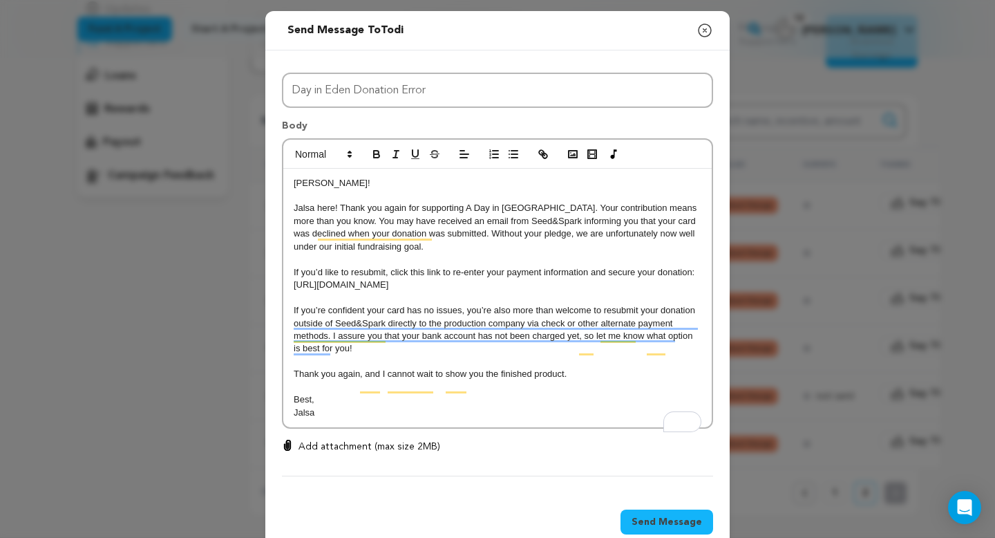
click at [382, 406] on p "Best," at bounding box center [498, 399] width 408 height 12
click at [383, 419] on p "Jalsa" at bounding box center [498, 412] width 408 height 12
click at [646, 529] on span "Send Message" at bounding box center [667, 522] width 71 height 14
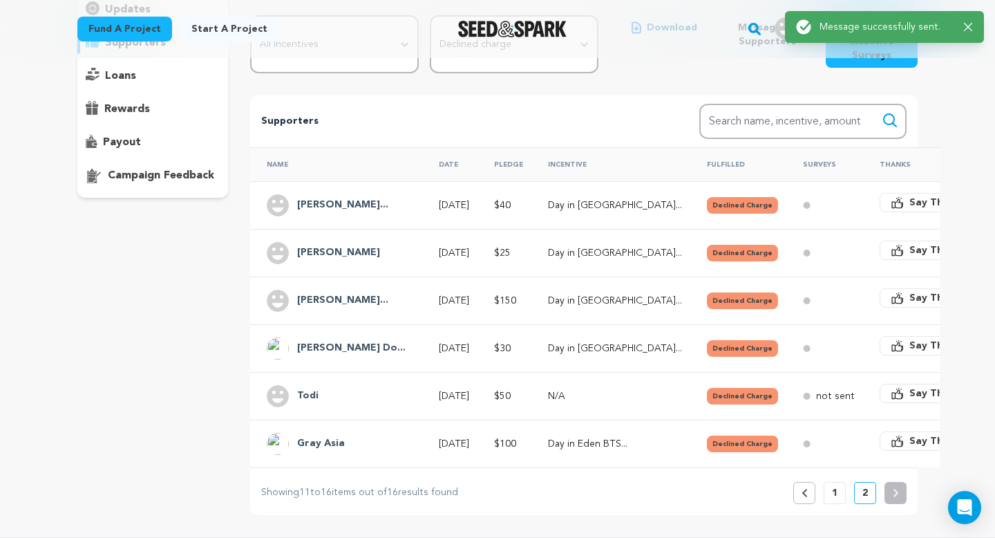
click at [376, 433] on div "Gray Asia" at bounding box center [340, 444] width 147 height 22
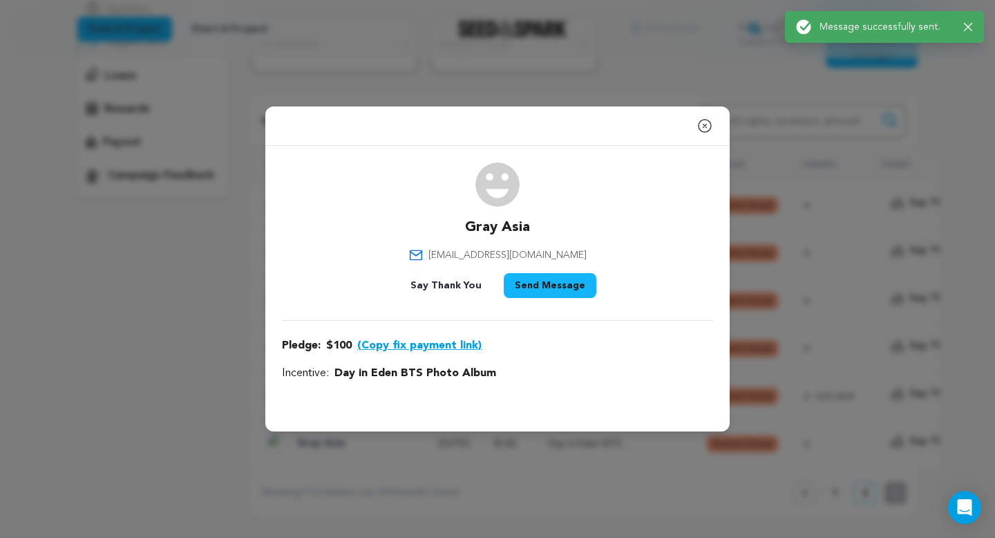
click at [424, 346] on button "(Copy fix payment link)" at bounding box center [419, 345] width 124 height 17
click at [539, 280] on button "Send Message" at bounding box center [550, 285] width 93 height 25
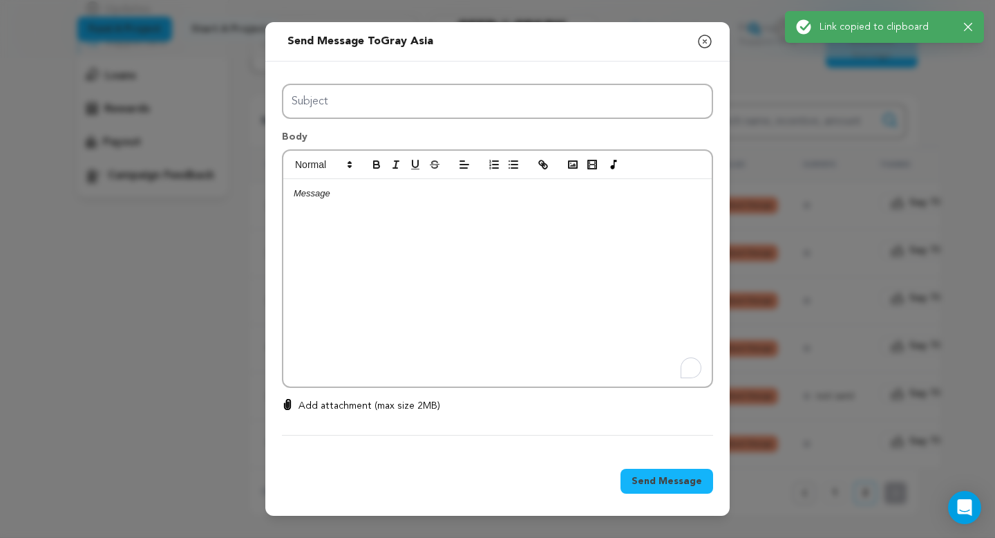
click at [482, 275] on div "To enrich screen reader interactions, please activate Accessibility in Grammarl…" at bounding box center [497, 282] width 429 height 207
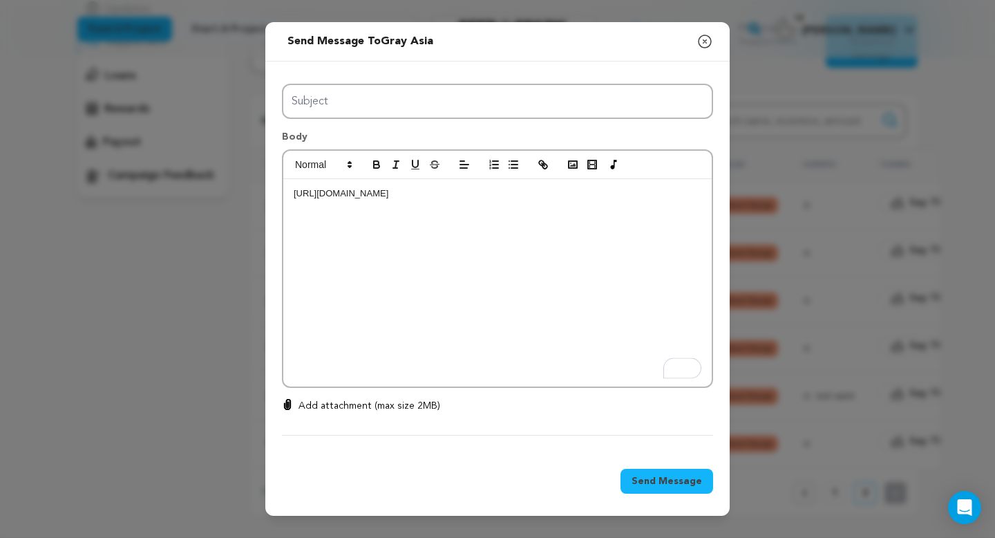
click at [294, 194] on p "https://seedandspark.com/fix-payment/695510?token=ad00f2274e30e35926c7242f32524…" at bounding box center [498, 193] width 408 height 12
click at [295, 194] on p "To enrich screen reader interactions, please activate Accessibility in Grammarl…" at bounding box center [498, 193] width 408 height 12
click at [302, 198] on p "To enrich screen reader interactions, please activate Accessibility in Grammarl…" at bounding box center [498, 193] width 408 height 12
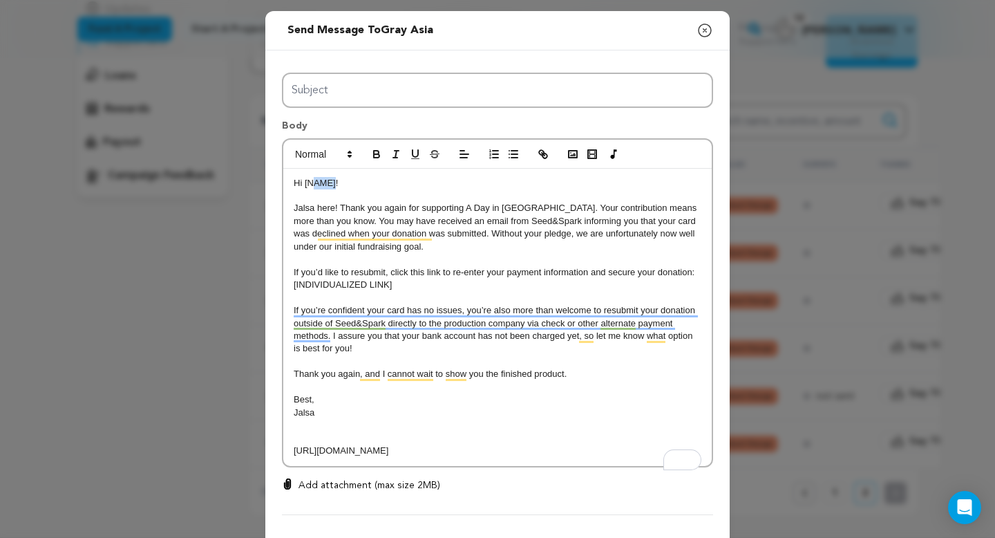
drag, startPoint x: 336, startPoint y: 183, endPoint x: 312, endPoint y: 183, distance: 23.5
click at [313, 183] on p "Hi [NAME]!" at bounding box center [498, 183] width 408 height 12
click at [427, 187] on p "Asia my favorite continent!" at bounding box center [498, 183] width 408 height 12
drag, startPoint x: 637, startPoint y: 465, endPoint x: 290, endPoint y: 453, distance: 347.2
click at [290, 453] on div "Asia my love! Jalsa here! Thank you again for supporting A Day in Eden. Your co…" at bounding box center [497, 317] width 429 height 297
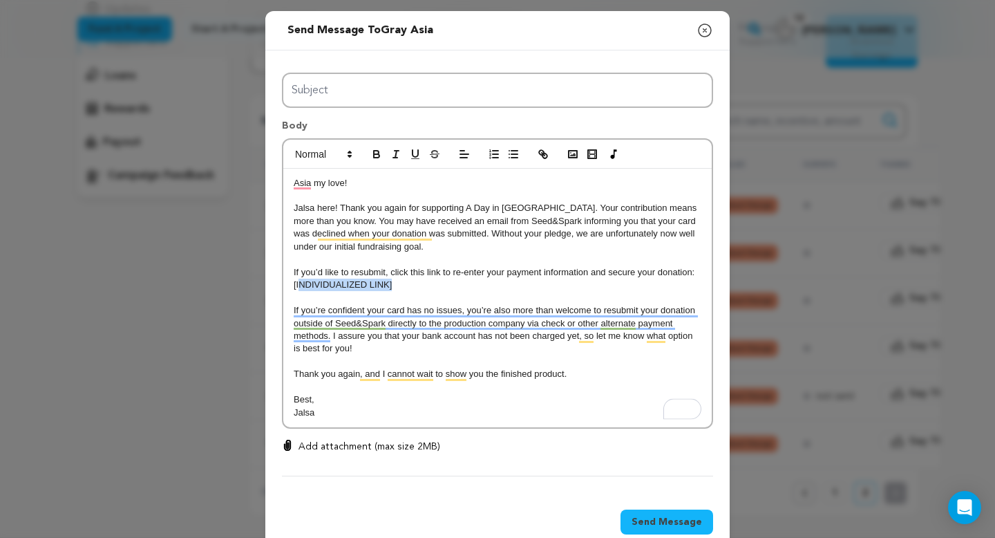
drag, startPoint x: 404, startPoint y: 283, endPoint x: 301, endPoint y: 283, distance: 103.0
click at [301, 283] on p "[INDIVIDUALIZED LINK]" at bounding box center [498, 285] width 408 height 12
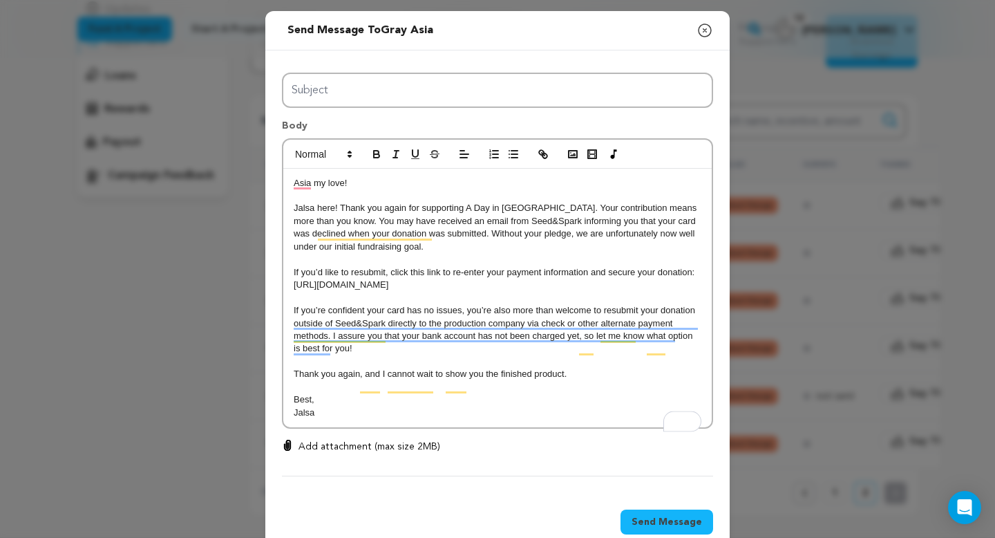
click at [385, 419] on p "Jalsa" at bounding box center [498, 412] width 408 height 12
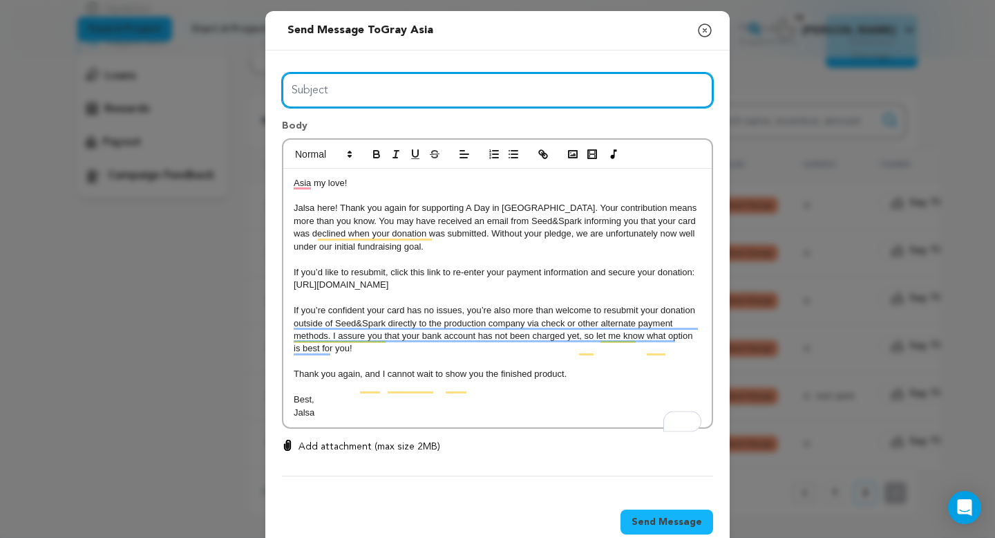
click at [547, 93] on input "Subject" at bounding box center [497, 90] width 431 height 35
type input "Day in Eden Donation Error"
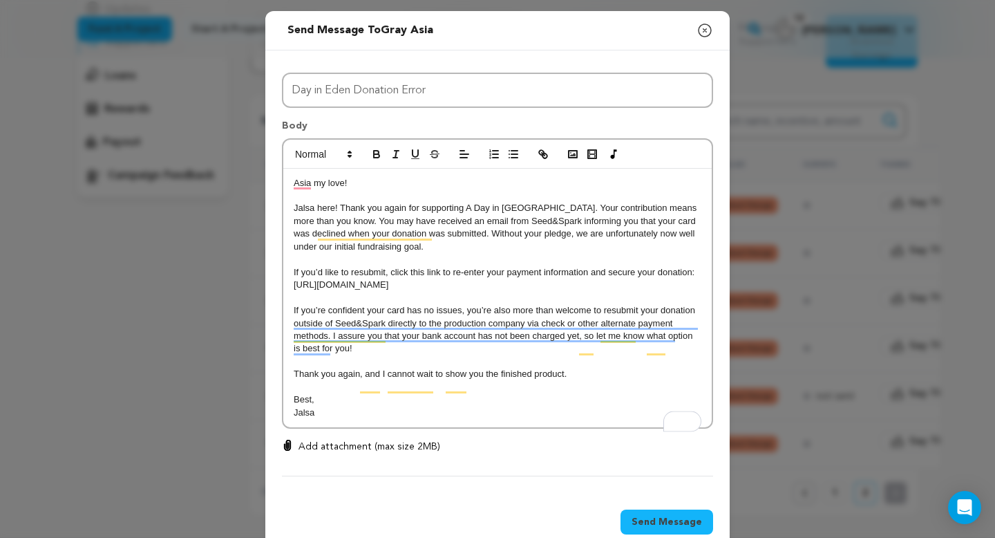
click at [462, 406] on p "Best," at bounding box center [498, 399] width 408 height 12
click at [465, 406] on p "Best," at bounding box center [498, 399] width 408 height 12
click at [465, 419] on p "Jalsa" at bounding box center [498, 412] width 408 height 12
click at [679, 529] on span "Send Message" at bounding box center [667, 522] width 71 height 14
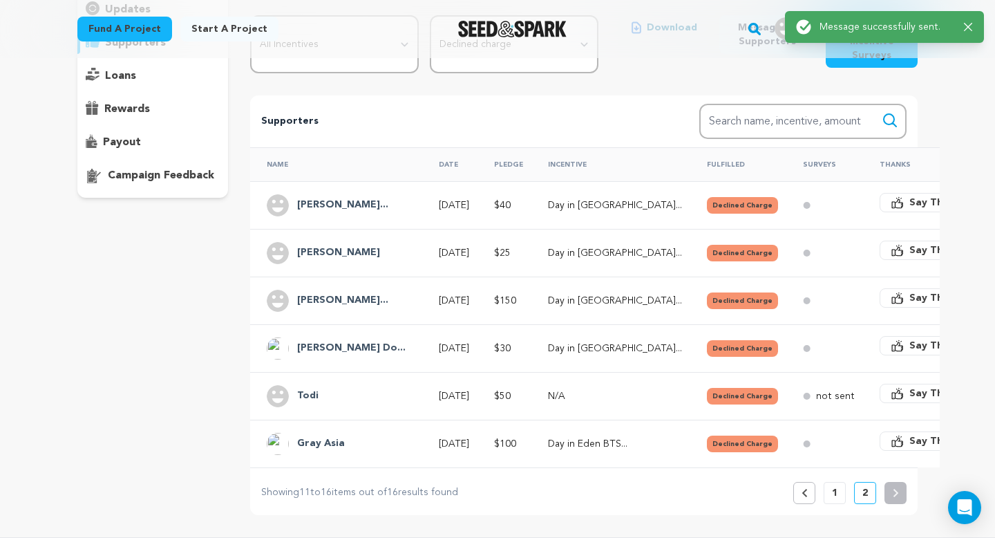
click at [806, 489] on icon at bounding box center [805, 493] width 6 height 8
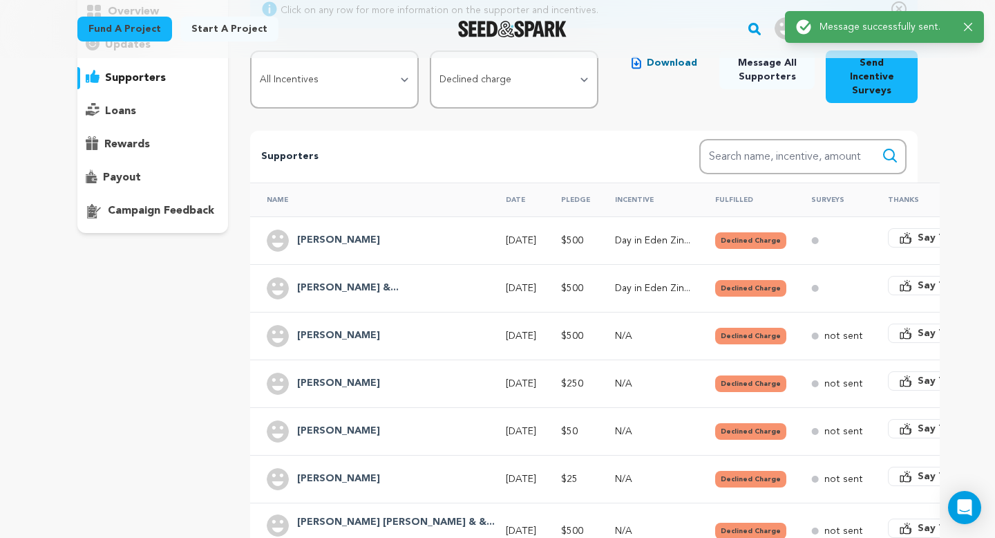
click at [320, 179] on div "Supporters Search Search name, incentive, amount Name Date Pledge Incentive Ful…" at bounding box center [584, 440] width 668 height 619
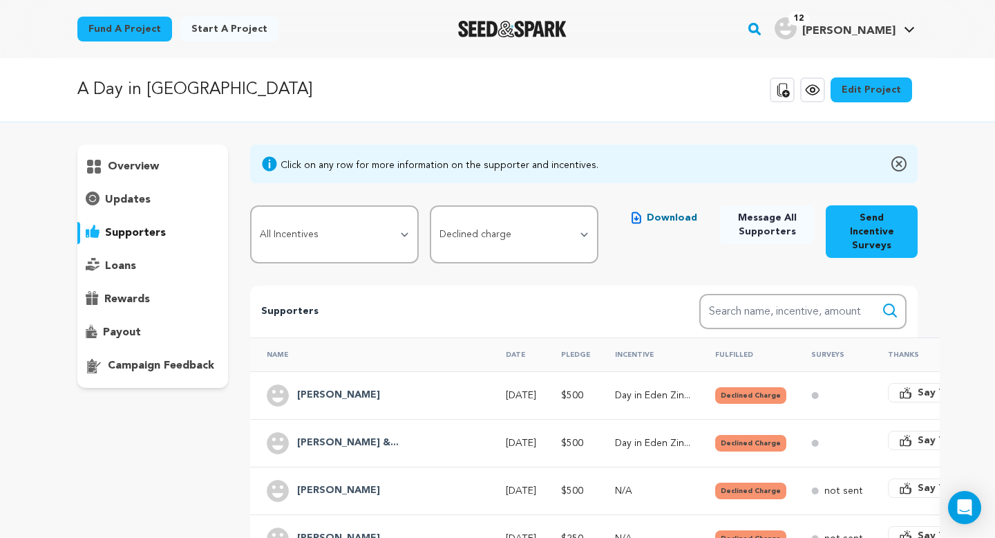
click at [308, 384] on div "[PERSON_NAME]" at bounding box center [339, 395] width 100 height 22
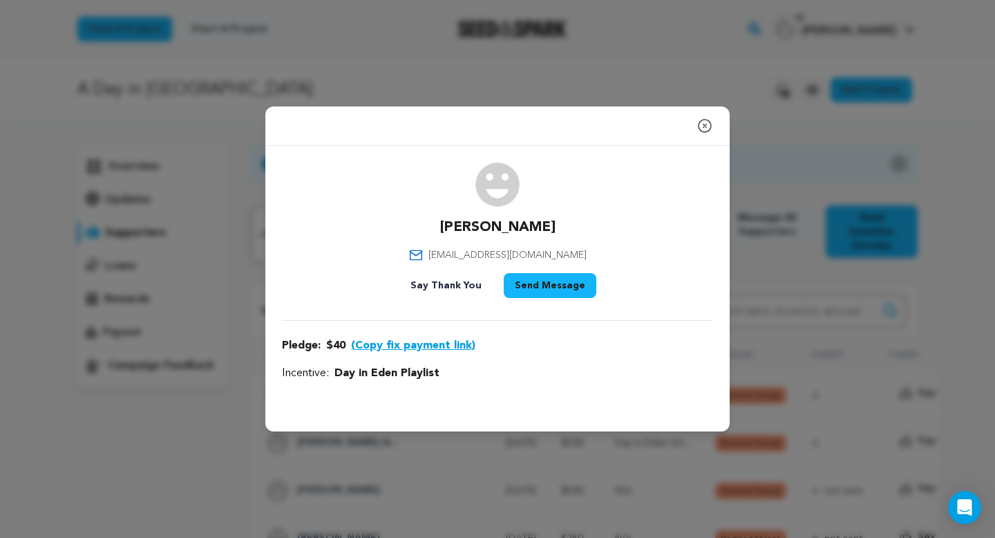
click at [704, 128] on icon "button" at bounding box center [705, 126] width 17 height 17
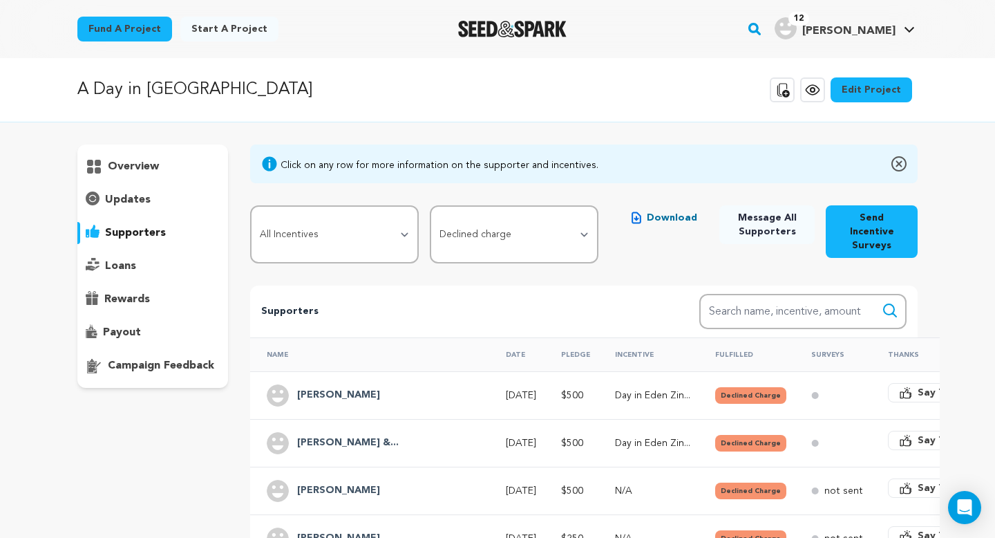
click at [317, 387] on h4 "[PERSON_NAME]" at bounding box center [338, 395] width 83 height 17
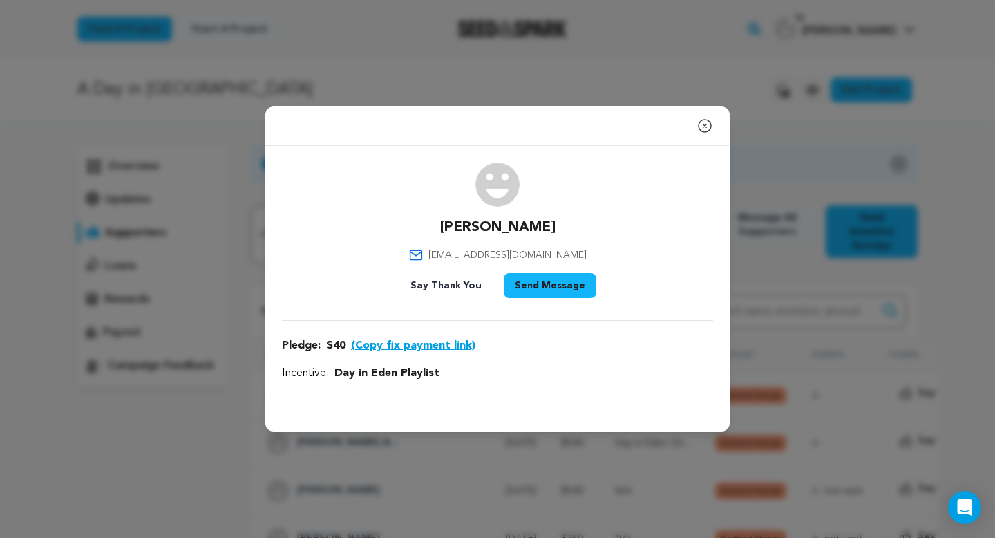
click at [706, 124] on icon "button" at bounding box center [705, 126] width 12 height 12
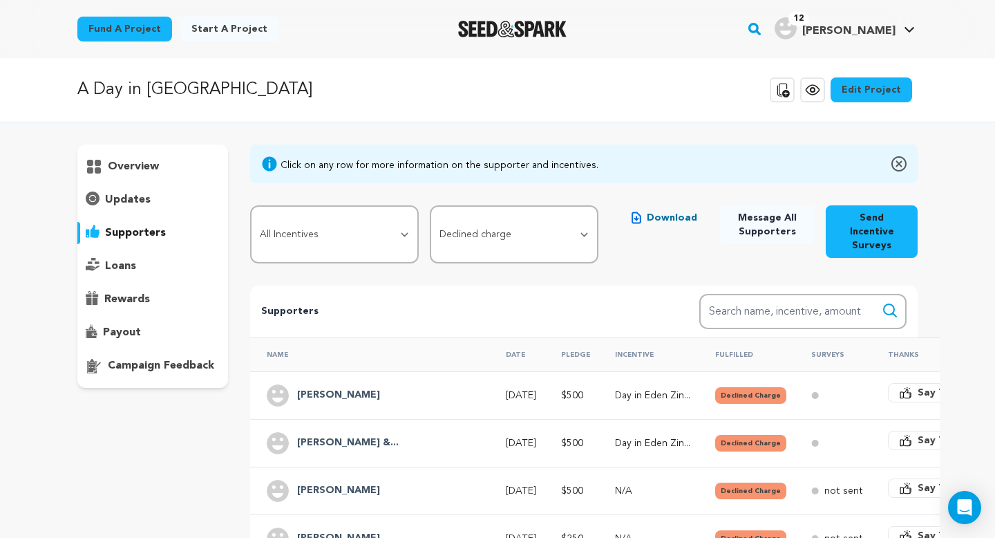
click at [615, 436] on p "Day in Eden Zin..." at bounding box center [652, 443] width 75 height 14
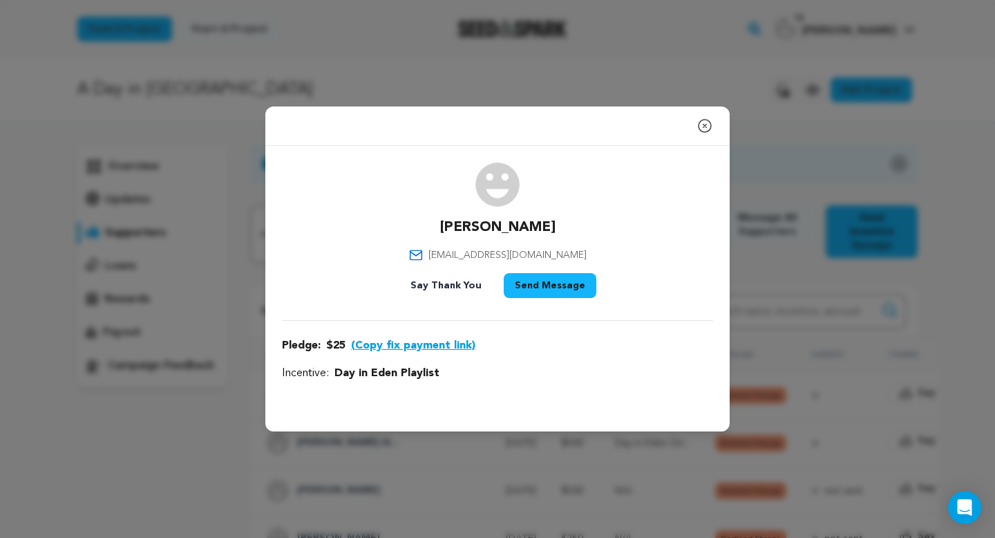
click at [709, 111] on div "Close modal" at bounding box center [497, 125] width 465 height 39
click at [709, 113] on button "Close modal" at bounding box center [705, 126] width 17 height 28
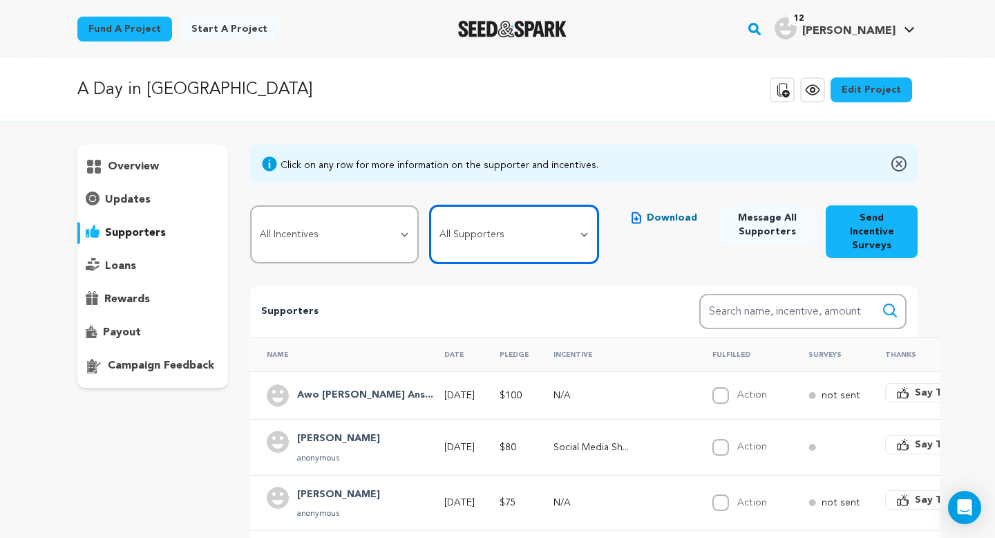
click at [544, 232] on select "All Supporters Survey not sent Survey incomplete Survey complete Incentive not …" at bounding box center [514, 234] width 169 height 58
select select "pledge_incomplete"
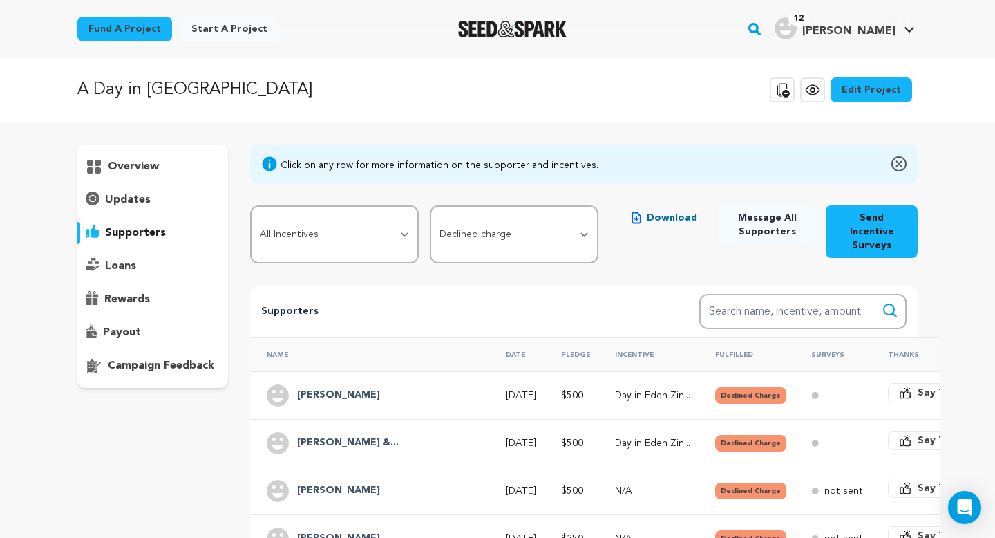
click at [365, 375] on td "[PERSON_NAME]" at bounding box center [369, 395] width 239 height 48
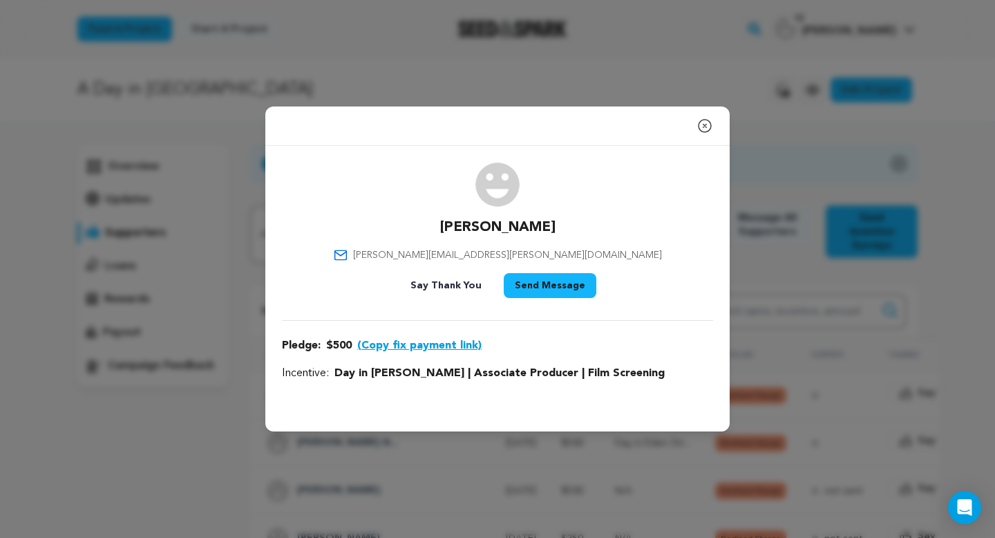
click at [707, 125] on icon "button" at bounding box center [705, 126] width 17 height 17
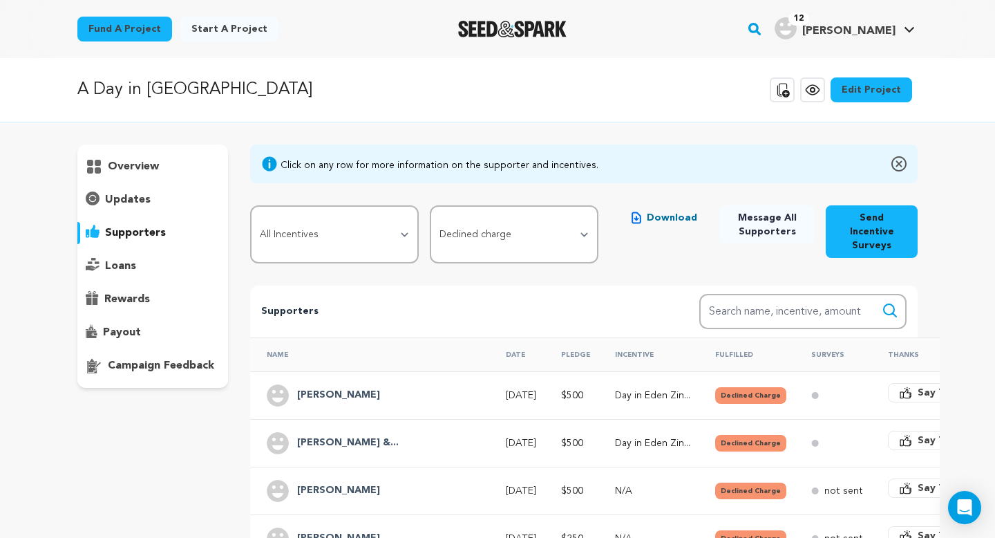
click at [489, 437] on td "[DATE]" at bounding box center [516, 443] width 55 height 48
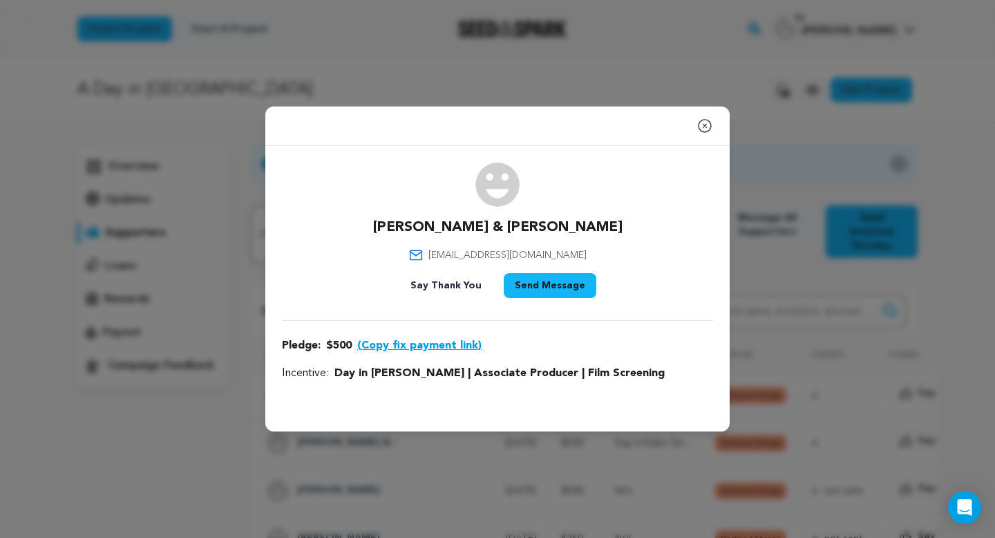
click at [704, 129] on icon "button" at bounding box center [705, 126] width 17 height 17
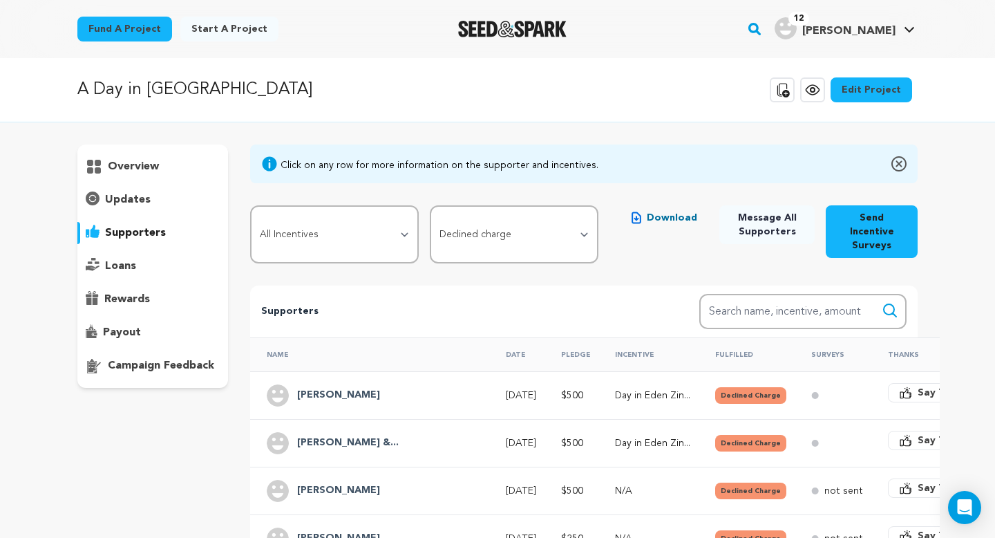
click at [353, 371] on td "[PERSON_NAME]" at bounding box center [369, 395] width 239 height 48
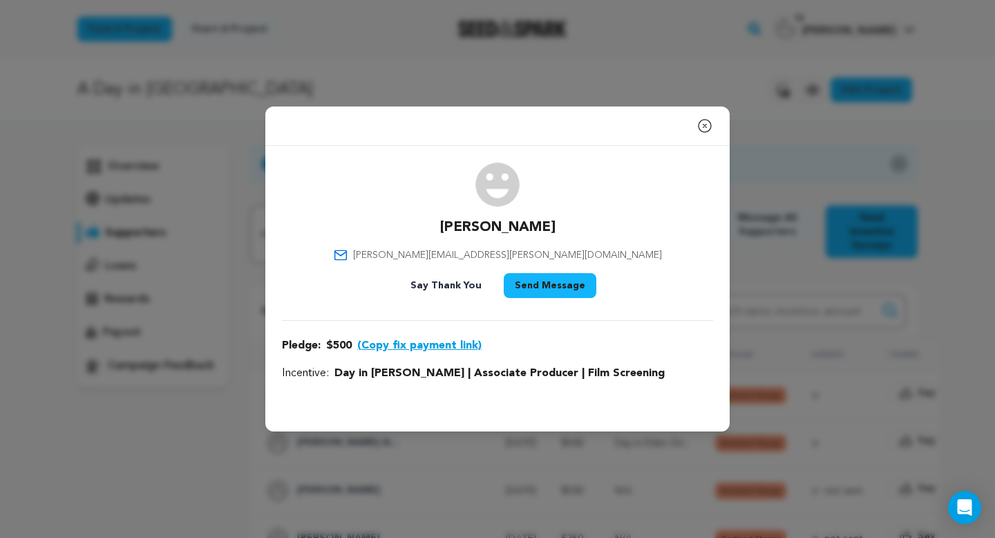
click at [711, 130] on icon "button" at bounding box center [705, 126] width 17 height 17
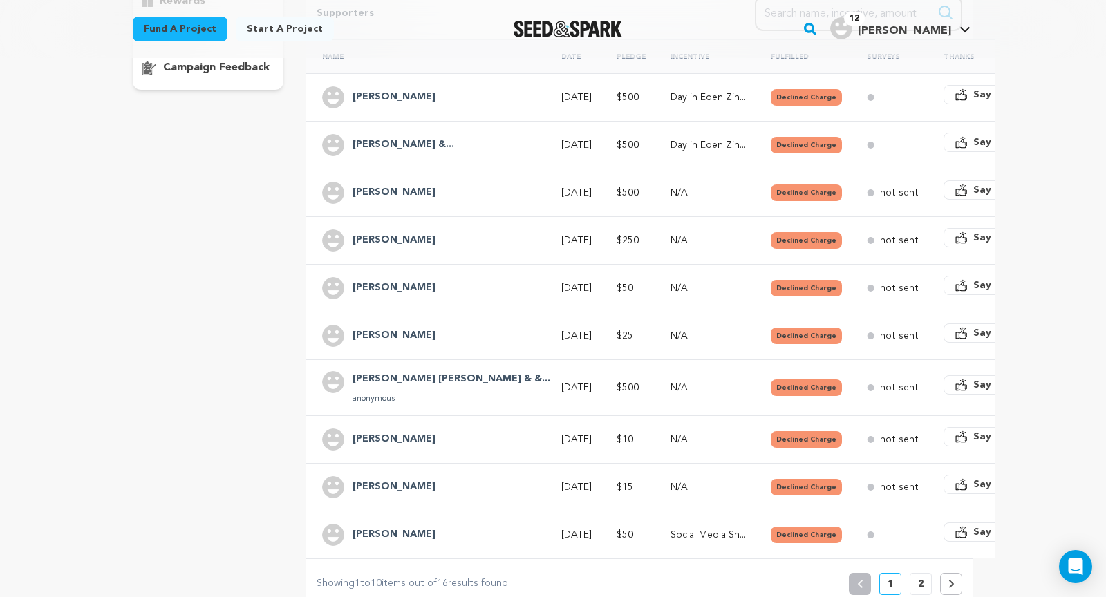
scroll to position [281, 0]
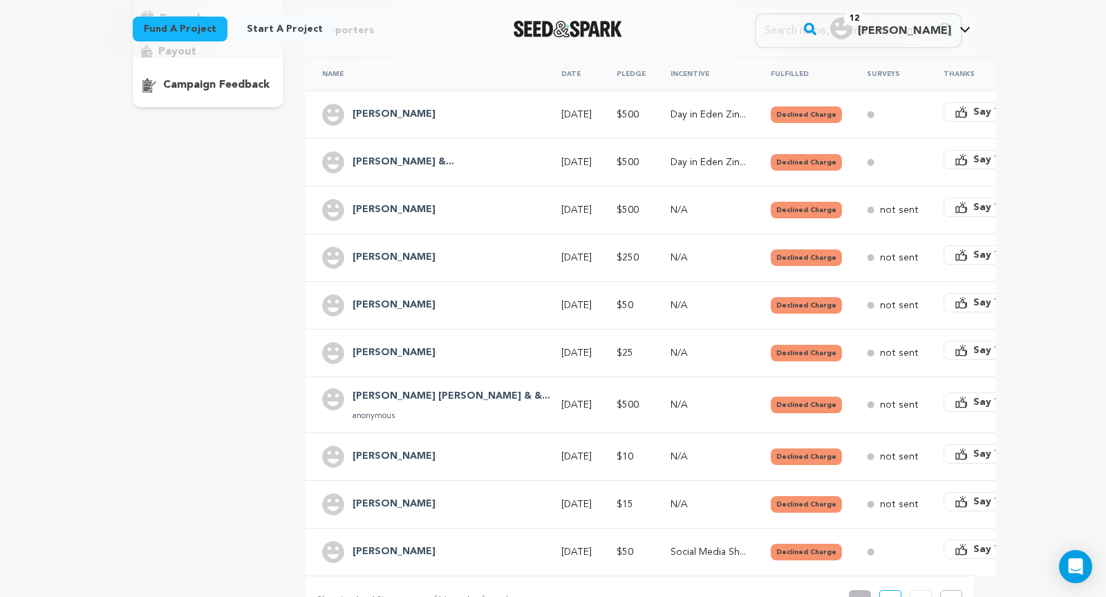
click at [946, 537] on button at bounding box center [951, 601] width 22 height 22
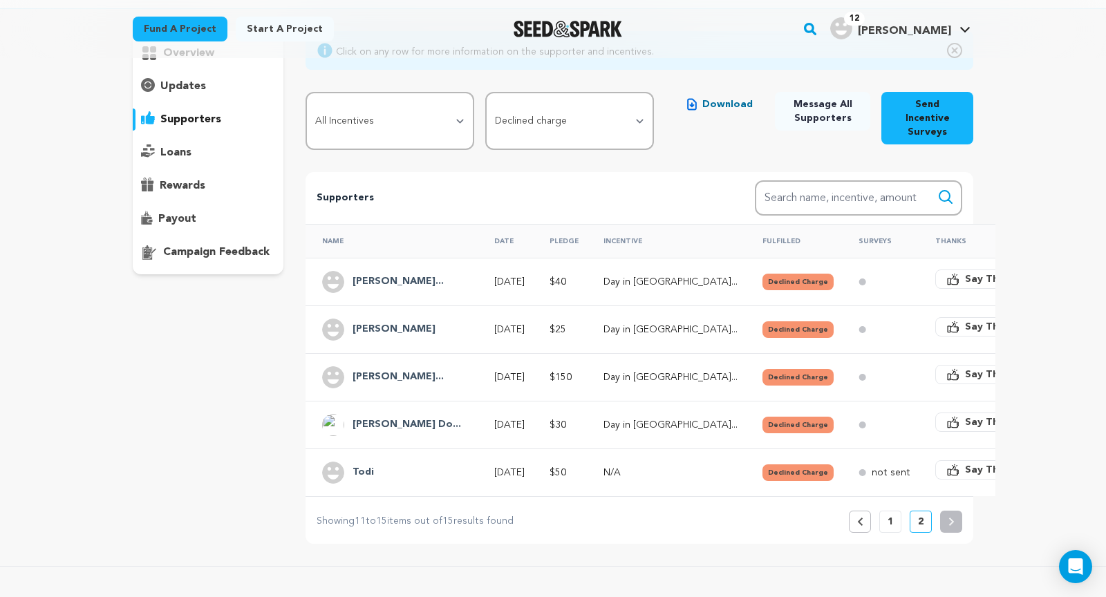
scroll to position [114, 0]
